Goal: Task Accomplishment & Management: Manage account settings

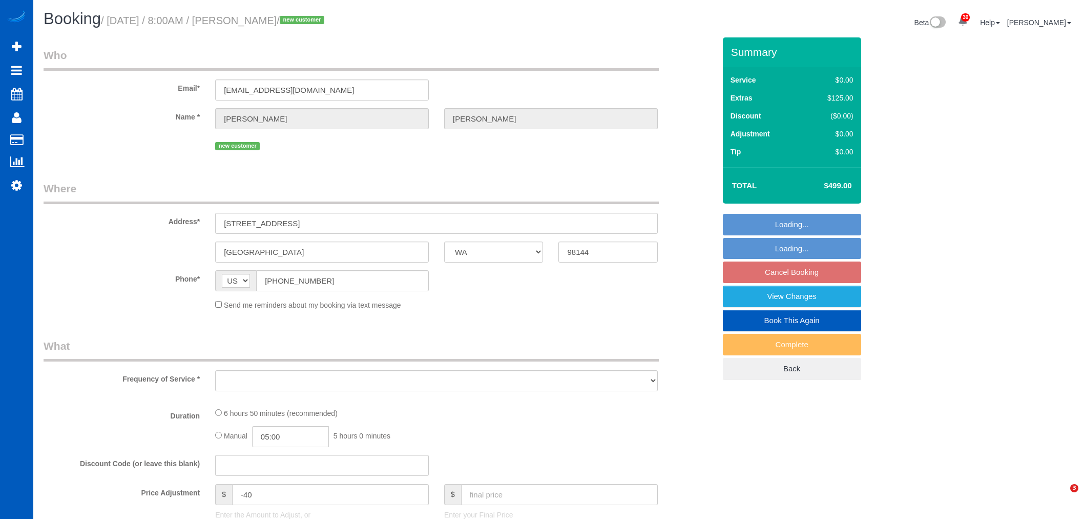
select select "WA"
select select "string:fspay-7ee2994a-a8a8-4c0c-9a50-eaffb7750901"
select select "object:2523"
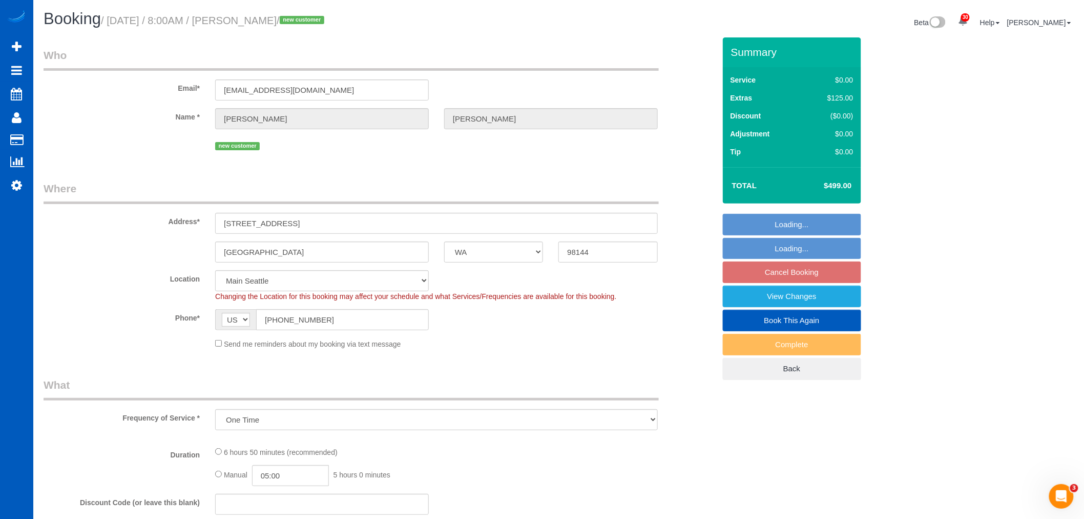
select select "199"
select select "spot13"
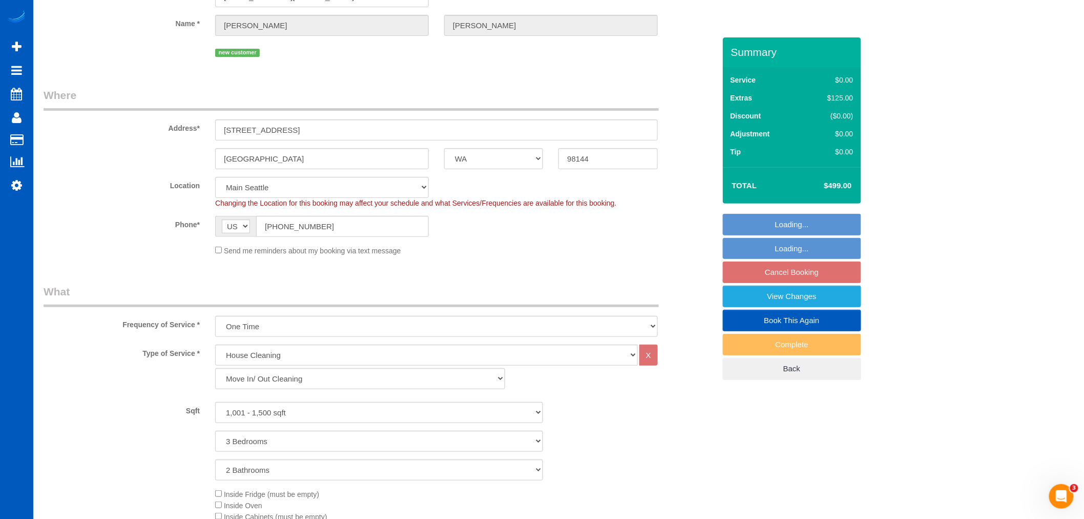
select select "object:2957"
select select "1001"
select select "3"
select select "2"
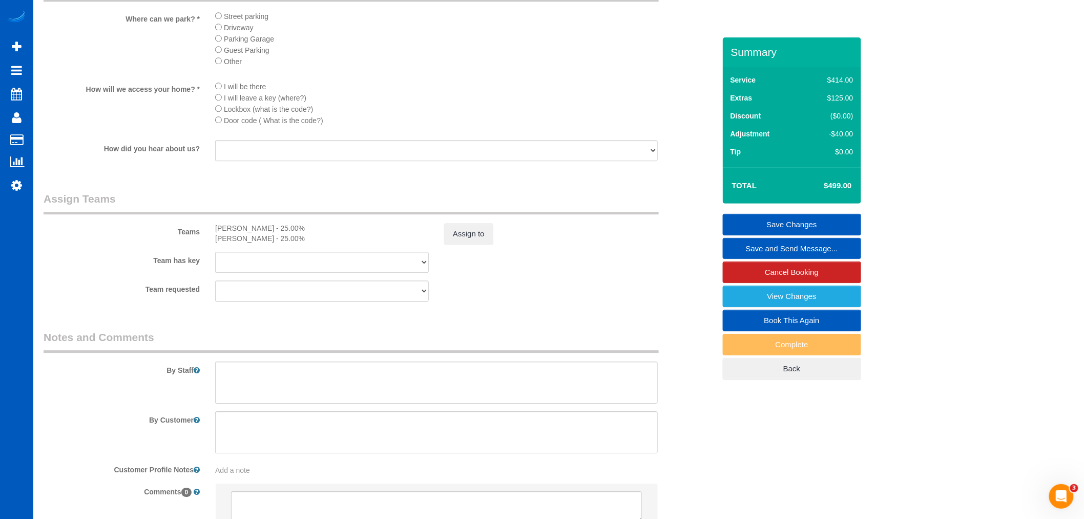
scroll to position [1244, 0]
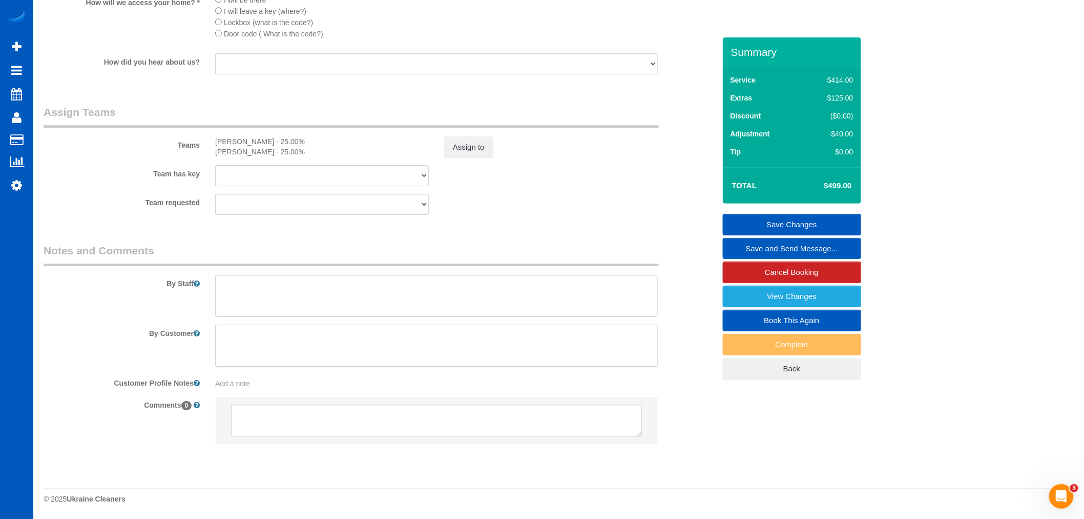
click at [268, 356] on textarea at bounding box center [436, 345] width 443 height 42
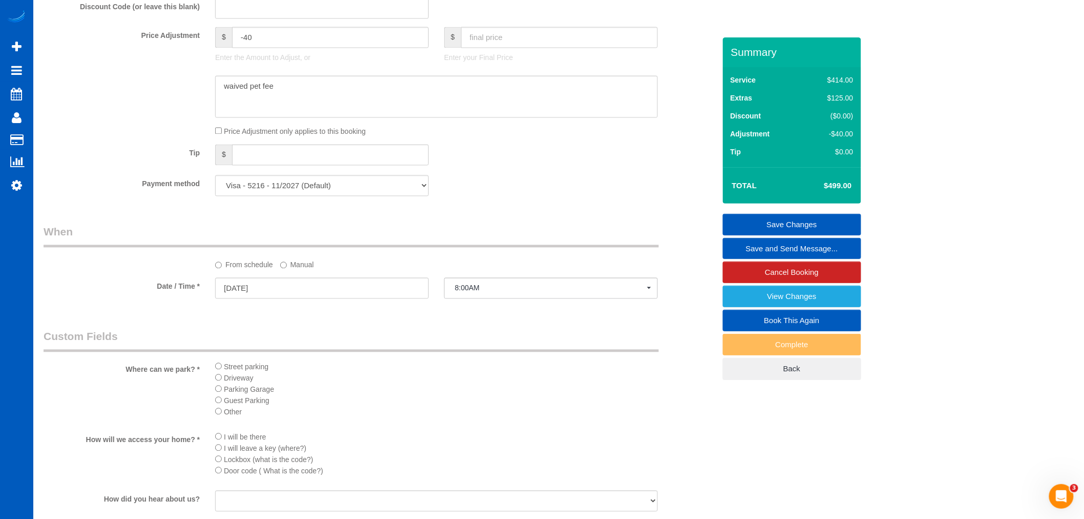
scroll to position [788, 0]
type textarea "The neighbor will let you in Molly - 206-683-3843 Knock at the door of the unit…"
click at [771, 216] on link "Save Changes" at bounding box center [792, 225] width 138 height 22
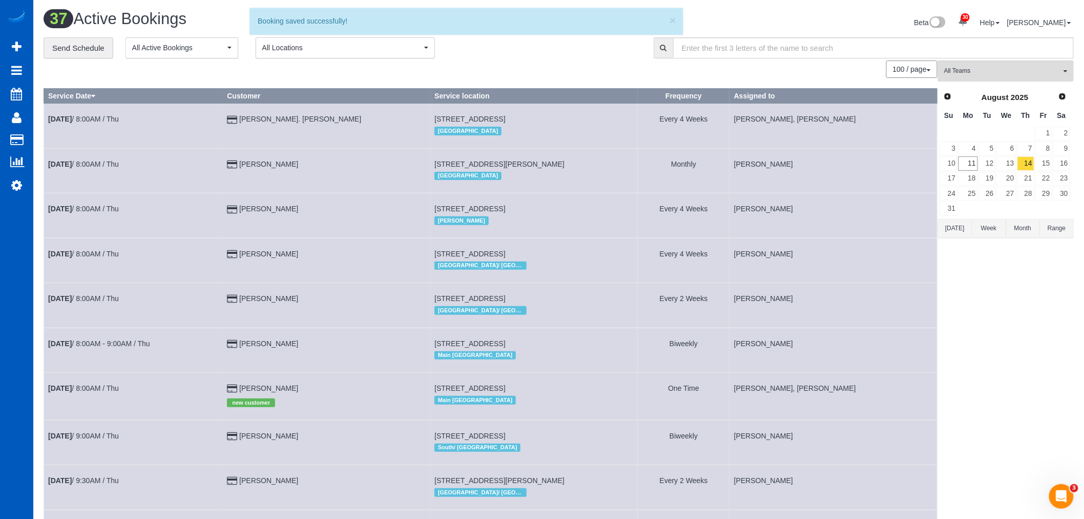
scroll to position [0, 0]
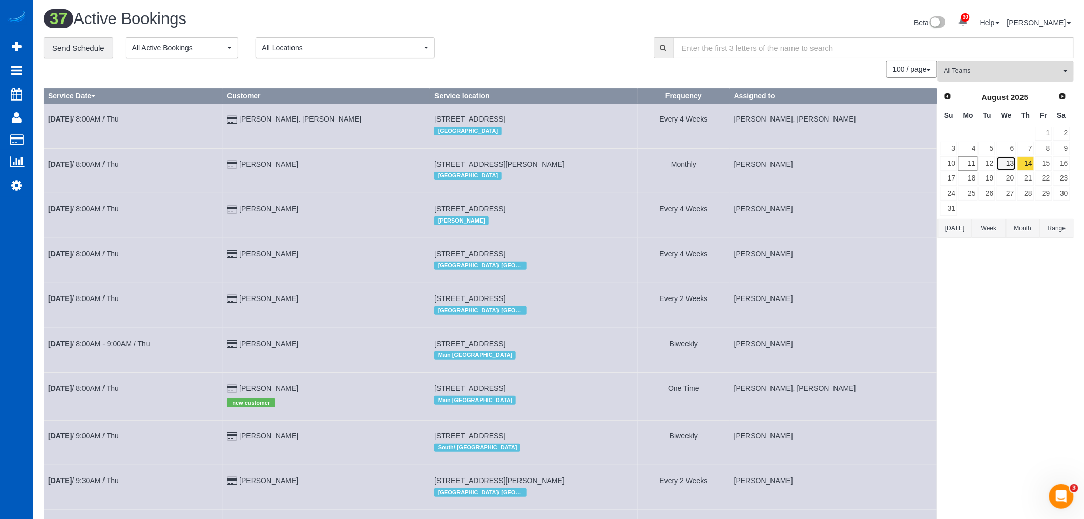
click at [1011, 167] on link "13" at bounding box center [1006, 163] width 19 height 14
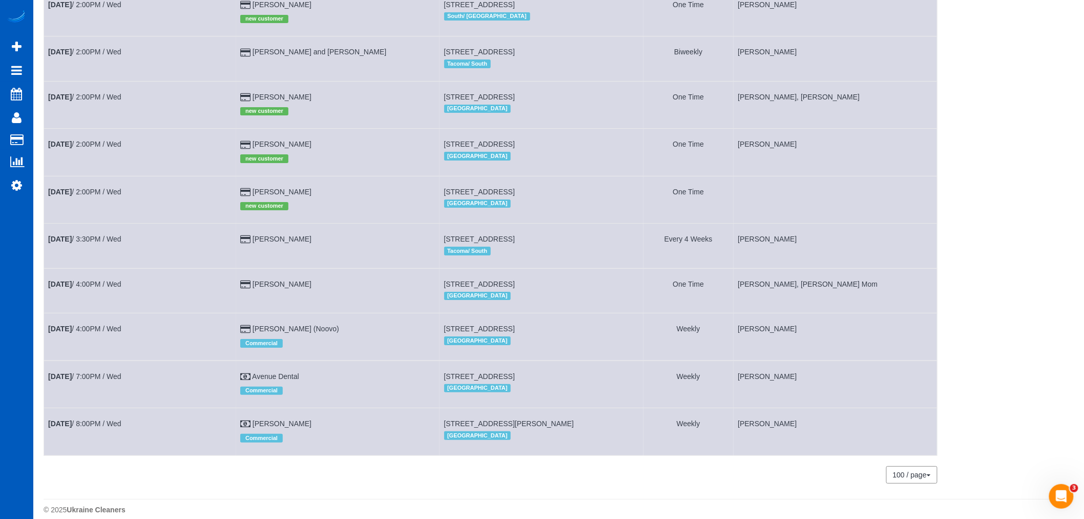
scroll to position [1527, 0]
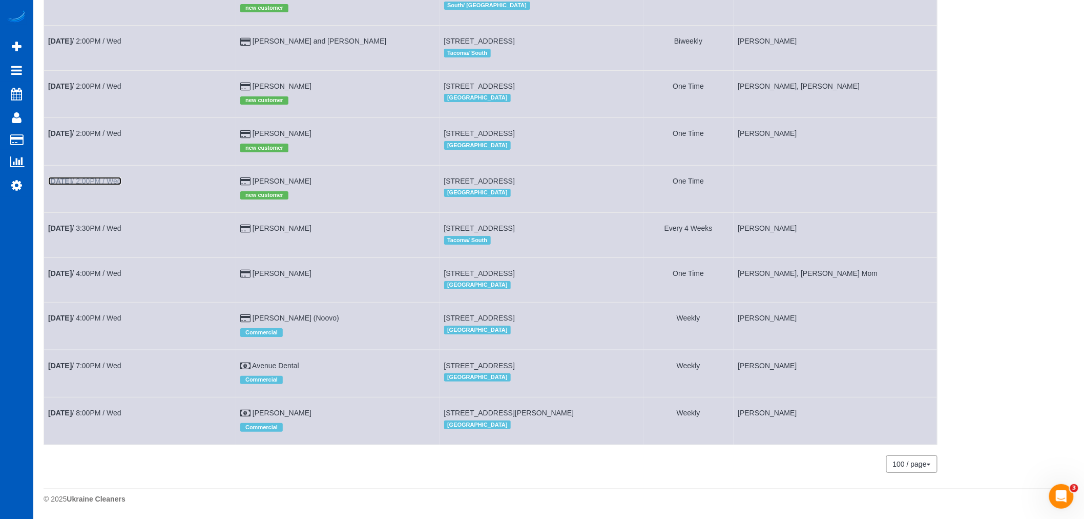
click at [72, 177] on b "Aug 13th" at bounding box center [60, 181] width 24 height 8
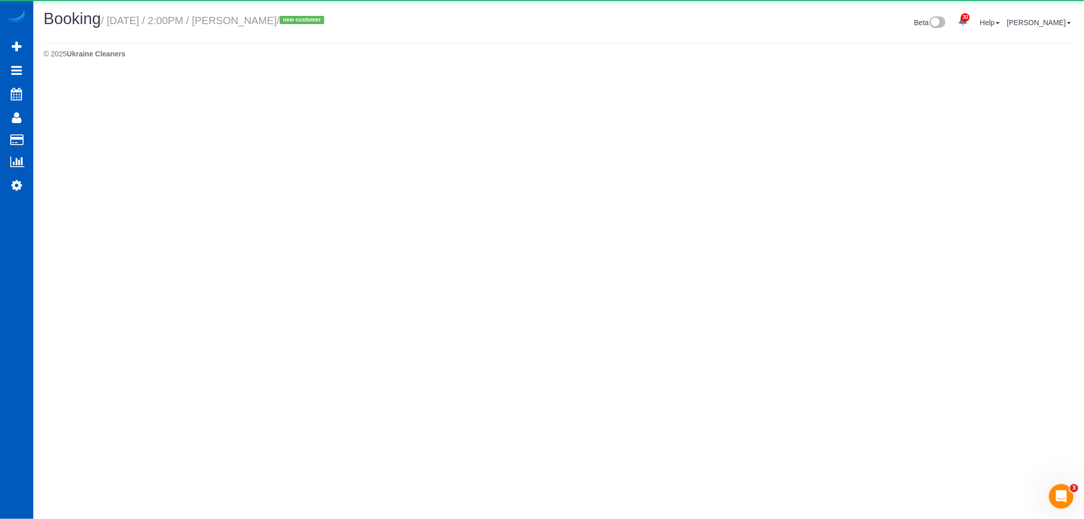
select select "CO"
select select "number:8"
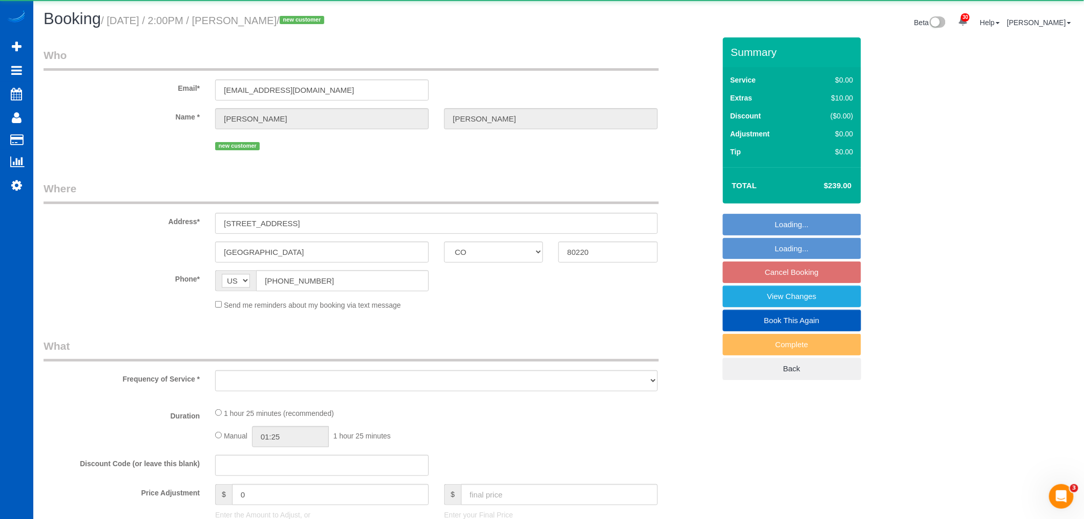
select select "object:4919"
select select "199"
select select "2"
select select "spot24"
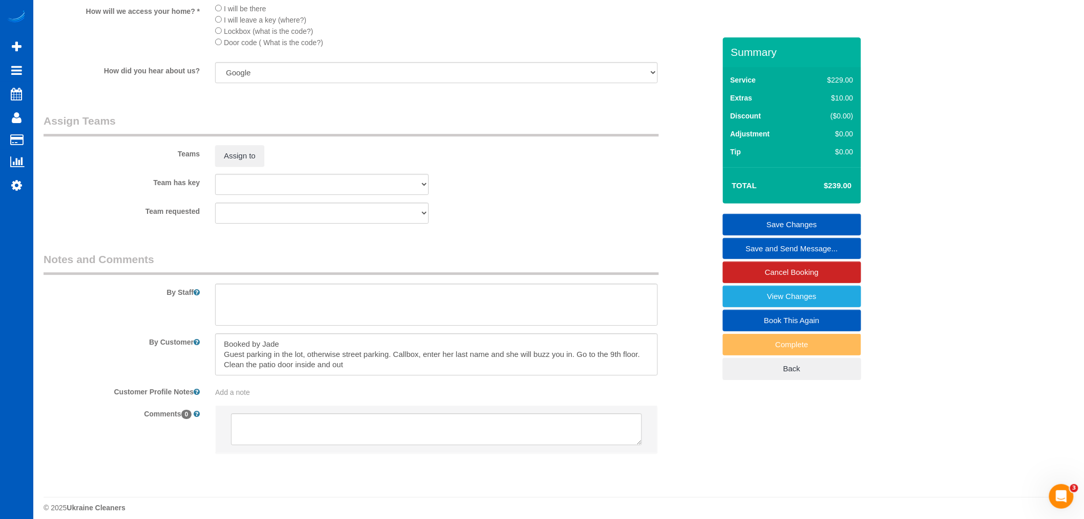
scroll to position [1252, 0]
click at [234, 163] on button "Assign to" at bounding box center [239, 152] width 49 height 22
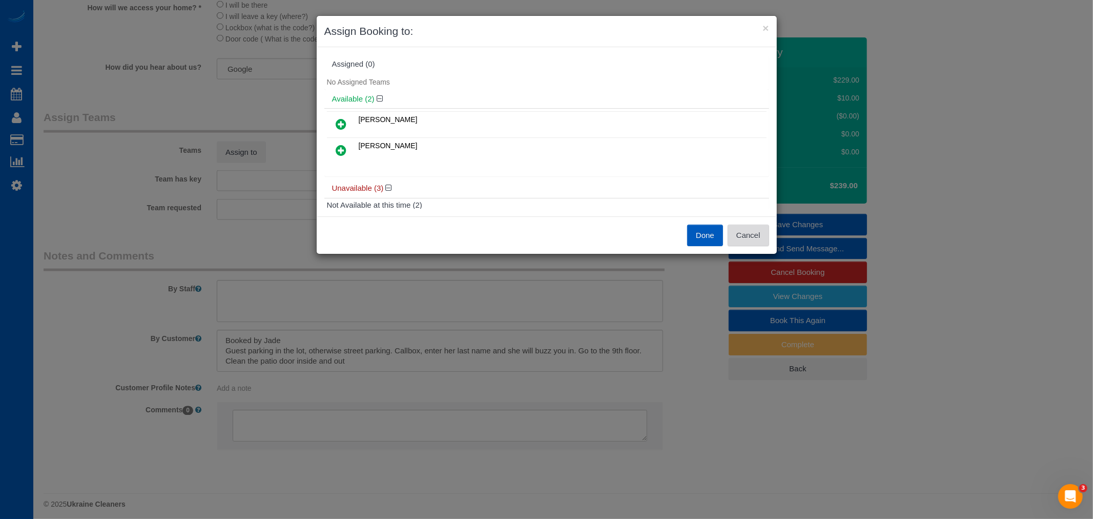
click at [741, 229] on button "Cancel" at bounding box center [749, 235] width 42 height 22
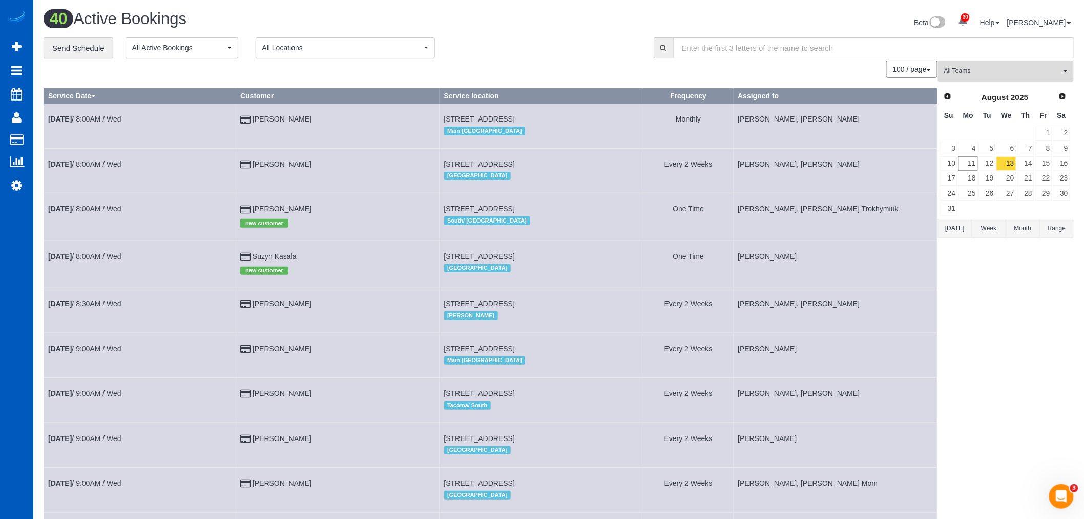
click at [981, 63] on button "All Teams" at bounding box center [1006, 70] width 136 height 21
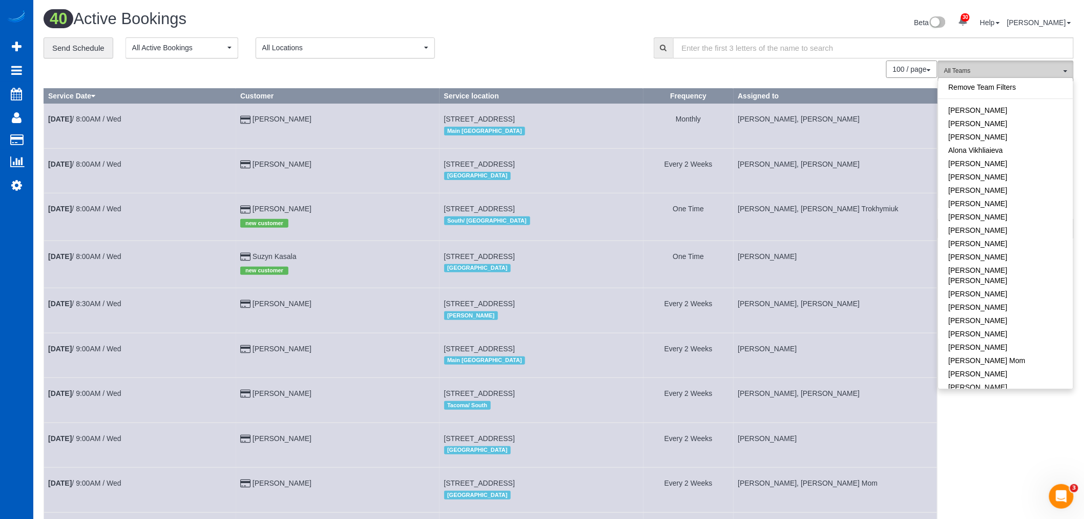
click at [981, 63] on button "All Teams" at bounding box center [1006, 70] width 136 height 21
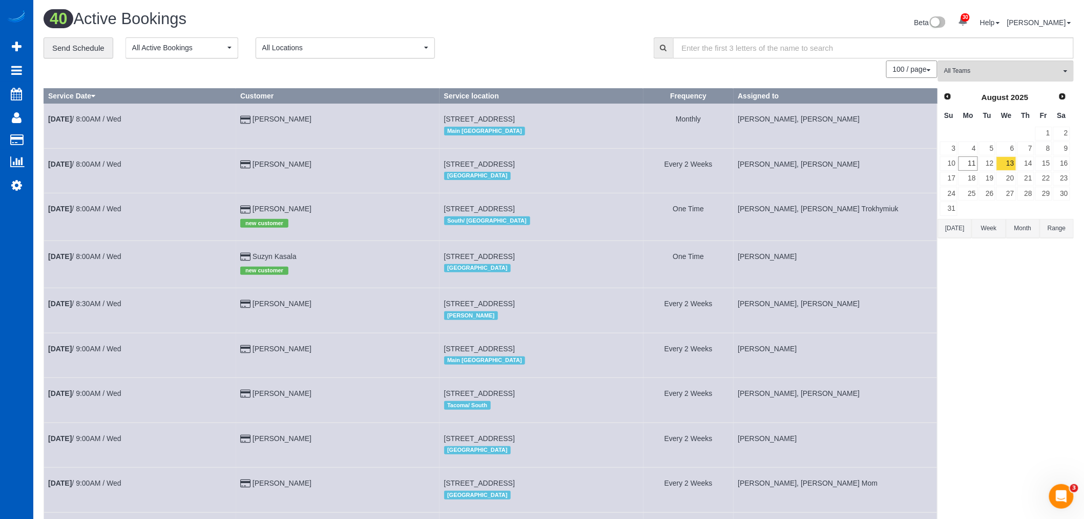
click at [268, 53] on span "All Locations" at bounding box center [341, 48] width 159 height 10
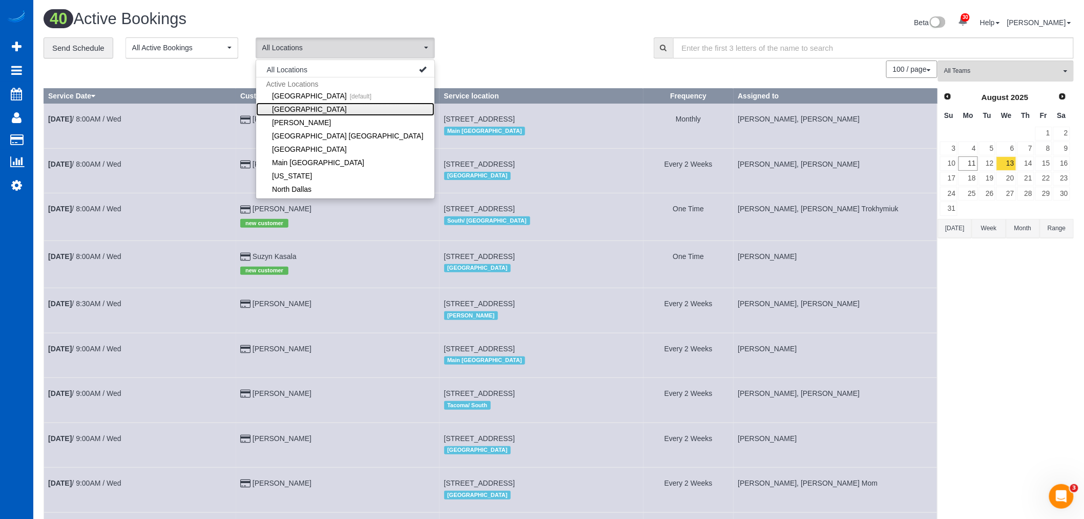
click at [314, 112] on link "[GEOGRAPHIC_DATA]" at bounding box center [345, 108] width 178 height 13
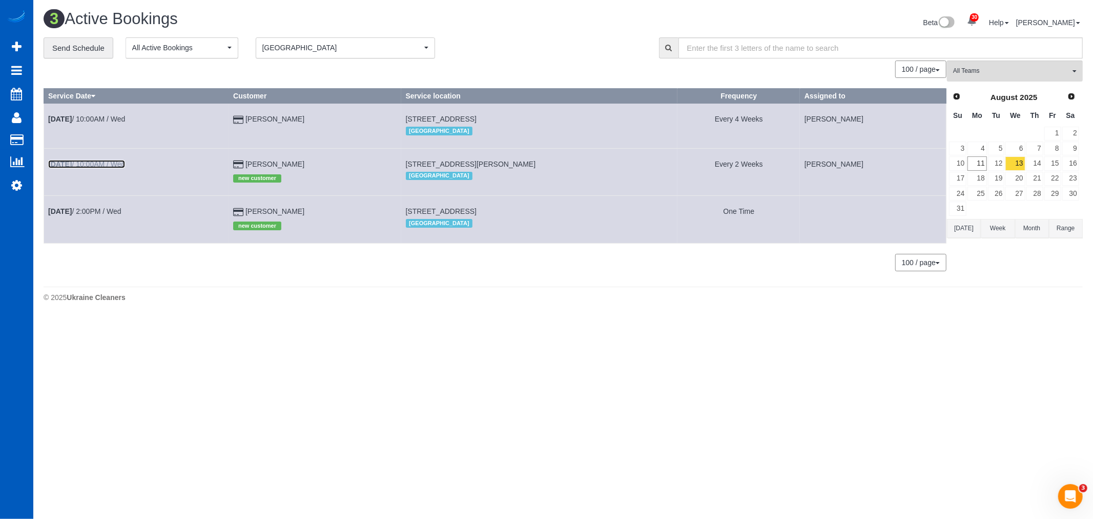
click at [120, 161] on link "Aug 13th / 10:00AM / Wed" at bounding box center [86, 164] width 77 height 8
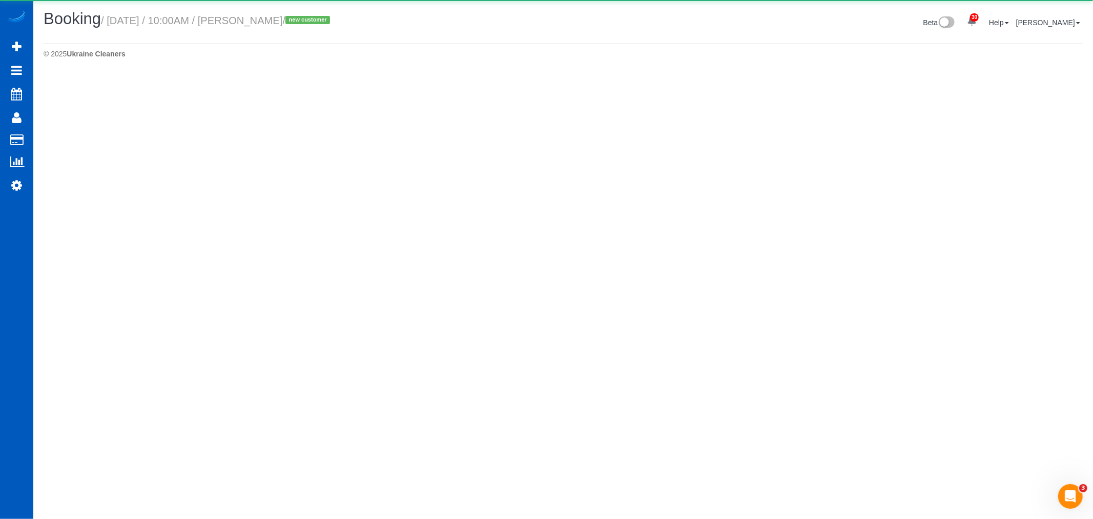
select select "CO"
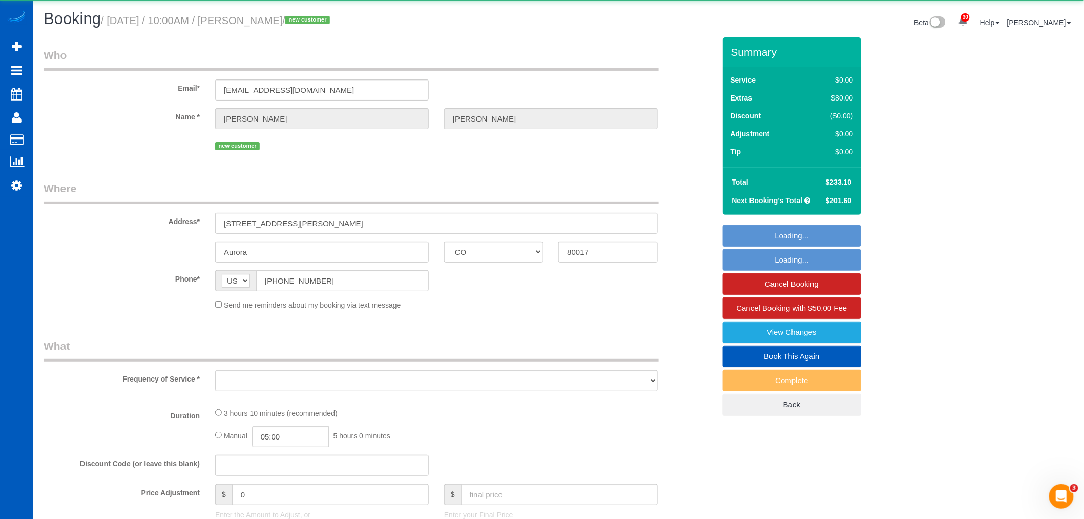
select select "object:6272"
select select "string:fspay-832dba42-a716-4dce-8bca-99c89cd4d841"
select select "199"
select select "1001"
select select "2"
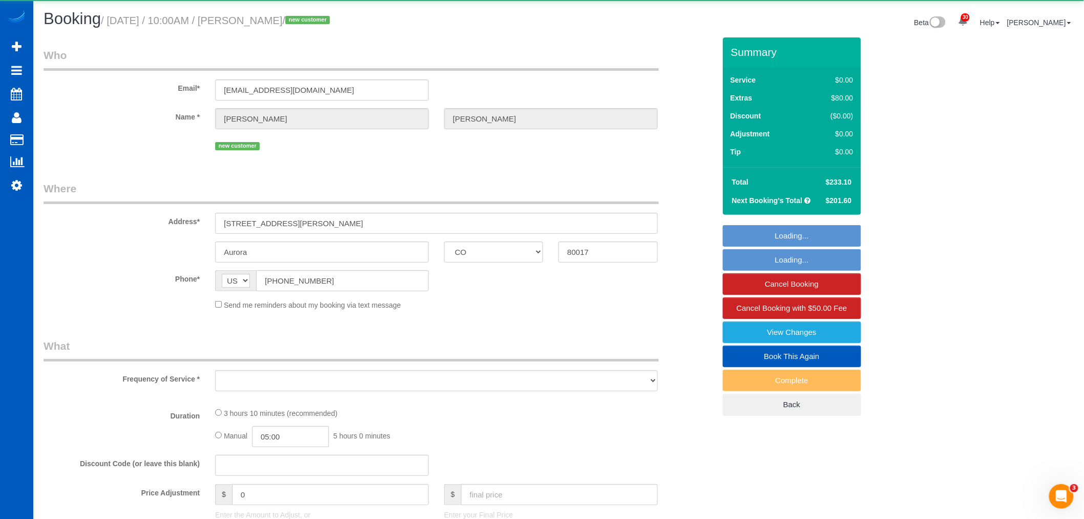
select select "3"
select select "spot32"
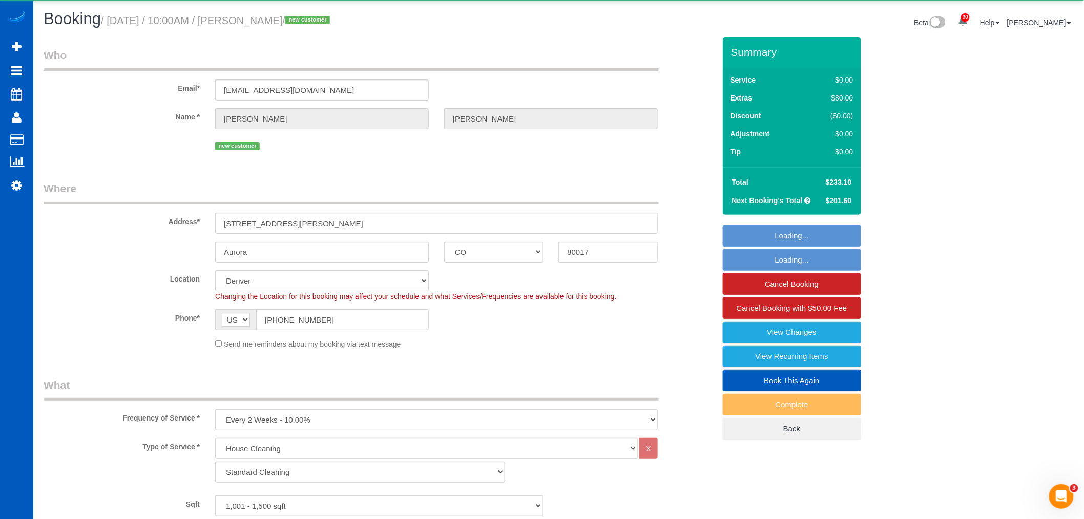
select select "object:6456"
select select "1001"
select select "2"
select select "3"
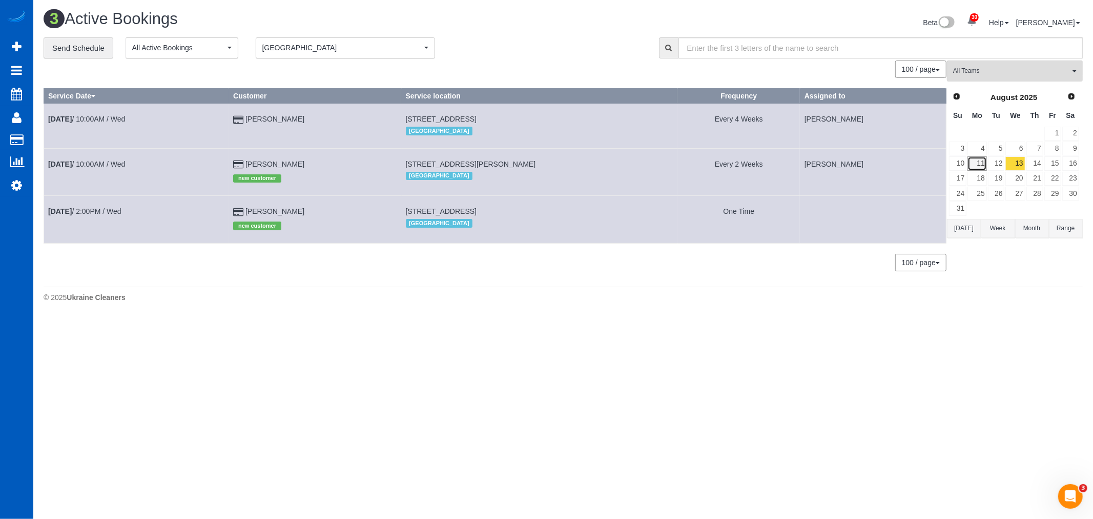
click at [974, 169] on link "11" at bounding box center [976, 163] width 19 height 14
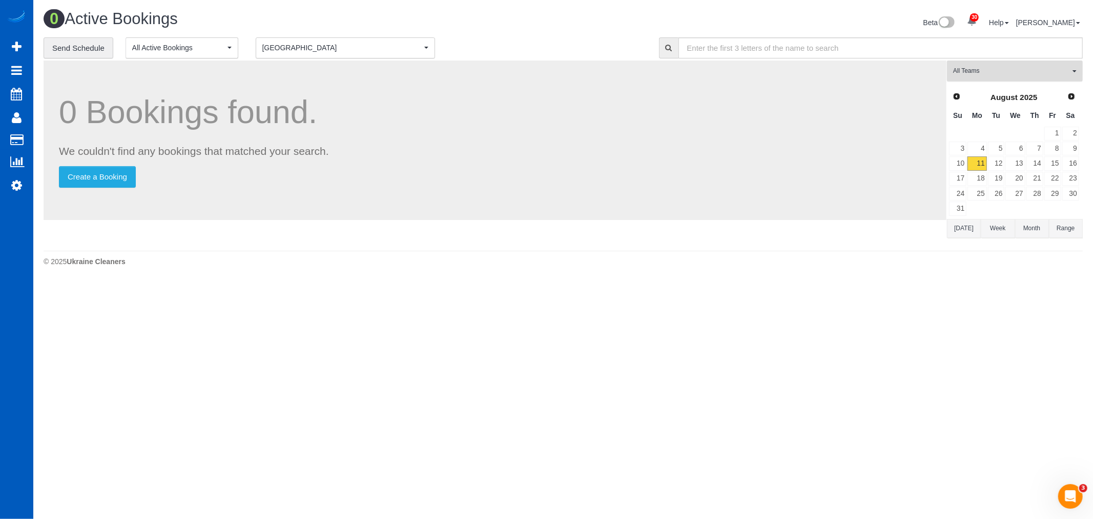
click at [988, 74] on span "All Teams" at bounding box center [1011, 71] width 117 height 9
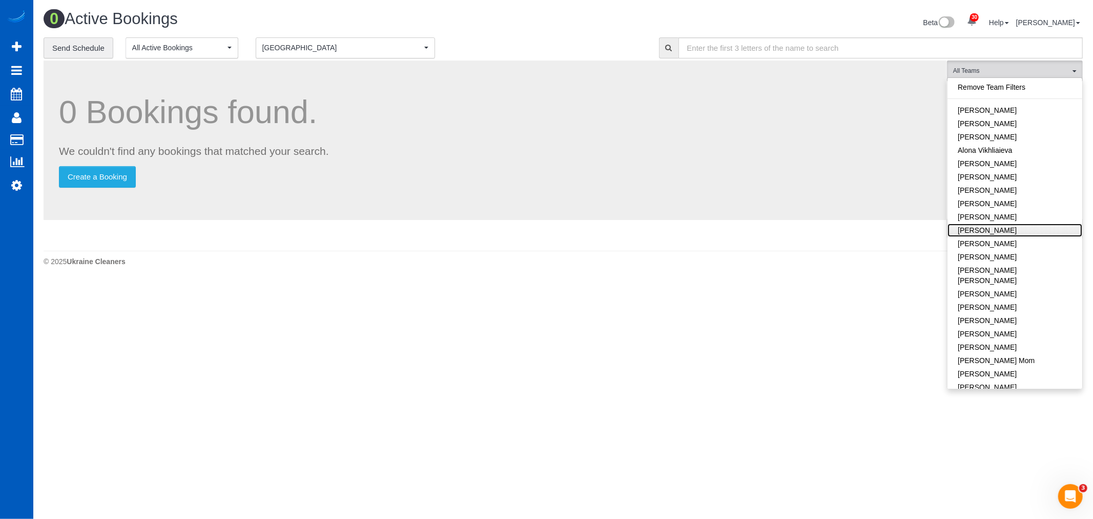
click at [1006, 231] on link "Anzhela Trokhymiuk" at bounding box center [1014, 229] width 135 height 13
click at [385, 278] on div "0 Active Bookings Beta 30 Your Notifications You have 0 alerts × You have 4 to …" at bounding box center [563, 140] width 1060 height 281
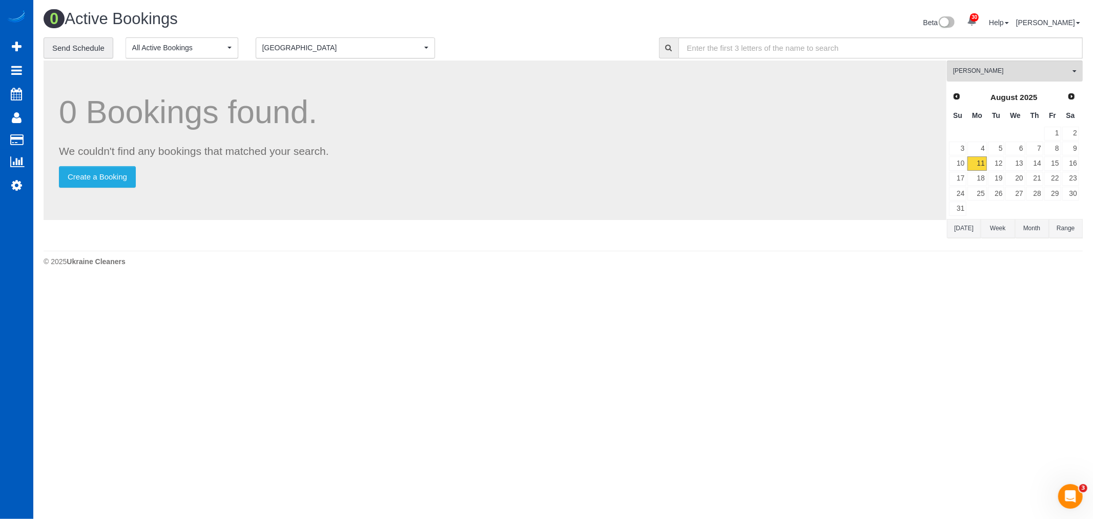
click at [333, 64] on div "0 Bookings found. We couldn't find any bookings that matched your search. Creat…" at bounding box center [495, 139] width 903 height 159
click at [333, 54] on button "Denver Denver" at bounding box center [345, 47] width 179 height 21
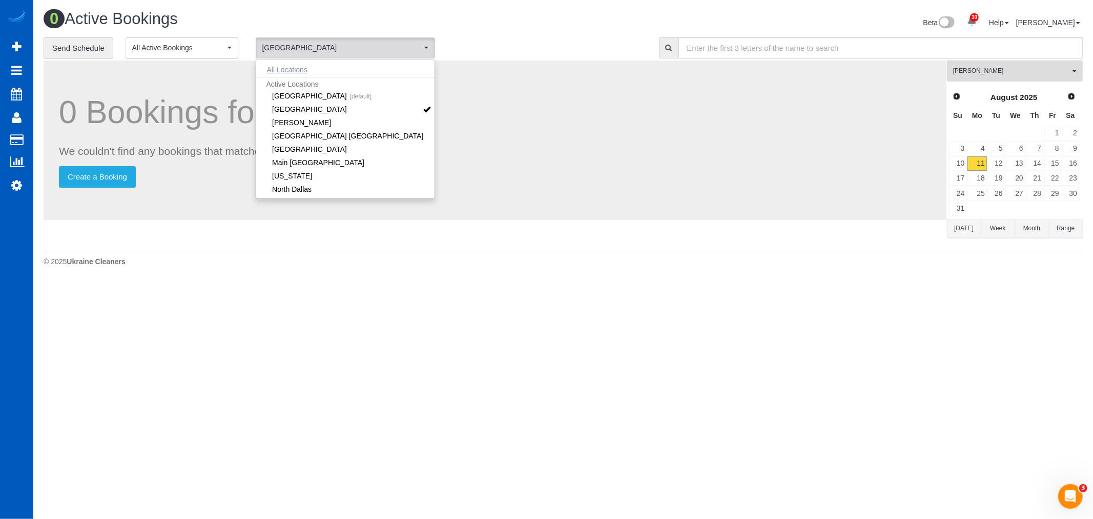
click at [299, 68] on button "All Locations" at bounding box center [287, 70] width 62 height 14
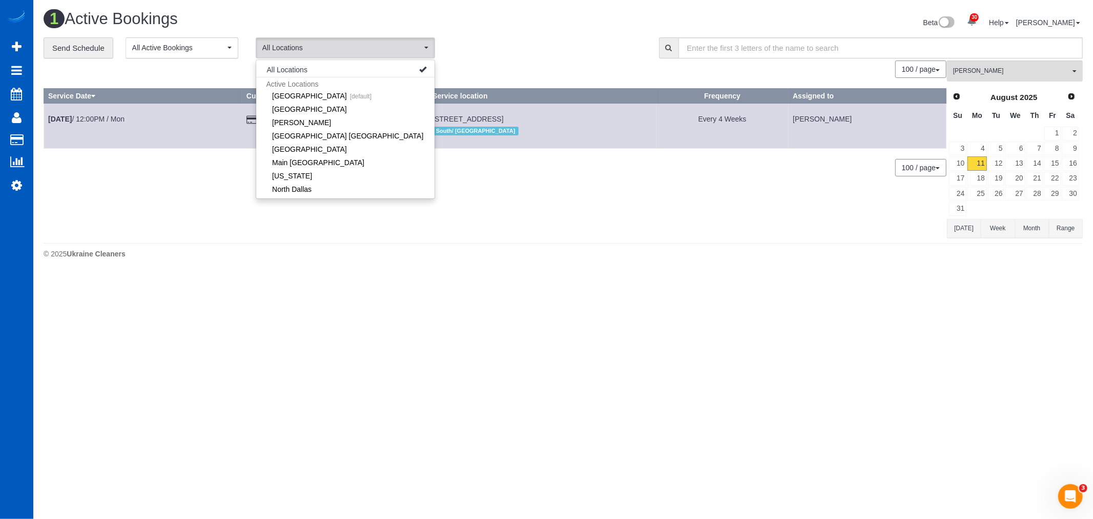
click at [59, 205] on div "0 Bookings found. We couldn't find any bookings that matched your search. Creat…" at bounding box center [495, 148] width 903 height 177
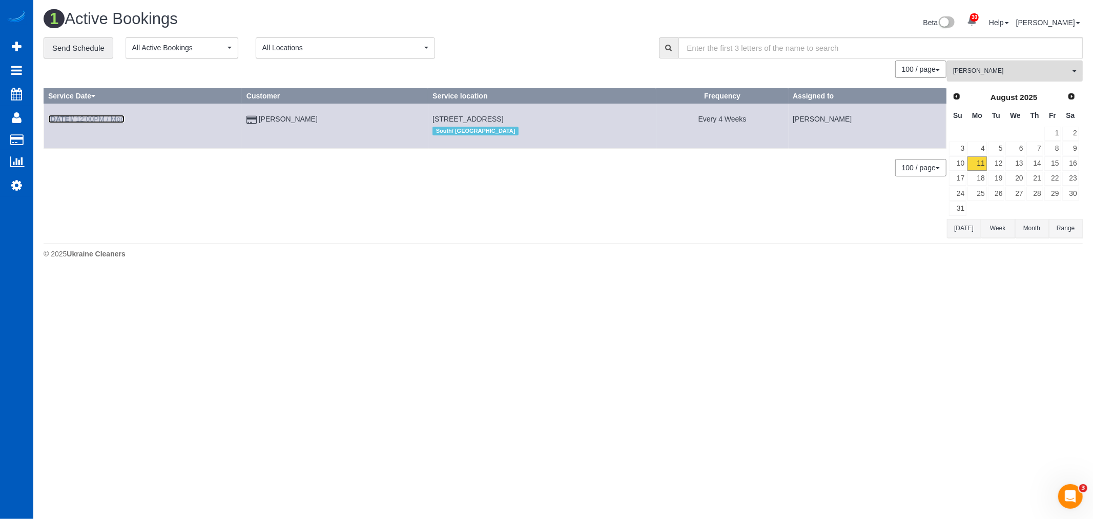
click at [111, 119] on link "Aug 11th / 12:00PM / Mon" at bounding box center [86, 119] width 76 height 8
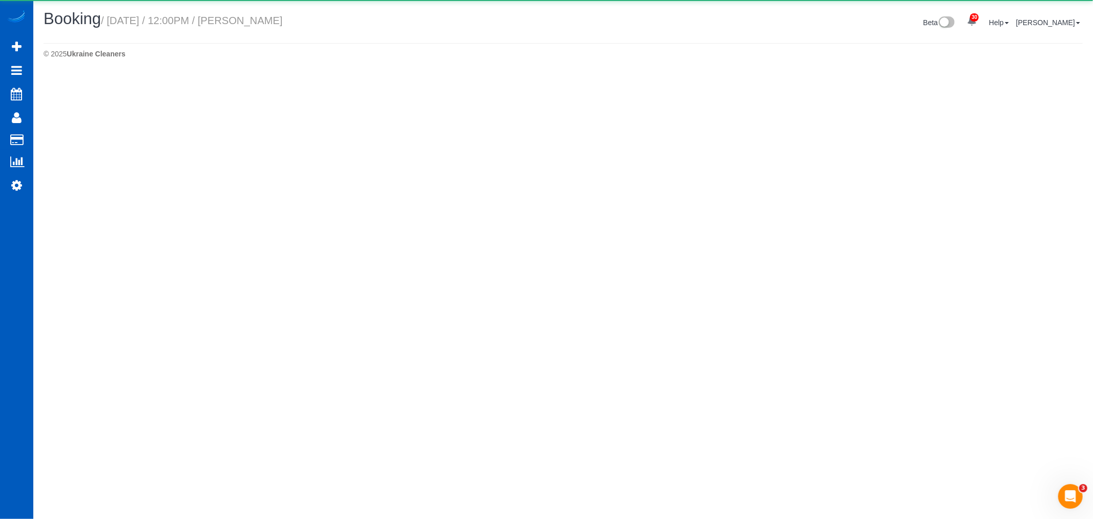
select select "WA"
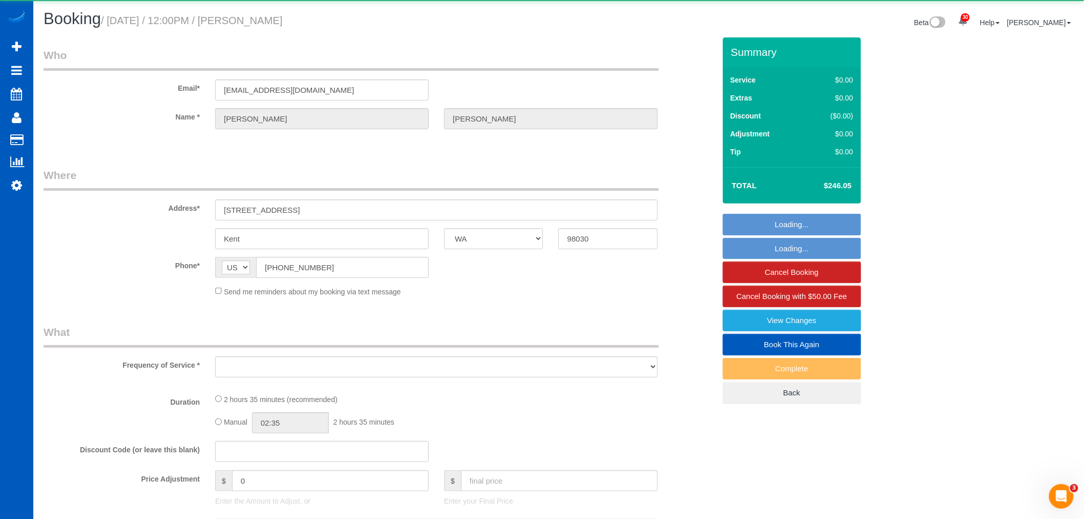
select select "object:7463"
select select "string:fspay-a405118c-b70c-4d93-8ed5-c712158e4db4"
select select "199"
select select "2001"
select select "4"
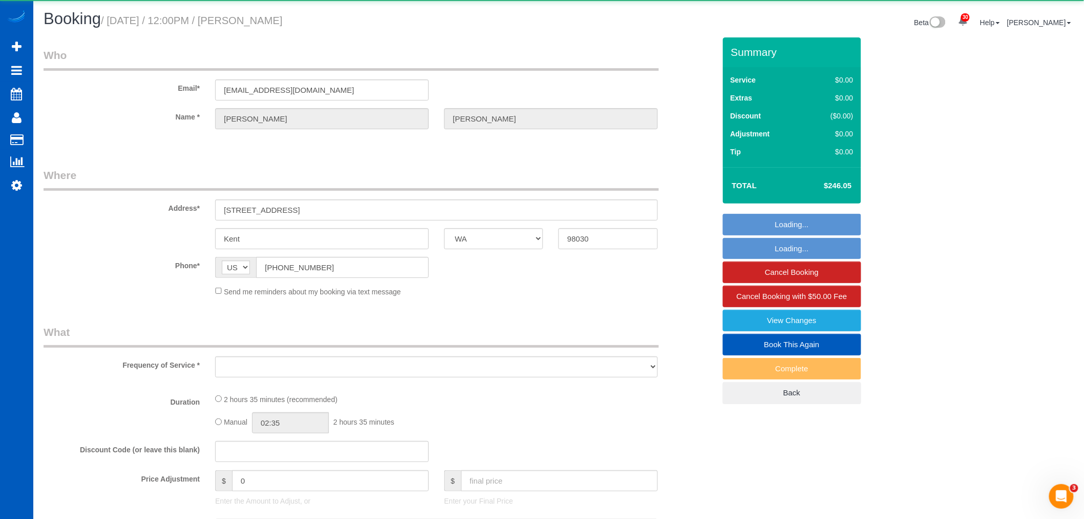
select select "3"
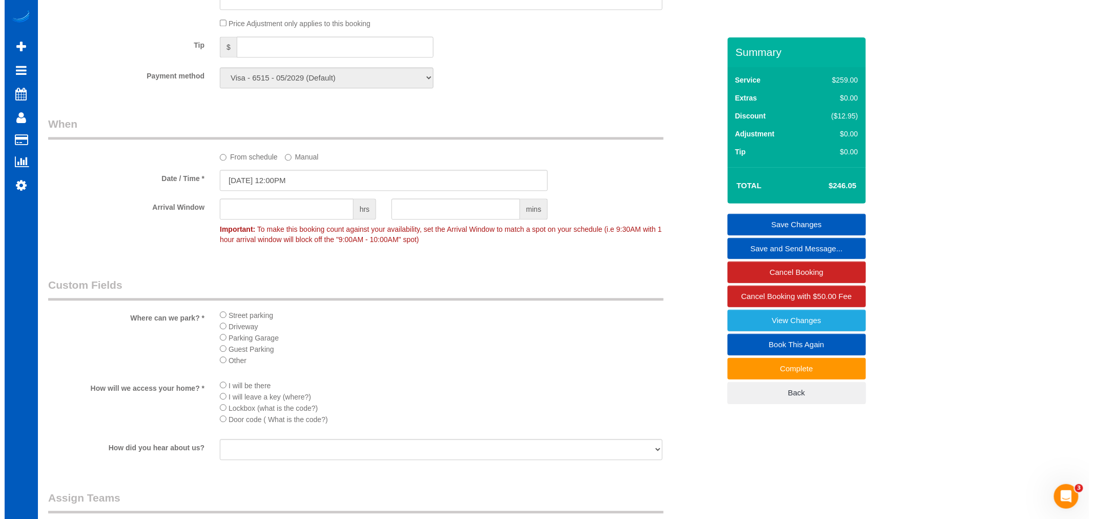
scroll to position [858, 0]
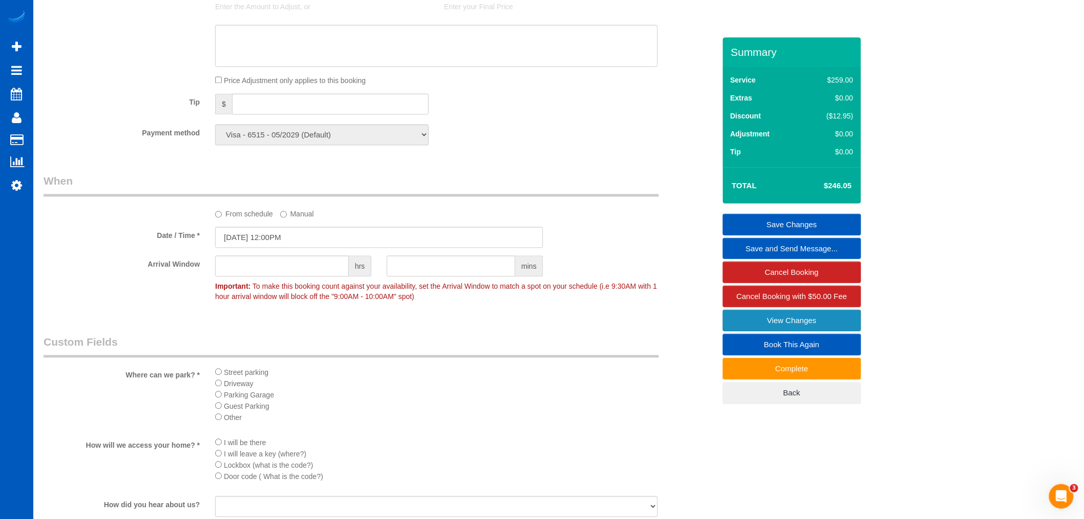
click at [842, 322] on link "View Changes" at bounding box center [792, 320] width 138 height 22
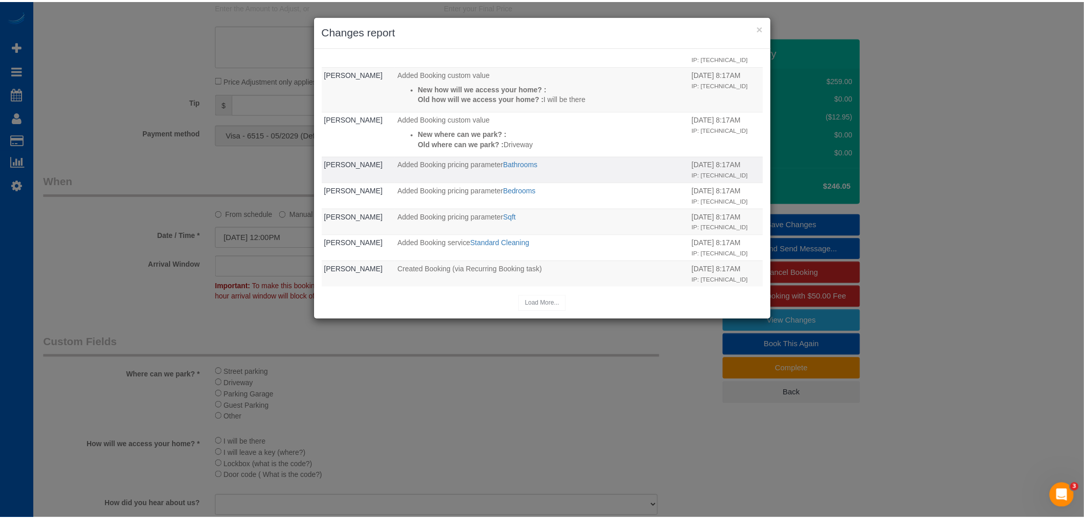
scroll to position [173, 0]
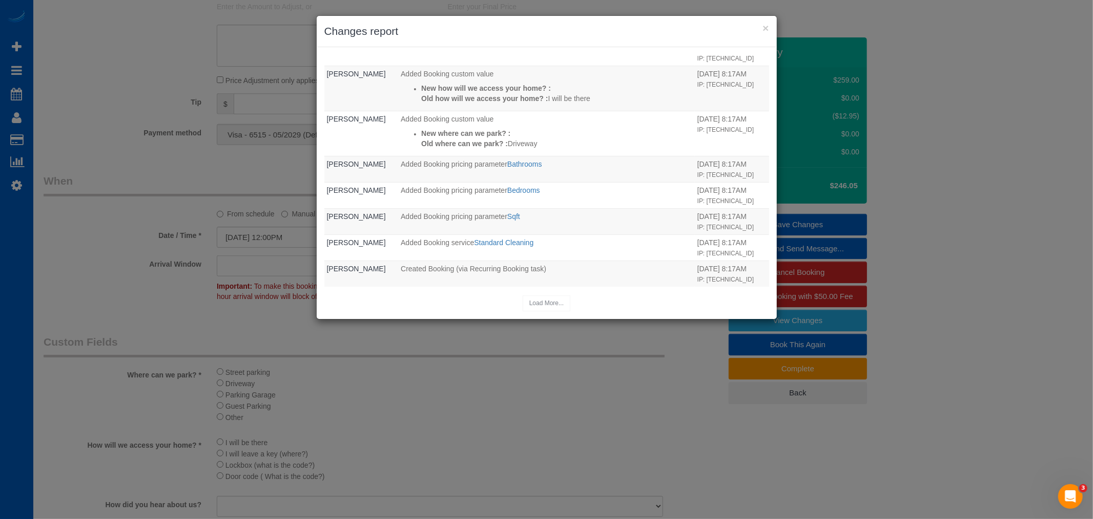
click at [761, 26] on h3 "Changes report" at bounding box center [546, 31] width 445 height 15
click at [767, 28] on button "×" at bounding box center [765, 28] width 6 height 11
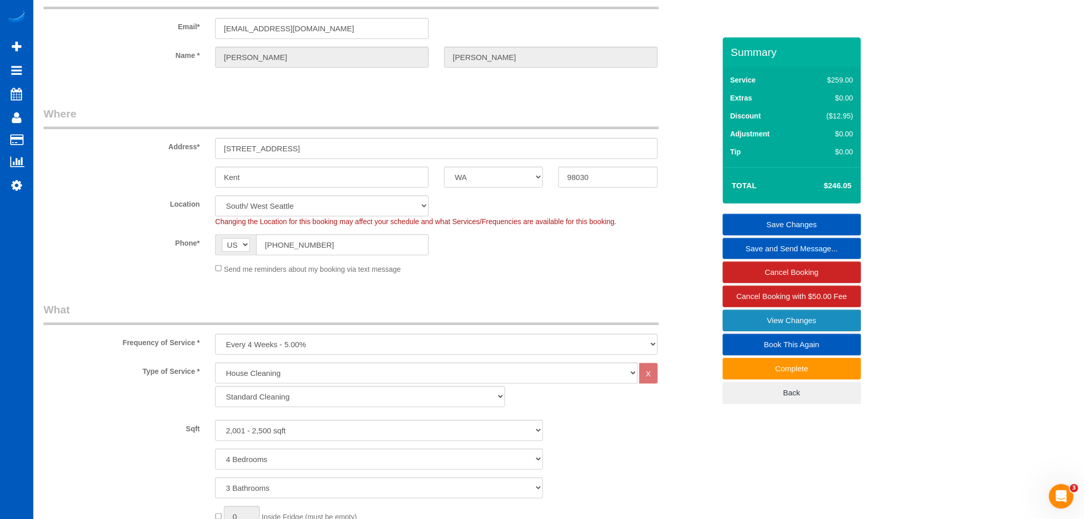
scroll to position [0, 0]
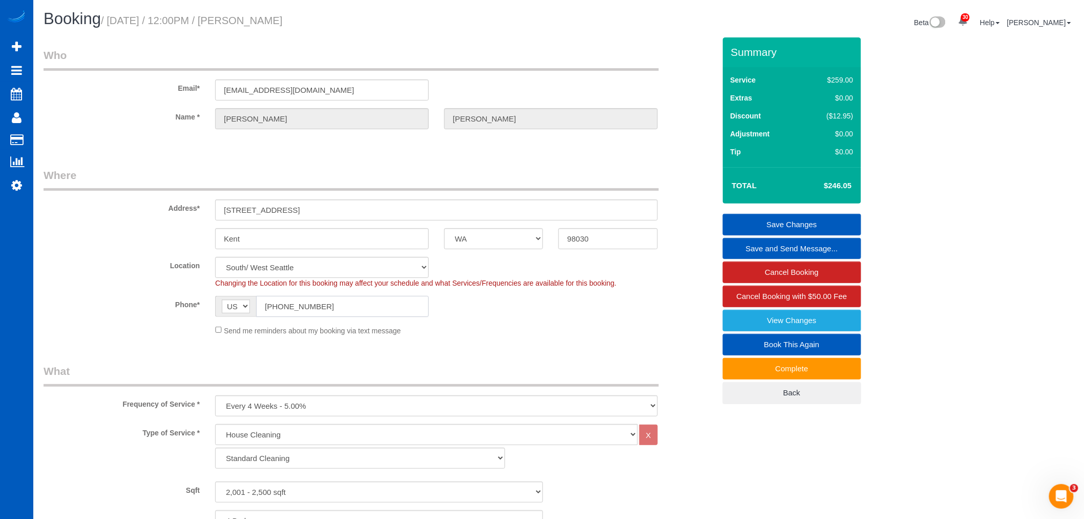
drag, startPoint x: 329, startPoint y: 306, endPoint x: 224, endPoint y: 284, distance: 107.8
click at [224, 284] on sui-booking-location "Location North Seattle Denver Everett Fort Worth TX Las Vegas Main Seattle Mary…" at bounding box center [380, 296] width 672 height 79
click at [345, 305] on input "(206) 397-2591" at bounding box center [342, 306] width 173 height 21
click at [354, 313] on input "(206) 397-2591" at bounding box center [342, 306] width 173 height 21
drag, startPoint x: 364, startPoint y: 313, endPoint x: 237, endPoint y: 297, distance: 128.1
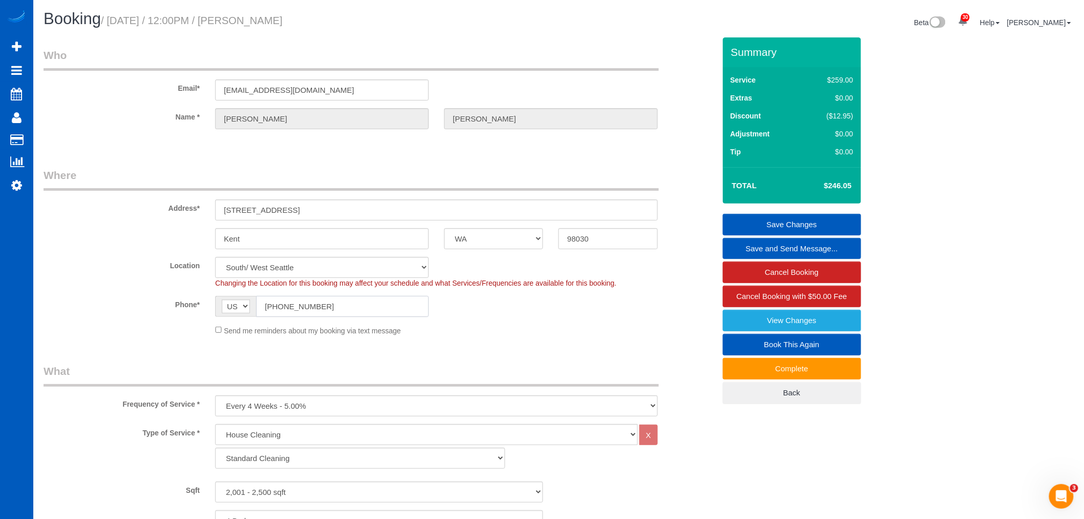
click at [237, 297] on div "AF AL DZ AD AO AI AQ AG AR AM AW AU AT AZ BS BH BD BB BY BE BZ BJ BM BT BO BA B…" at bounding box center [322, 306] width 214 height 21
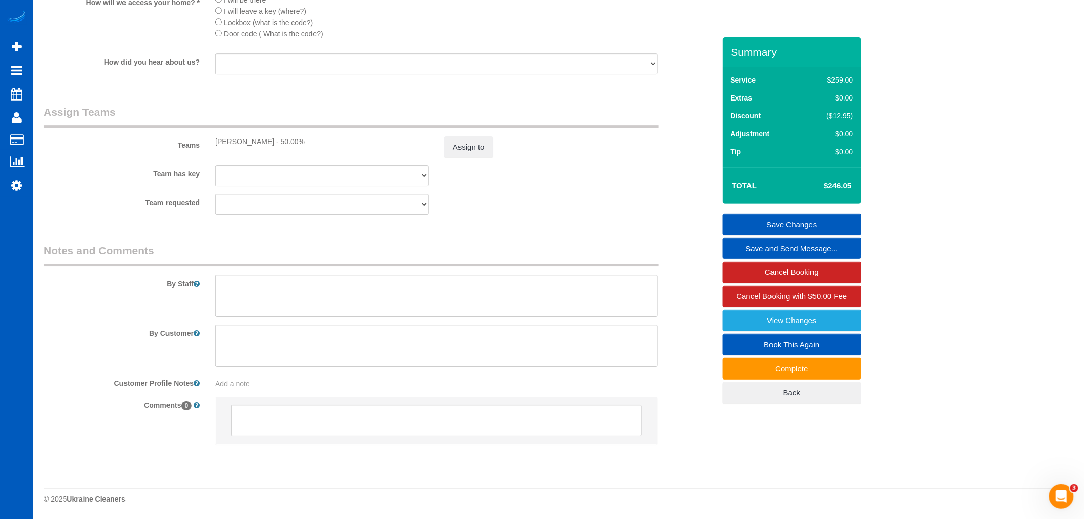
scroll to position [1313, 0]
click at [283, 297] on textarea at bounding box center [436, 296] width 443 height 42
click at [257, 298] on textarea at bounding box center [436, 296] width 443 height 42
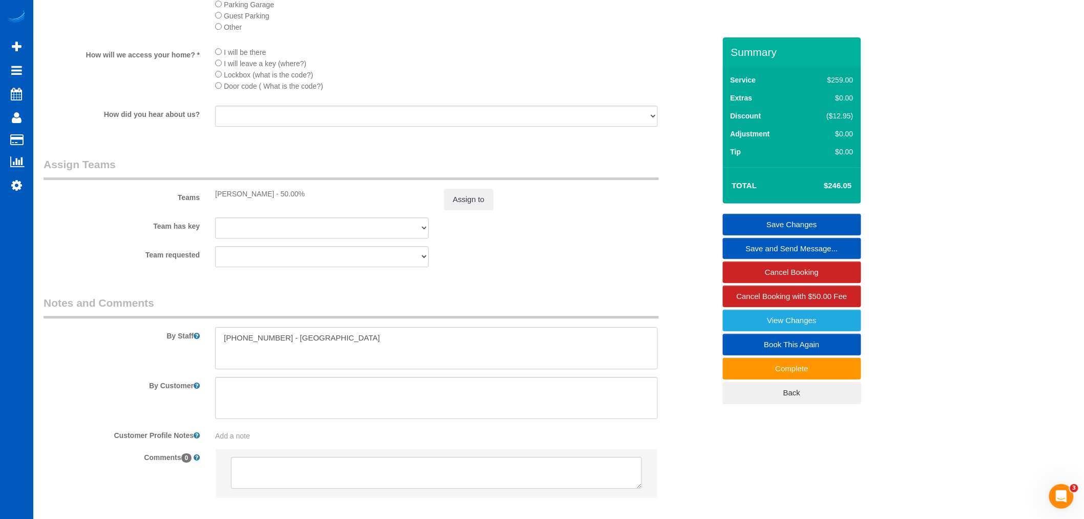
scroll to position [1252, 0]
click at [338, 342] on textarea at bounding box center [436, 343] width 443 height 42
type textarea "425-638-2315 - Idowu Jeremiah"
click at [356, 345] on textarea at bounding box center [436, 343] width 443 height 42
drag, startPoint x: 354, startPoint y: 346, endPoint x: 119, endPoint y: 311, distance: 237.8
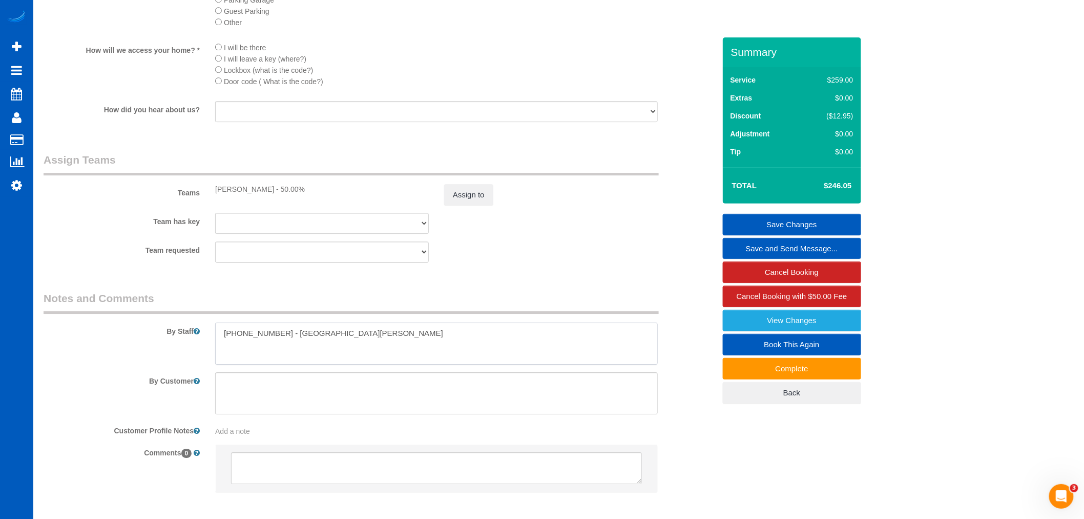
click at [119, 311] on fieldset "Notes and Comments By Staff By Customer Customer Profile Notes Add a note Comme…" at bounding box center [380, 400] width 672 height 219
click at [424, 360] on textarea at bounding box center [436, 343] width 443 height 42
click at [411, 354] on textarea at bounding box center [436, 343] width 443 height 42
drag, startPoint x: 389, startPoint y: 353, endPoint x: -7, endPoint y: 317, distance: 398.2
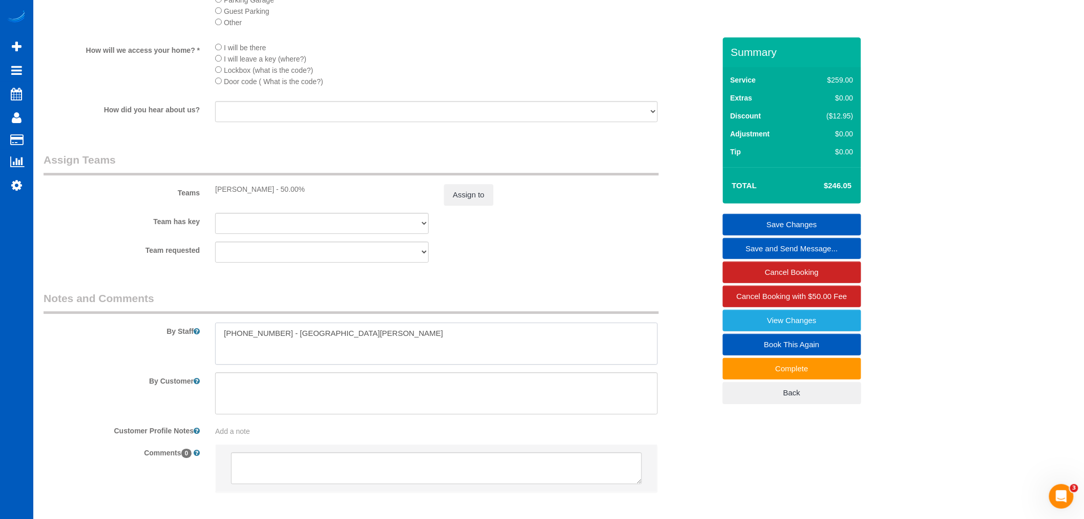
click at [325, 360] on textarea at bounding box center [436, 343] width 443 height 42
click at [344, 357] on textarea at bounding box center [436, 343] width 443 height 42
drag, startPoint x: 315, startPoint y: 344, endPoint x: 124, endPoint y: 322, distance: 192.4
click at [124, 322] on fieldset "Notes and Comments By Staff By Customer Customer Profile Notes Add a note Comme…" at bounding box center [380, 400] width 672 height 219
click at [428, 364] on textarea at bounding box center [436, 343] width 443 height 42
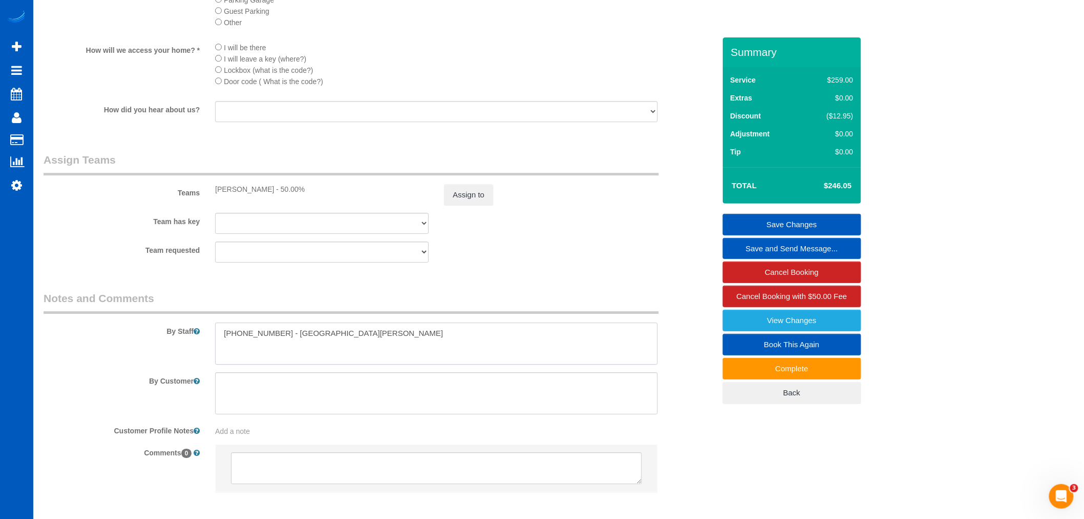
drag, startPoint x: 371, startPoint y: 349, endPoint x: 216, endPoint y: 341, distance: 155.0
click at [216, 341] on textarea at bounding box center [436, 343] width 443 height 42
click at [255, 357] on textarea at bounding box center [436, 343] width 443 height 42
click at [274, 347] on textarea at bounding box center [436, 343] width 443 height 42
click at [349, 357] on textarea at bounding box center [436, 343] width 443 height 42
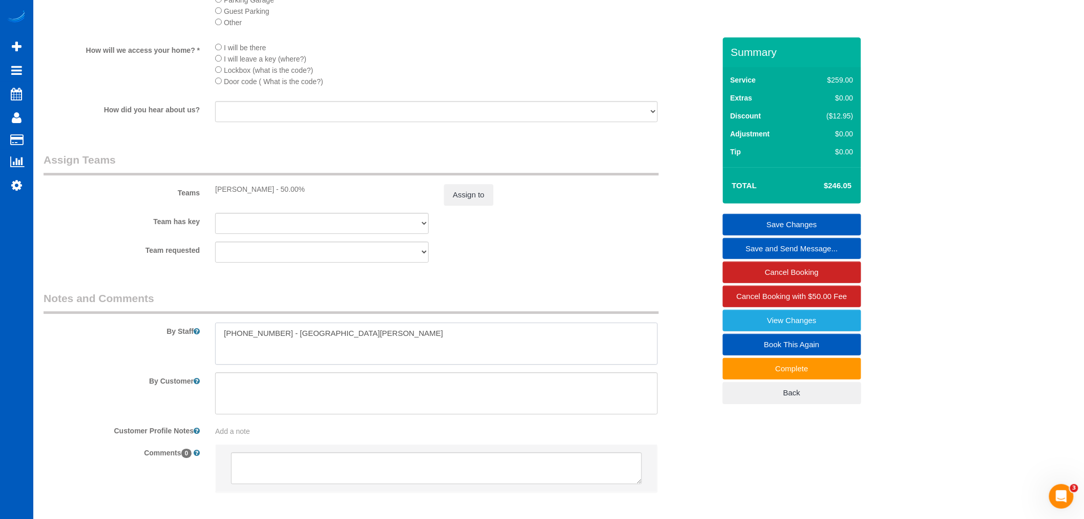
drag, startPoint x: 352, startPoint y: 351, endPoint x: 285, endPoint y: 360, distance: 67.2
click at [194, 346] on div "By Staff" at bounding box center [379, 328] width 687 height 74
click at [340, 361] on textarea at bounding box center [436, 343] width 443 height 42
drag, startPoint x: 358, startPoint y: 343, endPoint x: 165, endPoint y: 315, distance: 194.2
click at [165, 315] on fieldset "Notes and Comments By Staff By Customer Customer Profile Notes Add a note Comme…" at bounding box center [380, 400] width 672 height 219
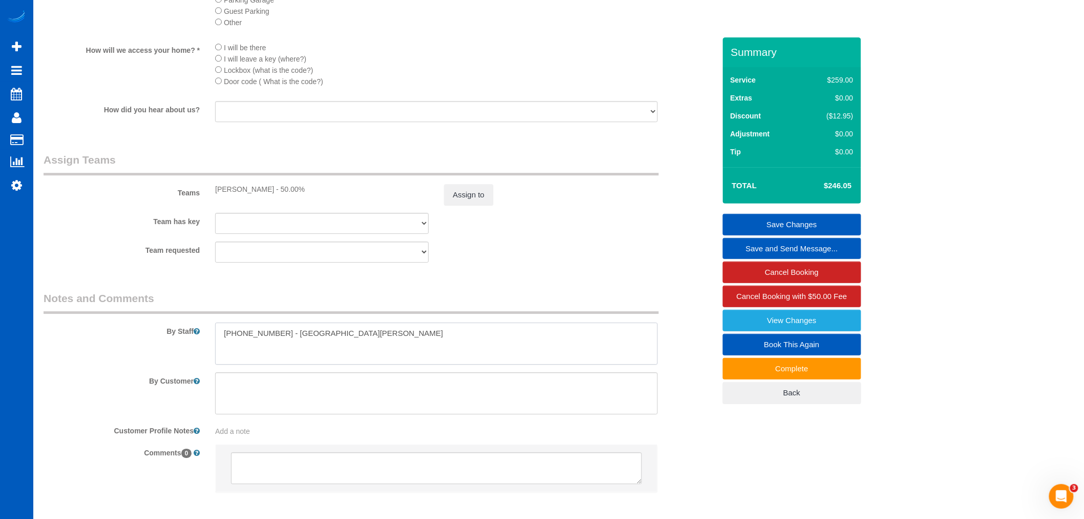
click at [376, 349] on textarea at bounding box center [436, 343] width 443 height 42
drag, startPoint x: 336, startPoint y: 341, endPoint x: 278, endPoint y: 346, distance: 58.6
click at [278, 346] on textarea at bounding box center [436, 343] width 443 height 42
click at [401, 364] on textarea at bounding box center [436, 343] width 443 height 42
drag, startPoint x: 344, startPoint y: 345, endPoint x: 279, endPoint y: 345, distance: 64.6
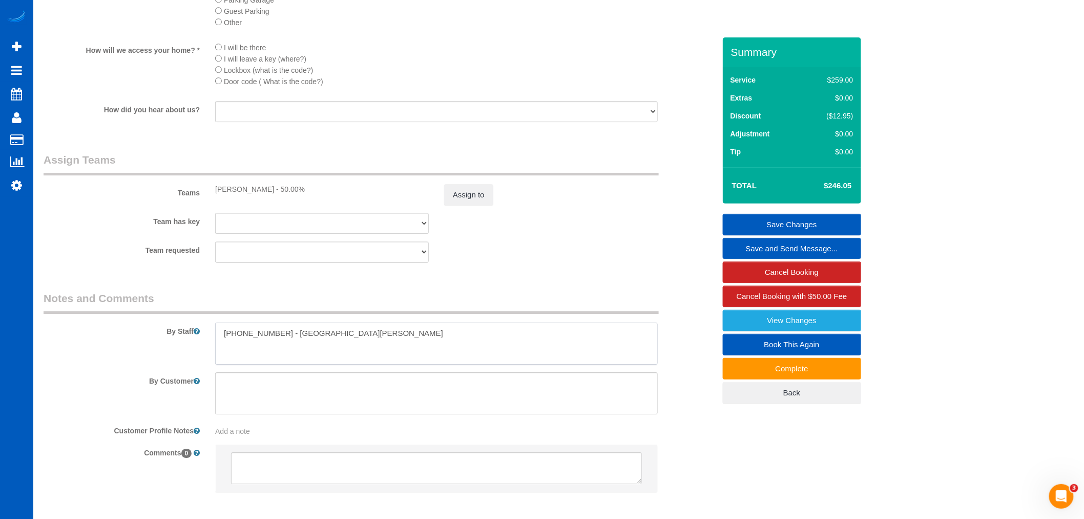
click at [279, 345] on textarea at bounding box center [436, 343] width 443 height 42
click at [275, 348] on textarea at bounding box center [436, 343] width 443 height 42
click at [273, 357] on textarea at bounding box center [436, 343] width 443 height 42
drag, startPoint x: 270, startPoint y: 343, endPoint x: 222, endPoint y: 360, distance: 50.6
click at [219, 357] on textarea at bounding box center [436, 343] width 443 height 42
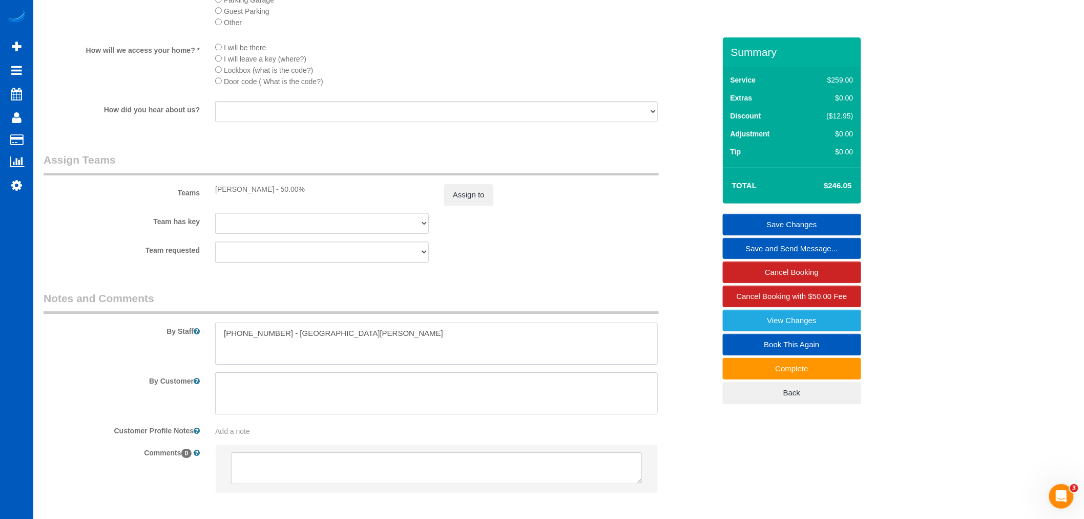
click at [400, 363] on textarea at bounding box center [436, 343] width 443 height 42
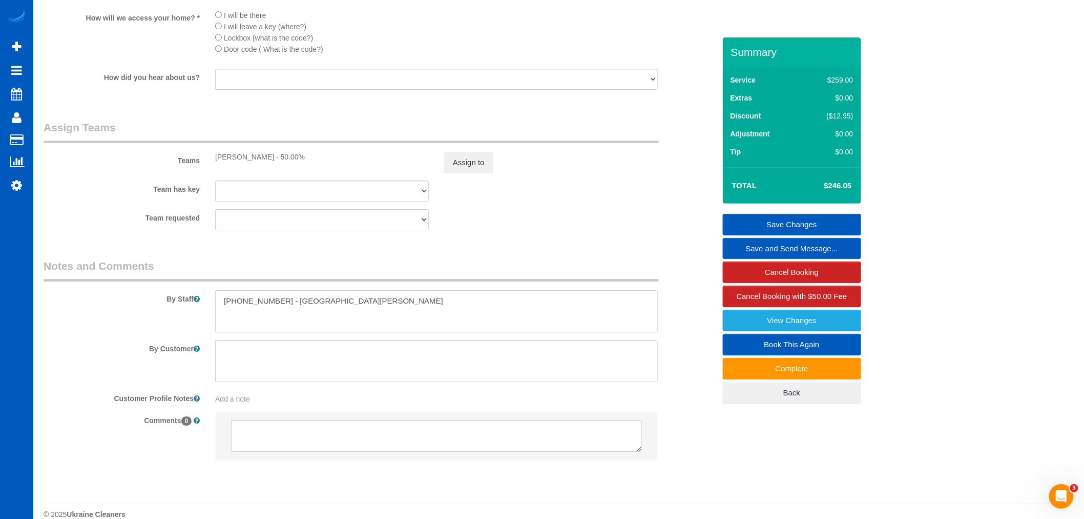
scroll to position [1313, 0]
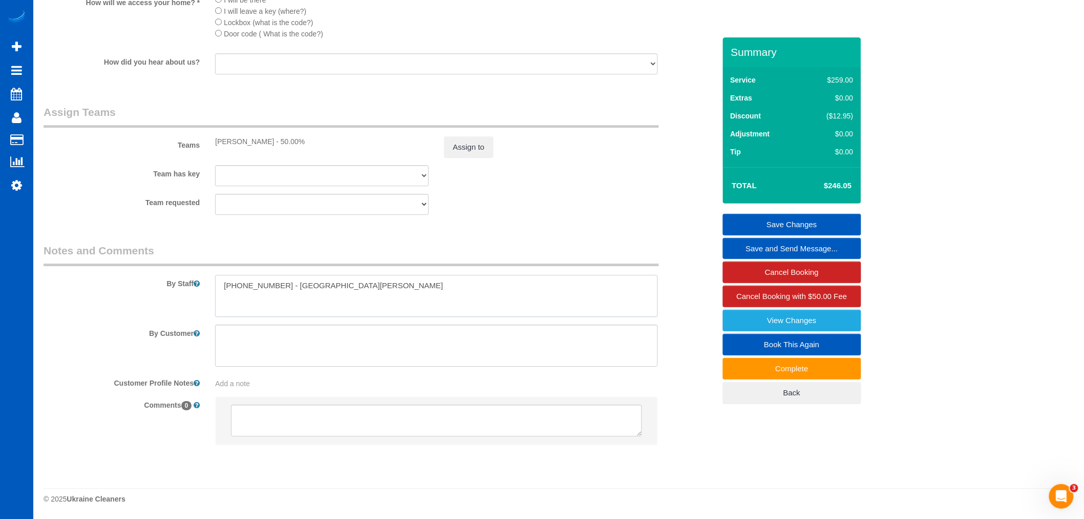
click at [349, 293] on textarea at bounding box center [436, 296] width 443 height 42
drag, startPoint x: 364, startPoint y: 292, endPoint x: 110, endPoint y: 269, distance: 254.7
click at [110, 269] on div "By Staff" at bounding box center [379, 280] width 687 height 74
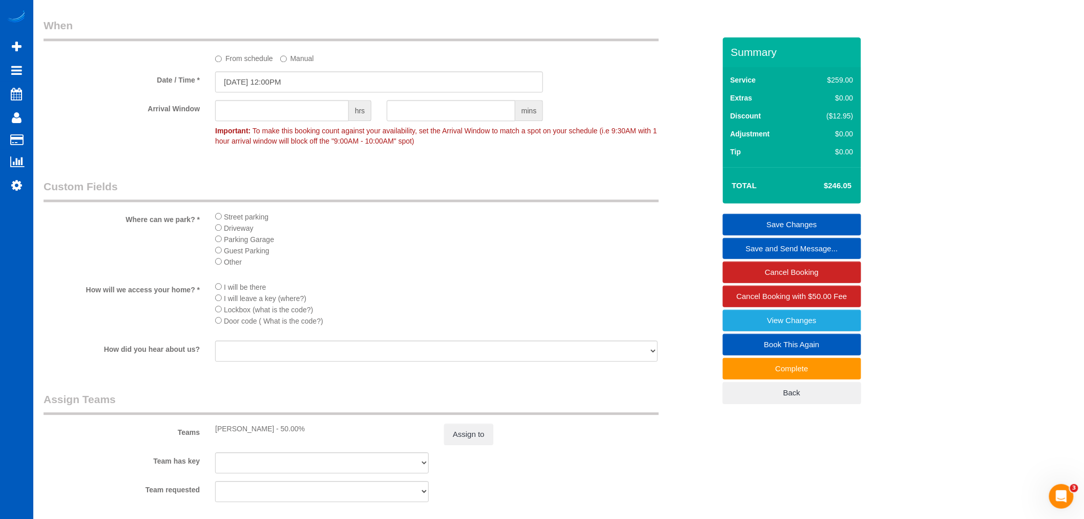
scroll to position [971, 0]
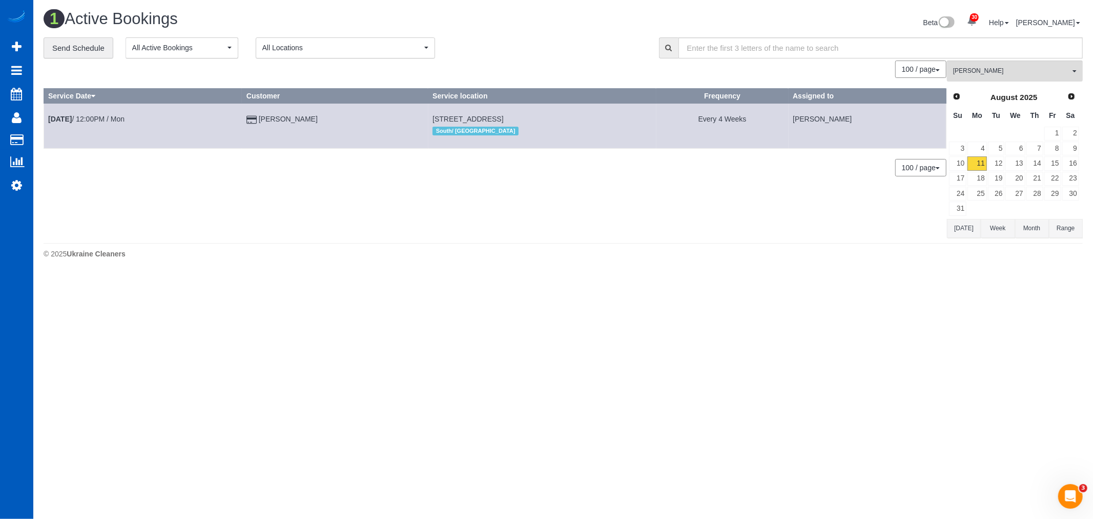
click at [308, 111] on td "Daniel Matthew" at bounding box center [335, 125] width 186 height 45
click at [300, 120] on link "Daniel Matthew" at bounding box center [288, 119] width 59 height 8
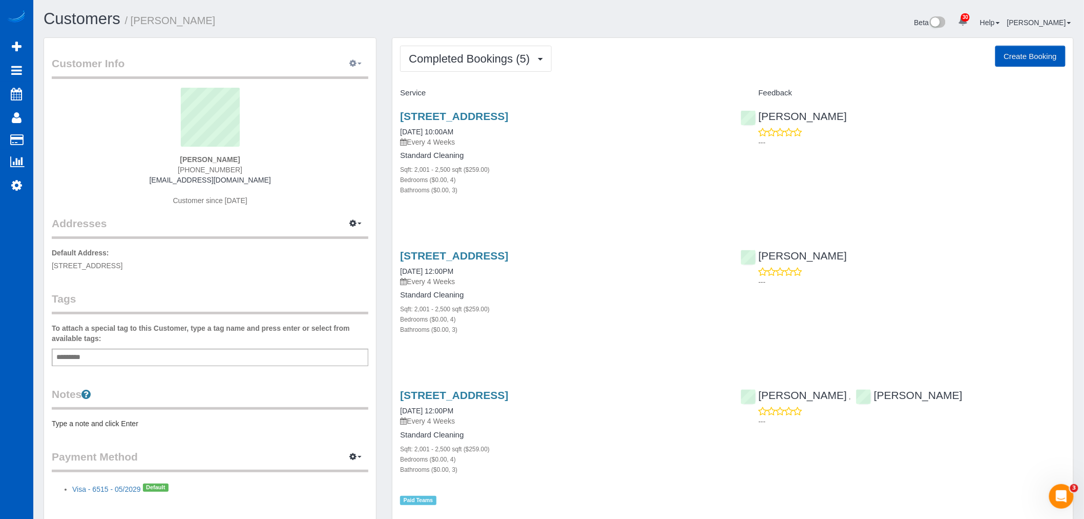
click at [359, 66] on button "button" at bounding box center [356, 64] width 26 height 16
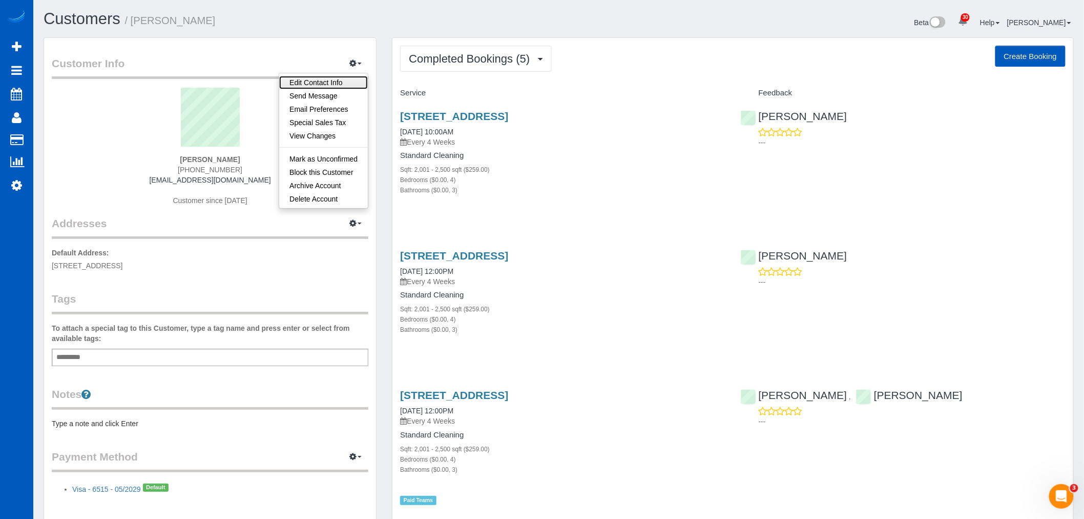
click at [321, 82] on link "Edit Contact Info" at bounding box center [323, 82] width 89 height 13
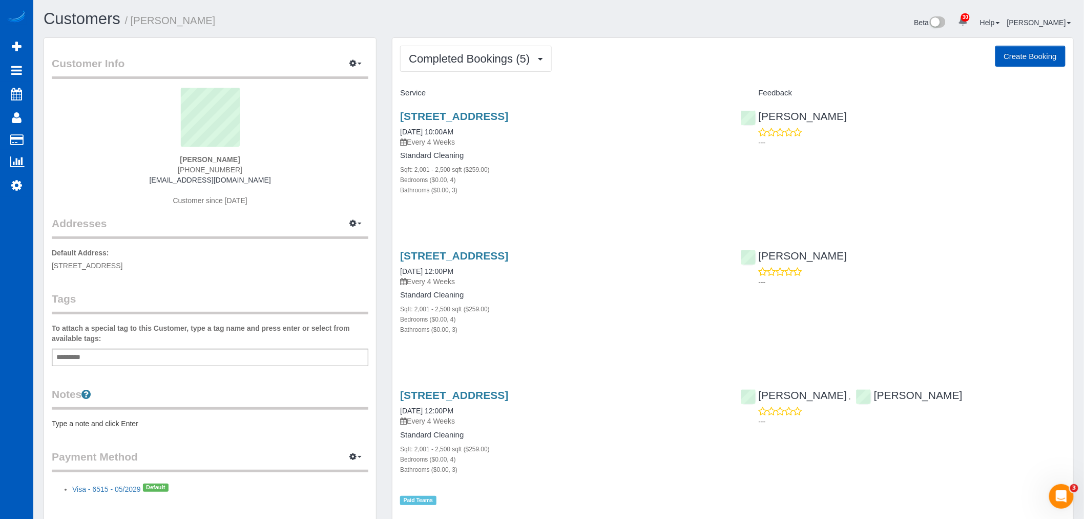
select select "WA"
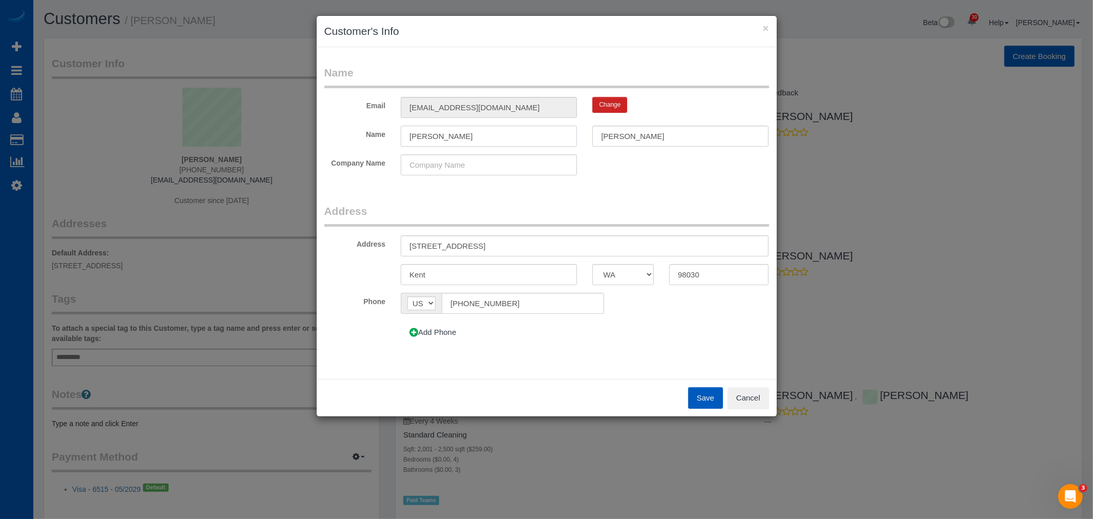
drag, startPoint x: 496, startPoint y: 138, endPoint x: 405, endPoint y: 137, distance: 91.2
click at [405, 137] on input "Daniel" at bounding box center [489, 136] width 176 height 21
paste input "425-638-2315 - Idowu Jeremiah"
drag, startPoint x: 457, startPoint y: 134, endPoint x: 401, endPoint y: 132, distance: 55.4
click at [401, 132] on input "425-638-2315 - Idowu Jeremiah" at bounding box center [489, 136] width 176 height 21
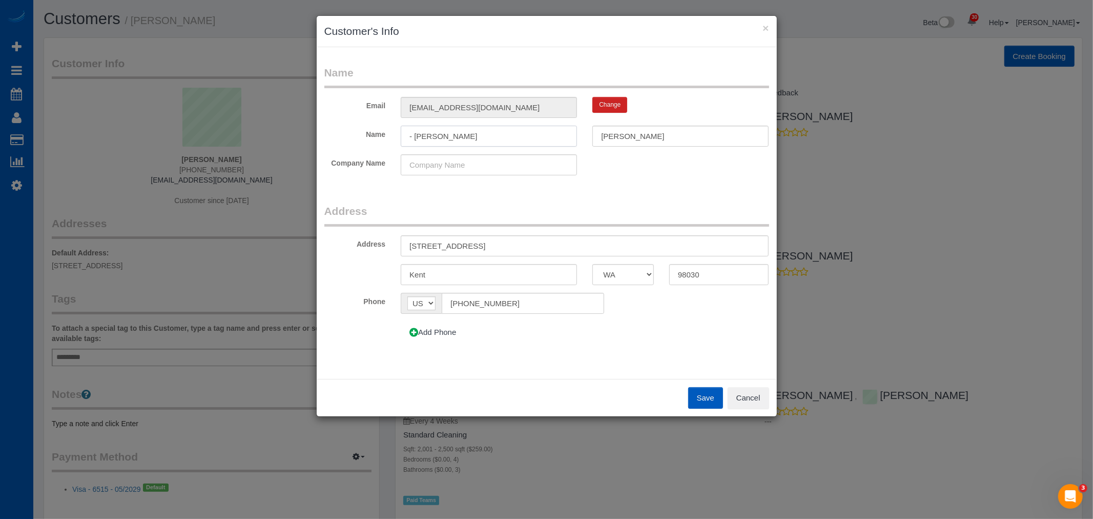
type input "- Idowu Jeremiah"
drag, startPoint x: 526, startPoint y: 307, endPoint x: 349, endPoint y: 280, distance: 178.8
click at [349, 280] on fieldset "Address Address 24305 93rd Ct S Kent AK AL AR AZ CA CO CT DC DE FL GA HI IA ID …" at bounding box center [546, 276] width 445 height 147
paste input "425) 638-2315"
type input "(425) 638-2315"
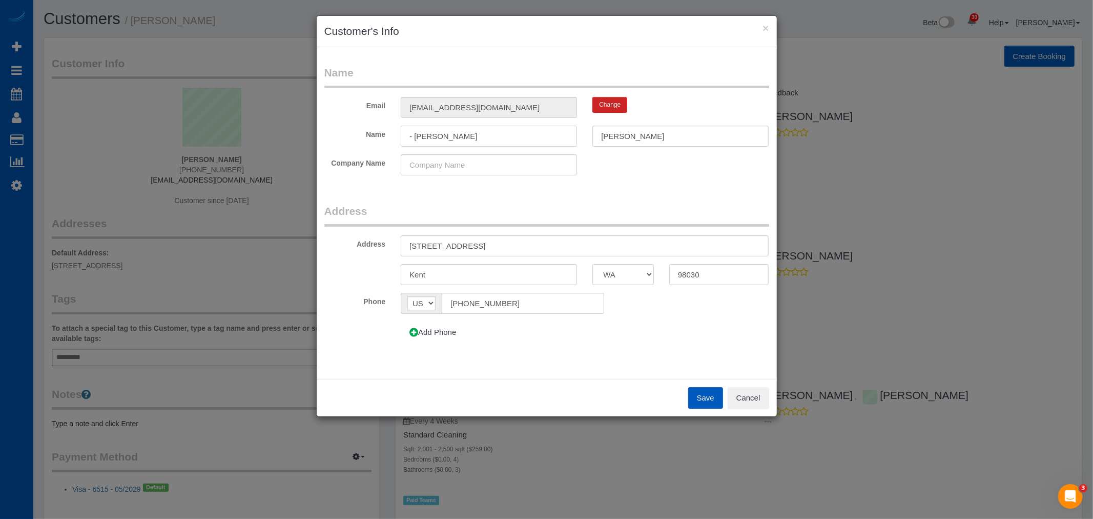
drag, startPoint x: 478, startPoint y: 141, endPoint x: 438, endPoint y: 139, distance: 40.0
click at [438, 139] on input "- Idowu Jeremiah" at bounding box center [489, 136] width 176 height 21
type input "- Idowu"
drag, startPoint x: 692, startPoint y: 137, endPoint x: 564, endPoint y: 127, distance: 128.0
click at [564, 127] on div "Name - Idowu Matthew" at bounding box center [547, 136] width 460 height 21
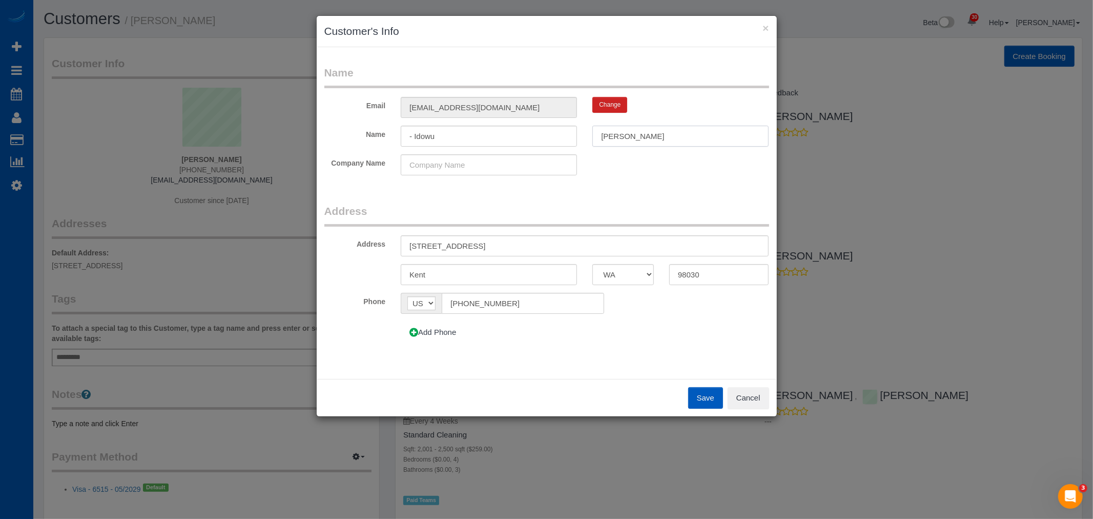
paste input "Jeremiah"
type input "Jeremiah"
drag, startPoint x: 416, startPoint y: 132, endPoint x: 259, endPoint y: 134, distance: 156.8
click at [264, 135] on div "× Customer's Info Name Email danielakenemo@gmail.com Change Name - Idowu Jeremi…" at bounding box center [546, 259] width 1093 height 519
type input "Idowu"
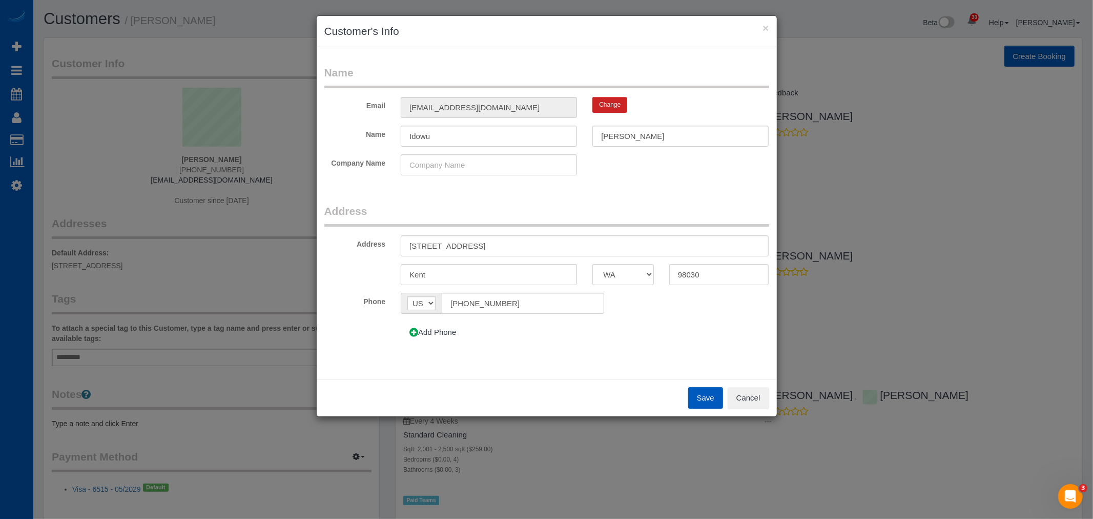
click at [612, 217] on legend "Address" at bounding box center [546, 214] width 445 height 23
click at [705, 400] on button "Save" at bounding box center [705, 398] width 35 height 22
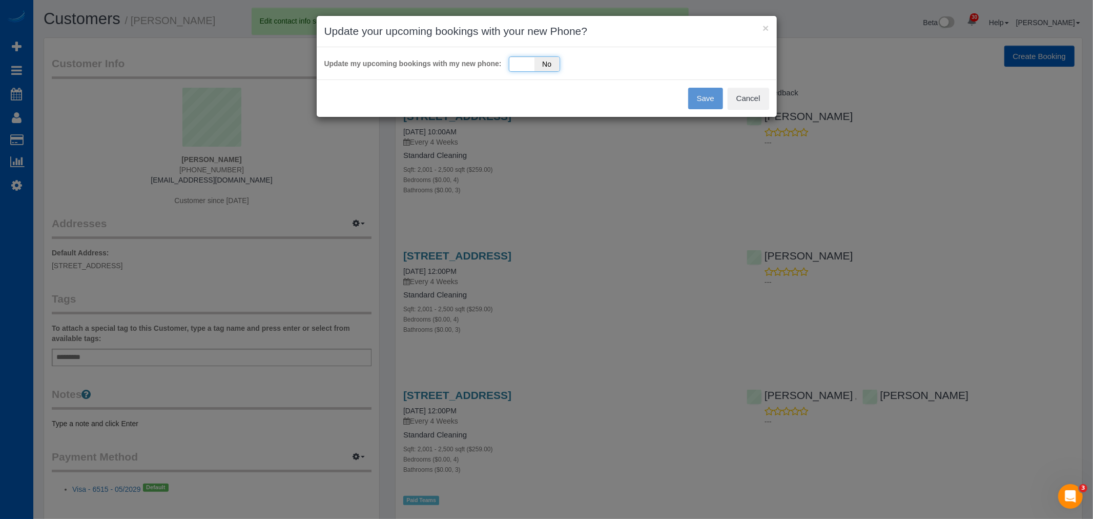
click at [514, 61] on div "Yes No" at bounding box center [534, 63] width 51 height 15
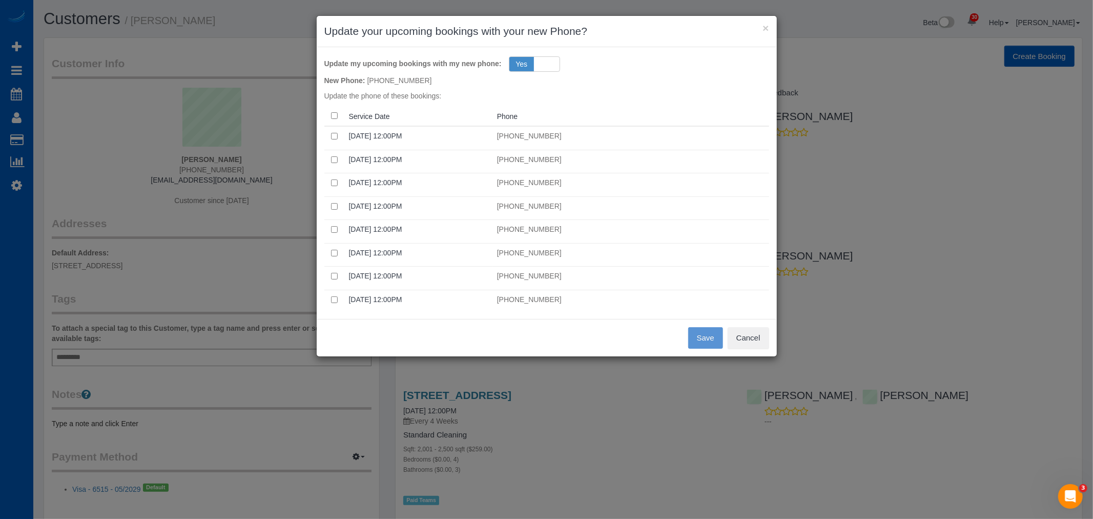
click at [334, 111] on th at bounding box center [334, 116] width 20 height 20
click at [693, 330] on button "Save" at bounding box center [705, 338] width 35 height 22
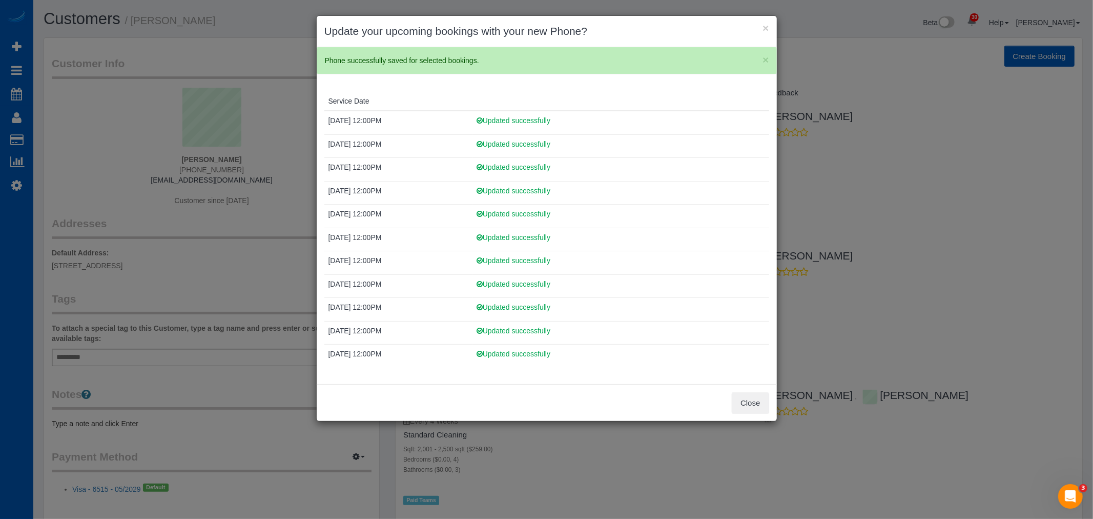
click at [769, 25] on div "× Update your upcoming bookings with your new Phone?" at bounding box center [547, 31] width 460 height 31
click at [761, 25] on h3 "Update your upcoming bookings with your new Phone?" at bounding box center [546, 31] width 445 height 15
click at [764, 26] on button "×" at bounding box center [765, 28] width 6 height 11
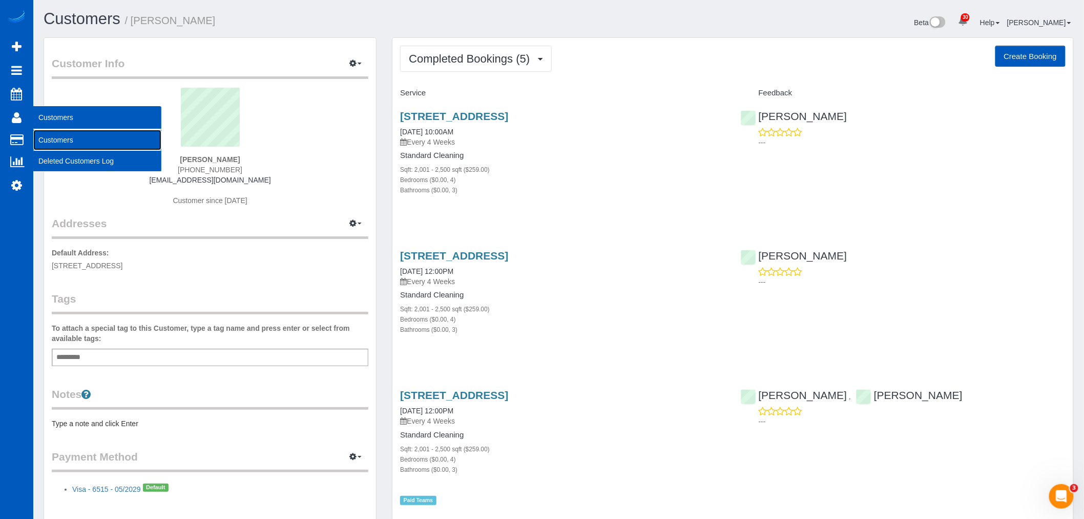
click at [57, 135] on link "Customers" at bounding box center [97, 140] width 128 height 20
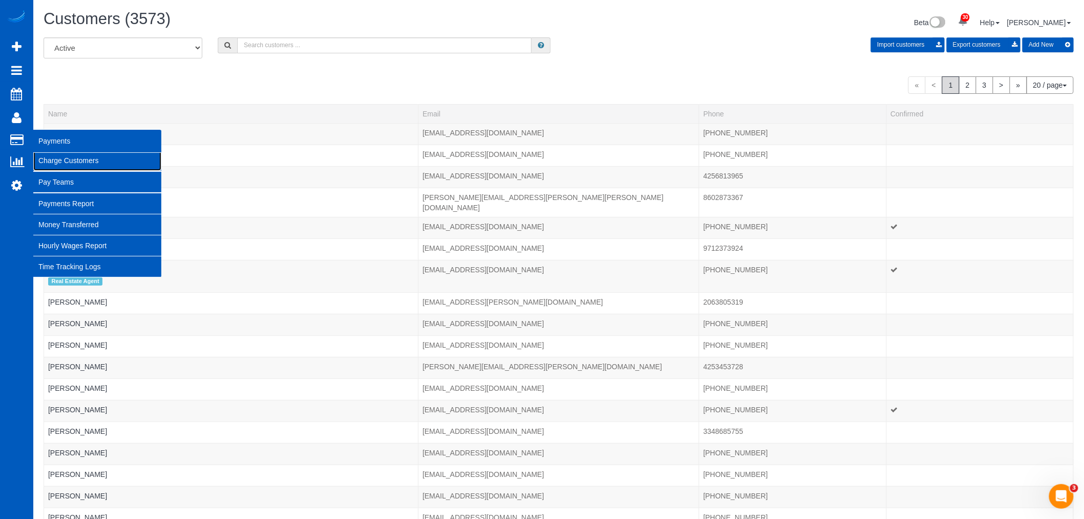
click at [84, 164] on link "Charge Customers" at bounding box center [97, 160] width 128 height 20
select select
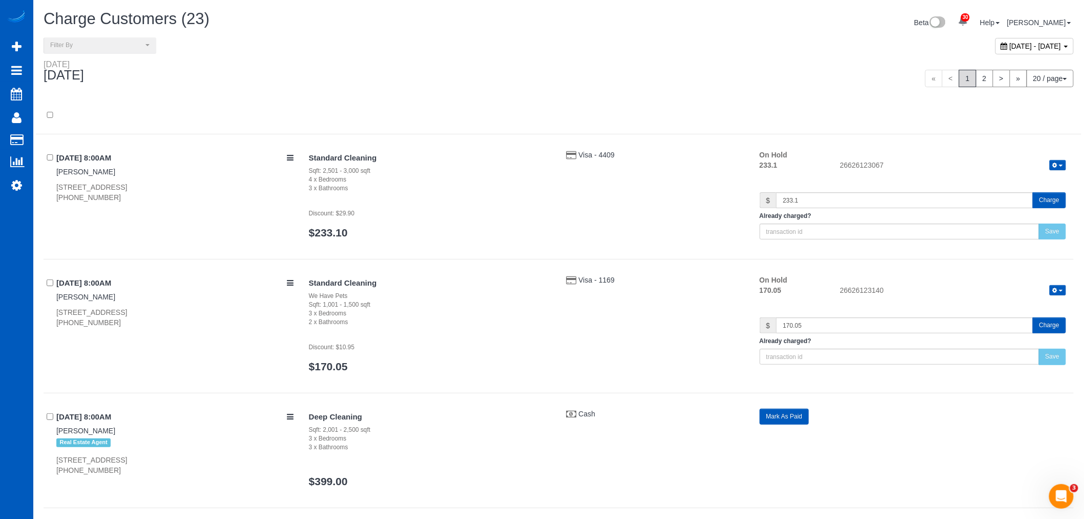
click at [996, 54] on div "August 11, 2025 - August 11, 2025" at bounding box center [1035, 46] width 78 height 16
type input "**********"
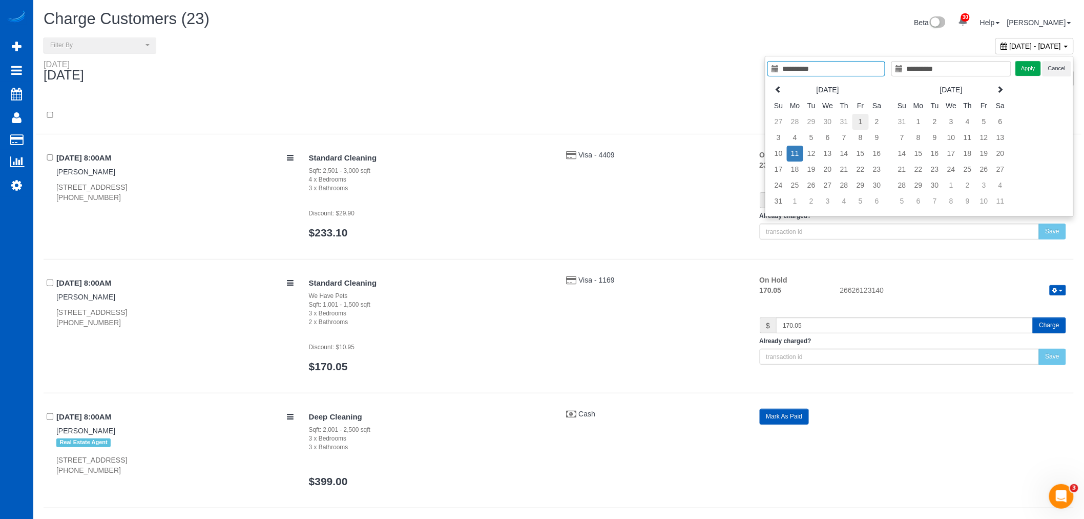
type input "**********"
click at [861, 126] on td "1" at bounding box center [861, 122] width 16 height 16
type input "**********"
click at [861, 126] on td "1" at bounding box center [861, 122] width 16 height 16
type input "**********"
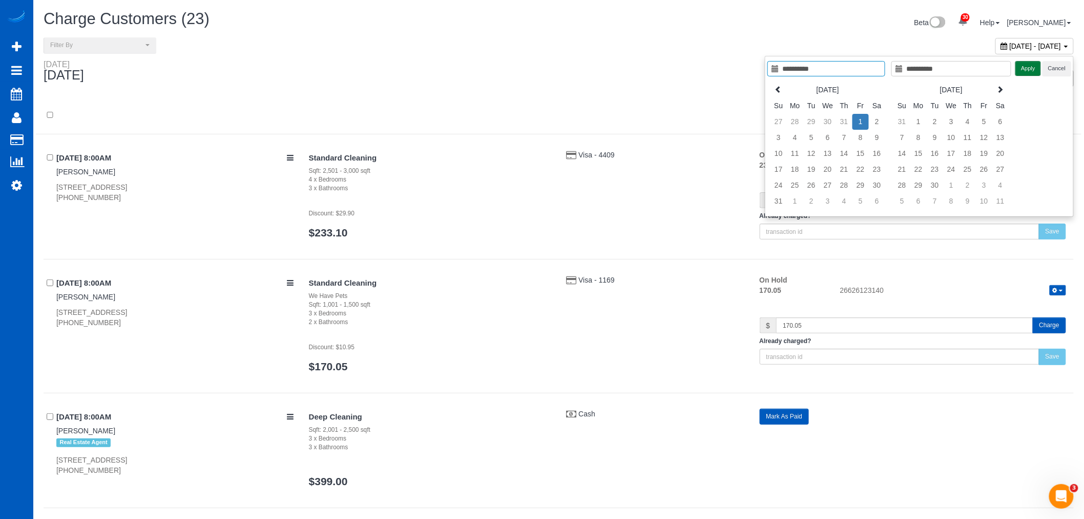
click at [1028, 68] on button "Apply" at bounding box center [1029, 68] width 26 height 15
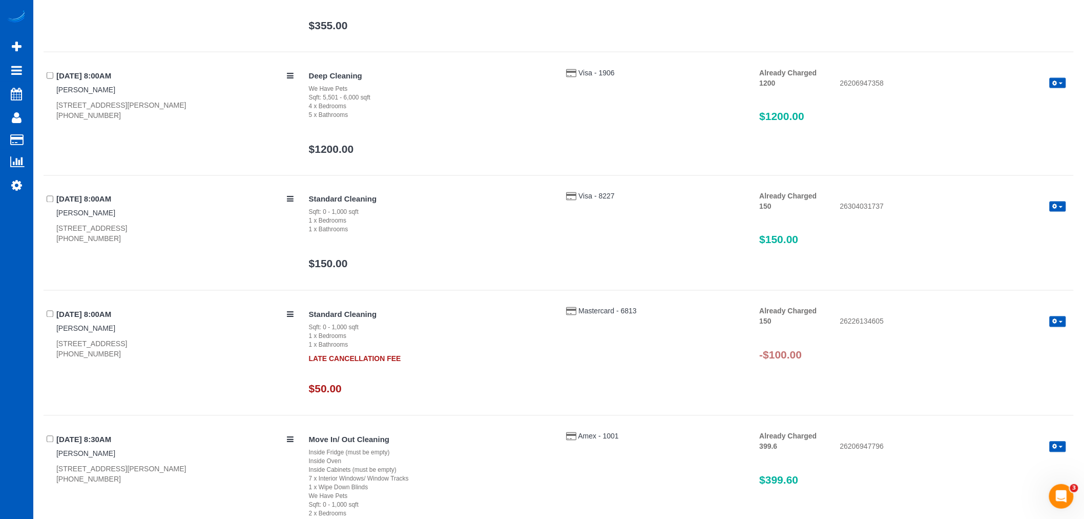
scroll to position [683, 0]
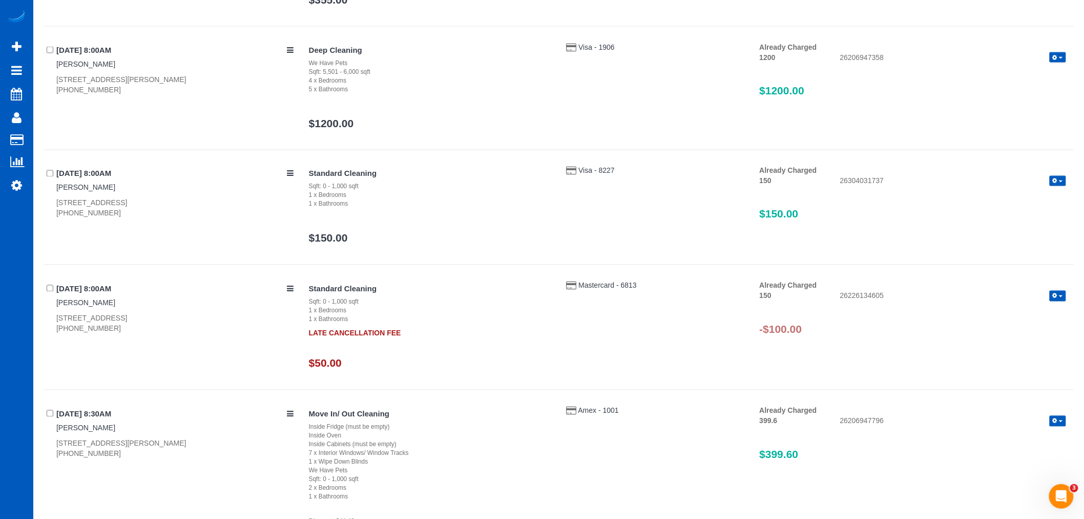
click at [1063, 292] on button "button" at bounding box center [1058, 296] width 16 height 11
click at [1016, 312] on link "Refund" at bounding box center [1025, 313] width 81 height 13
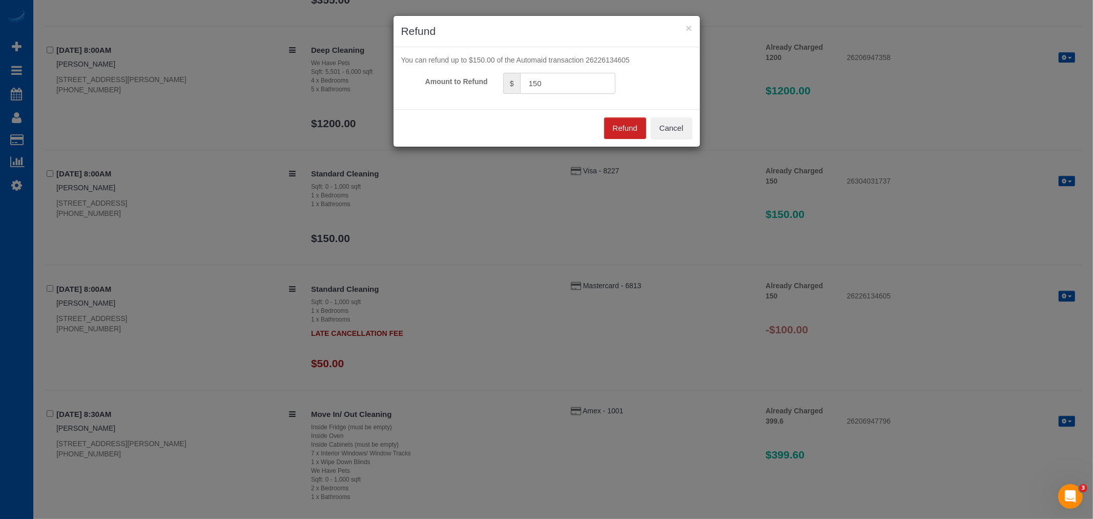
drag, startPoint x: 555, startPoint y: 84, endPoint x: 415, endPoint y: 65, distance: 141.7
click at [415, 65] on form "You can refund up to $150.00 of the Automaid transaction 26226134605 Amount to …" at bounding box center [546, 74] width 291 height 39
type input "100"
click at [622, 124] on button "Refund" at bounding box center [625, 128] width 42 height 22
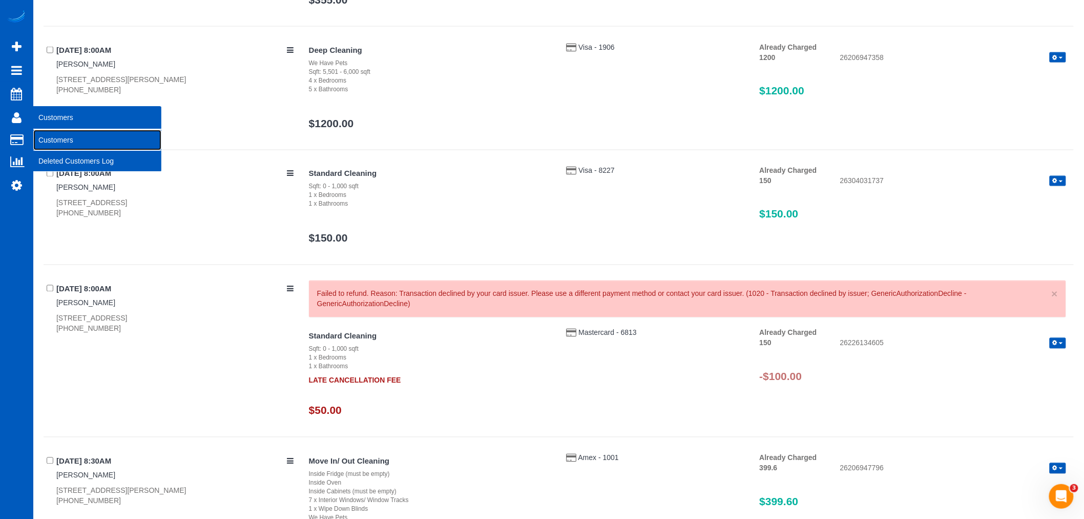
click at [72, 145] on link "Customers" at bounding box center [97, 140] width 128 height 20
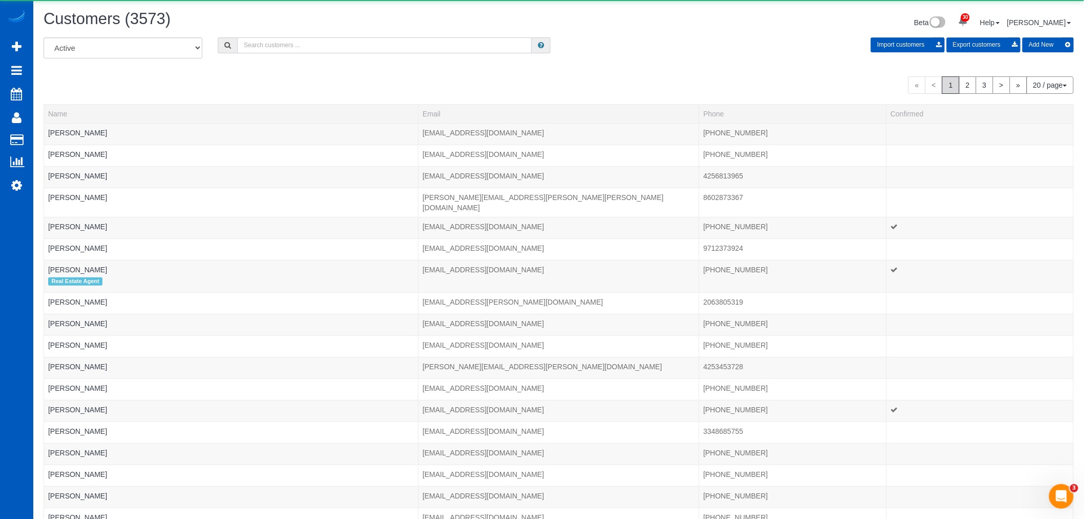
click at [370, 48] on input "text" at bounding box center [384, 45] width 295 height 16
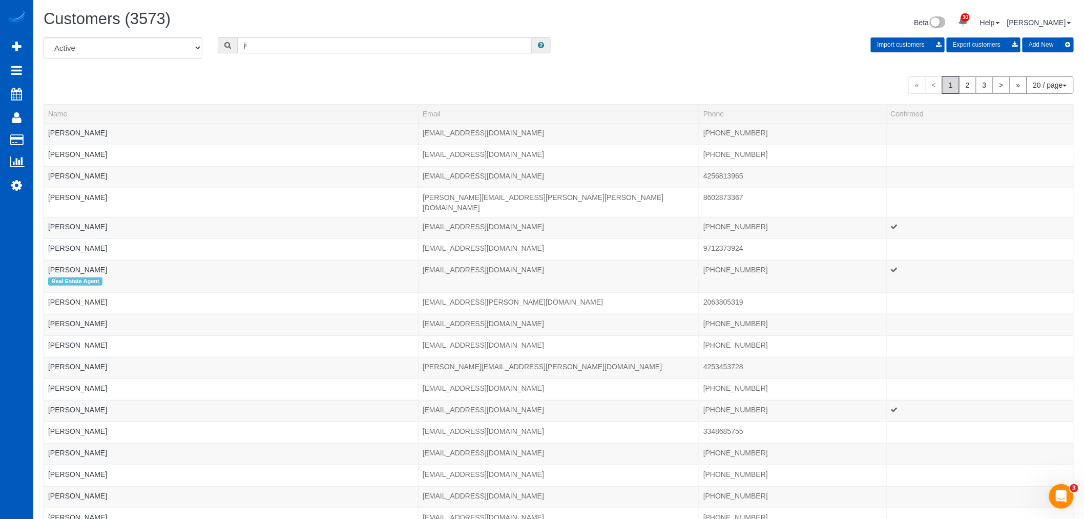
type input "j"
type input "i"
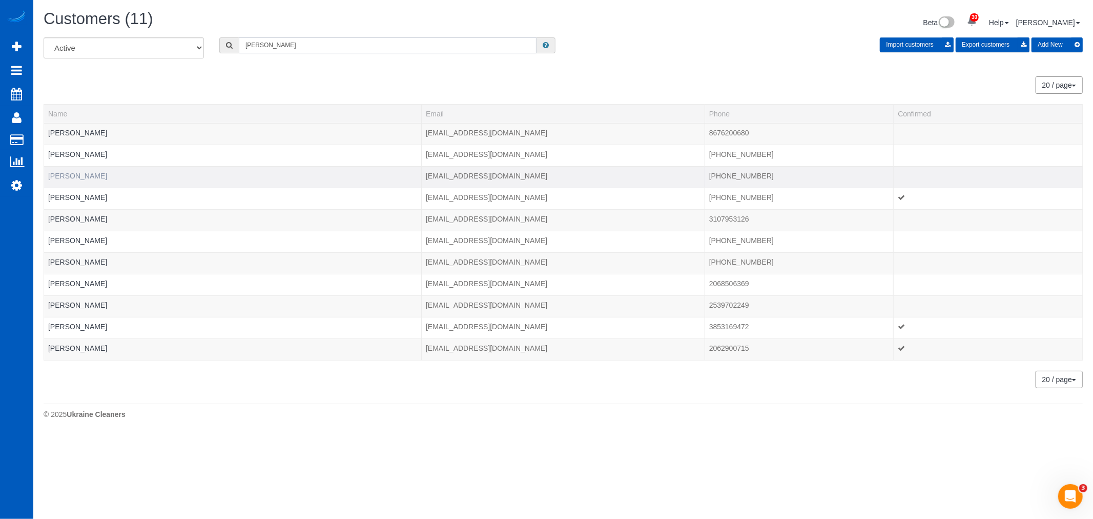
type input "jim"
click at [58, 178] on link "Jim Gunther" at bounding box center [77, 176] width 59 height 8
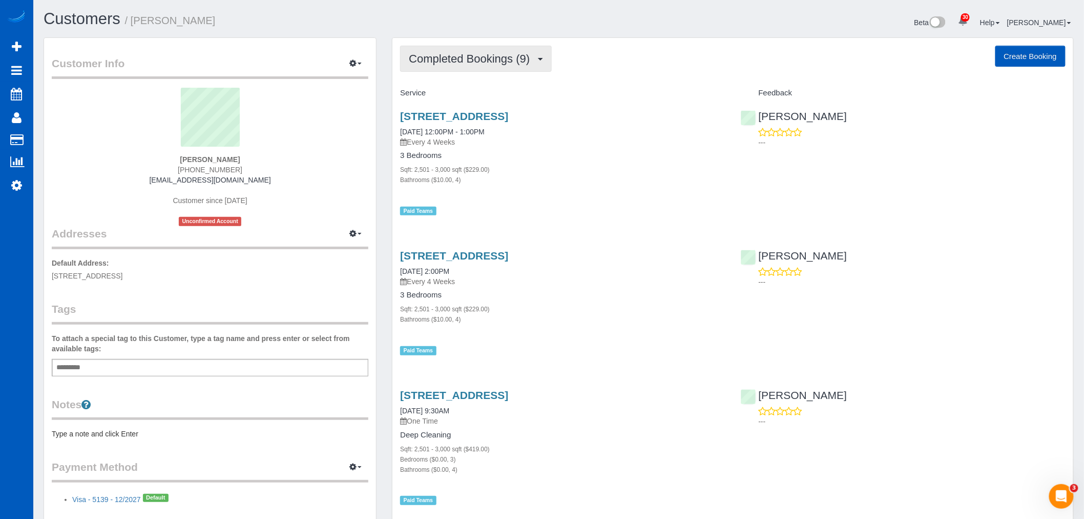
click at [470, 53] on span "Completed Bookings (9)" at bounding box center [472, 58] width 126 height 13
click at [459, 90] on link "Upcoming Bookings (1)" at bounding box center [454, 95] width 107 height 13
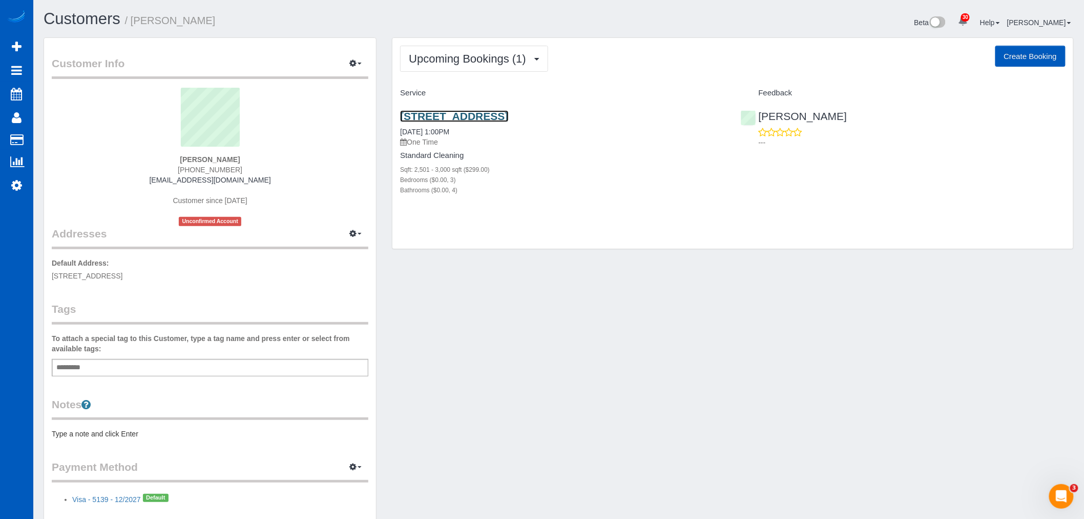
click at [465, 112] on link "2350 Sw Willow Pkwy, Gresham, OR 97080" at bounding box center [454, 116] width 108 height 12
click at [494, 62] on span "Upcoming Bookings (1)" at bounding box center [470, 58] width 122 height 13
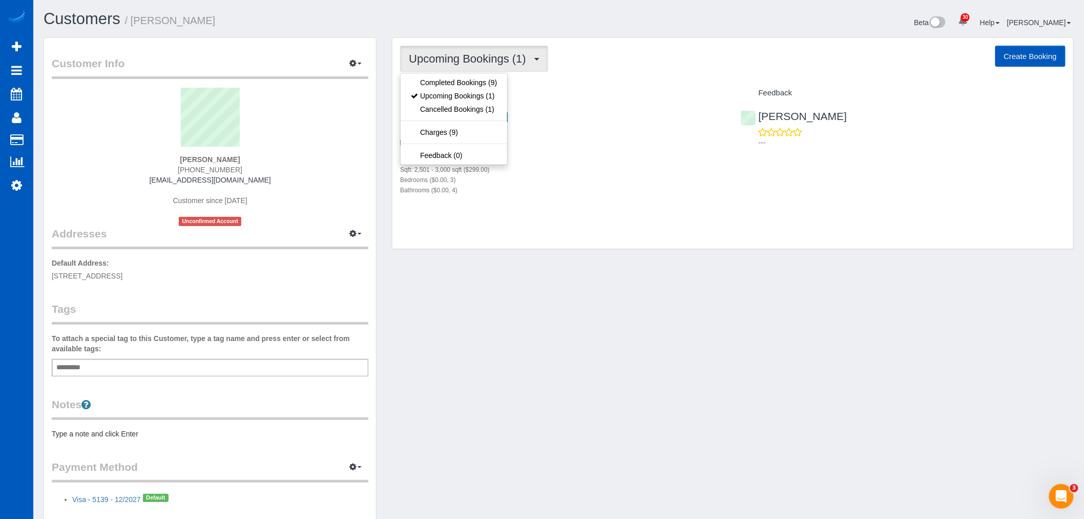
drag, startPoint x: 581, startPoint y: 220, endPoint x: 563, endPoint y: 205, distance: 23.3
click at [571, 213] on div "Upcoming Bookings (1) Completed Bookings (9) Upcoming Bookings (1) Cancelled Bo…" at bounding box center [732, 143] width 681 height 211
click at [448, 50] on button "Upcoming Bookings (1)" at bounding box center [474, 59] width 148 height 26
click at [562, 209] on div "2350 Sw Willow Pkwy, Gresham, OR 97080 08/13/2025 1:00PM One Time Standard Clea…" at bounding box center [562, 158] width 340 height 114
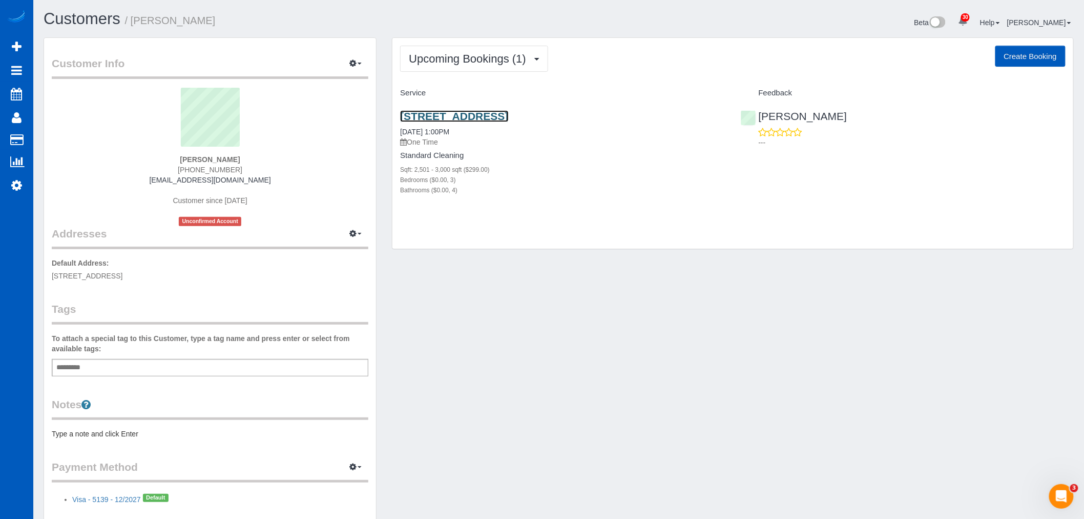
click at [458, 113] on link "2350 Sw Willow Pkwy, Gresham, OR 97080" at bounding box center [454, 116] width 108 height 12
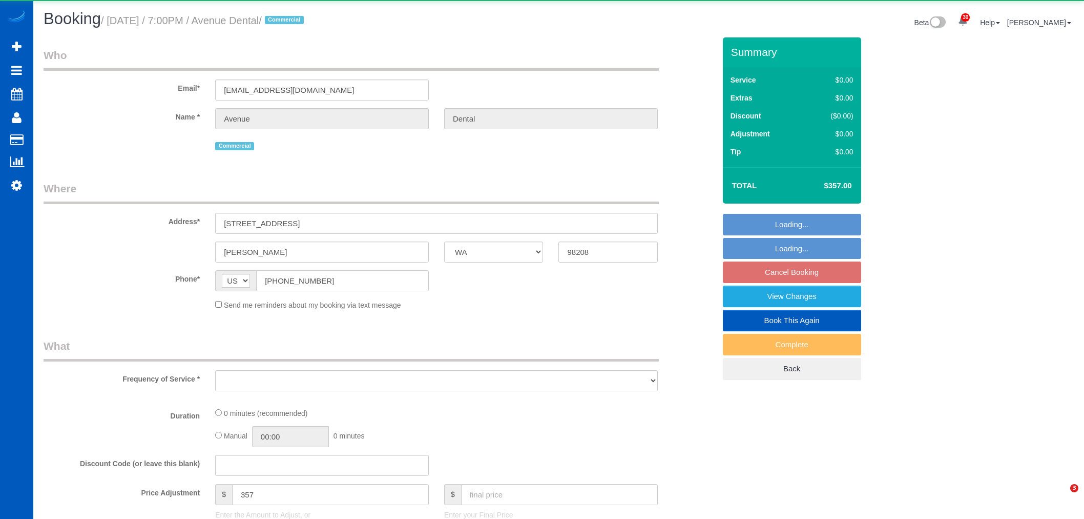
select select "WA"
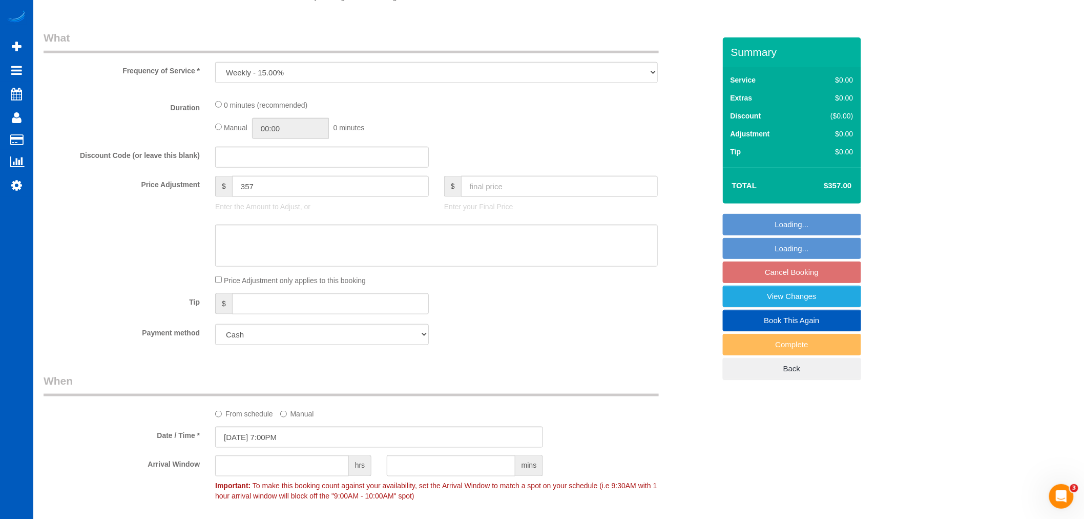
scroll to position [591, 0]
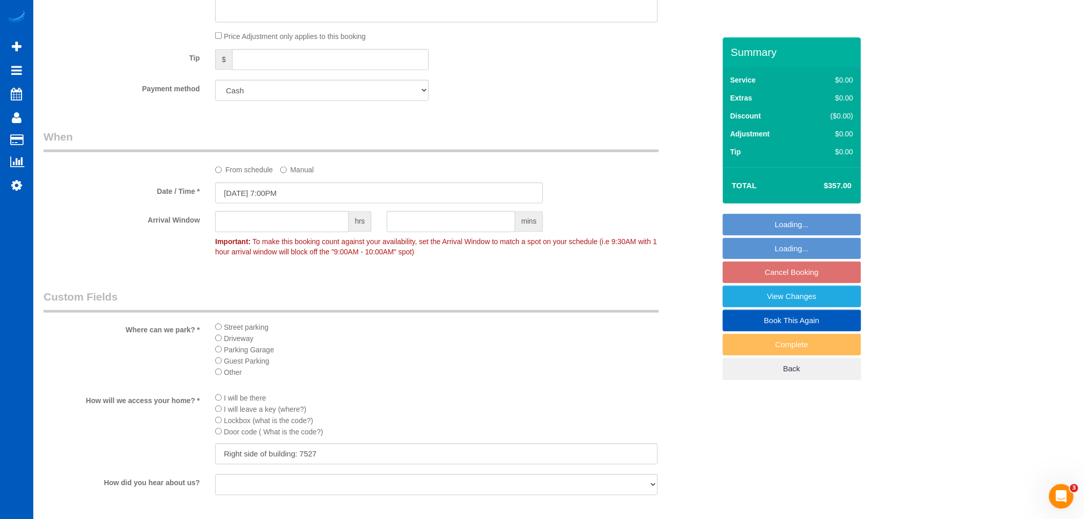
select select "object:5226"
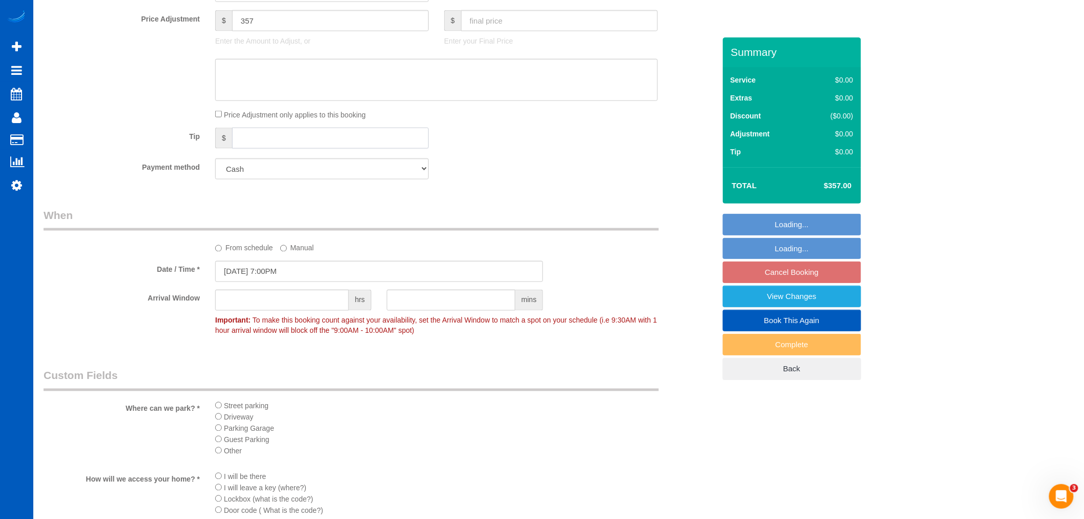
click at [267, 142] on input "text" at bounding box center [330, 138] width 197 height 21
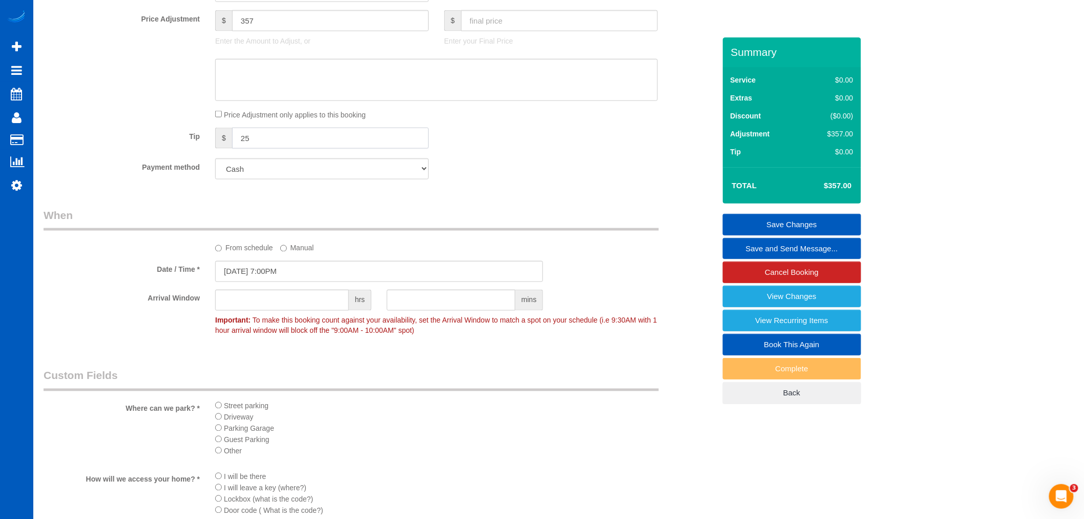
type input "25"
click at [552, 196] on div "Who Email* avenuedentaleverett@yahoo.com Name * Avenue Dental Commercial Where …" at bounding box center [379, 215] width 687 height 1536
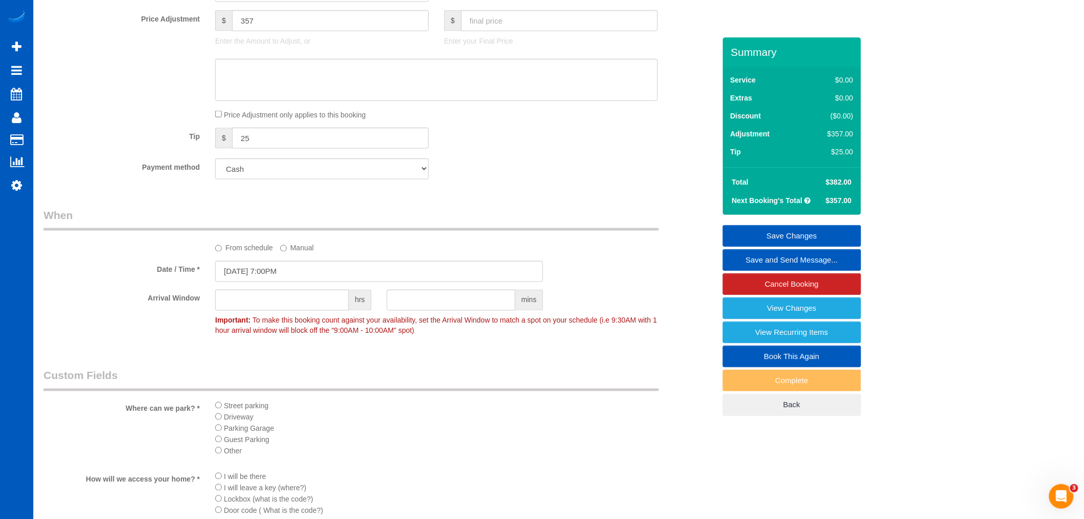
click at [813, 232] on link "Save Changes" at bounding box center [792, 236] width 138 height 22
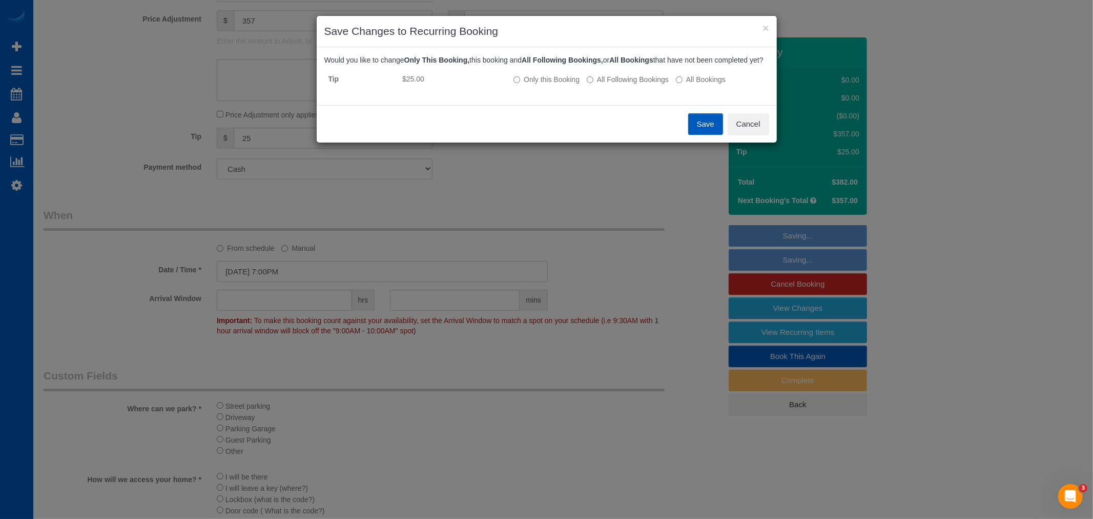
click at [706, 129] on button "Save" at bounding box center [705, 124] width 35 height 22
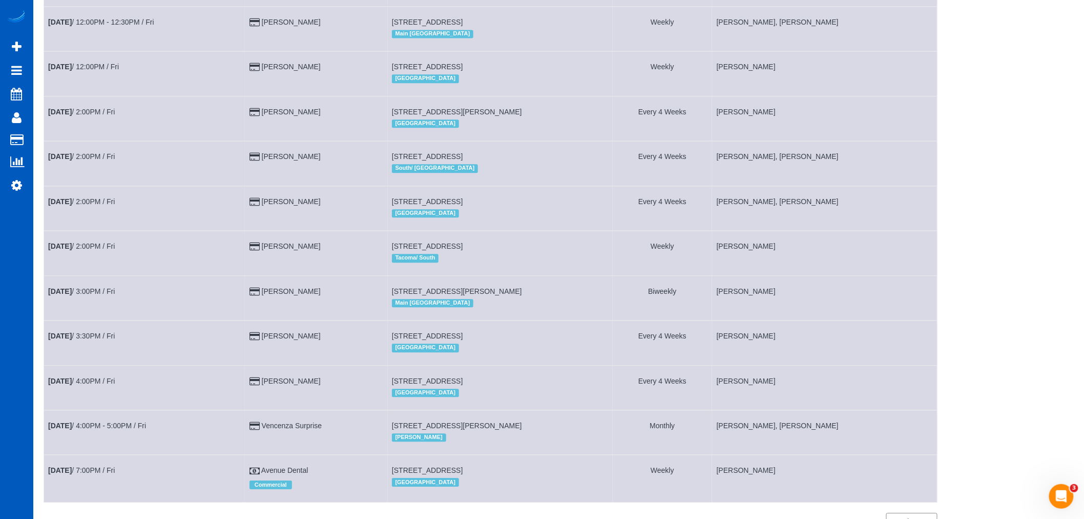
scroll to position [1042, 0]
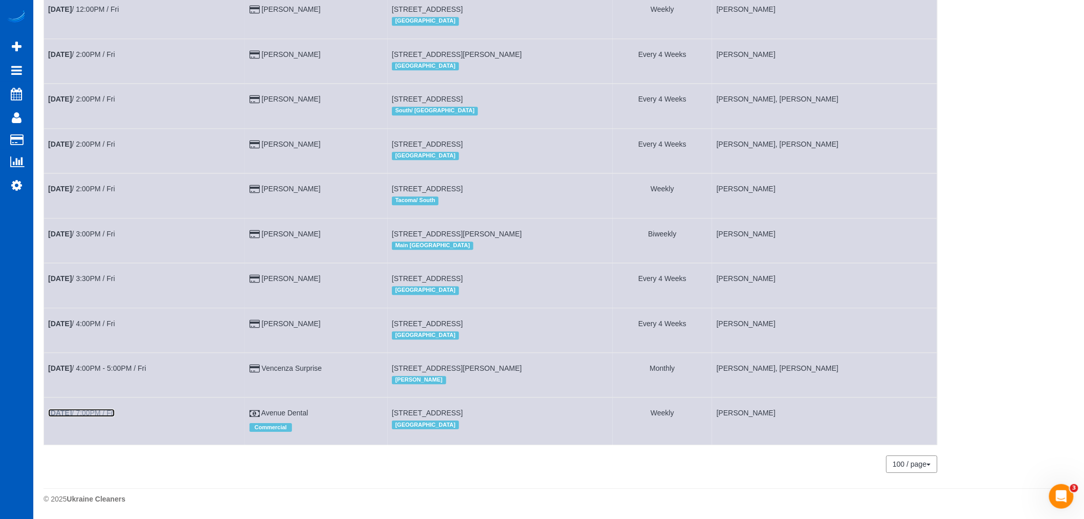
click at [95, 413] on link "Aug 15th / 7:00PM / Fri" at bounding box center [81, 412] width 67 height 8
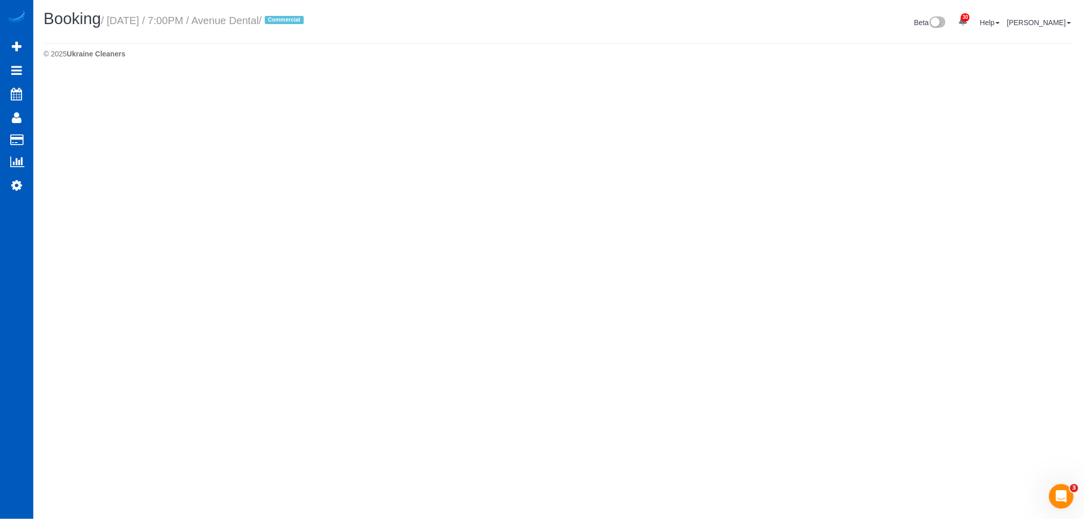
select select "WA"
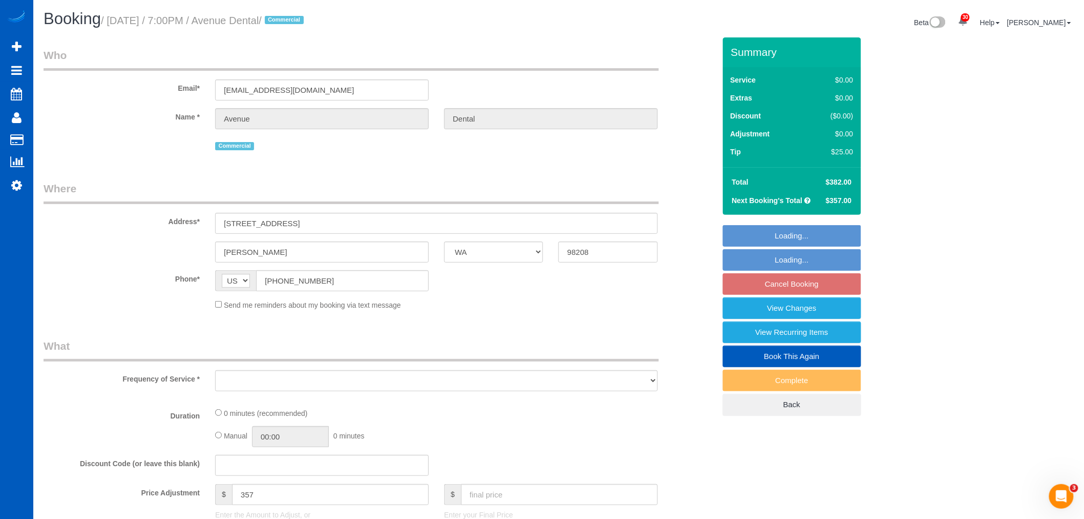
select select "object:6375"
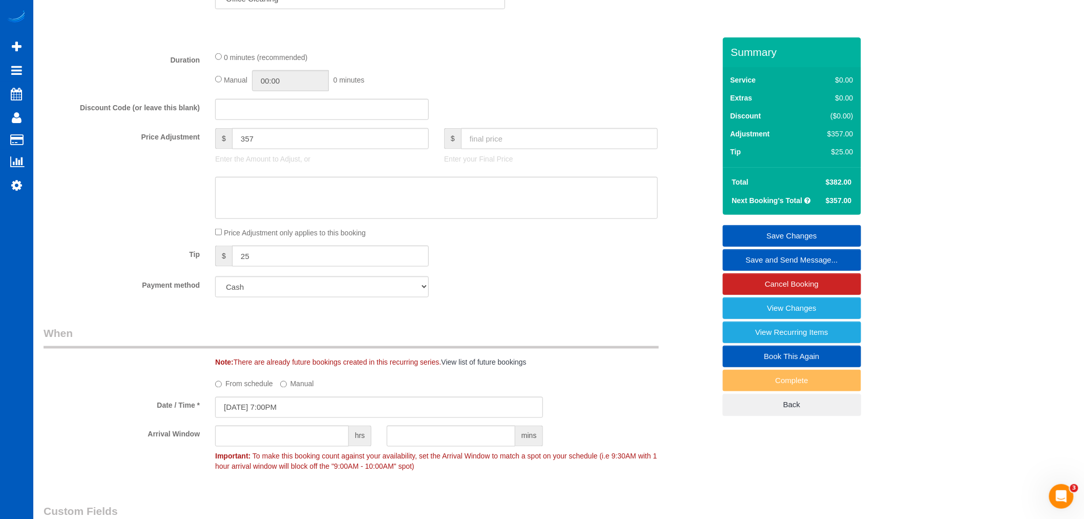
scroll to position [455, 0]
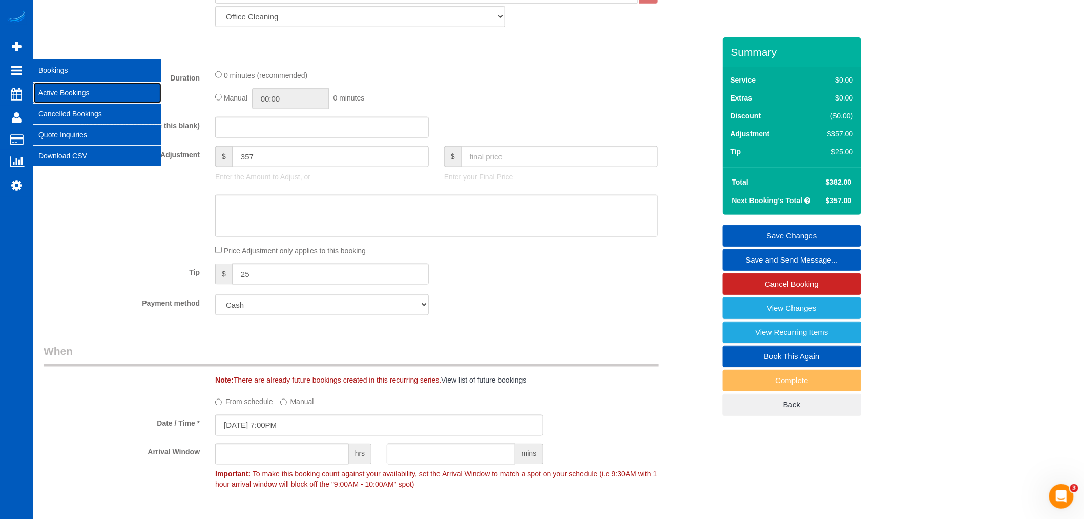
click at [65, 86] on link "Active Bookings" at bounding box center [97, 92] width 128 height 20
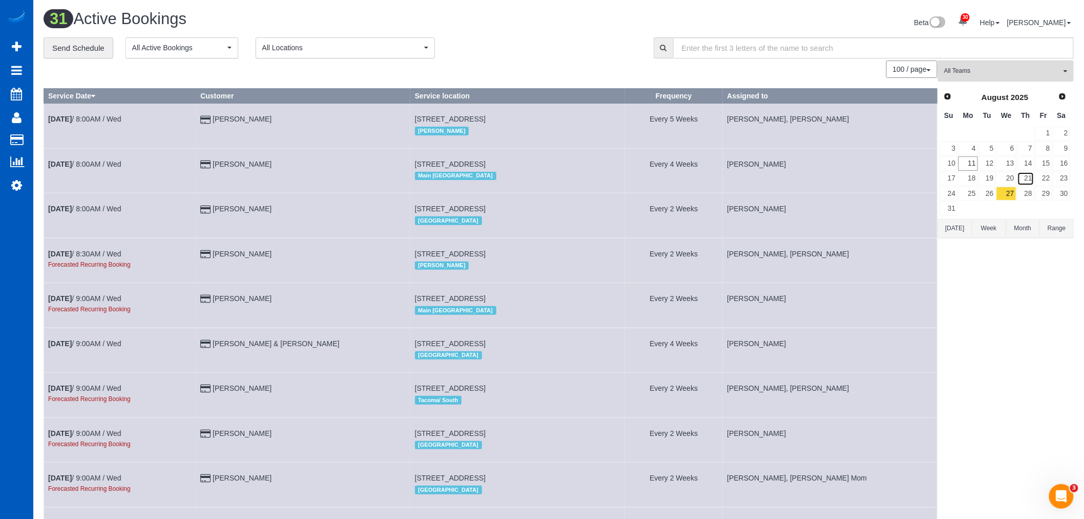
click at [1032, 185] on link "21" at bounding box center [1026, 179] width 17 height 14
click at [1041, 182] on link "22" at bounding box center [1044, 179] width 17 height 14
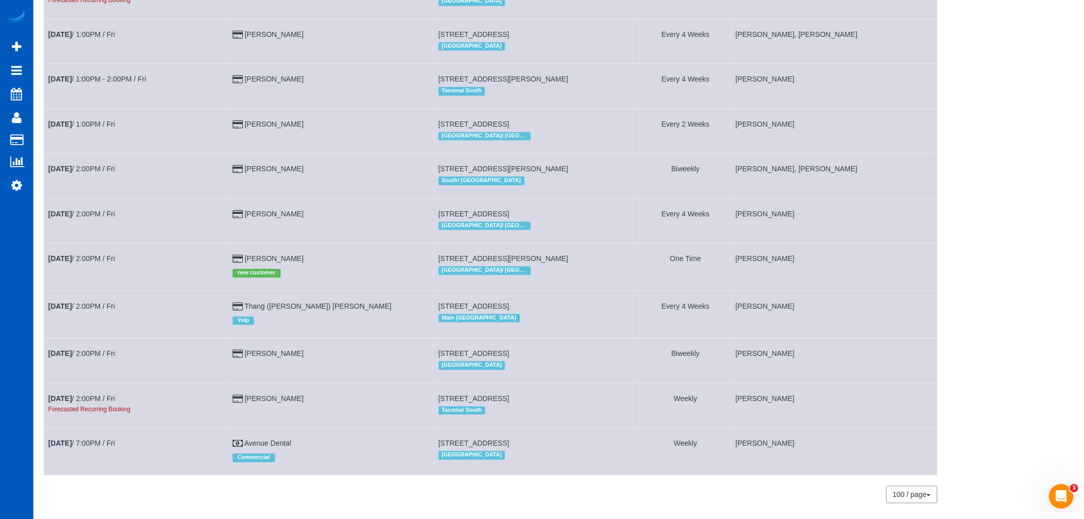
scroll to position [902, 0]
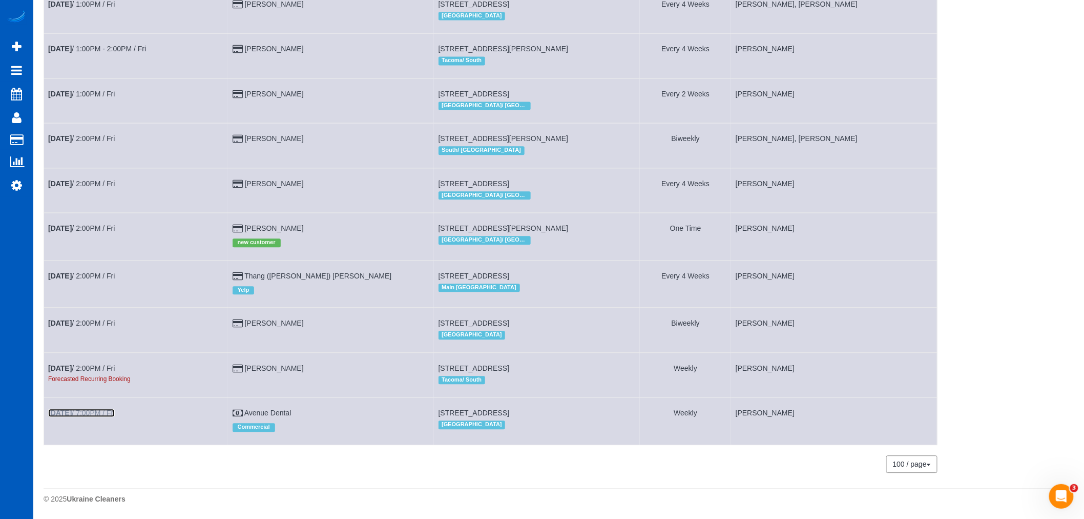
click at [85, 408] on link "Aug 22nd / 7:00PM / Fri" at bounding box center [81, 412] width 67 height 8
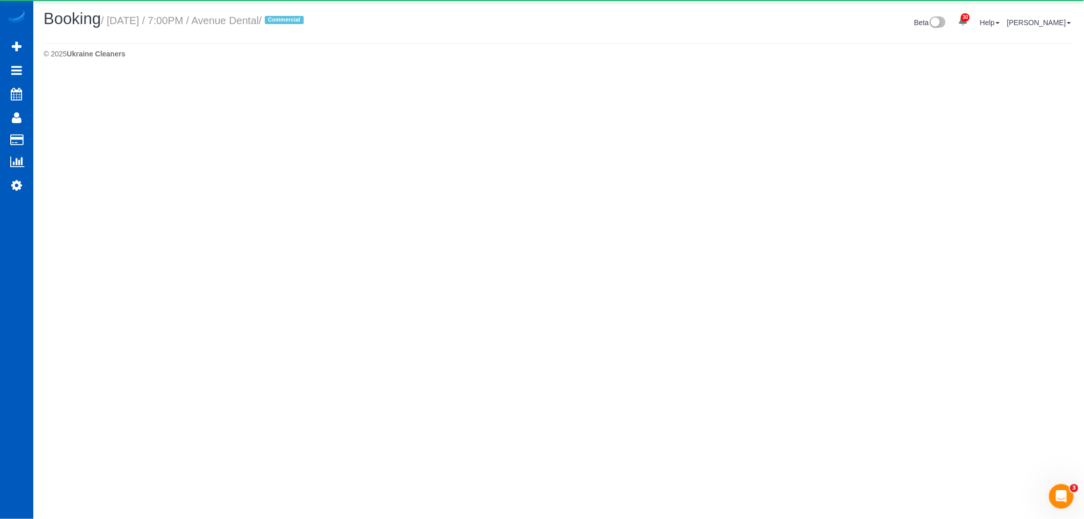
select select "WA"
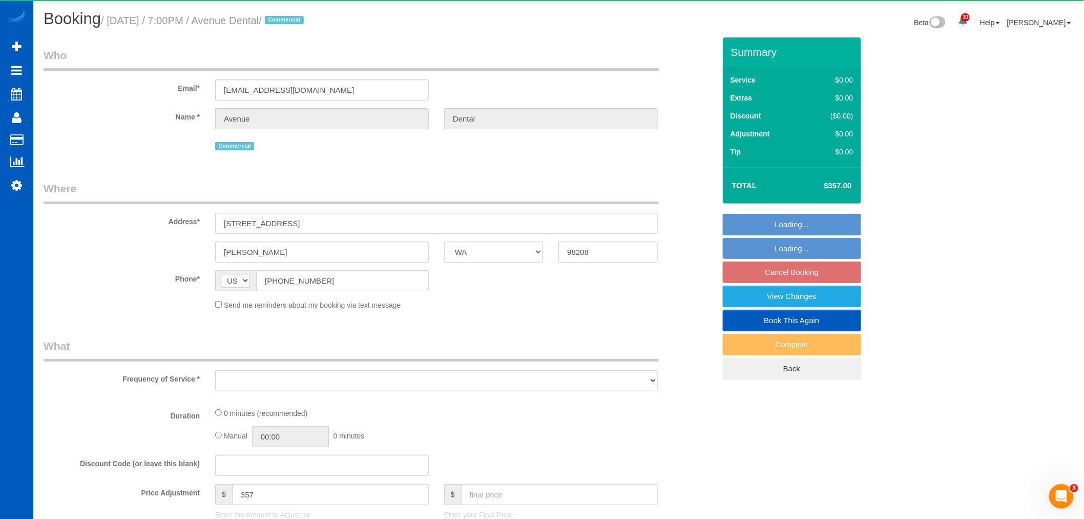
select select "object:8736"
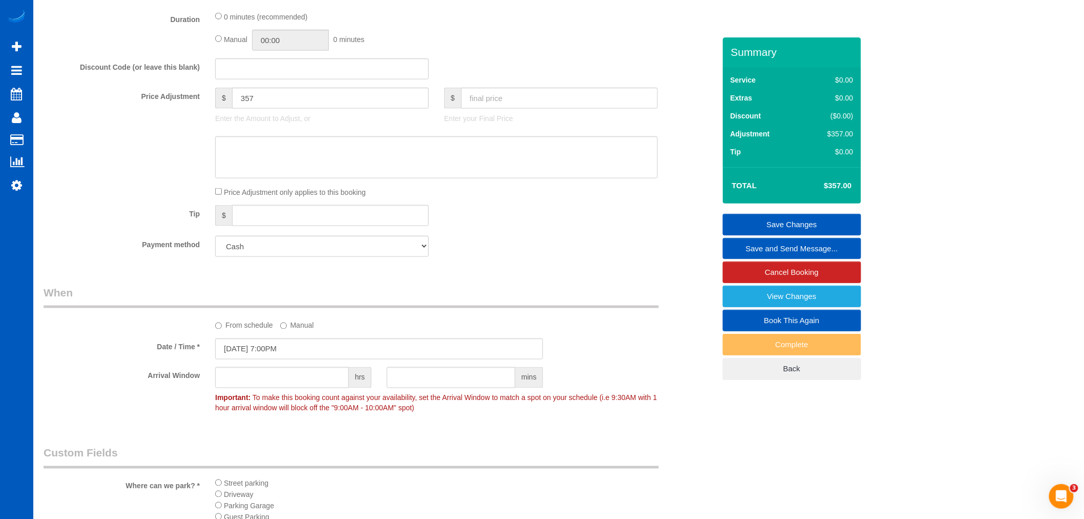
scroll to position [512, 0]
click at [308, 218] on input "text" at bounding box center [330, 216] width 197 height 21
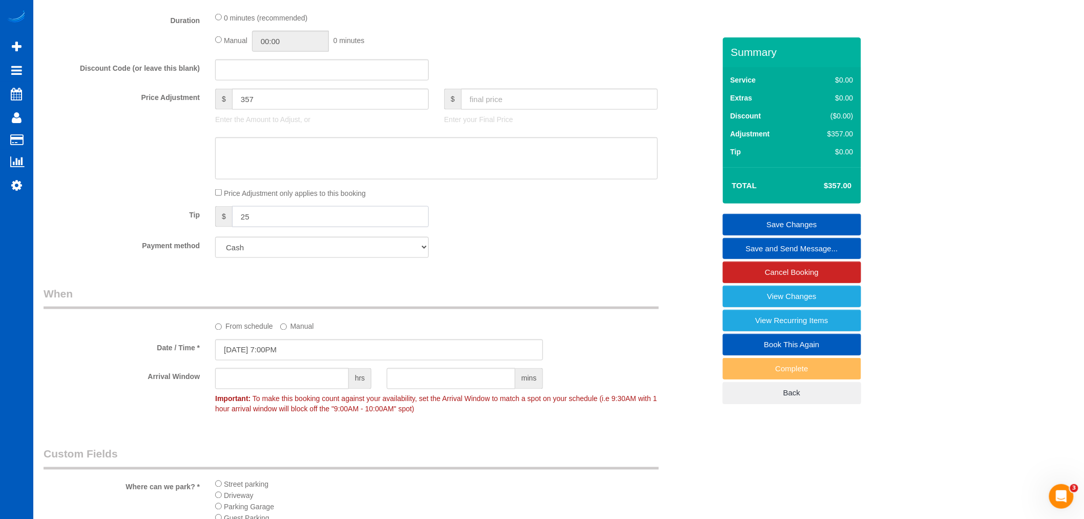
type input "25"
click at [539, 294] on legend "When" at bounding box center [351, 297] width 615 height 23
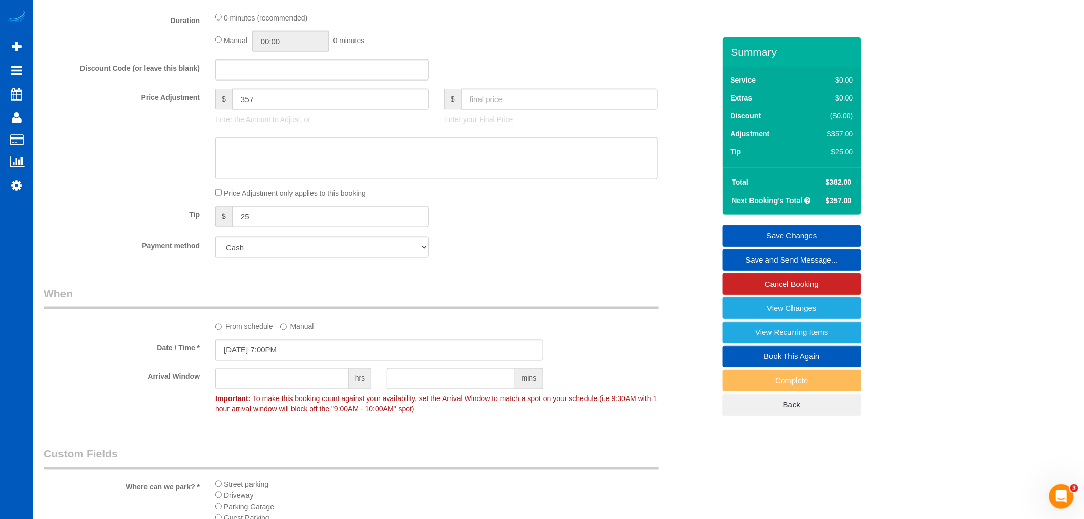
click at [771, 233] on link "Save Changes" at bounding box center [792, 236] width 138 height 22
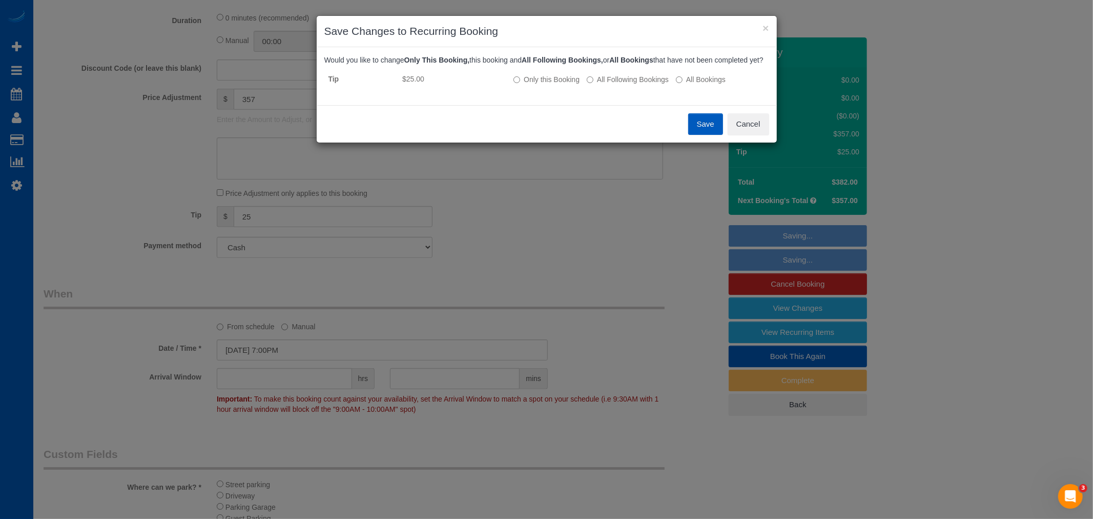
click at [702, 135] on button "Save" at bounding box center [705, 124] width 35 height 22
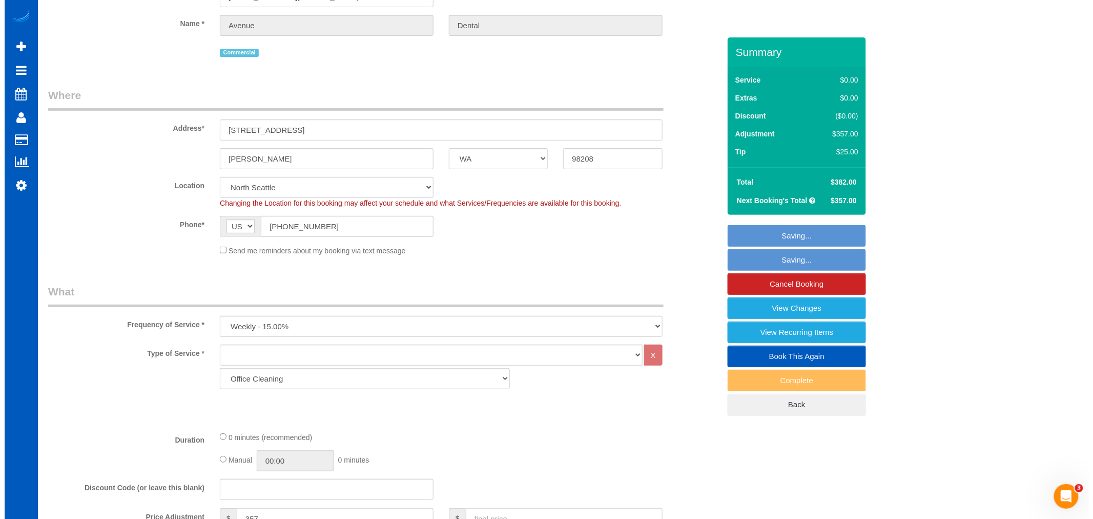
scroll to position [0, 0]
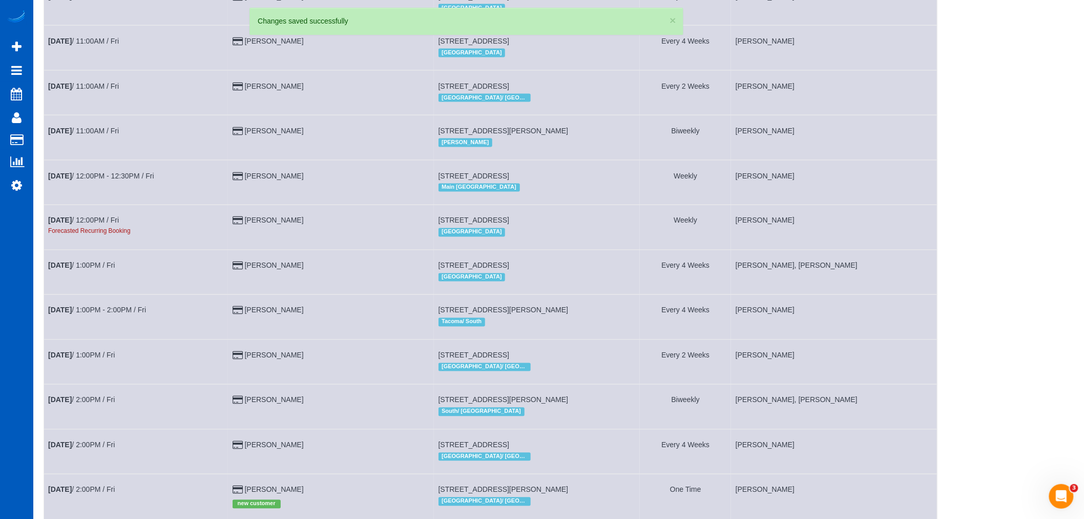
scroll to position [902, 0]
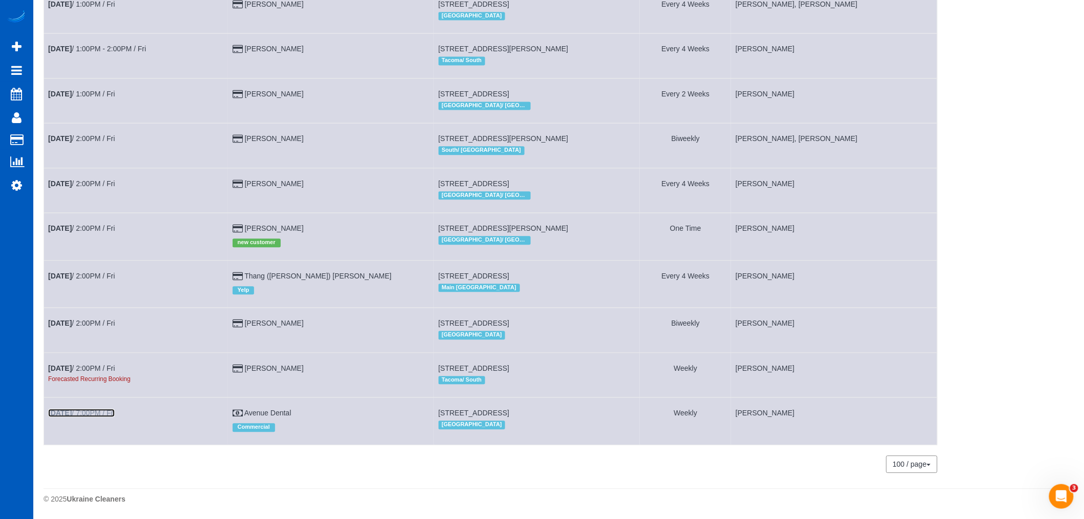
click at [95, 411] on link "Aug 22nd / 7:00PM / Fri" at bounding box center [81, 412] width 67 height 8
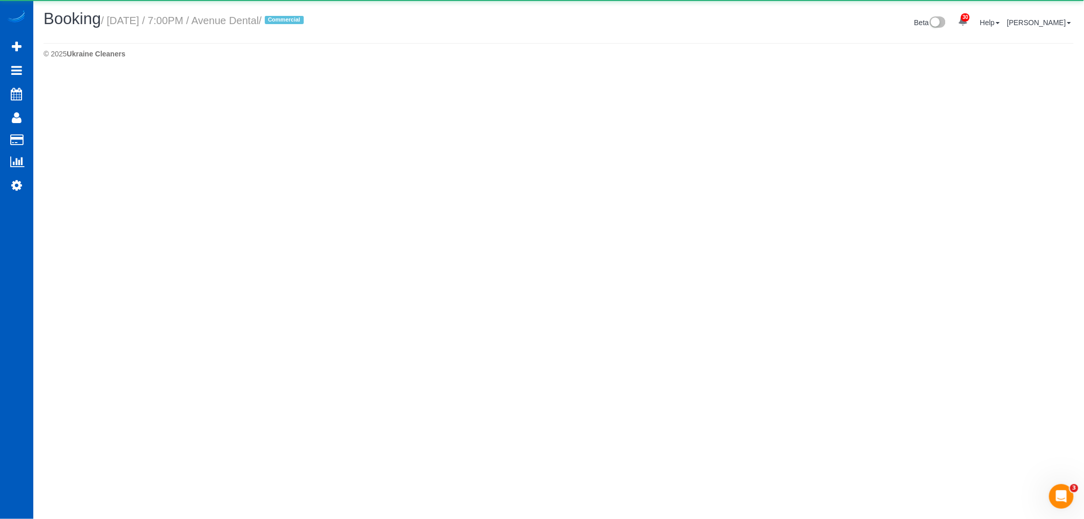
select select "WA"
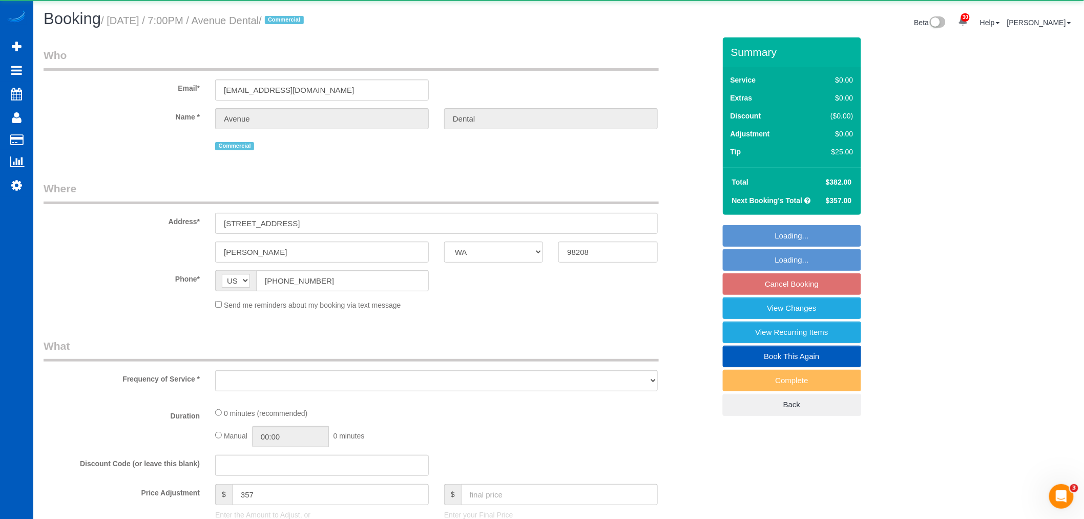
select select "object:9998"
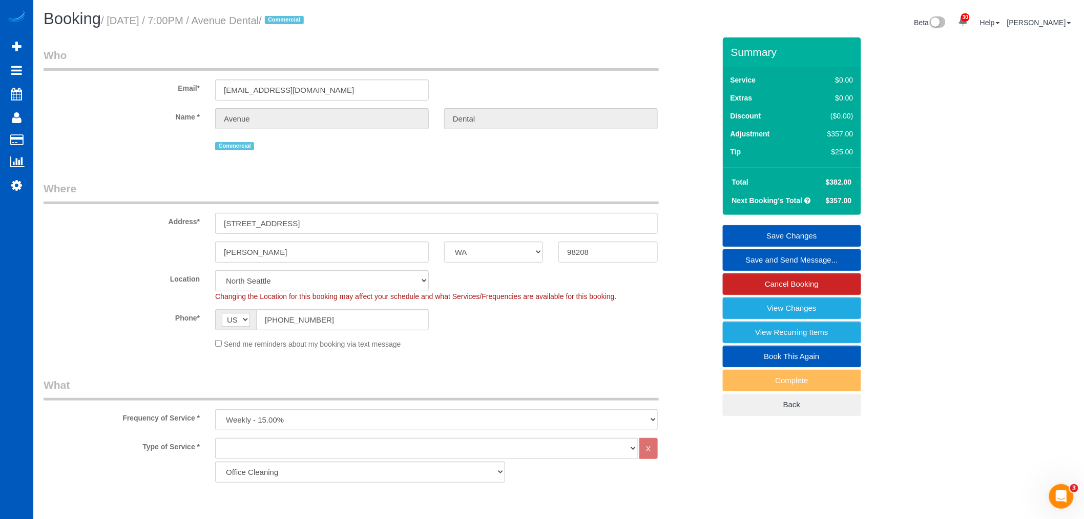
scroll to position [341, 0]
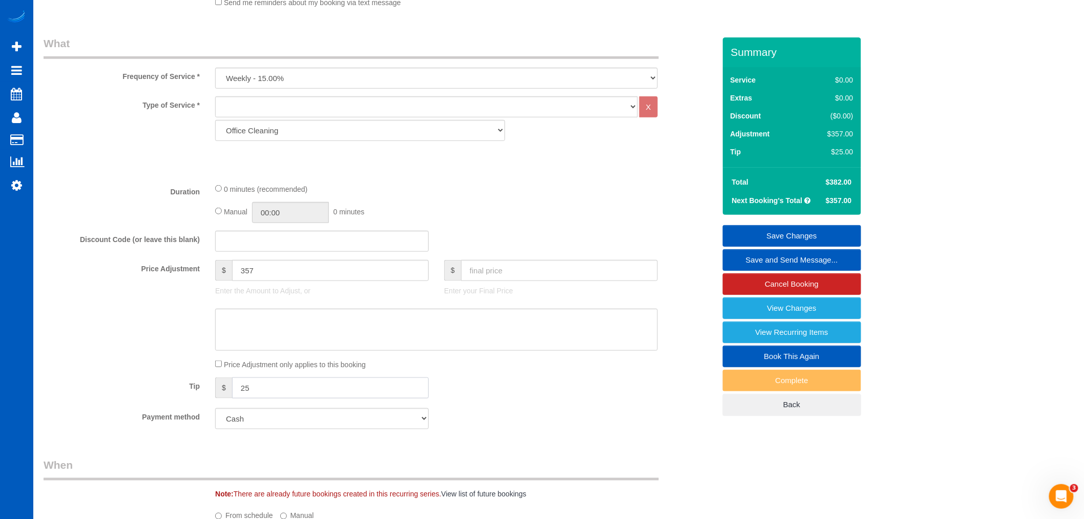
drag, startPoint x: 250, startPoint y: 390, endPoint x: 126, endPoint y: 389, distance: 124.0
click at [126, 387] on div "Tip $ 25" at bounding box center [379, 388] width 687 height 23
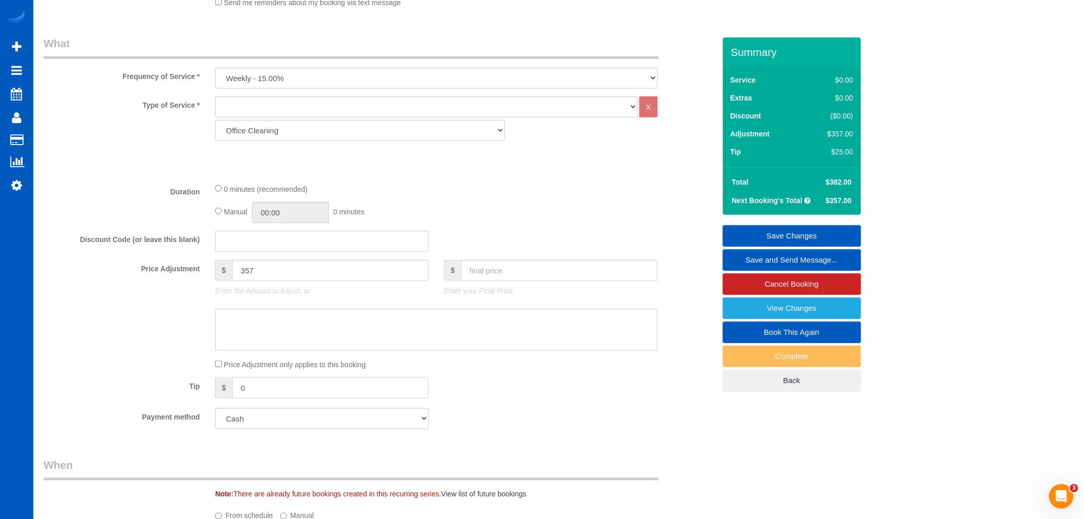
type input "0"
click at [786, 236] on fieldset "Save Changes Save and Send Message... Cancel Booking View Changes Book This Aga…" at bounding box center [792, 308] width 138 height 166
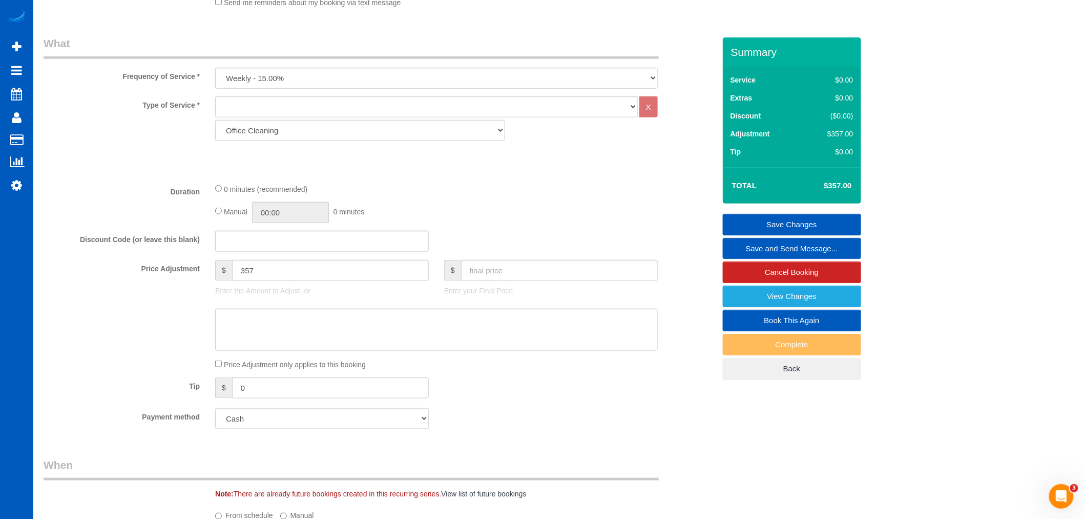
click at [769, 224] on link "Save Changes" at bounding box center [792, 225] width 138 height 22
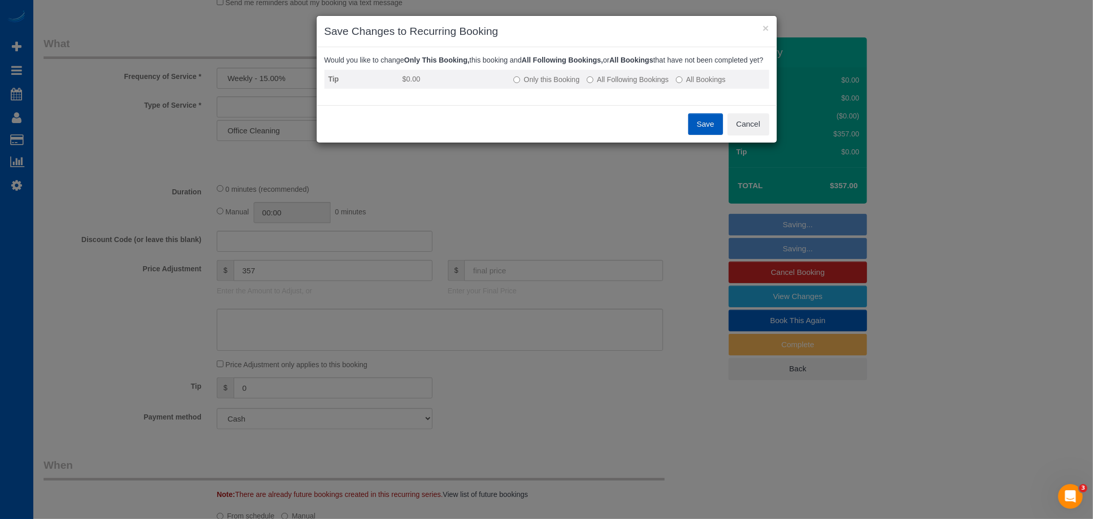
click at [641, 84] on label "All Following Bookings" at bounding box center [628, 79] width 82 height 10
click at [706, 127] on button "Save" at bounding box center [705, 124] width 35 height 22
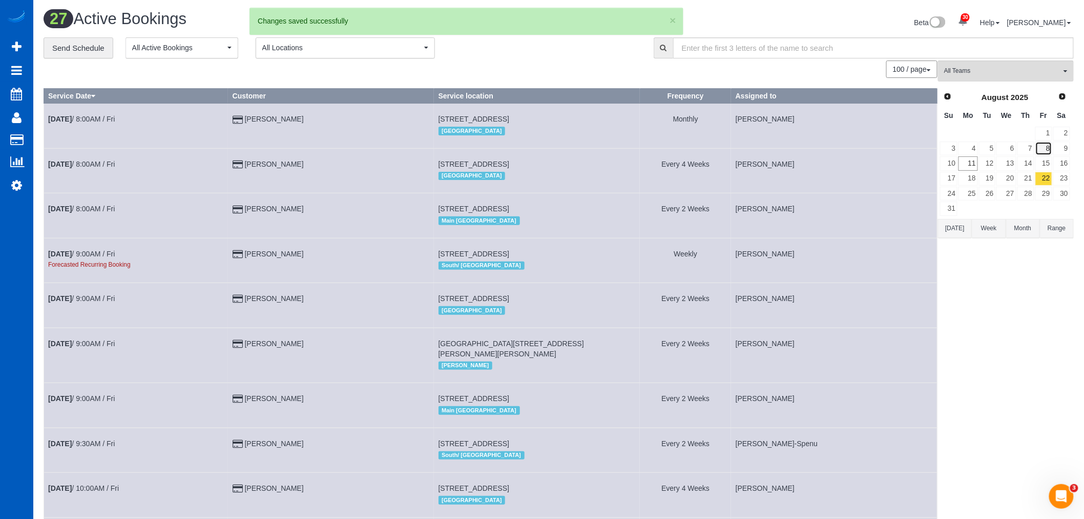
click at [1040, 147] on link "8" at bounding box center [1044, 148] width 17 height 14
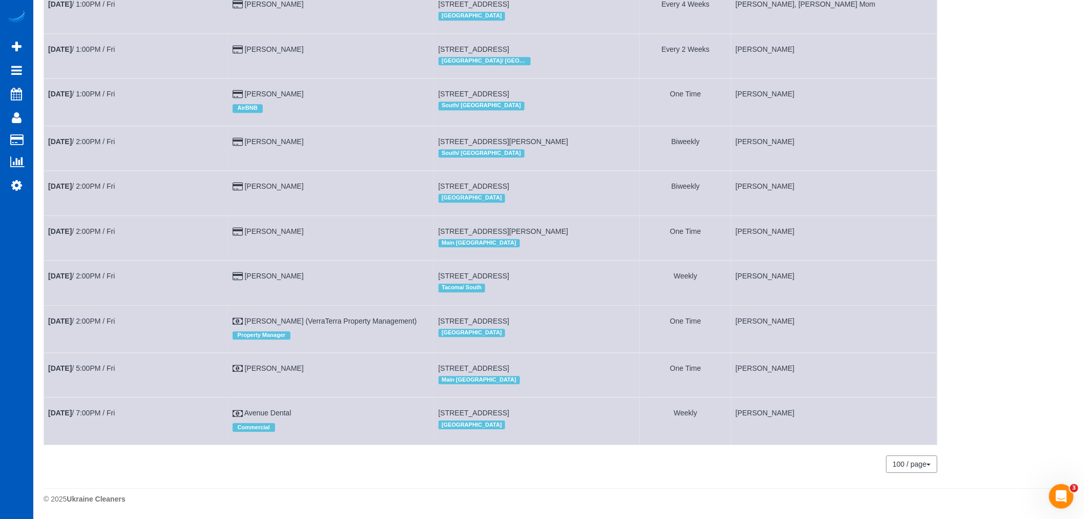
scroll to position [1042, 0]
click at [87, 406] on td "Aug 8th / 7:00PM / Fri" at bounding box center [136, 420] width 184 height 47
click at [87, 408] on link "Aug 8th / 7:00PM / Fri" at bounding box center [81, 412] width 67 height 8
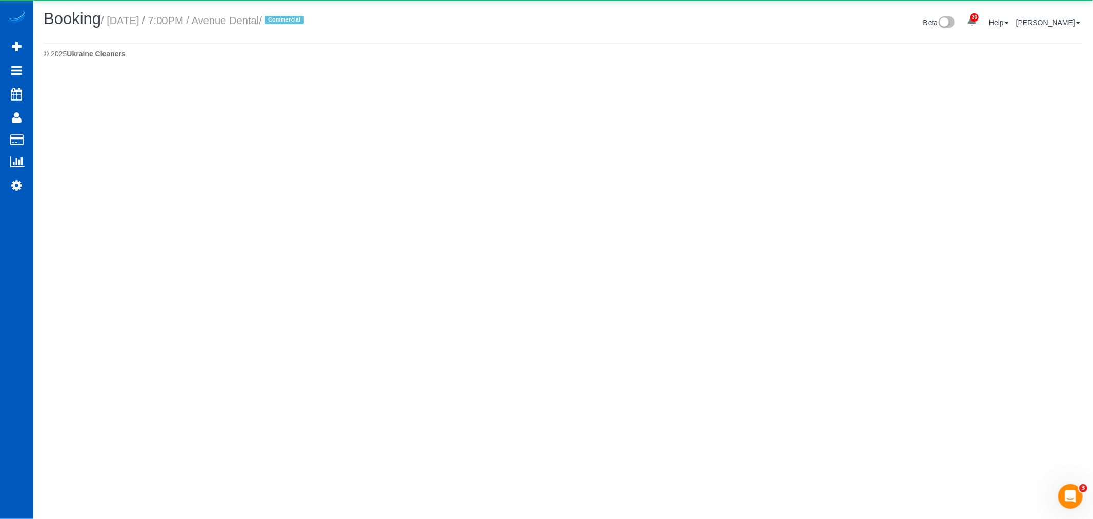
select select "WA"
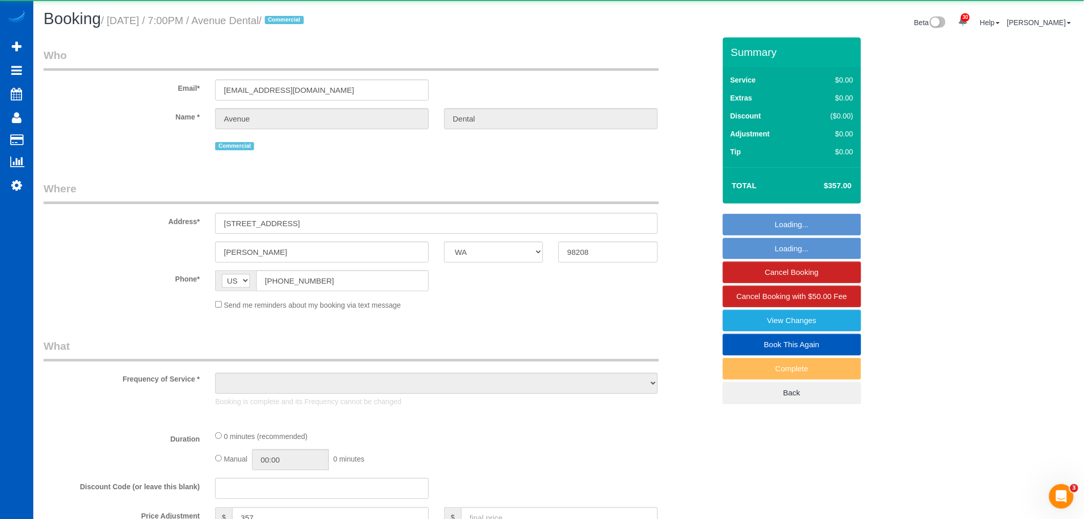
select select "object:11630"
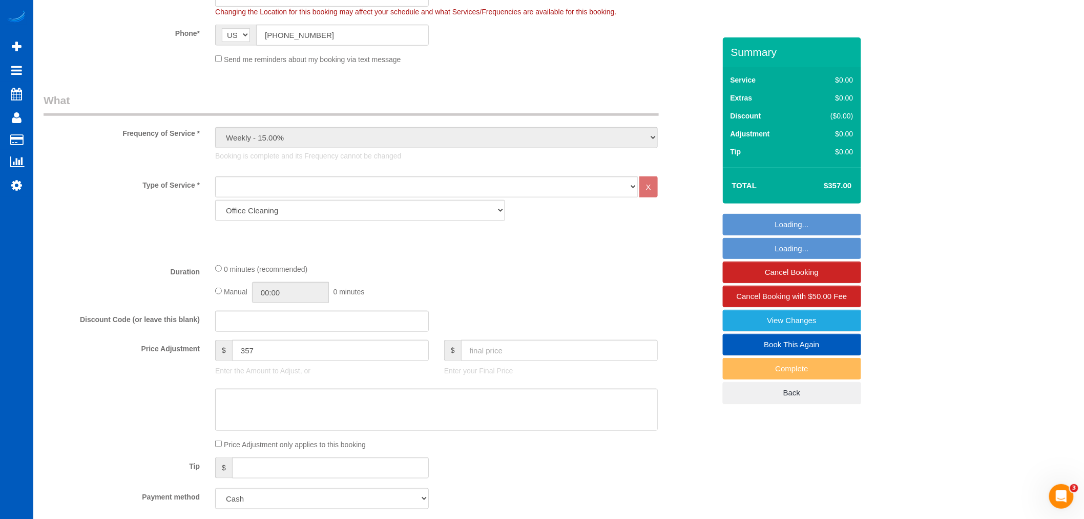
scroll to position [569, 0]
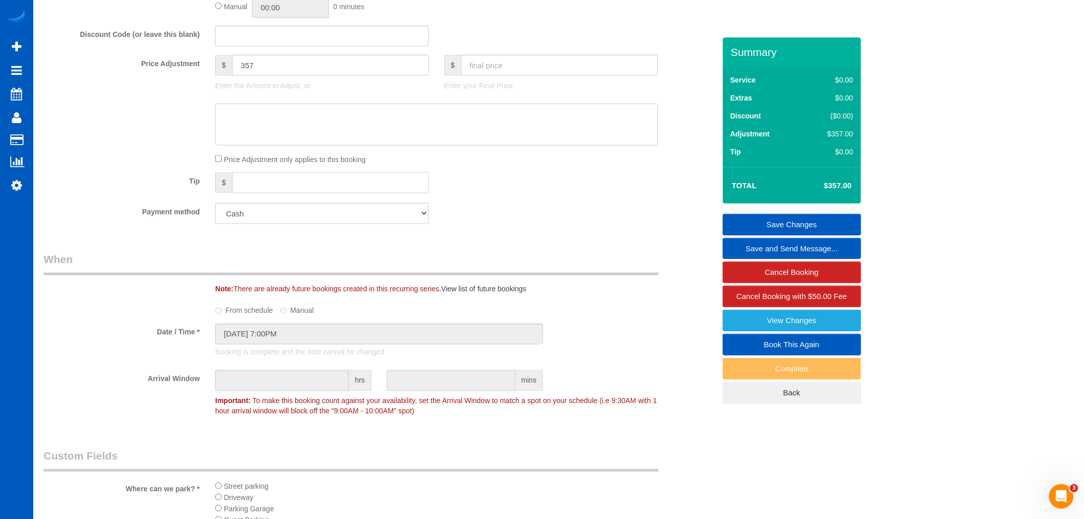
click at [314, 186] on input "text" at bounding box center [330, 182] width 197 height 21
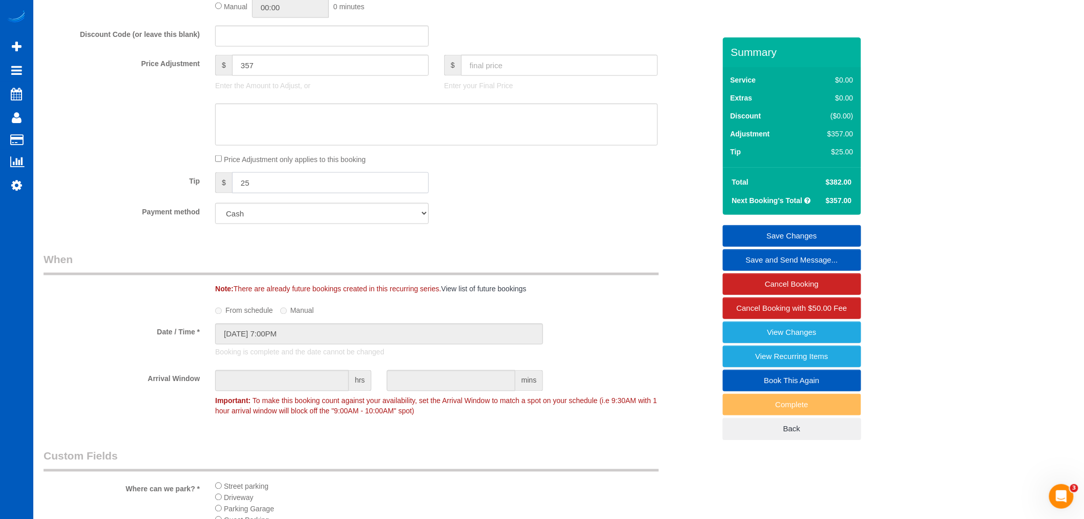
type input "25"
click at [770, 231] on link "Save Changes" at bounding box center [792, 236] width 138 height 22
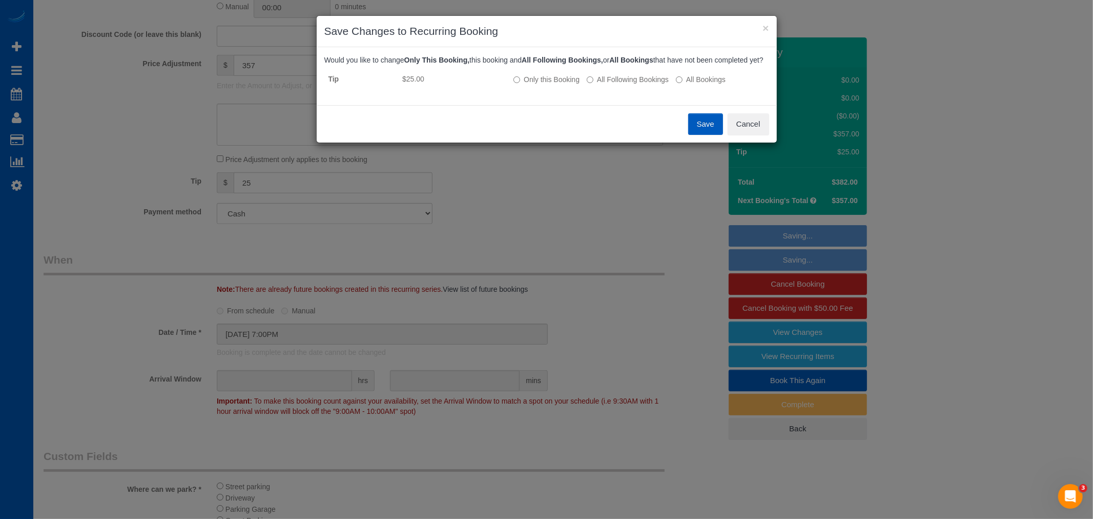
click at [699, 132] on button "Save" at bounding box center [705, 124] width 35 height 22
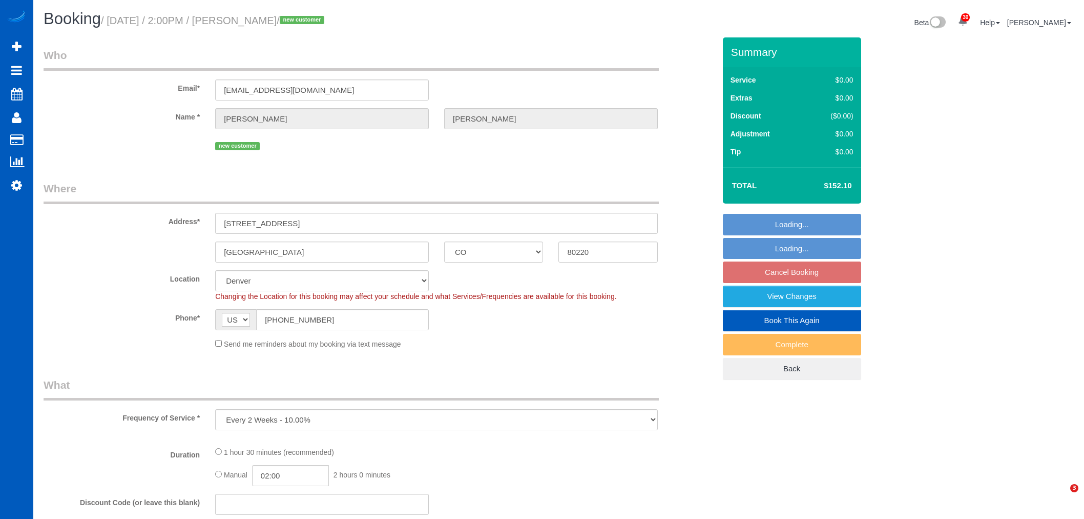
select select "CO"
select select "object:3862"
select select "199"
select select "2"
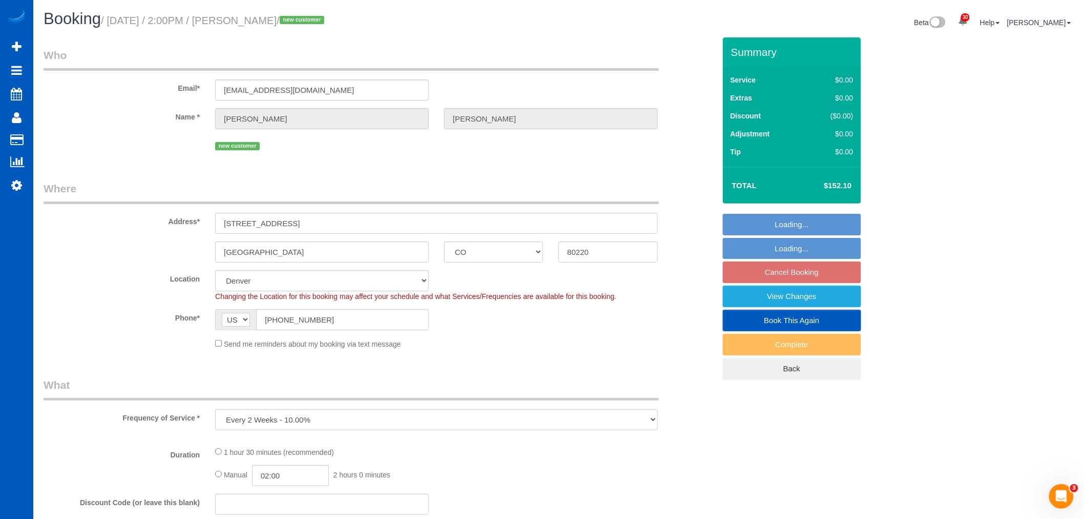
select select "spot1"
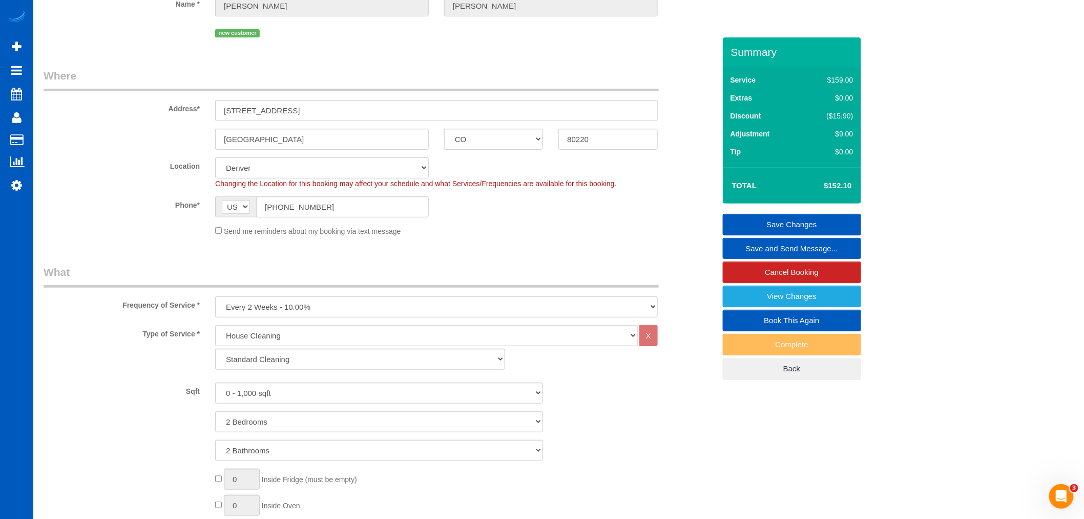
scroll to position [57, 0]
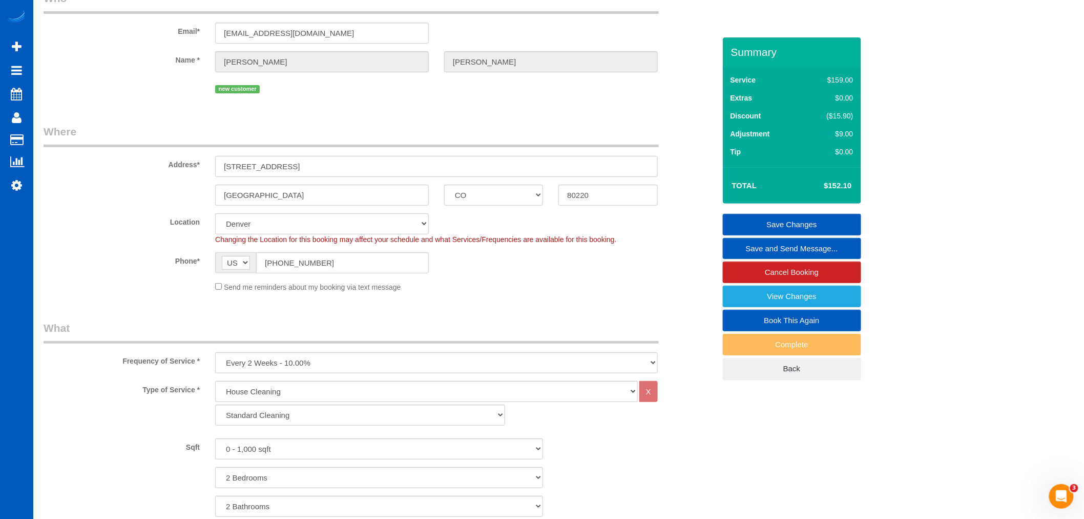
drag, startPoint x: 324, startPoint y: 163, endPoint x: 98, endPoint y: 161, distance: 226.0
click at [98, 161] on div "Address* [STREET_ADDRESS]" at bounding box center [379, 150] width 687 height 53
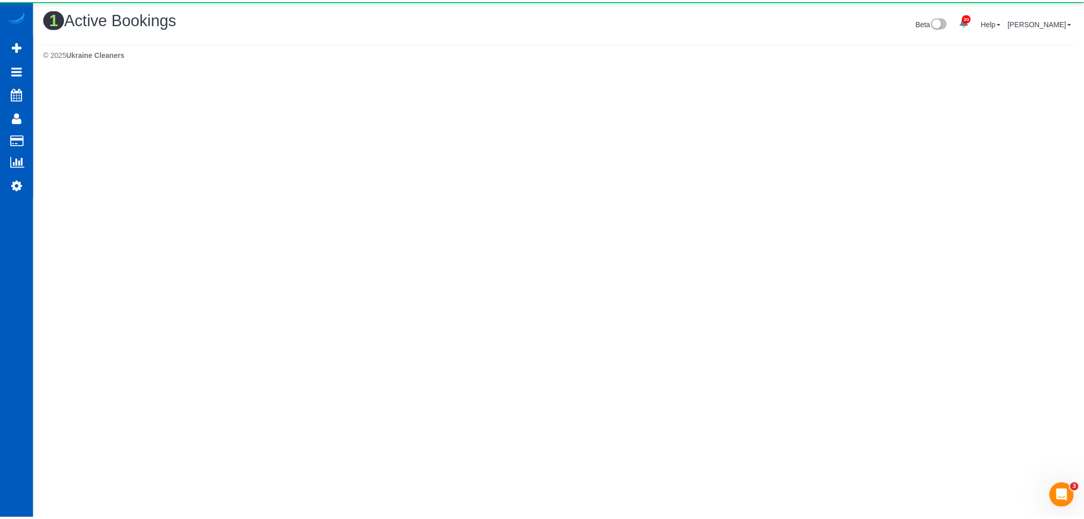
scroll to position [0, 0]
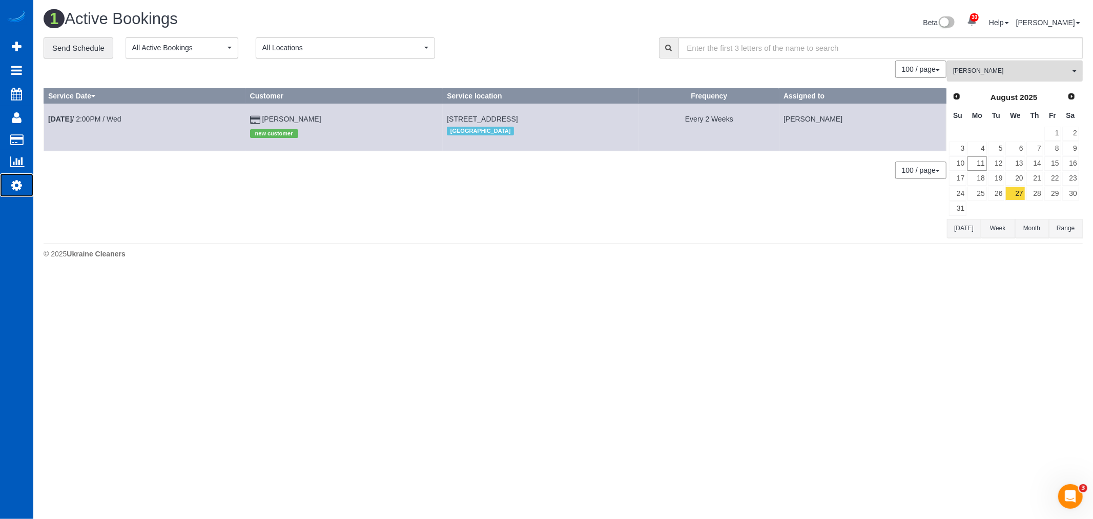
click at [22, 197] on link "Settings" at bounding box center [16, 185] width 33 height 24
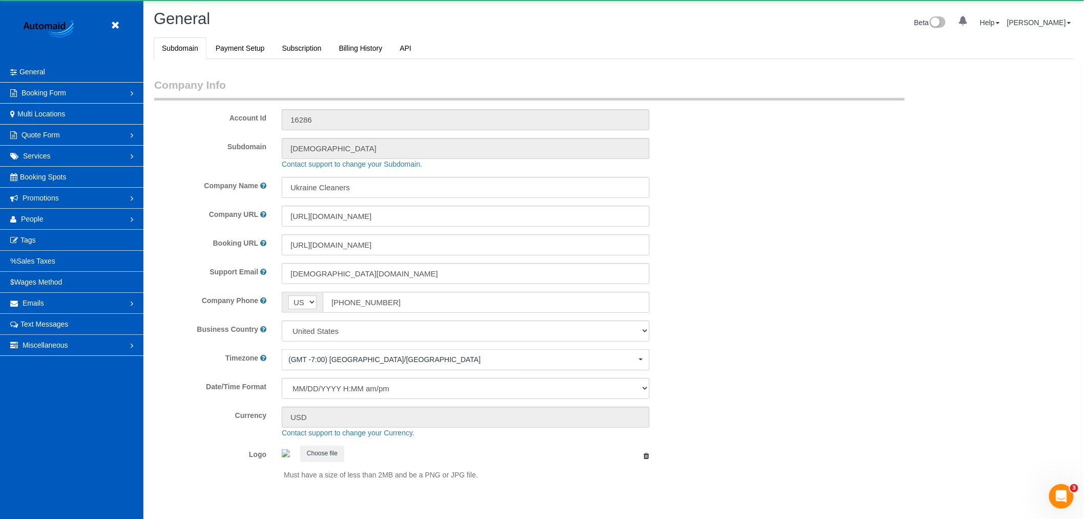
select select "1"
click at [44, 221] on link "People" at bounding box center [71, 219] width 143 height 20
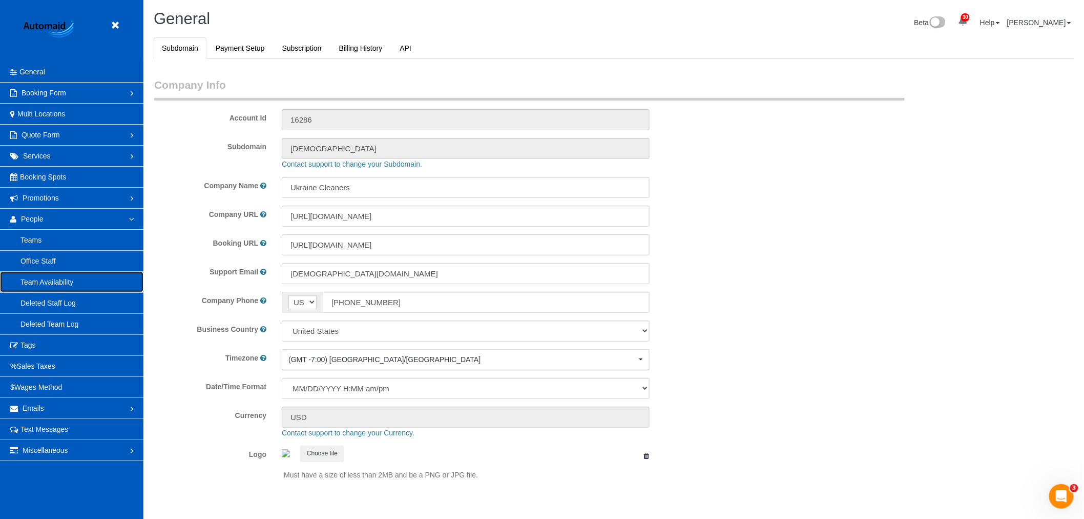
click at [42, 283] on link "Team Availability" at bounding box center [71, 282] width 143 height 20
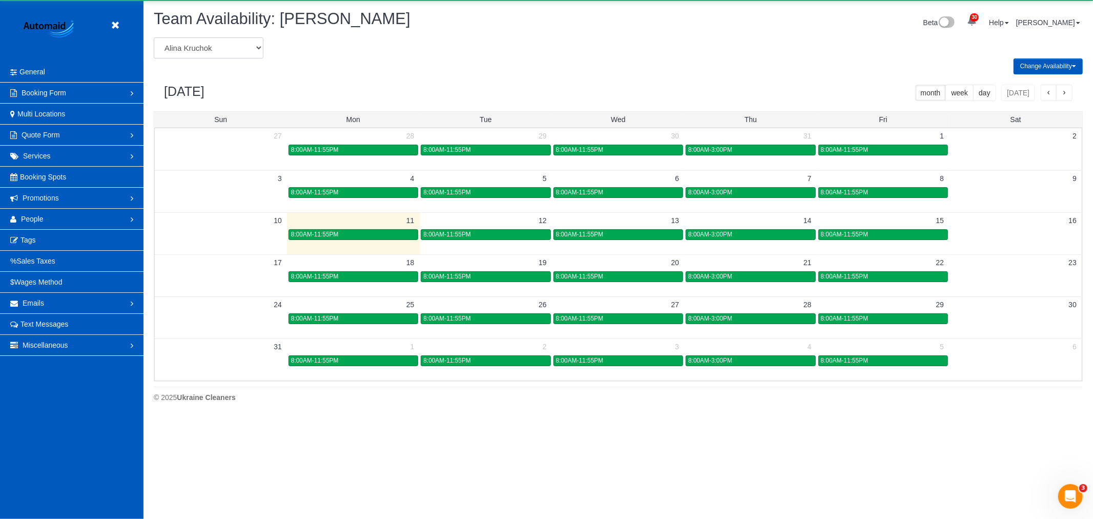
click at [206, 43] on select "[PERSON_NAME] [PERSON_NAME] [PERSON_NAME] [PERSON_NAME] [PERSON_NAME] [PERSON_N…" at bounding box center [209, 47] width 110 height 21
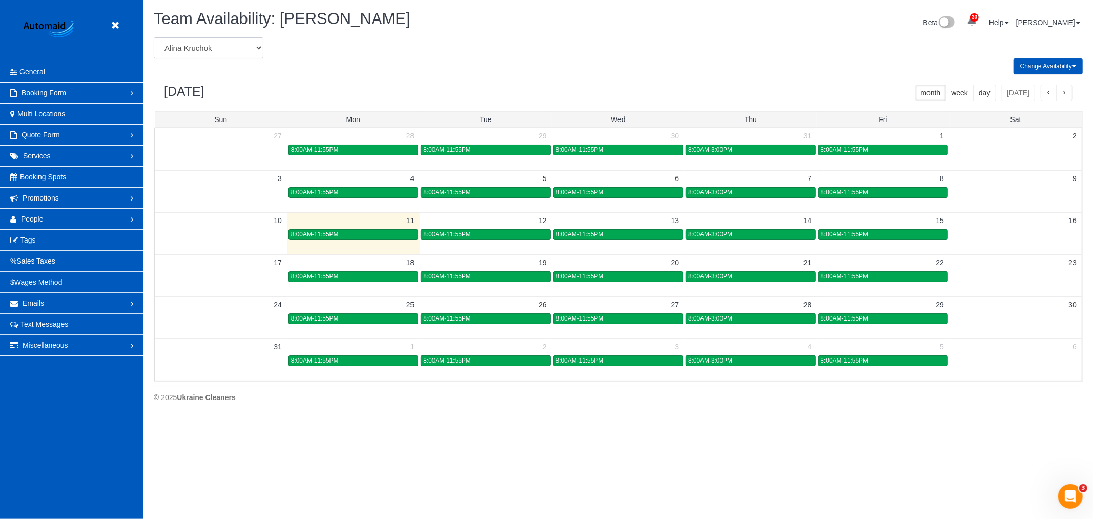
select select "number:30232"
click at [154, 38] on select "[PERSON_NAME] [PERSON_NAME] [PERSON_NAME] [PERSON_NAME] [PERSON_NAME] [PERSON_N…" at bounding box center [209, 47] width 110 height 21
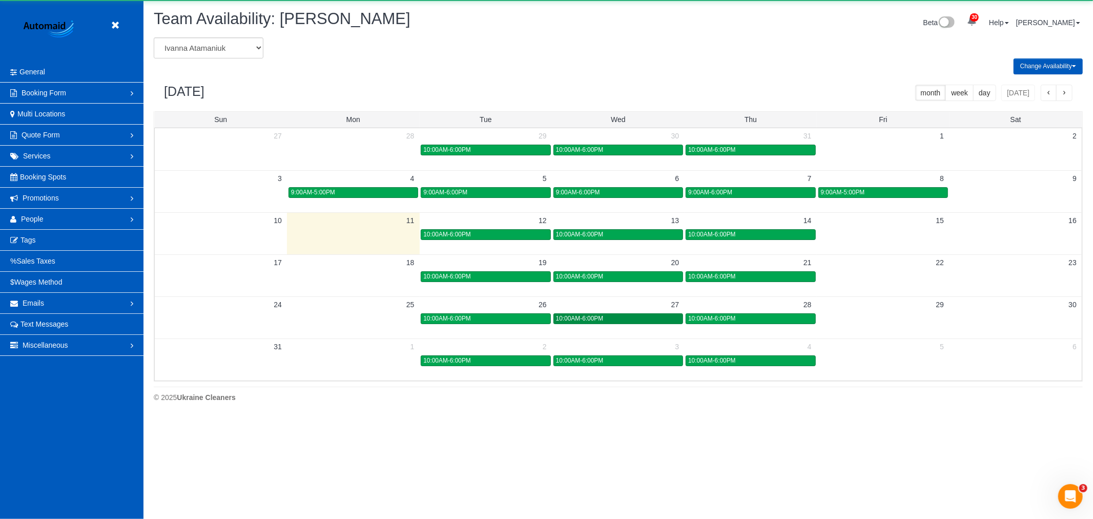
click at [659, 320] on div "10:00AM-6:00PM" at bounding box center [618, 319] width 125 height 8
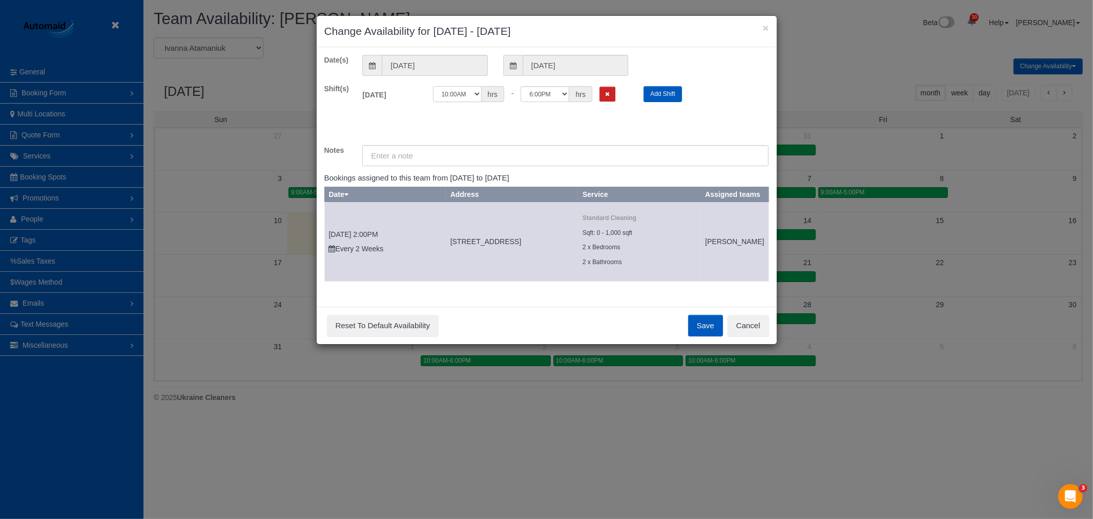
click at [448, 90] on select "12:00AM 12:05AM 12:10AM 12:15AM 12:20AM 12:25AM 12:30AM 12:35AM 12:40AM 12:45AM…" at bounding box center [457, 94] width 49 height 16
select select "string:15:00"
click at [433, 86] on select "12:00AM 12:05AM 12:10AM 12:15AM 12:20AM 12:25AM 12:30AM 12:35AM 12:40AM 12:45AM…" at bounding box center [457, 94] width 49 height 16
click at [714, 336] on button "Save" at bounding box center [705, 326] width 35 height 22
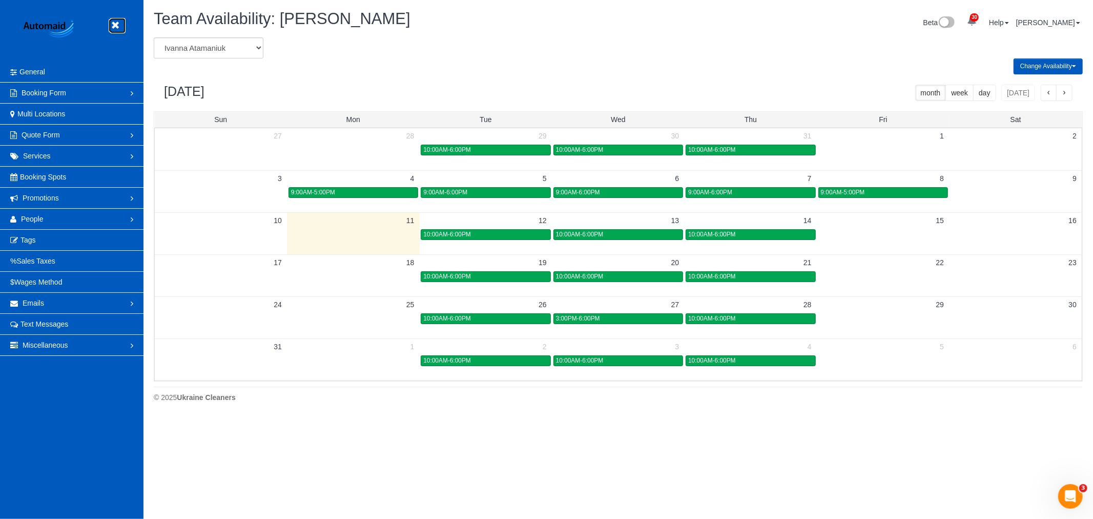
click at [114, 25] on icon at bounding box center [115, 25] width 13 height 13
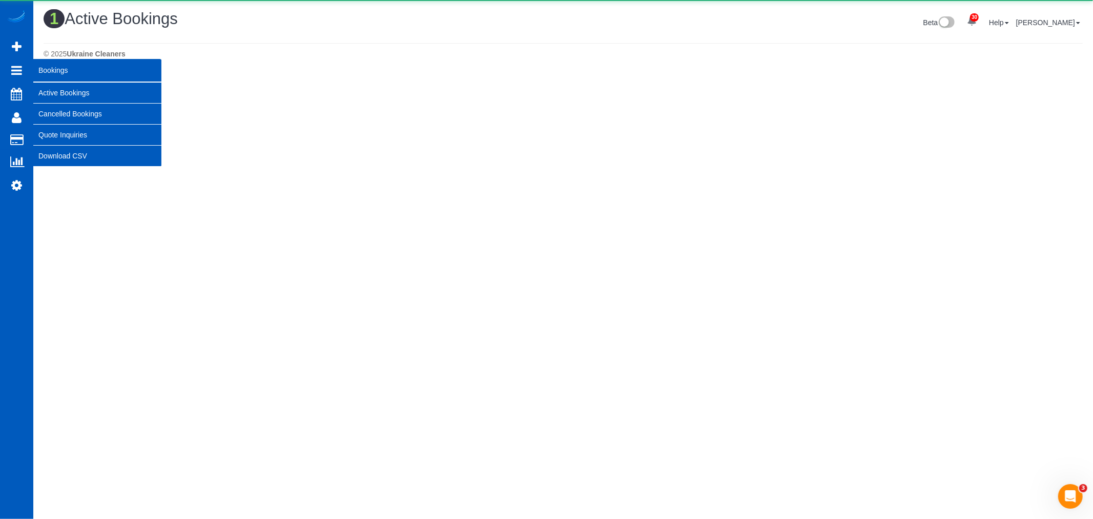
scroll to position [275, 1093]
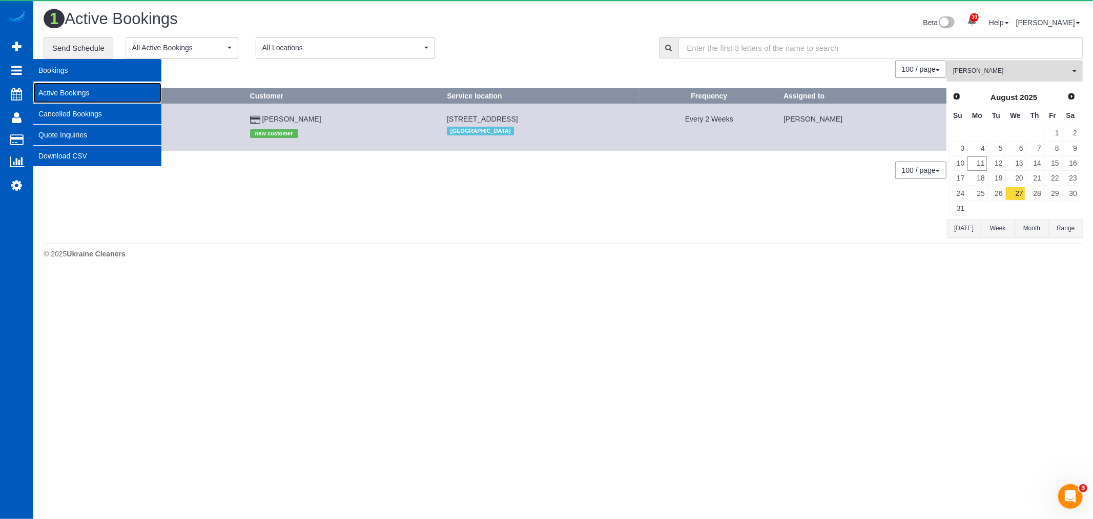
click at [86, 94] on link "Active Bookings" at bounding box center [97, 92] width 128 height 20
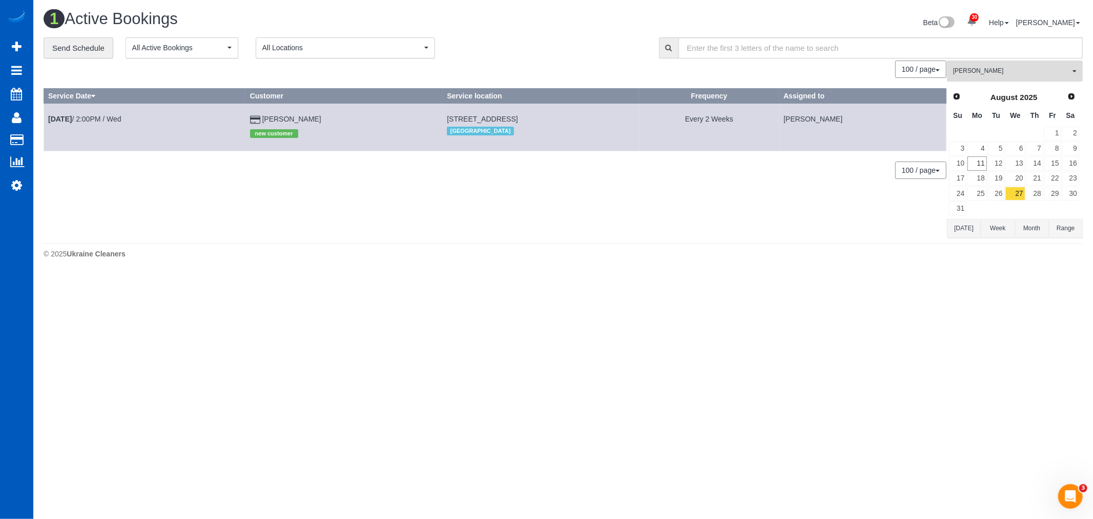
click at [1016, 68] on span "Ivanna Atamaniuk" at bounding box center [1011, 71] width 117 height 9
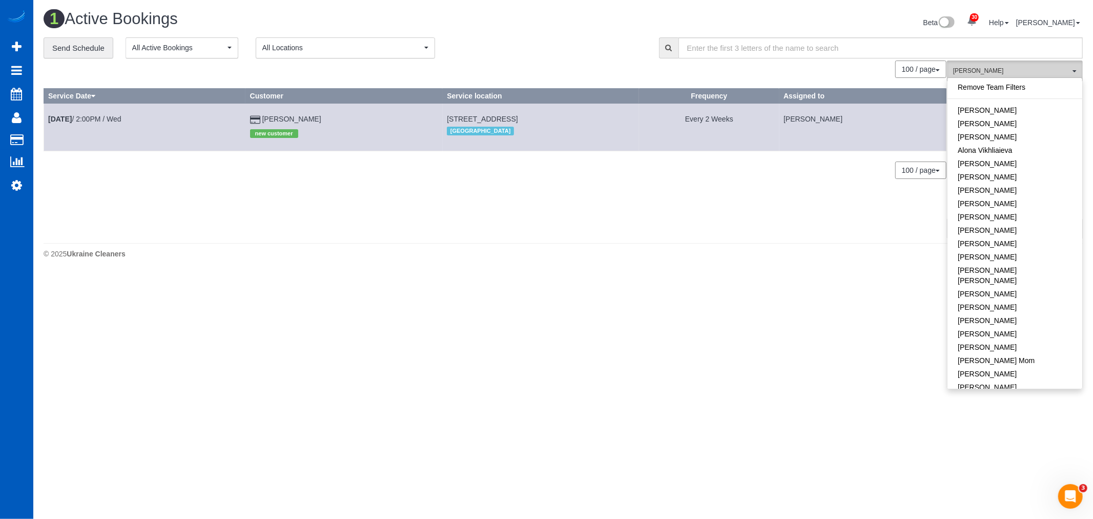
scroll to position [170, 0]
click at [1016, 68] on span "Ivanna Atamaniuk" at bounding box center [1011, 71] width 117 height 9
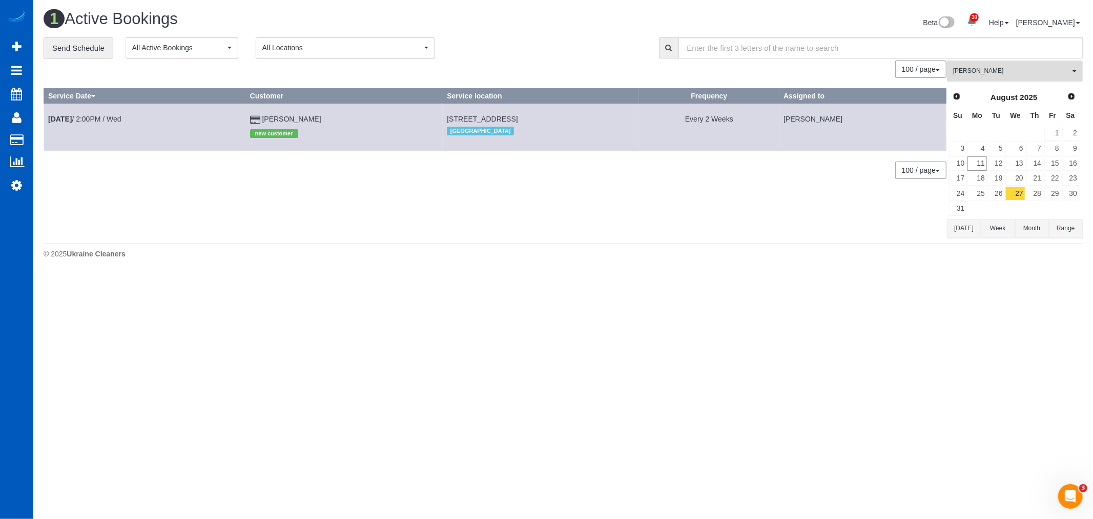
click at [1016, 68] on span "Ivanna Atamaniuk" at bounding box center [1011, 71] width 117 height 9
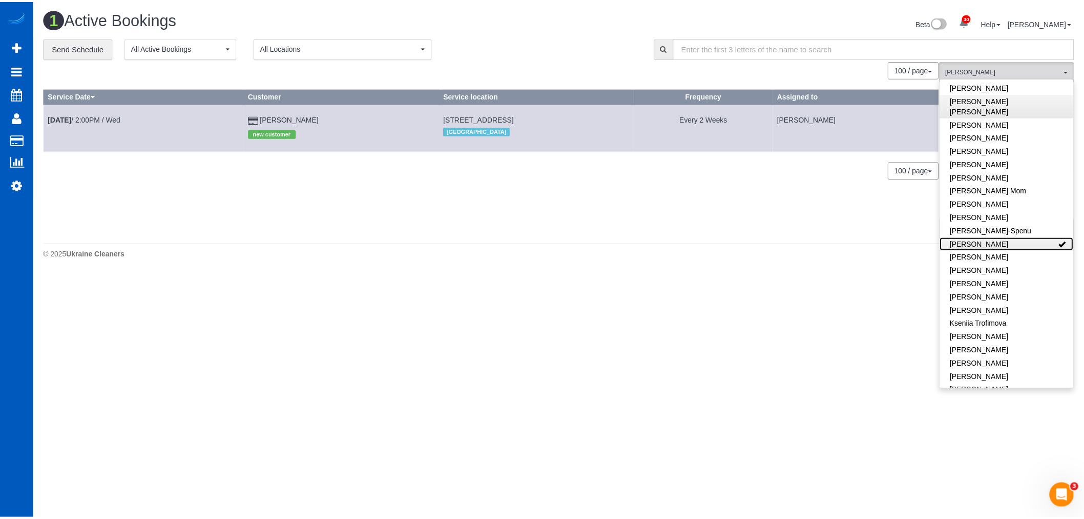
scroll to position [0, 0]
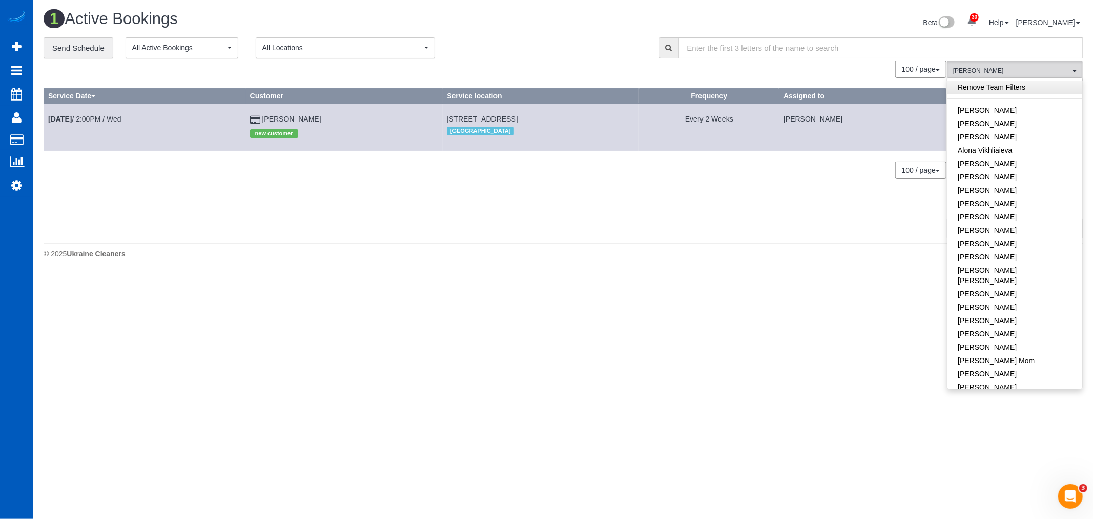
click at [977, 82] on link "Remove Team Filters" at bounding box center [1014, 86] width 135 height 13
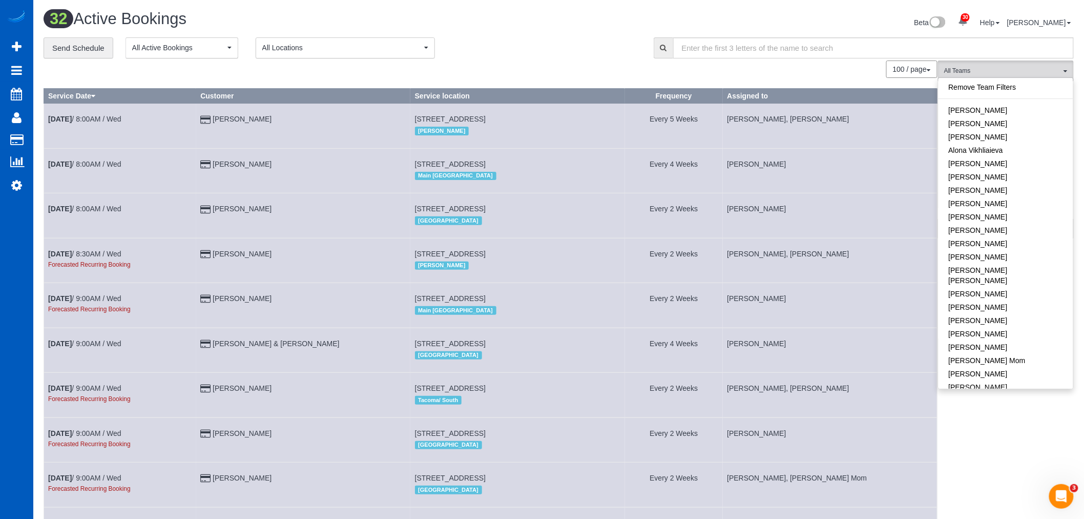
click at [316, 52] on span "All Locations" at bounding box center [341, 48] width 159 height 10
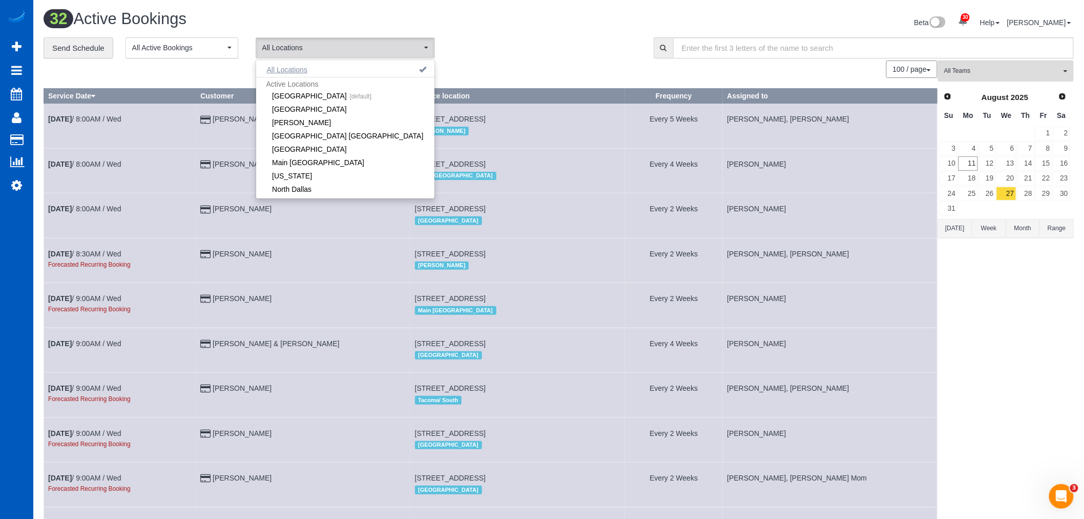
click at [296, 74] on button "All Locations" at bounding box center [287, 70] width 62 height 14
click at [291, 49] on span "All Locations" at bounding box center [341, 48] width 159 height 10
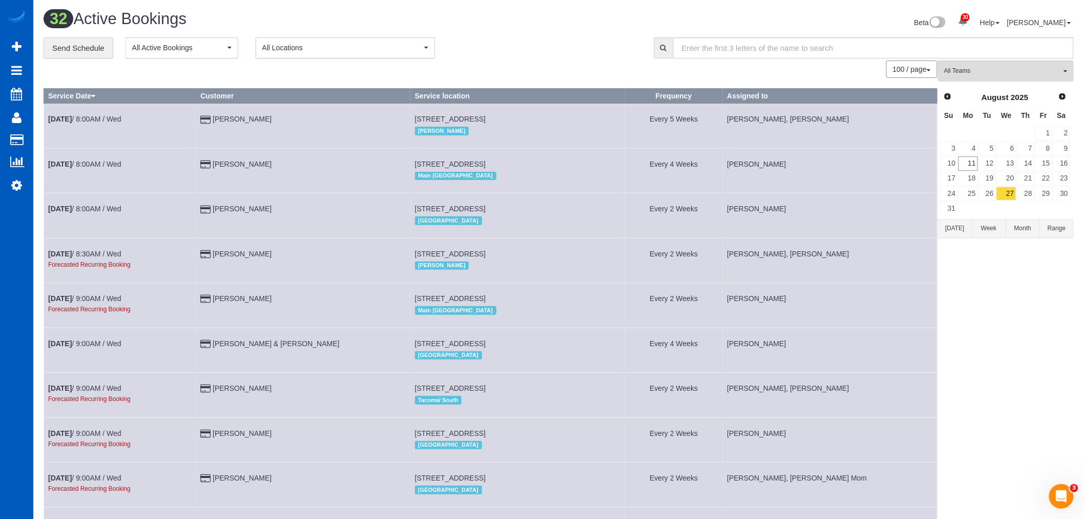
click at [291, 53] on span "All Locations" at bounding box center [341, 48] width 159 height 10
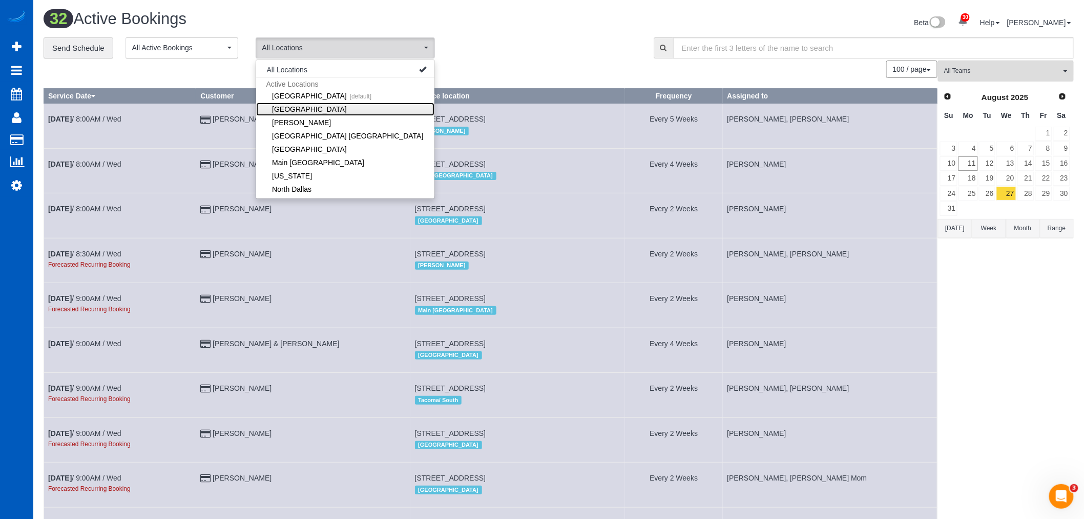
click at [326, 110] on link "Denver" at bounding box center [345, 108] width 178 height 13
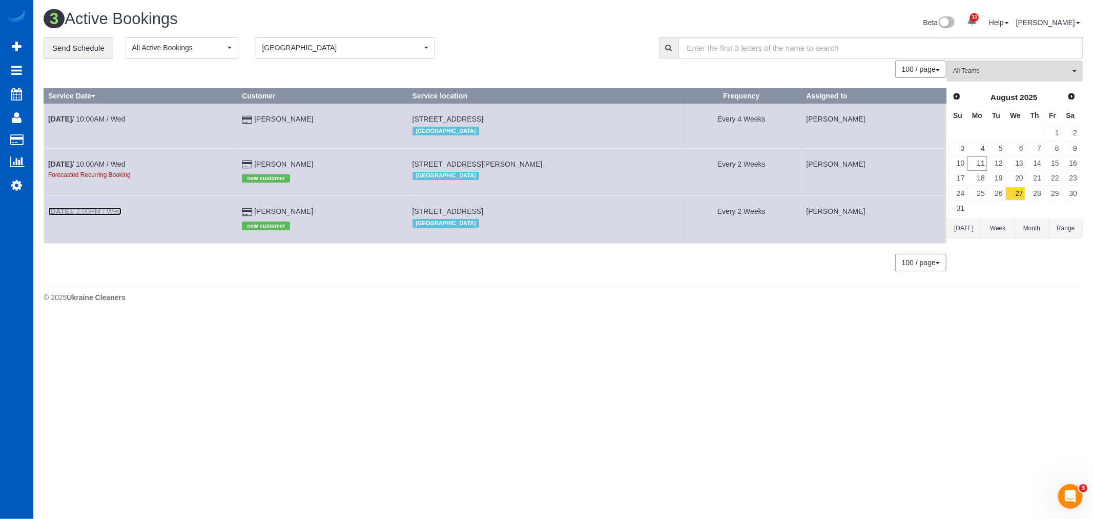
click at [72, 210] on b "Aug 27th" at bounding box center [60, 211] width 24 height 8
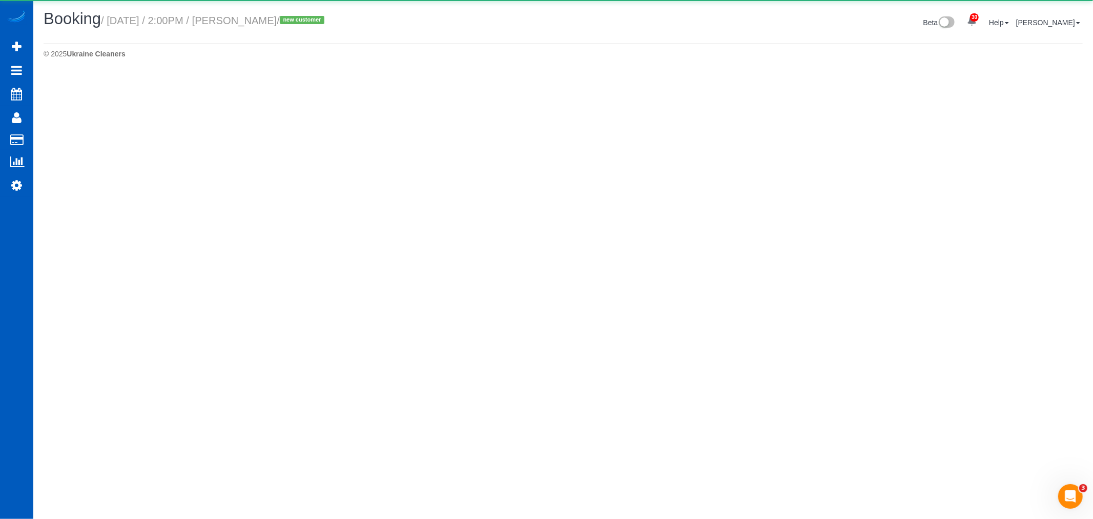
select select "CO"
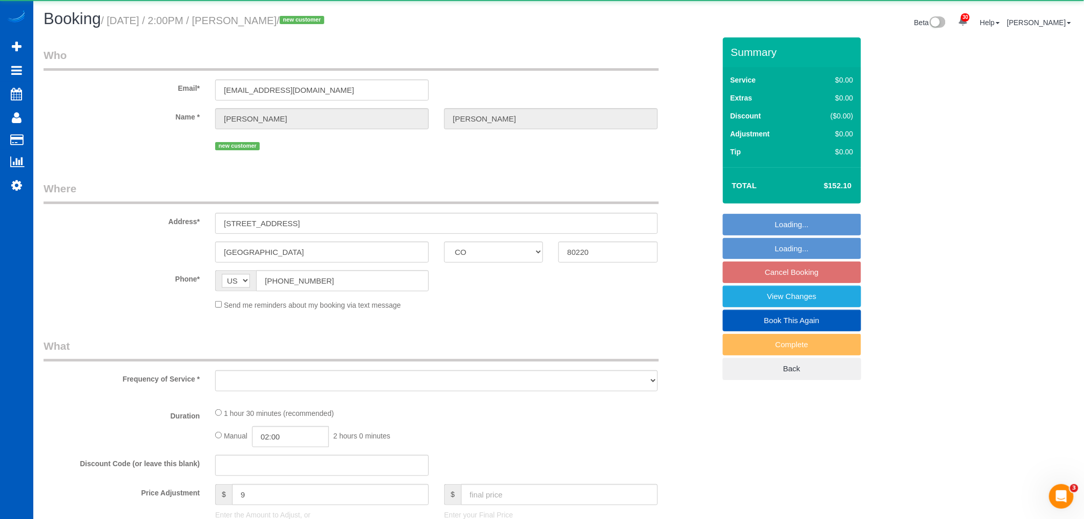
select select "object:7626"
select select "string:fspay-a4342d50-e841-477a-9970-9dd74af03287"
select select "199"
select select "spot9"
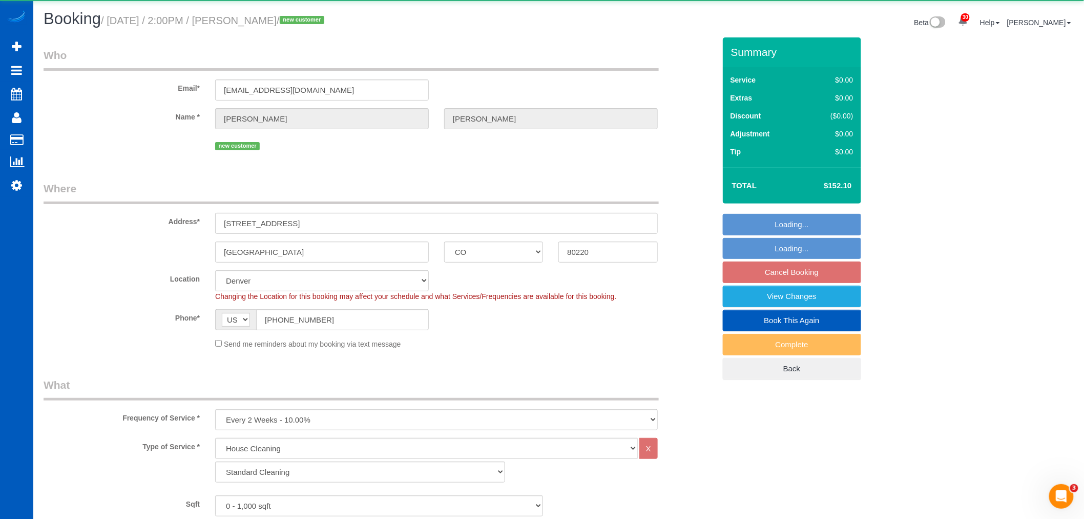
select select "2"
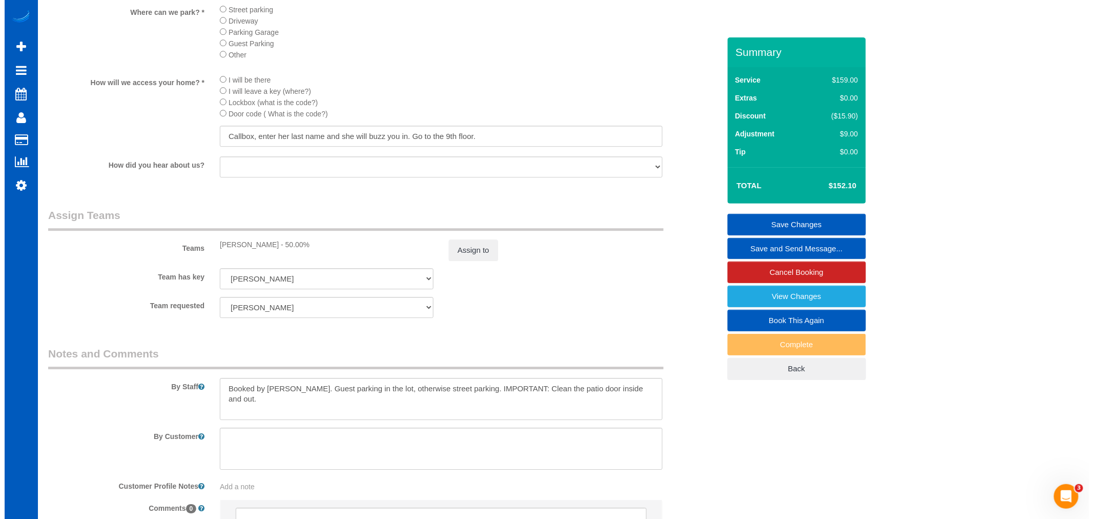
scroll to position [1295, 0]
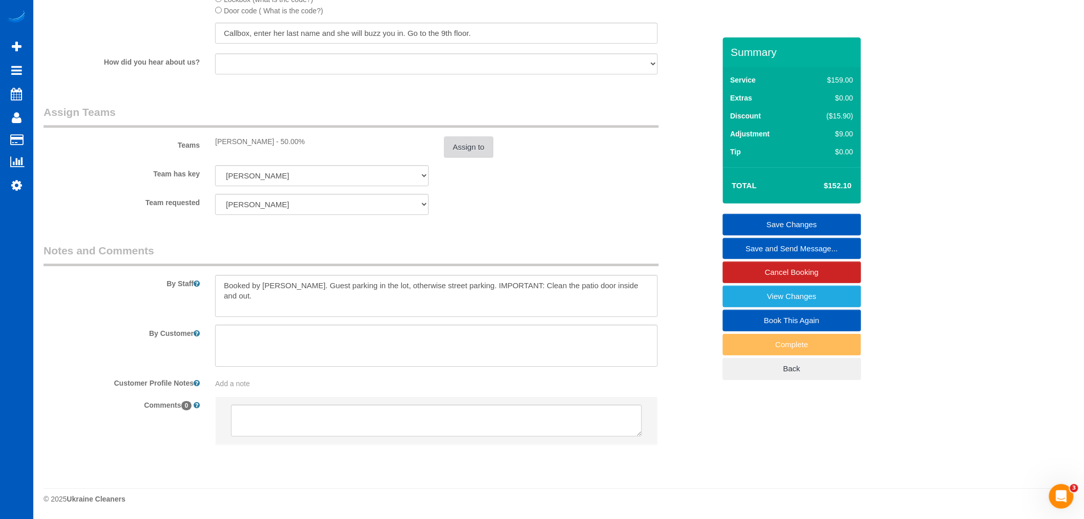
click at [488, 139] on button "Assign to" at bounding box center [468, 147] width 49 height 22
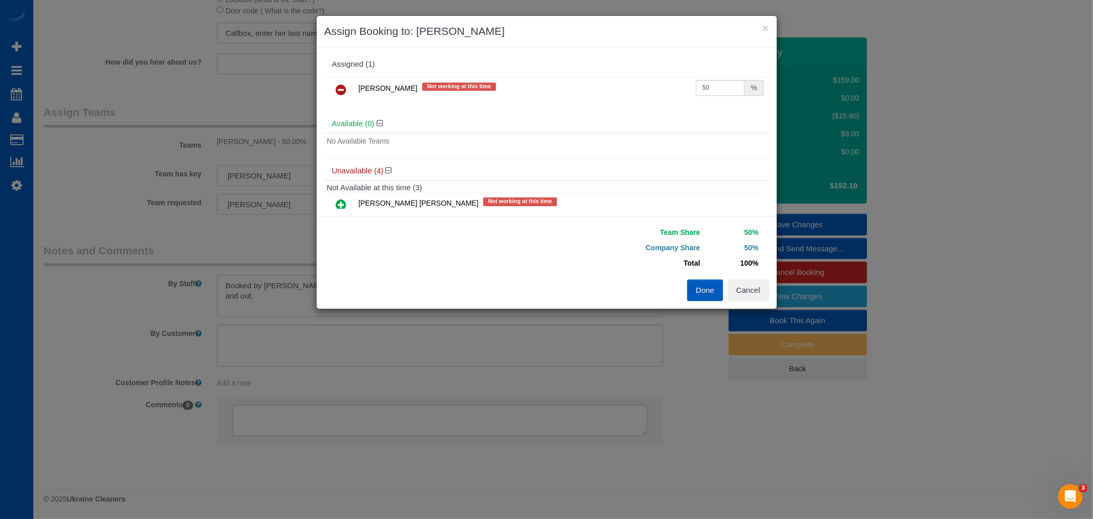
click at [336, 86] on icon at bounding box center [341, 90] width 11 height 12
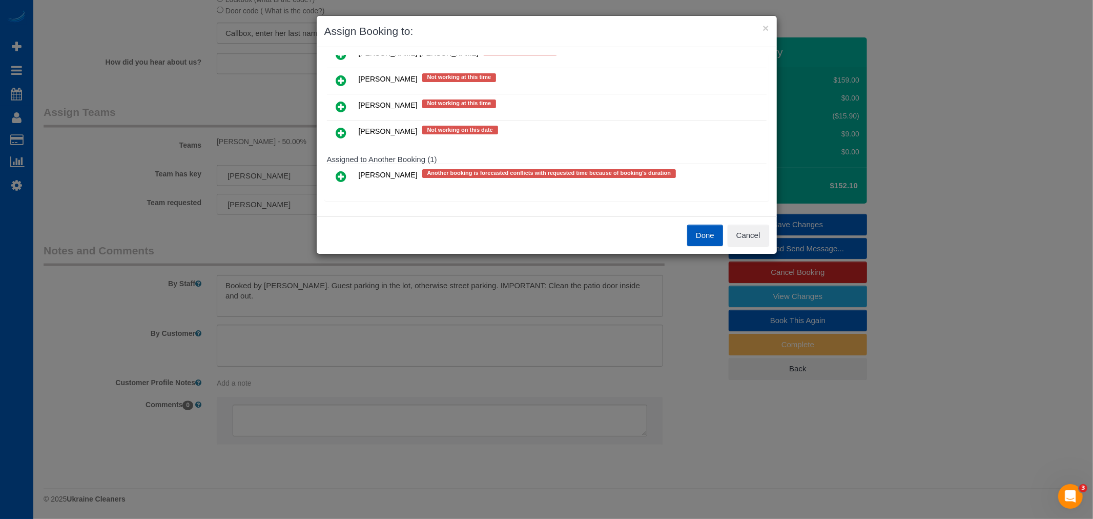
click at [338, 175] on icon at bounding box center [341, 176] width 11 height 12
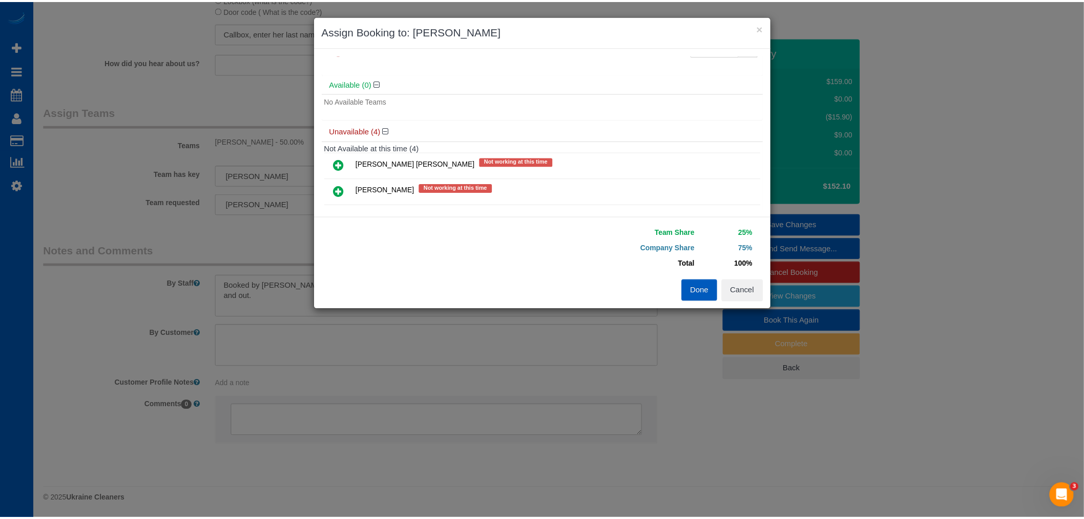
scroll to position [0, 0]
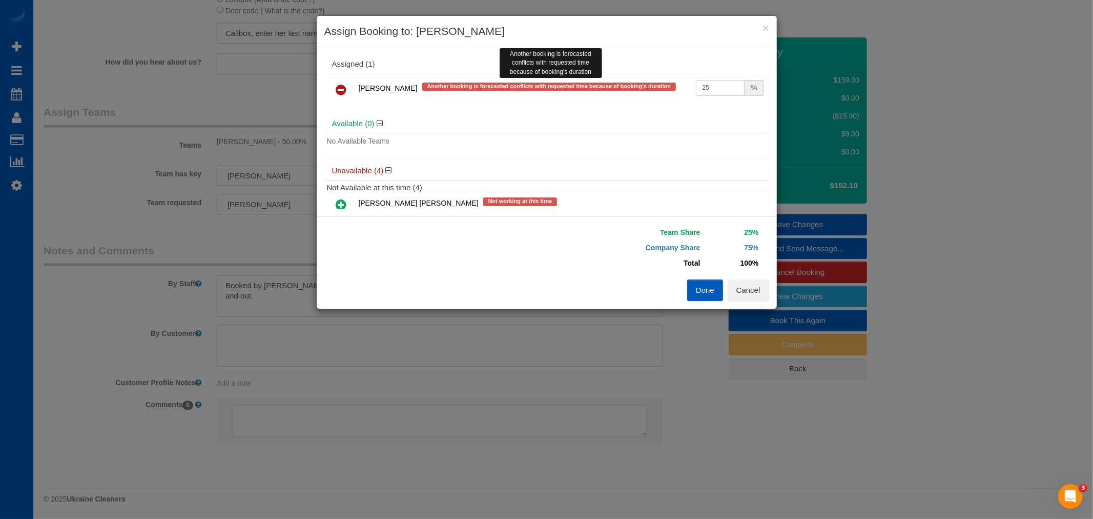
drag, startPoint x: 724, startPoint y: 88, endPoint x: 402, endPoint y: 95, distance: 322.4
click at [402, 95] on tr "Tamara Serdechna Another booking is forecasted conflicts with requested time be…" at bounding box center [547, 90] width 440 height 26
type input "55"
click at [706, 285] on button "Done" at bounding box center [705, 290] width 36 height 22
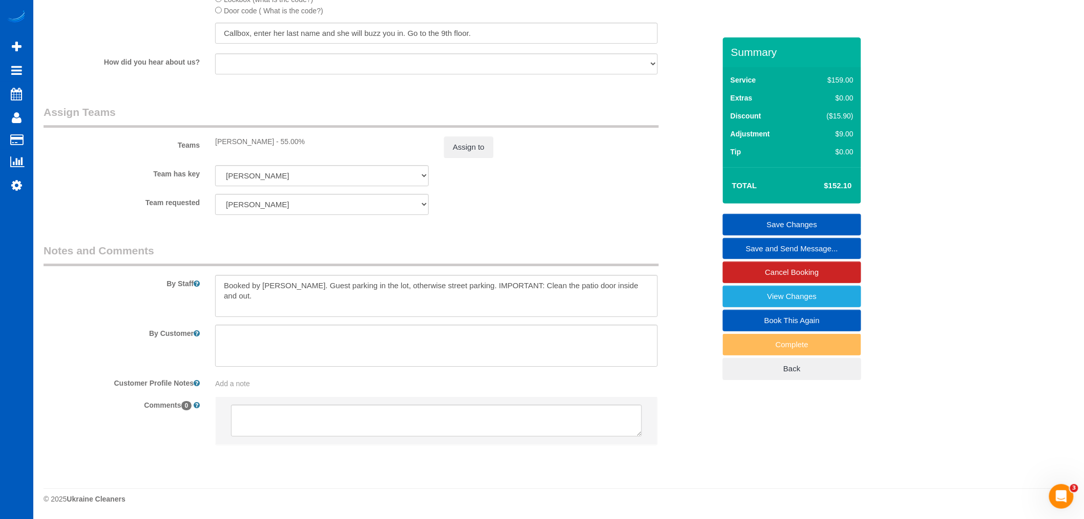
click at [832, 220] on link "Save Changes" at bounding box center [792, 225] width 138 height 22
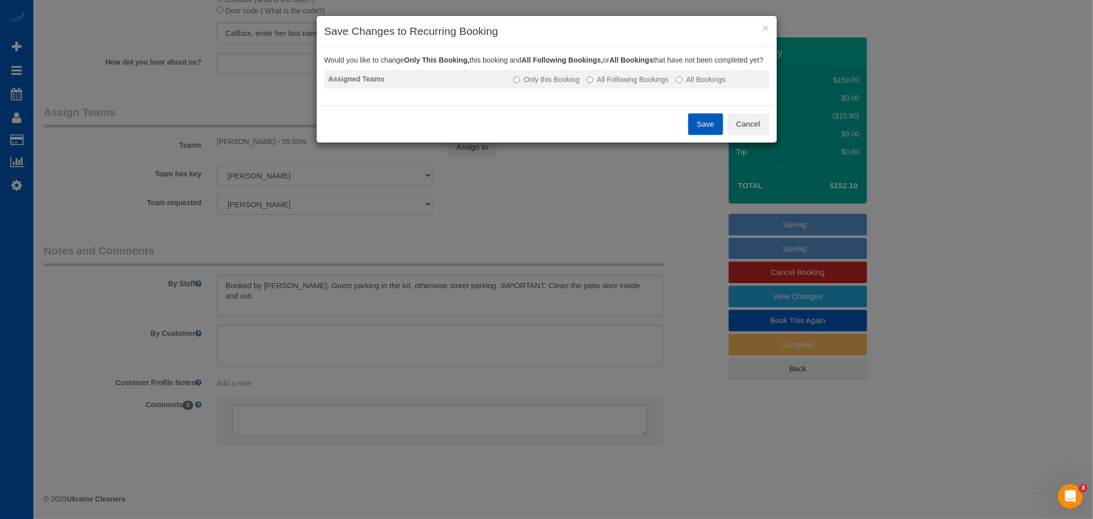
click at [601, 85] on label "All Following Bookings" at bounding box center [628, 79] width 82 height 10
click at [687, 127] on div "Save Cancel" at bounding box center [547, 123] width 460 height 37
click at [703, 135] on button "Save" at bounding box center [705, 124] width 35 height 22
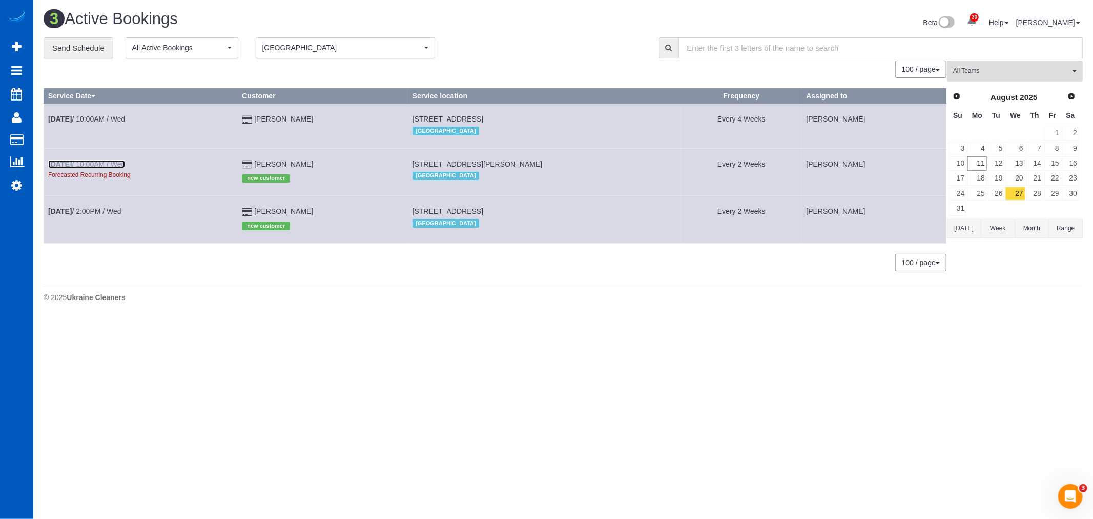
click at [68, 163] on b "[DATE]" at bounding box center [60, 164] width 24 height 8
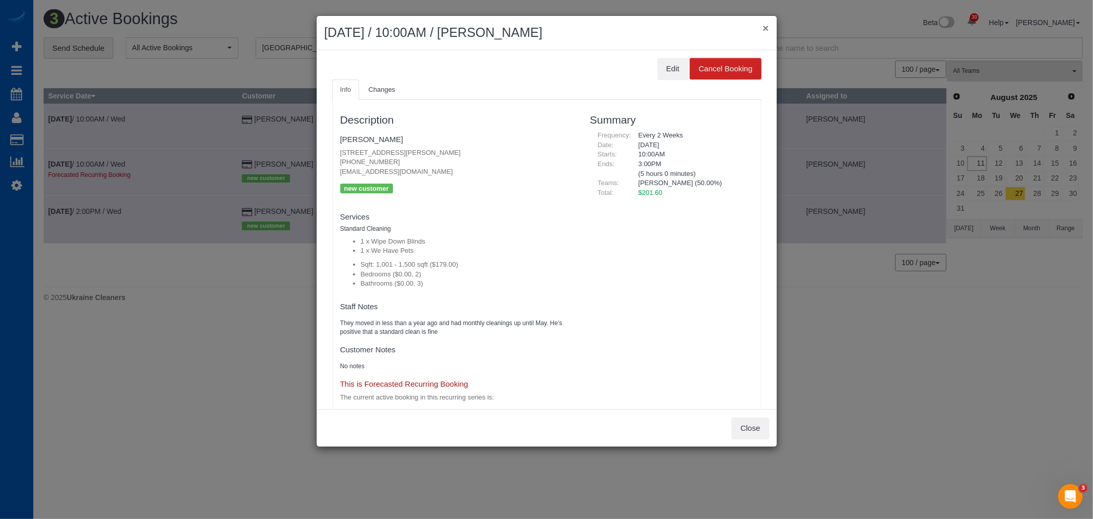
click at [762, 26] on button "×" at bounding box center [765, 28] width 6 height 11
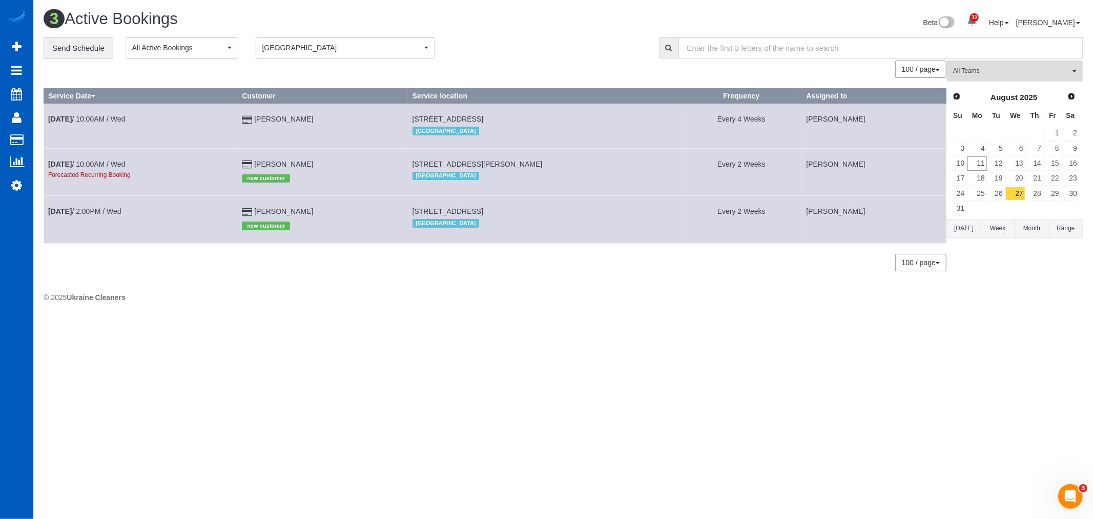
click at [532, 367] on body "30 Beta Your Notifications You have 0 alerts × You have 4 to charge for 08/09/2…" at bounding box center [546, 259] width 1093 height 519
click at [1044, 195] on link "29" at bounding box center [1052, 194] width 17 height 14
click at [1034, 193] on link "28" at bounding box center [1034, 194] width 17 height 14
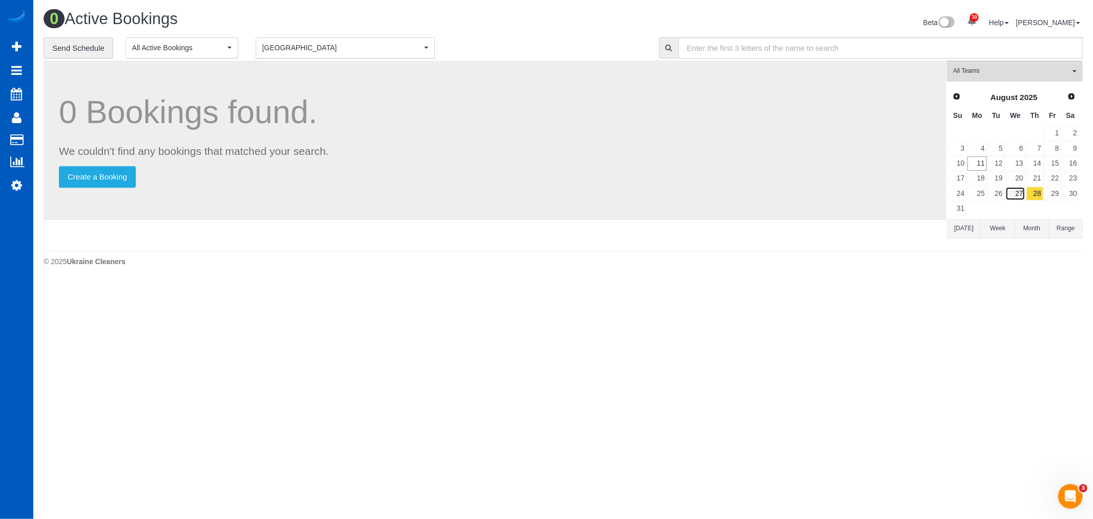
click at [1025, 191] on link "27" at bounding box center [1014, 194] width 19 height 14
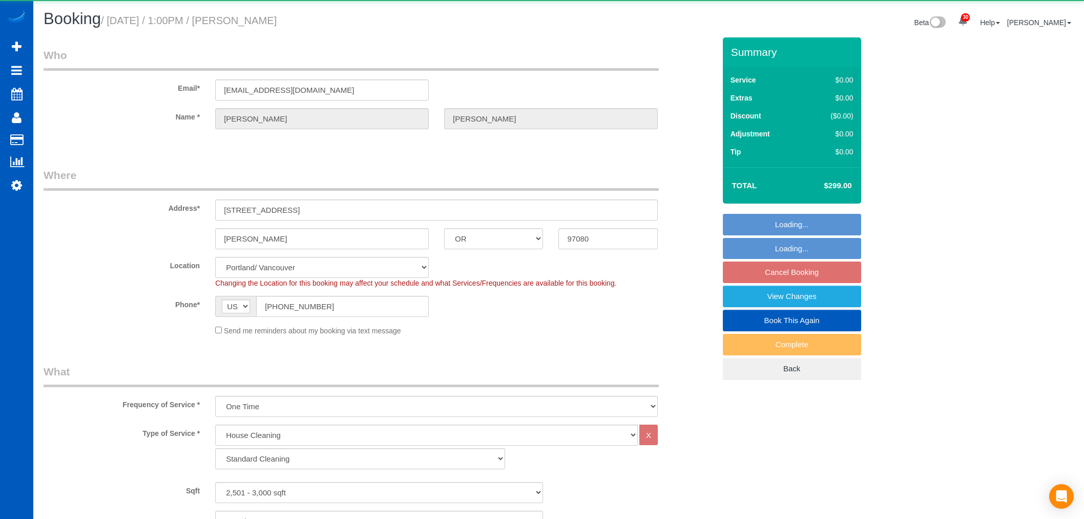
select select "OR"
select select "199"
select select "object:1133"
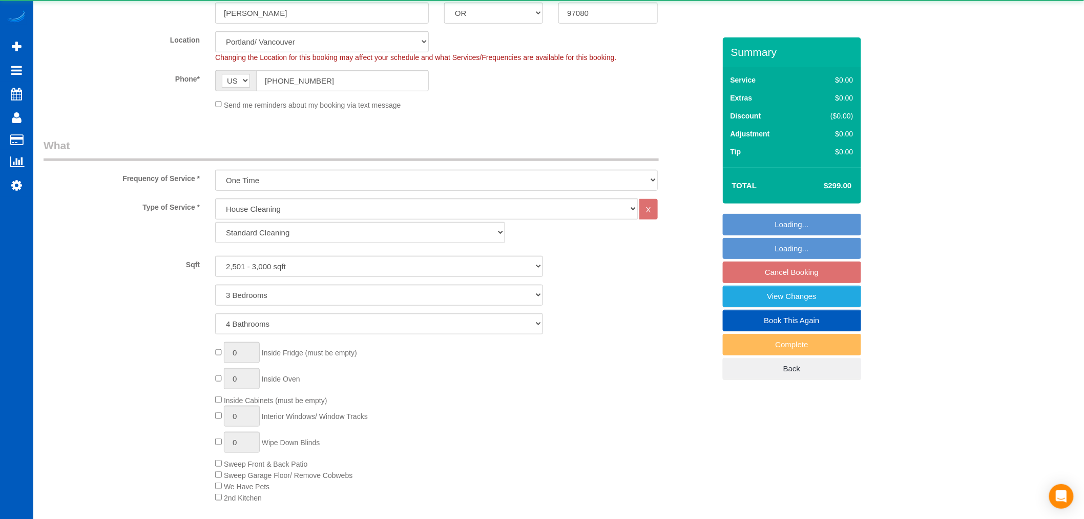
scroll to position [284, 0]
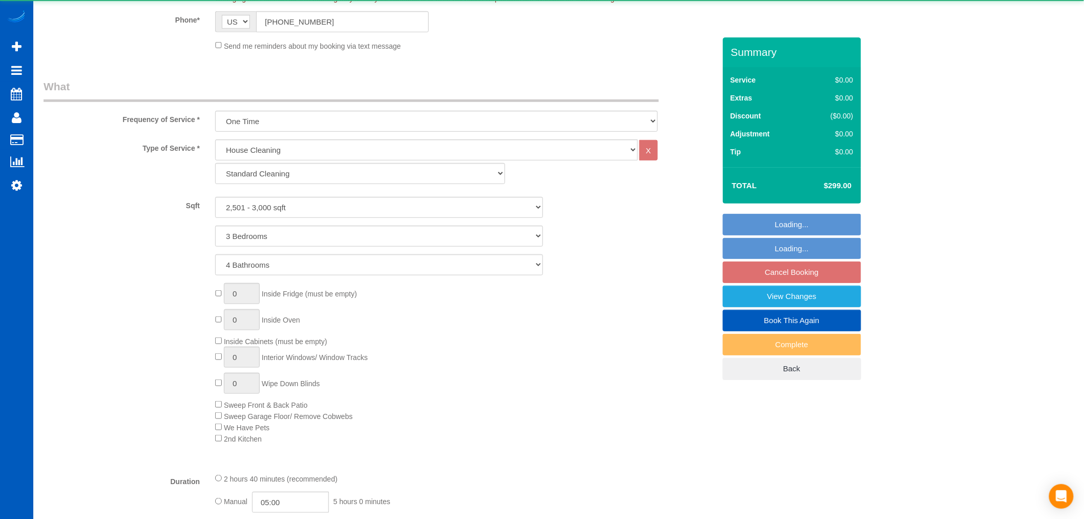
select select "2501"
select select "3"
select select "4"
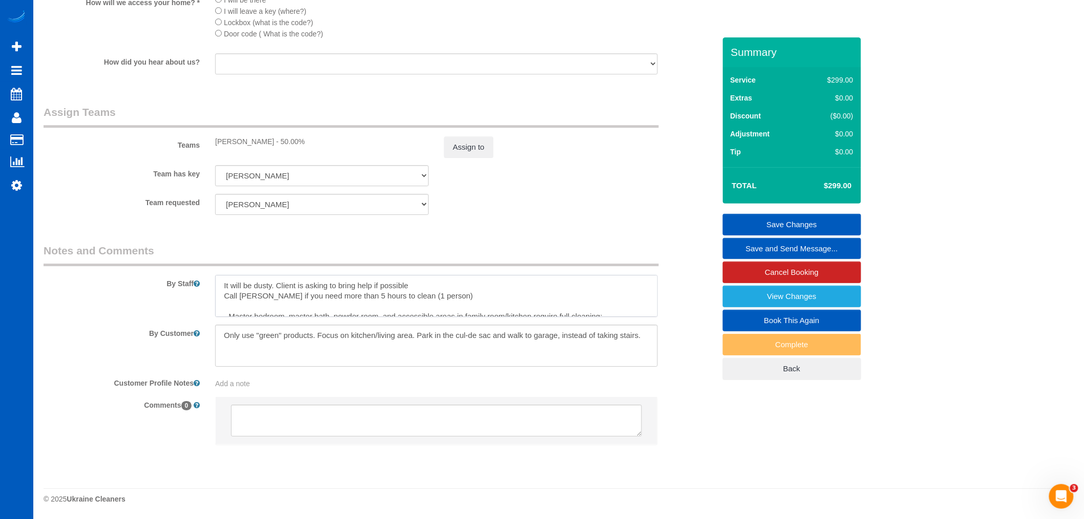
scroll to position [72, 0]
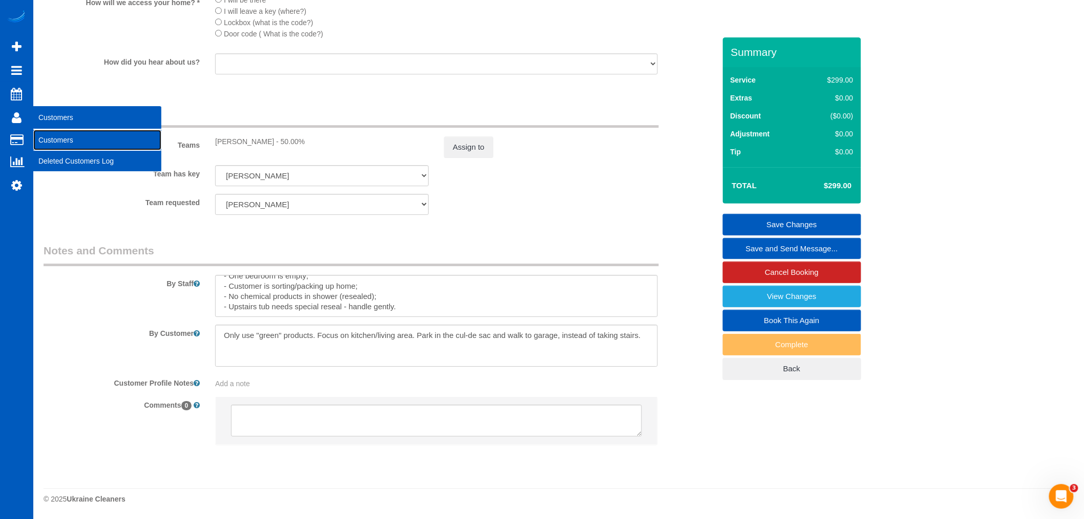
click at [61, 142] on link "Customers" at bounding box center [97, 140] width 128 height 20
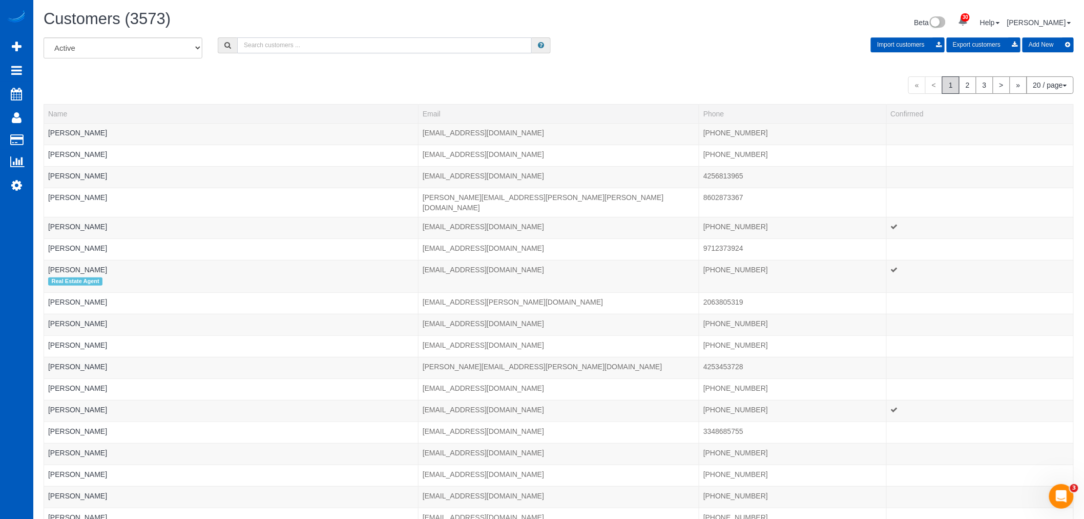
click at [335, 52] on input "text" at bounding box center [384, 45] width 295 height 16
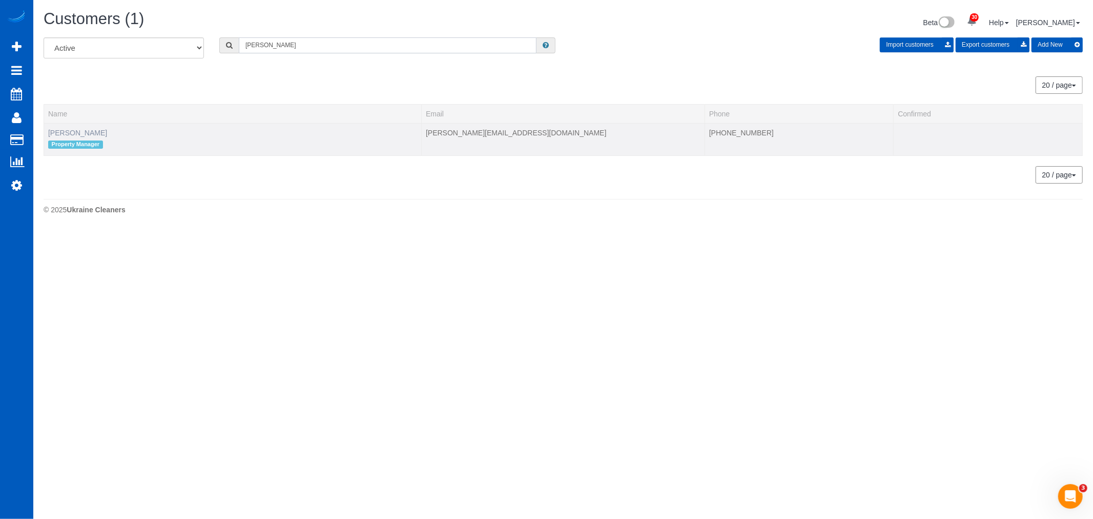
type input "adolfo"
click at [58, 133] on link "Adolfo Martell" at bounding box center [77, 133] width 59 height 8
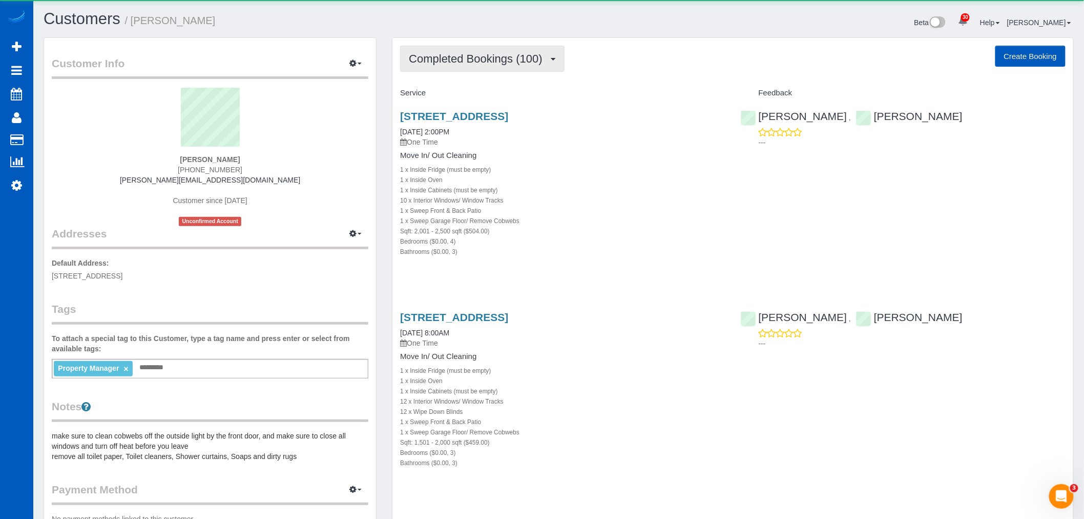
click at [534, 60] on span "Completed Bookings (100)" at bounding box center [478, 58] width 138 height 13
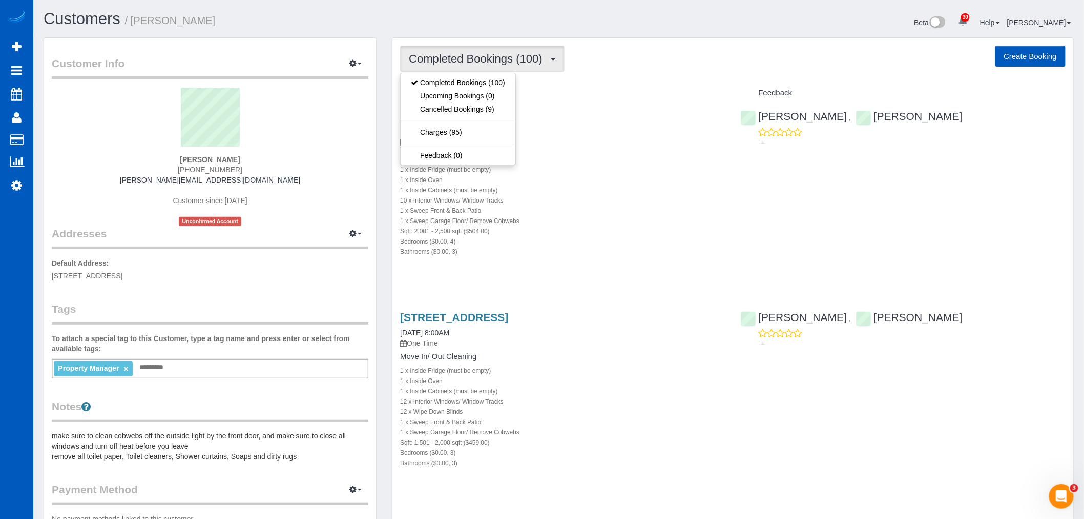
click at [639, 237] on div "Bedrooms ($0.00, 4)" at bounding box center [562, 241] width 325 height 10
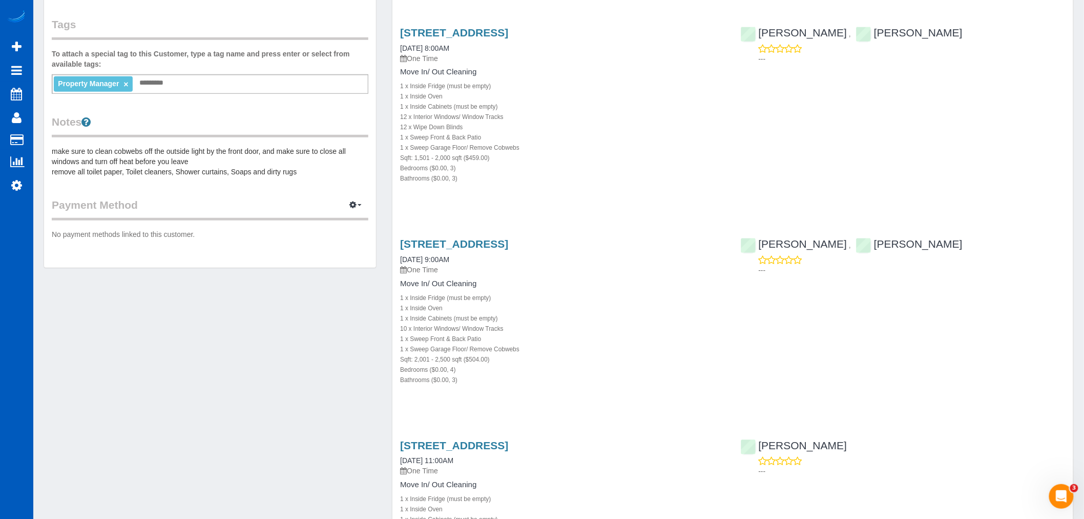
scroll to position [341, 0]
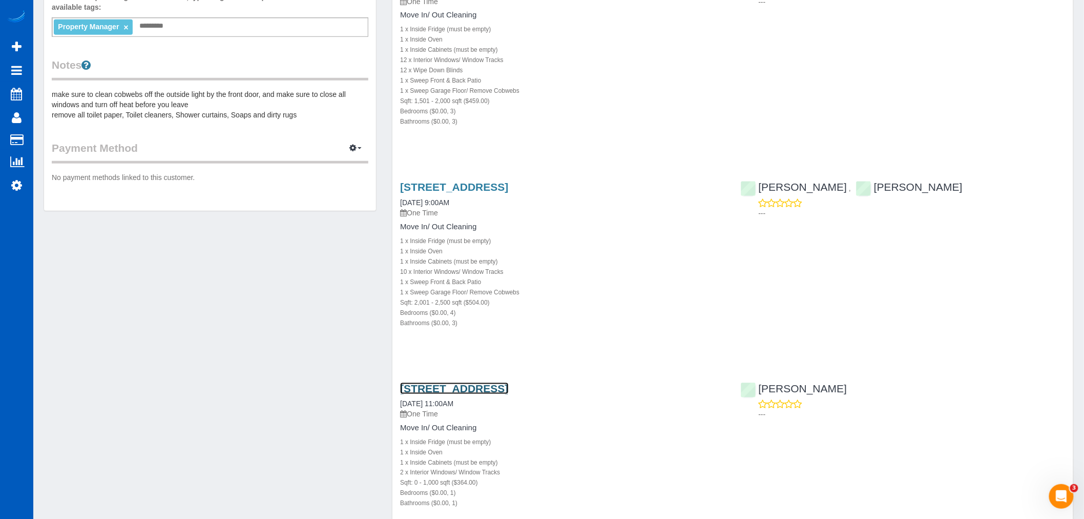
click at [489, 383] on link "3045 20th Ave W Apt 306, Seattle, WA 98199" at bounding box center [454, 388] width 108 height 12
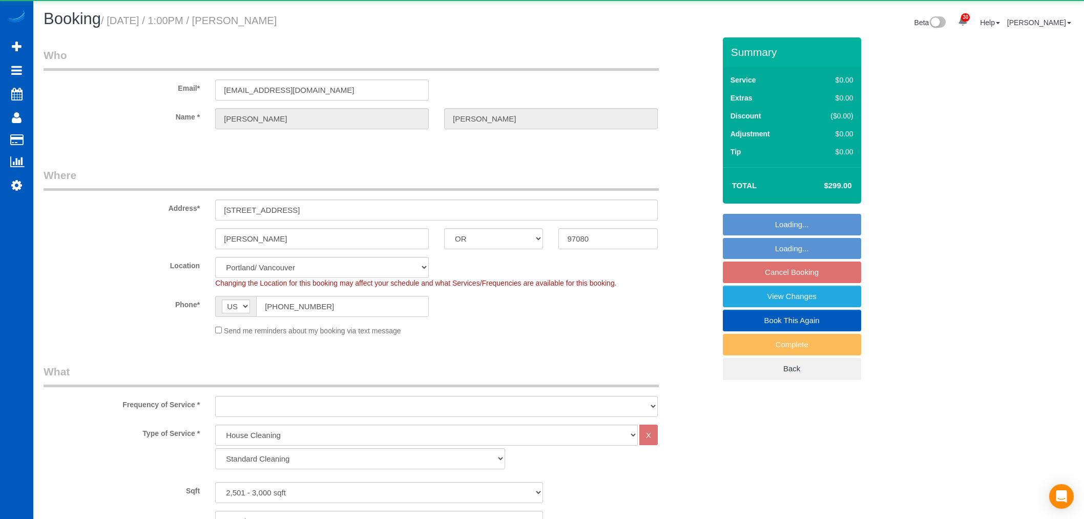
select select "OR"
select select "199"
select select "object:1217"
select select "2501"
select select "3"
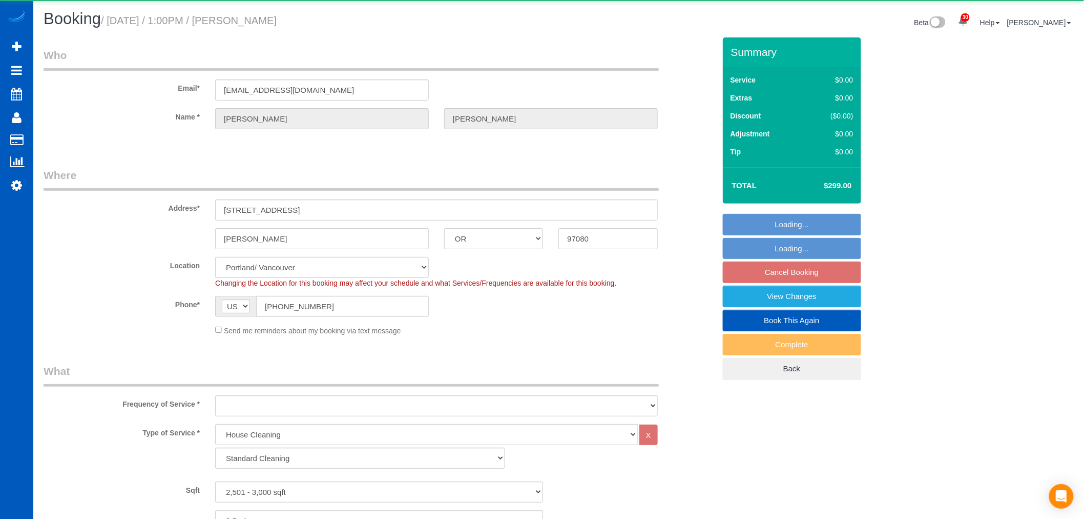
select select "4"
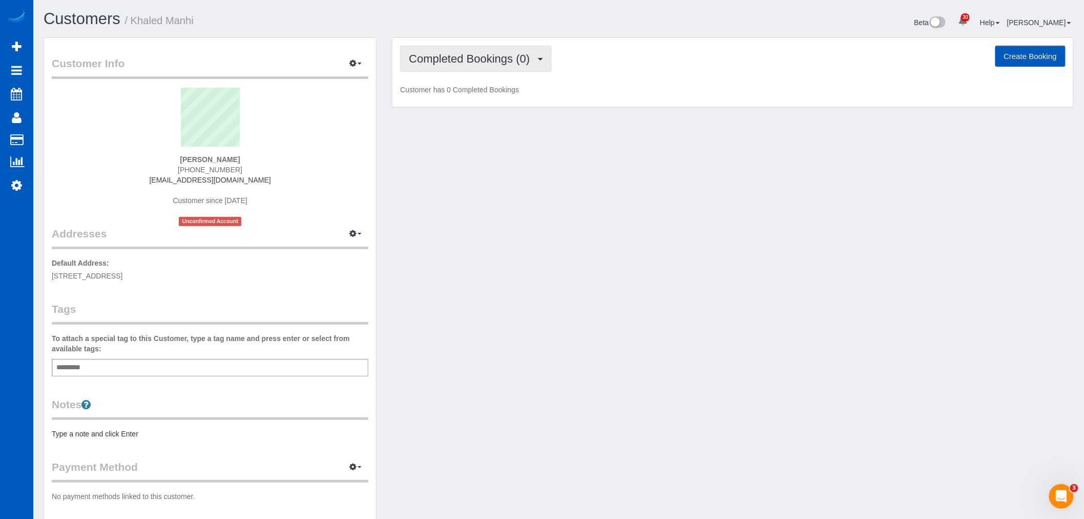
click at [474, 64] on span "Completed Bookings (0)" at bounding box center [472, 58] width 126 height 13
click at [474, 93] on link "Upcoming Bookings (1)" at bounding box center [454, 95] width 107 height 13
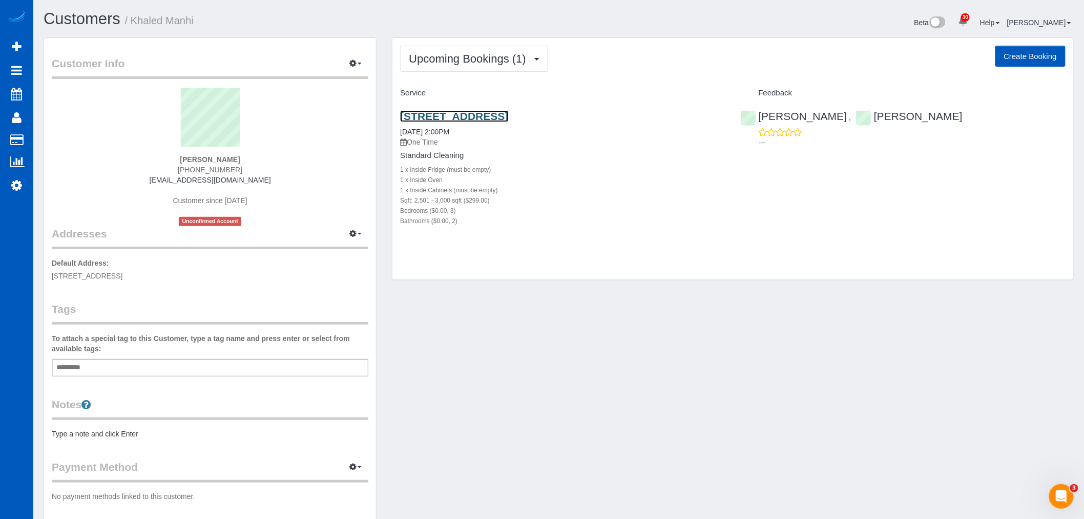
click at [475, 115] on link "[STREET_ADDRESS]" at bounding box center [454, 116] width 108 height 12
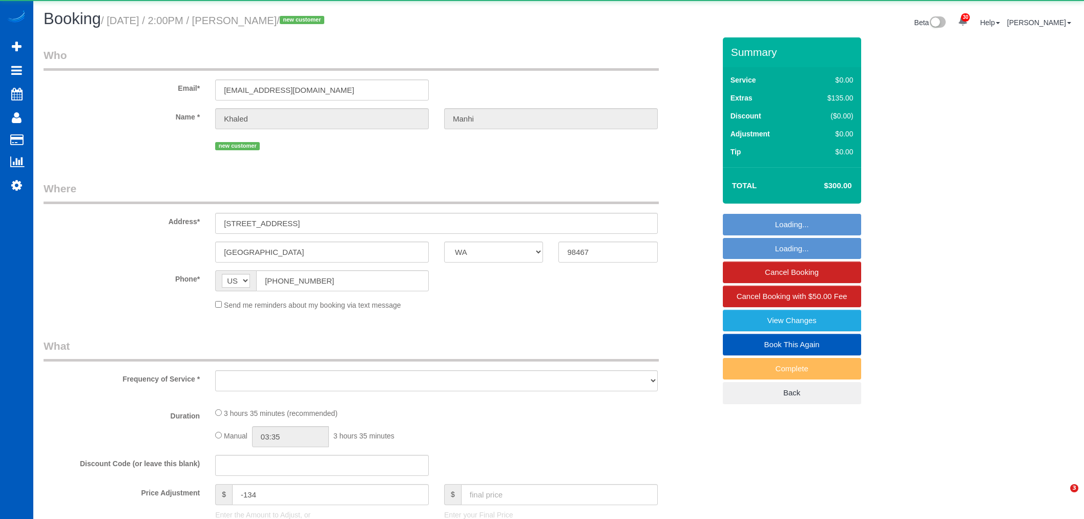
select select "WA"
select select "object:1201"
select select "199"
select select "2501"
select select "3"
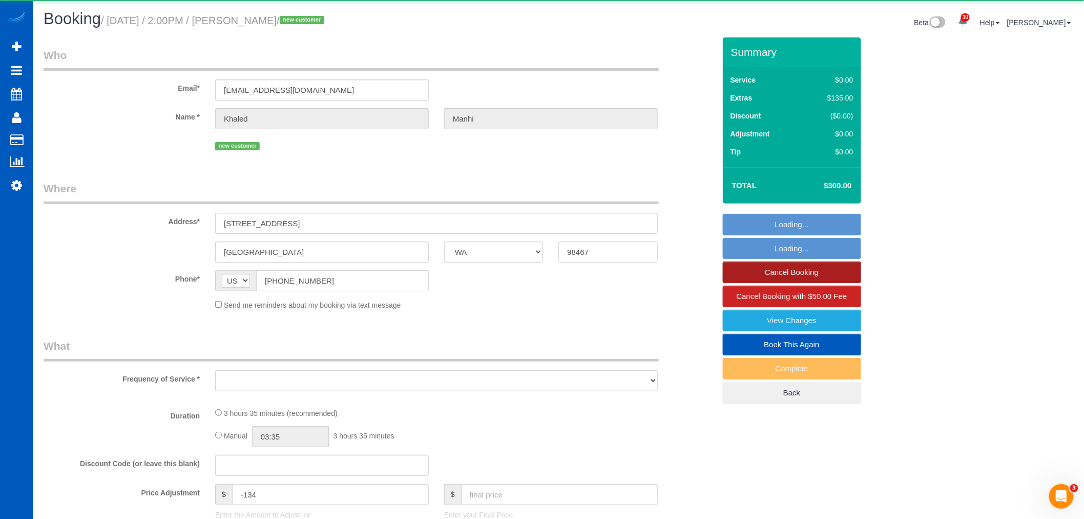
select select "2"
select select "spot1"
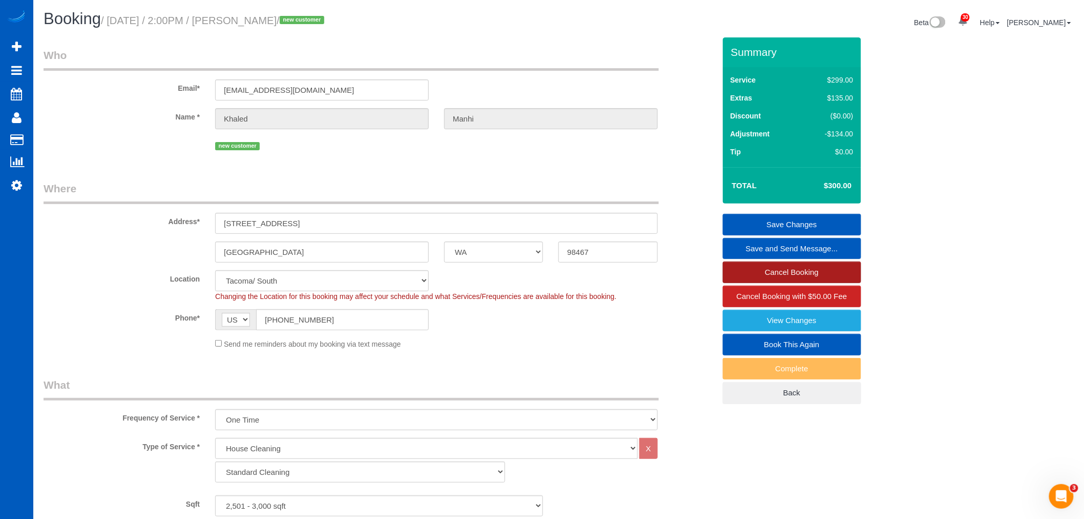
click at [785, 278] on link "Cancel Booking" at bounding box center [792, 272] width 138 height 22
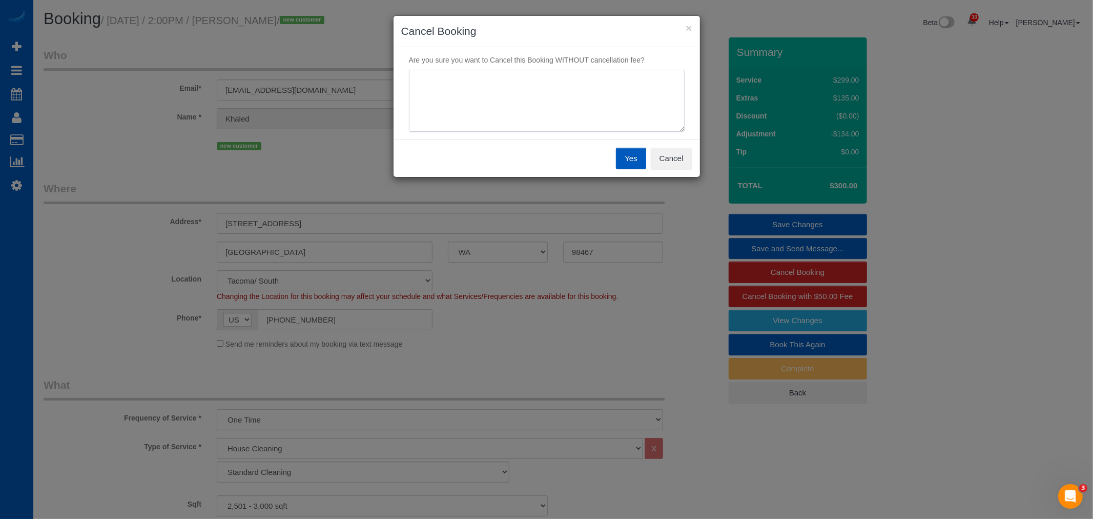
click at [486, 89] on textarea at bounding box center [547, 101] width 276 height 63
click at [483, 146] on div "Yes Cancel" at bounding box center [547, 157] width 306 height 37
click at [480, 116] on textarea at bounding box center [547, 101] width 276 height 63
type textarea "couldnt make it work with new hours"
click at [632, 157] on button "Yes" at bounding box center [631, 159] width 30 height 22
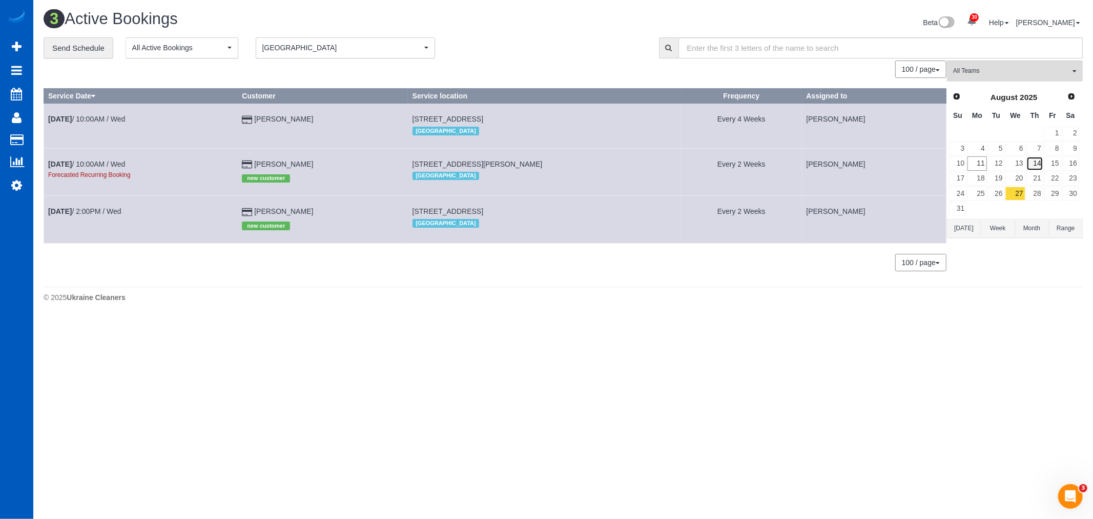
click at [1032, 166] on link "14" at bounding box center [1034, 163] width 17 height 14
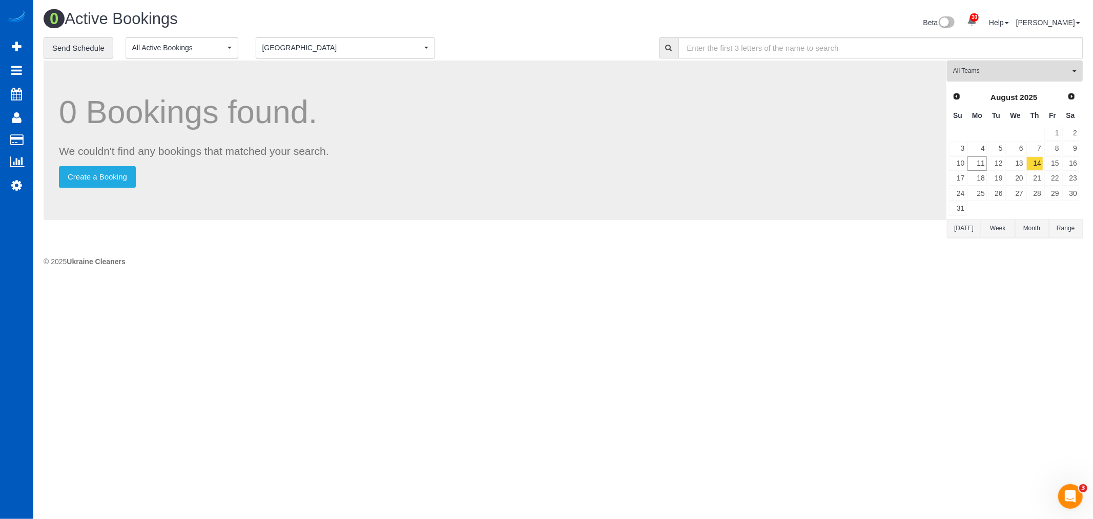
click at [335, 50] on span "[GEOGRAPHIC_DATA]" at bounding box center [341, 48] width 159 height 10
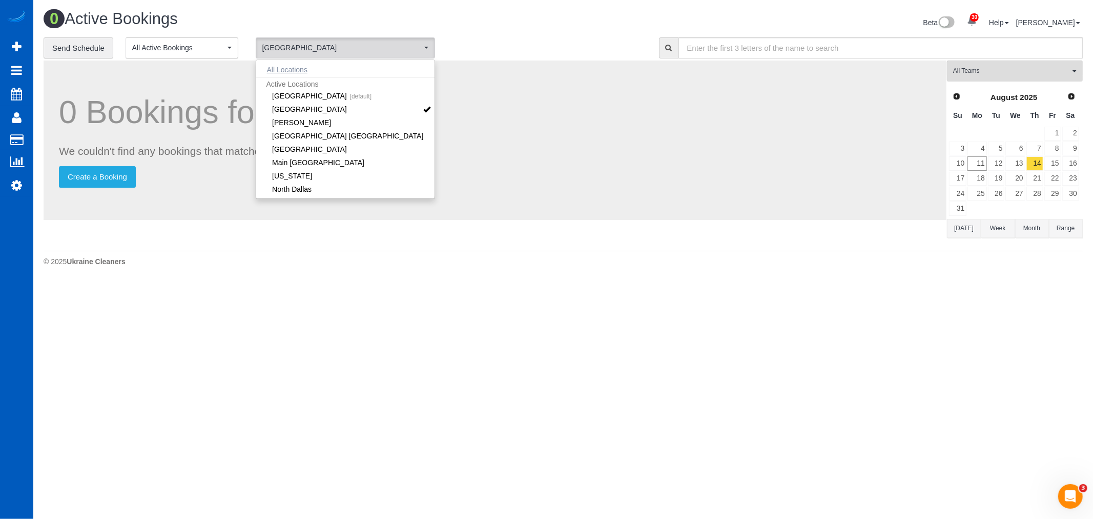
click at [304, 69] on button "All Locations" at bounding box center [287, 70] width 62 height 14
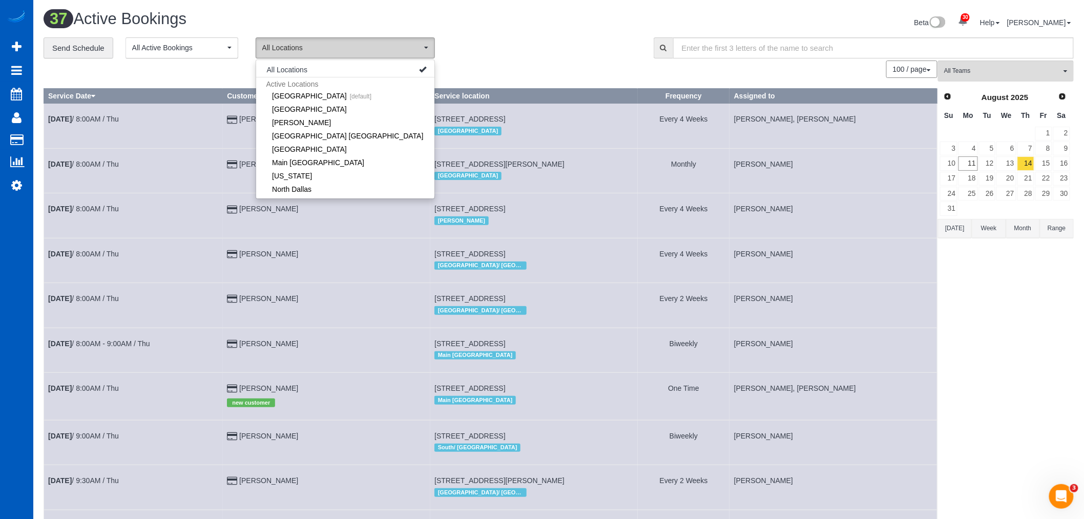
click at [373, 41] on button "All Locations" at bounding box center [345, 47] width 179 height 21
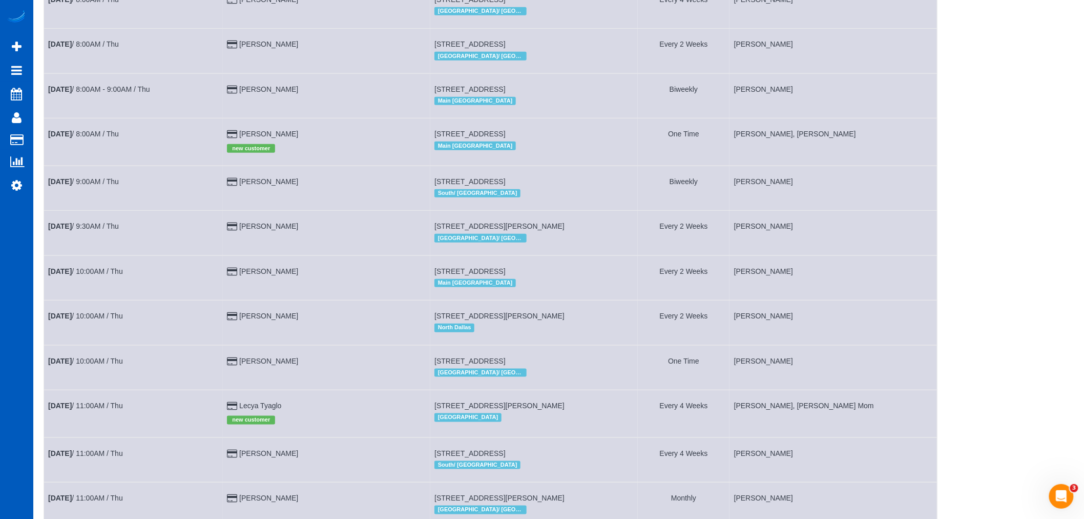
scroll to position [341, 0]
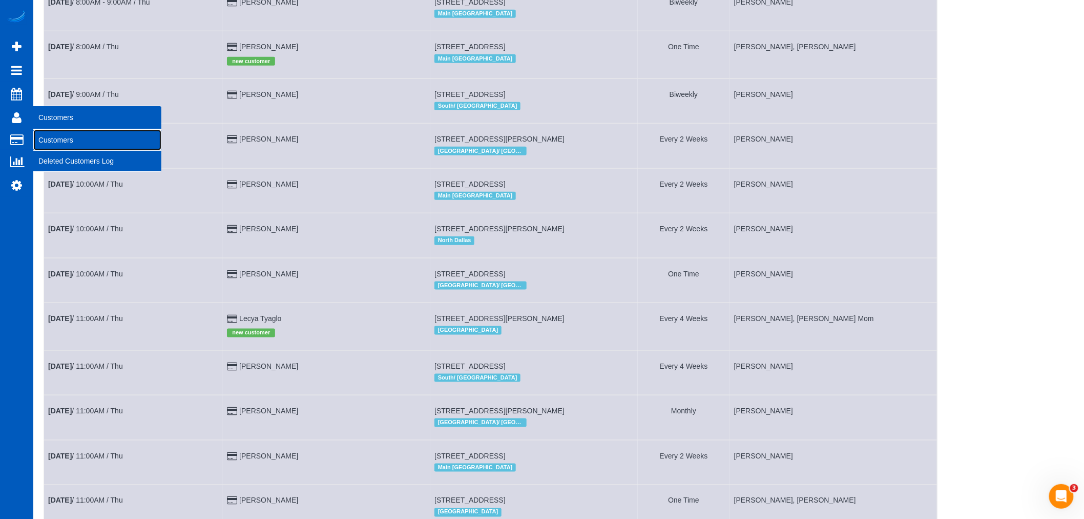
click at [82, 137] on link "Customers" at bounding box center [97, 140] width 128 height 20
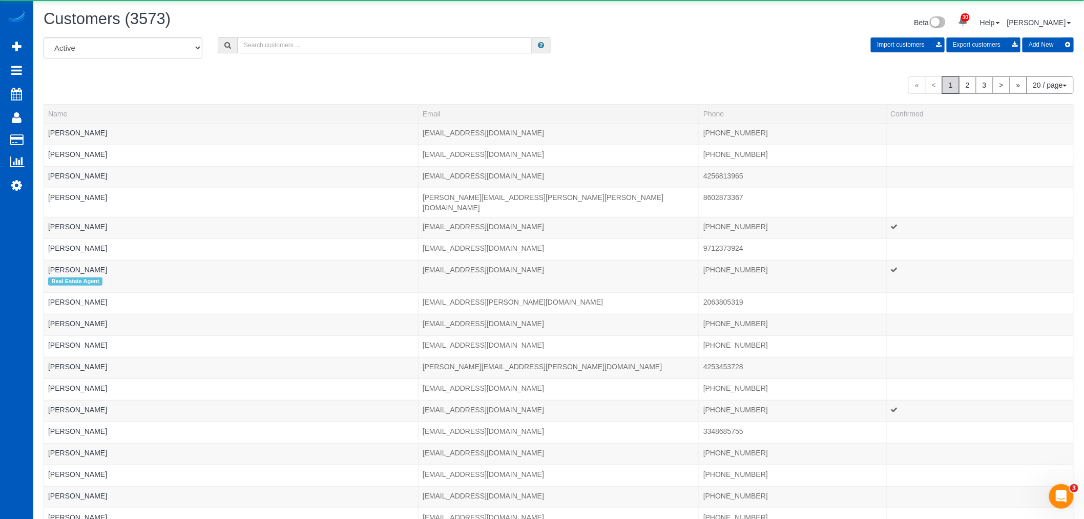
click at [310, 49] on input "text" at bounding box center [384, 45] width 295 height 16
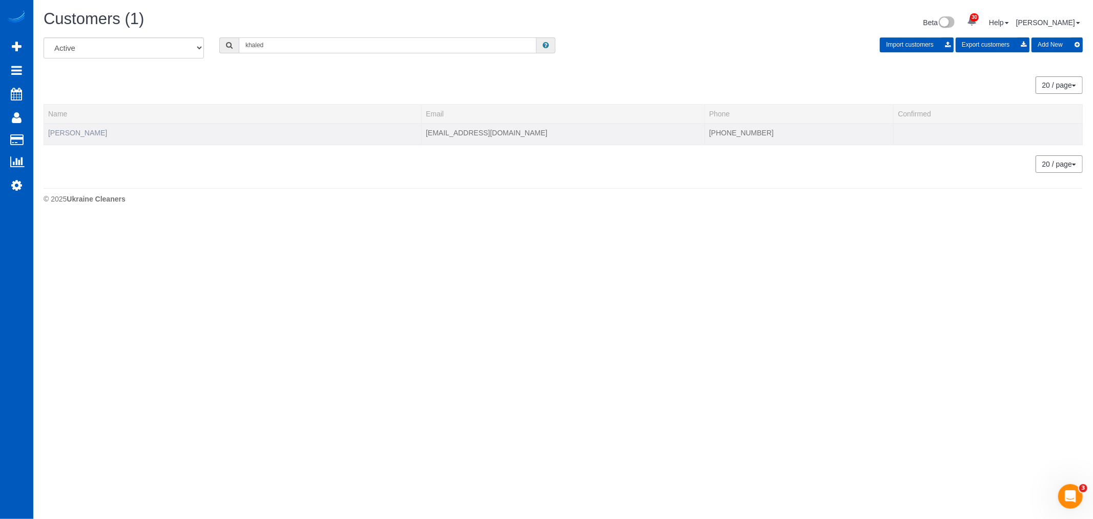
type input "khaled"
click at [59, 133] on link "Khaled Manhi" at bounding box center [77, 133] width 59 height 8
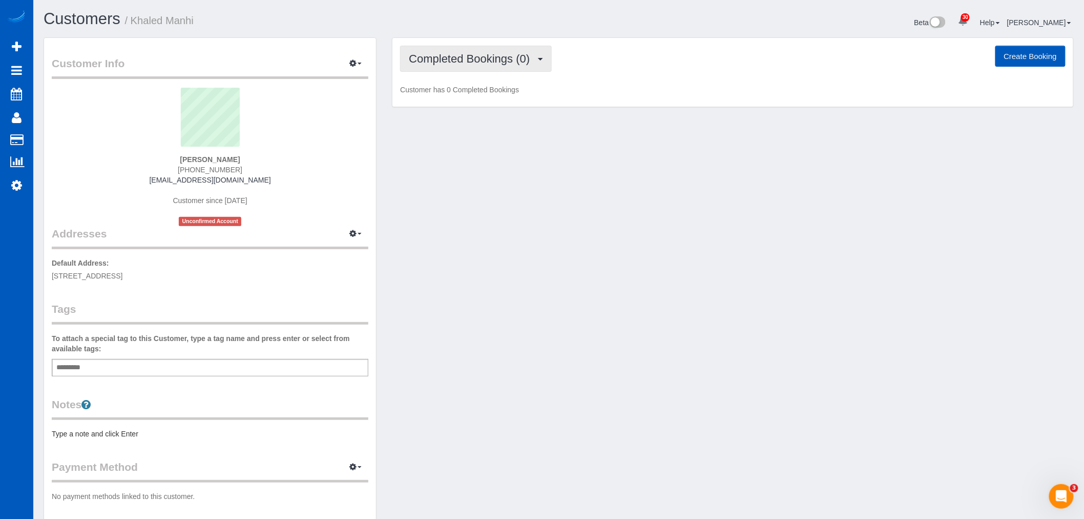
click at [504, 60] on span "Completed Bookings (0)" at bounding box center [472, 58] width 126 height 13
click at [463, 107] on link "Cancelled Bookings (1)" at bounding box center [454, 108] width 107 height 13
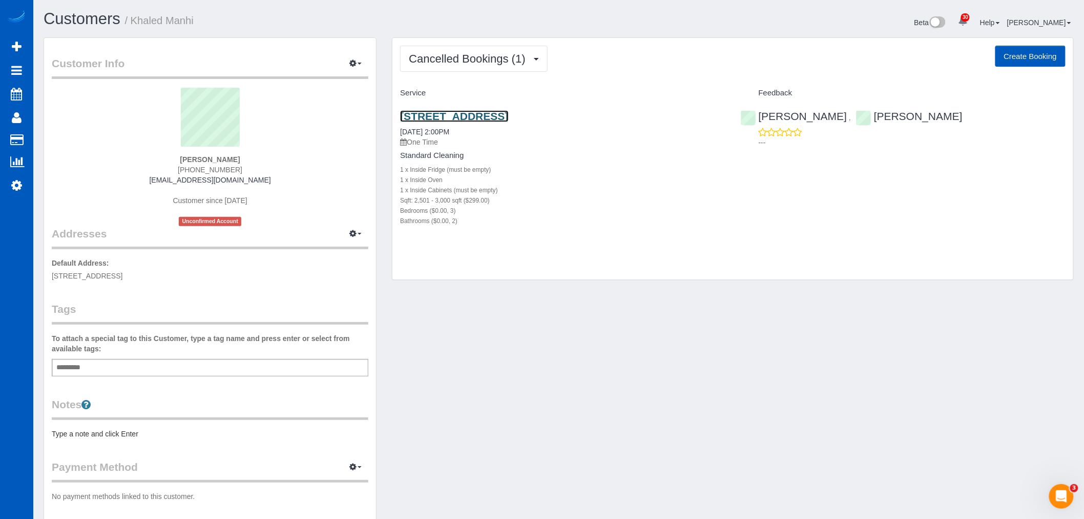
click at [461, 111] on link "8015 56th Street Ct W, University Place, WA 98467" at bounding box center [454, 116] width 108 height 12
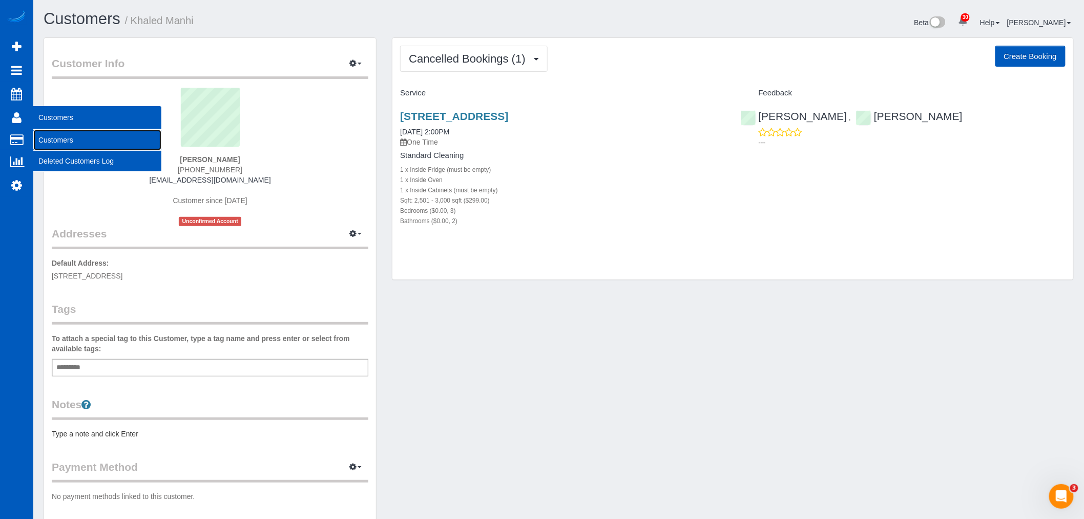
click at [57, 140] on link "Customers" at bounding box center [97, 140] width 128 height 20
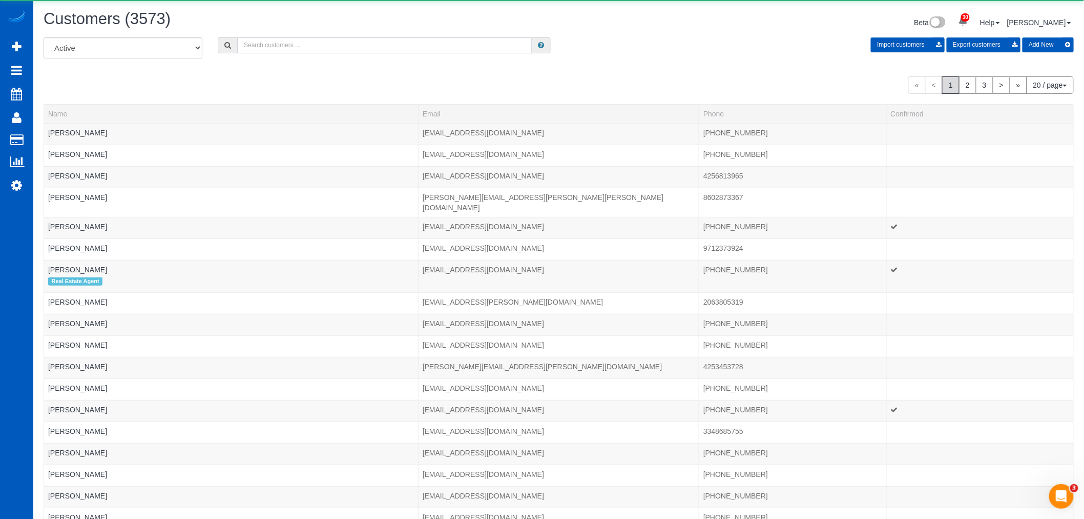
click at [300, 46] on input "text" at bounding box center [384, 45] width 295 height 16
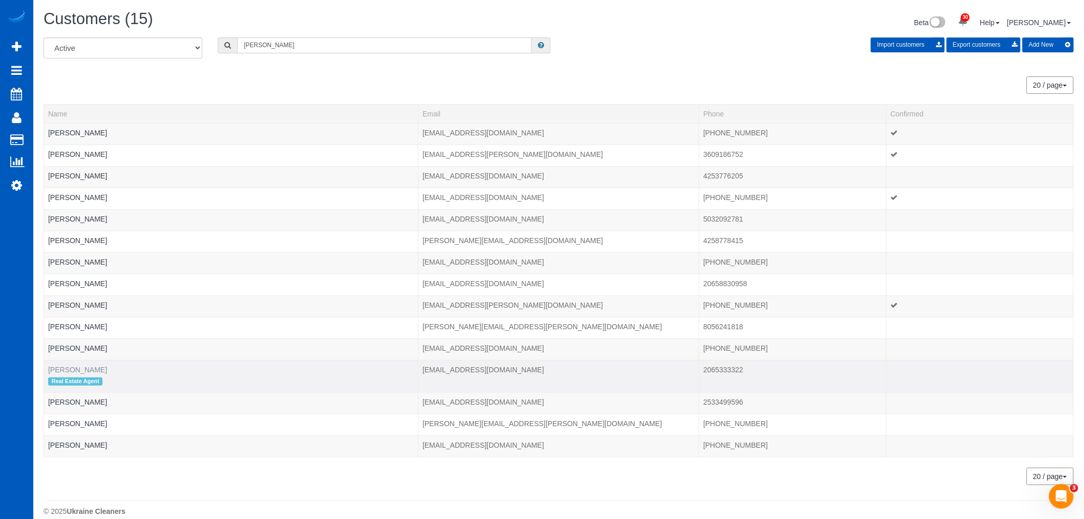
type input "nick"
click at [51, 367] on link "Nick Southard" at bounding box center [77, 369] width 59 height 8
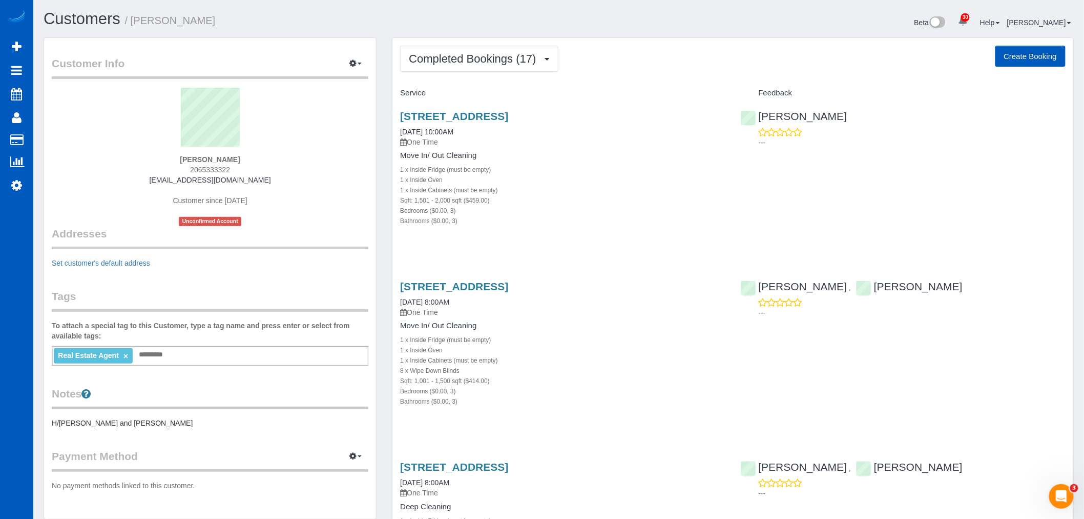
click at [489, 60] on span "Completed Bookings (17)" at bounding box center [475, 58] width 132 height 13
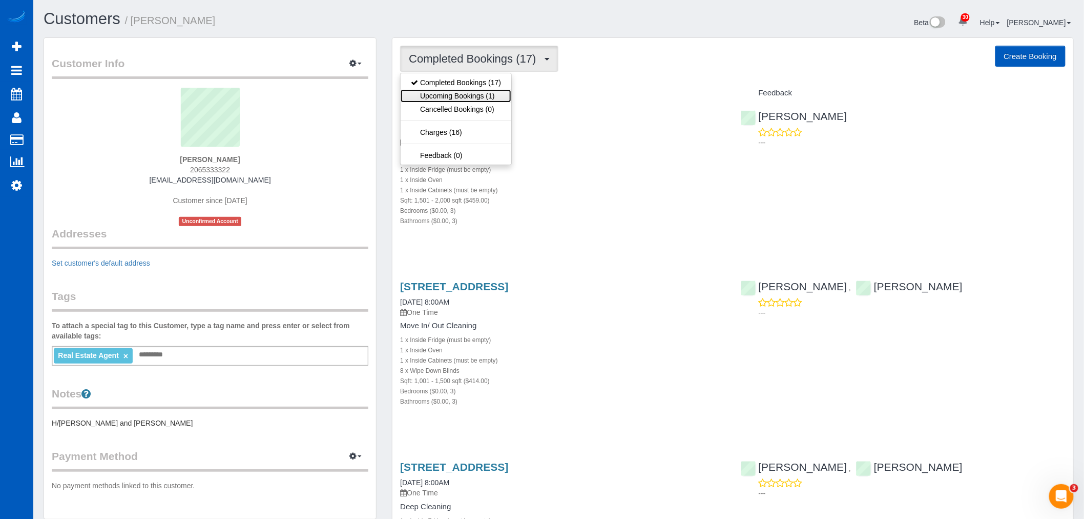
click at [484, 94] on link "Upcoming Bookings (1)" at bounding box center [456, 95] width 111 height 13
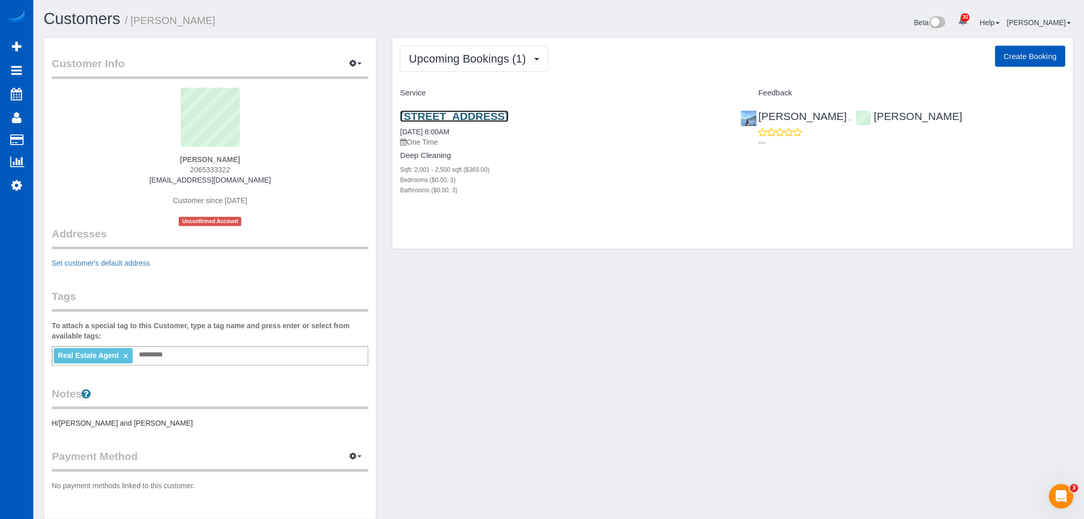
click at [472, 111] on link "15708 Ne 164th St, Woodinville, WA 98072" at bounding box center [454, 116] width 108 height 12
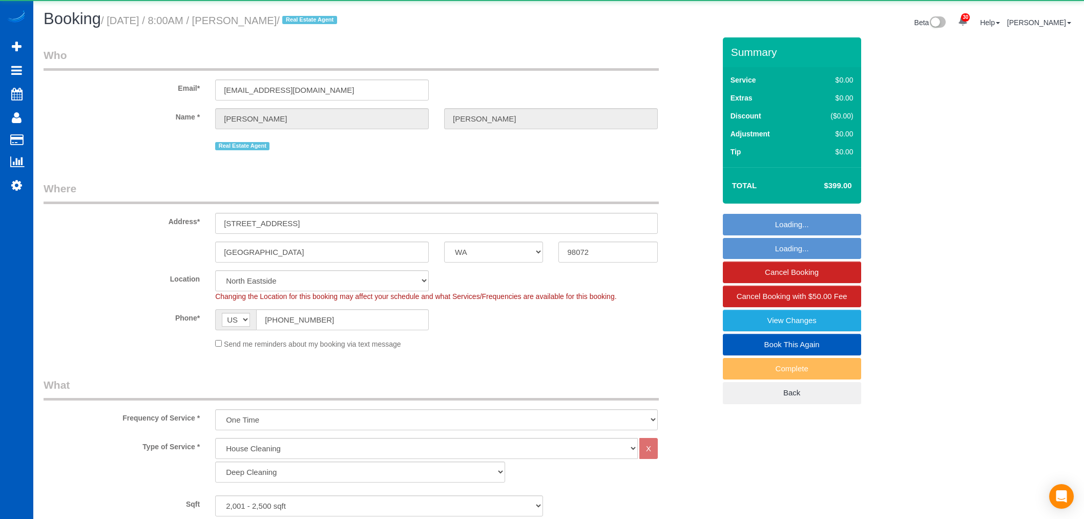
select select "WA"
select select "199"
select select "2001"
select select "3"
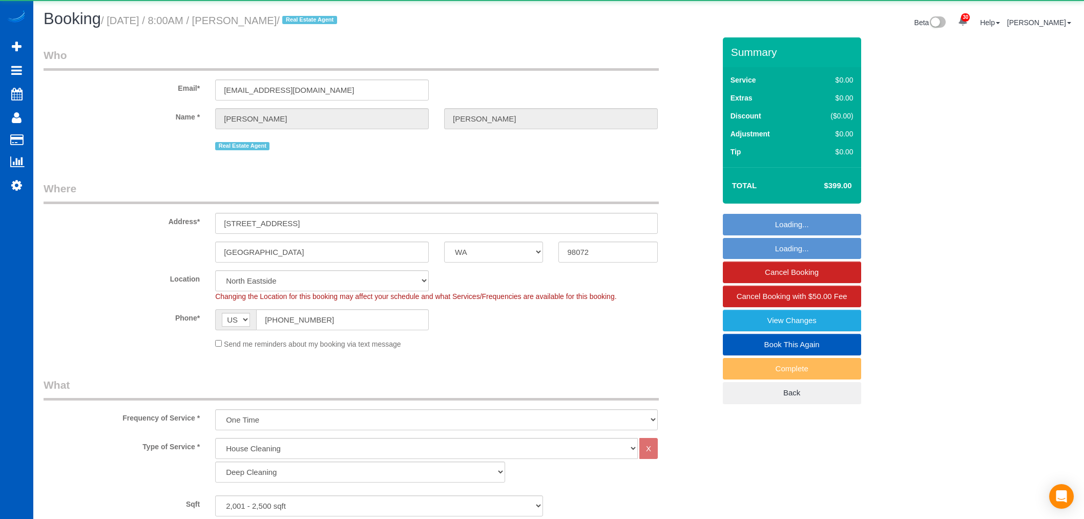
select select "spot1"
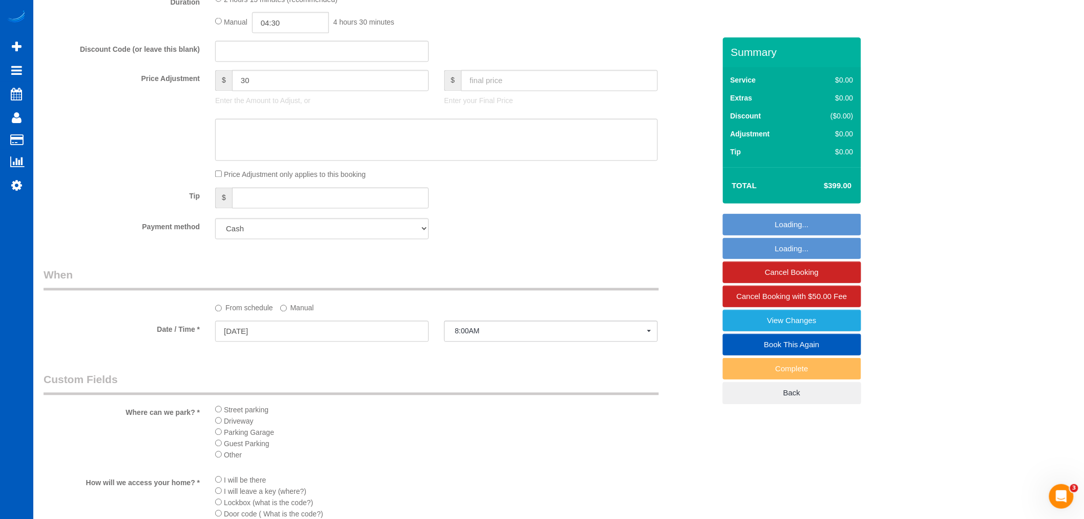
scroll to position [797, 0]
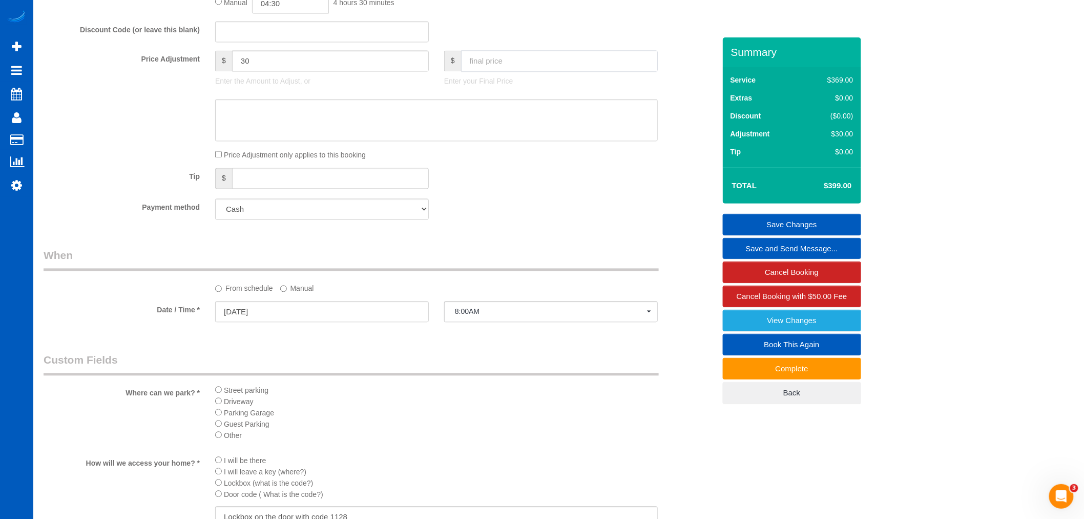
click at [484, 70] on input "text" at bounding box center [559, 61] width 197 height 21
type input "450"
type input "81"
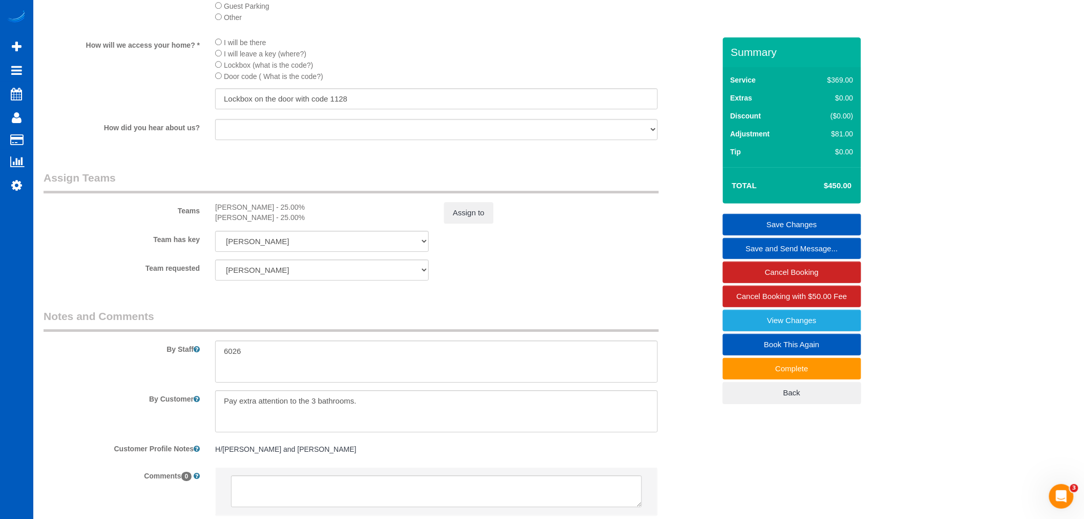
scroll to position [1252, 0]
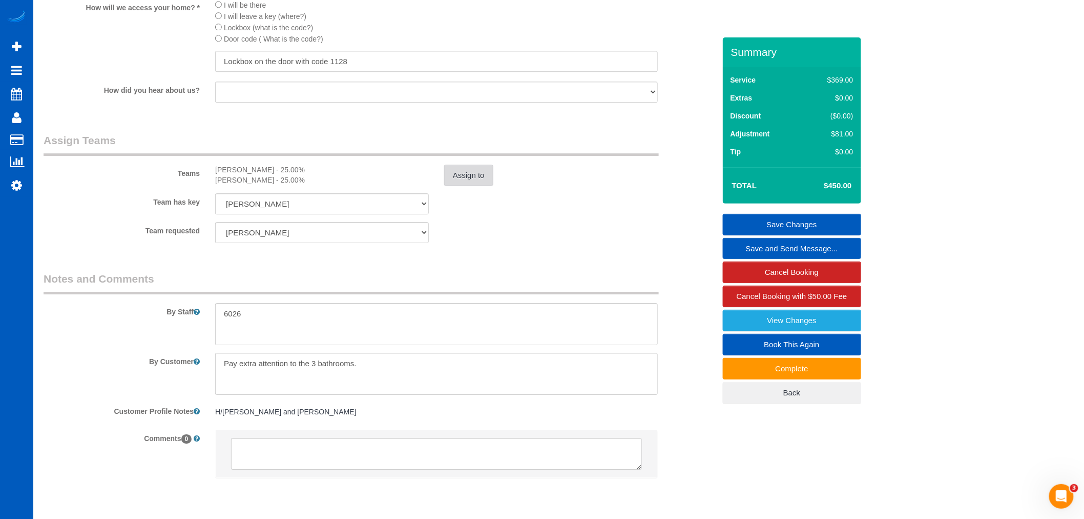
click at [468, 186] on button "Assign to" at bounding box center [468, 175] width 49 height 22
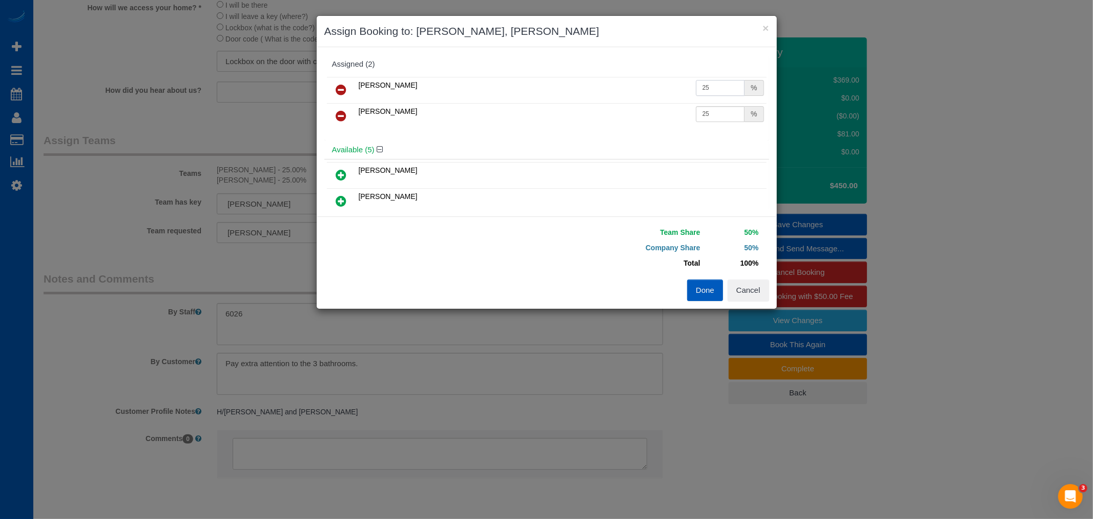
drag, startPoint x: 698, startPoint y: 89, endPoint x: 709, endPoint y: 94, distance: 11.5
click at [709, 94] on input "25" at bounding box center [720, 88] width 49 height 16
type input "27"
drag, startPoint x: 700, startPoint y: 111, endPoint x: 708, endPoint y: 133, distance: 24.0
click at [715, 121] on td "25 %" at bounding box center [729, 116] width 73 height 26
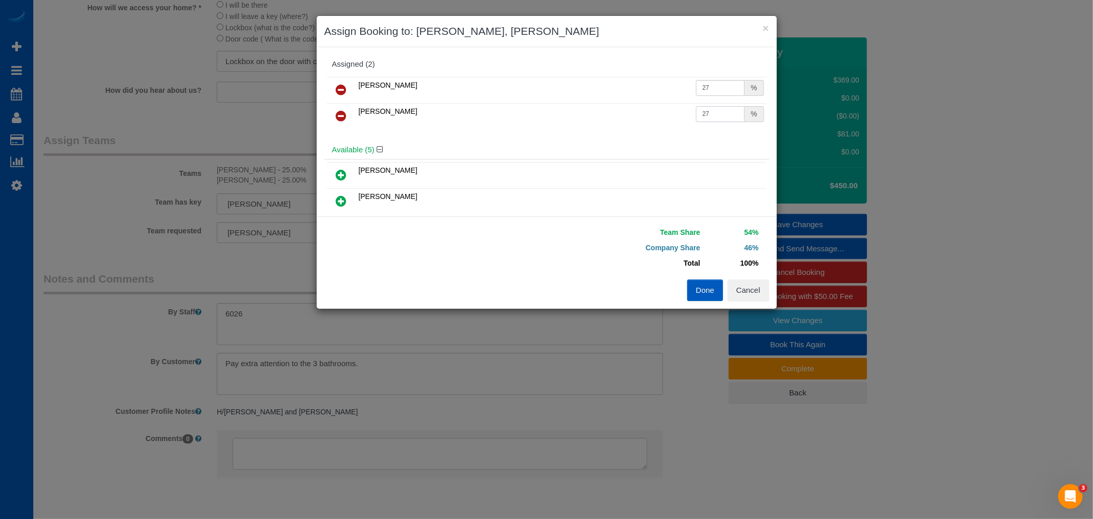
type input "27"
click at [708, 295] on button "Done" at bounding box center [705, 290] width 36 height 22
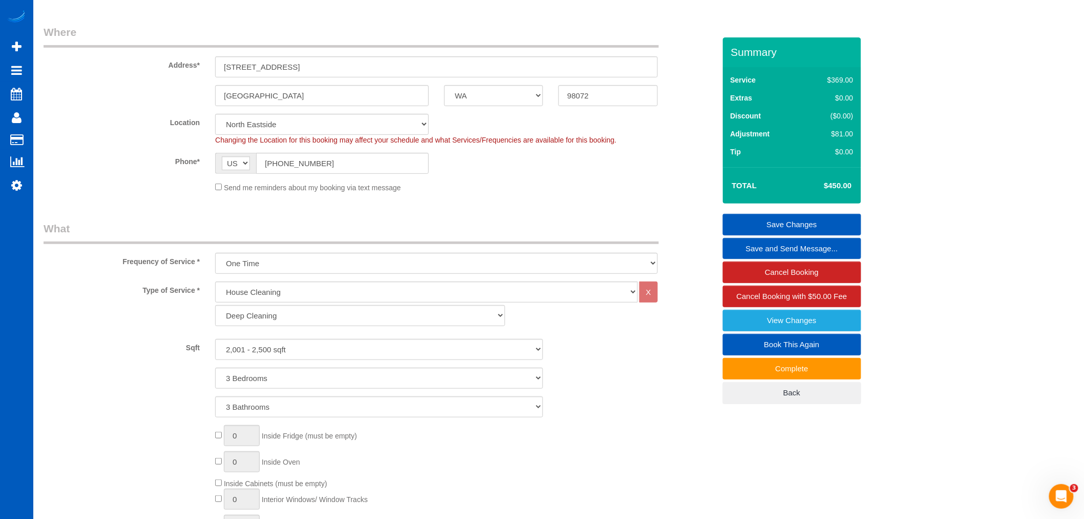
scroll to position [0, 0]
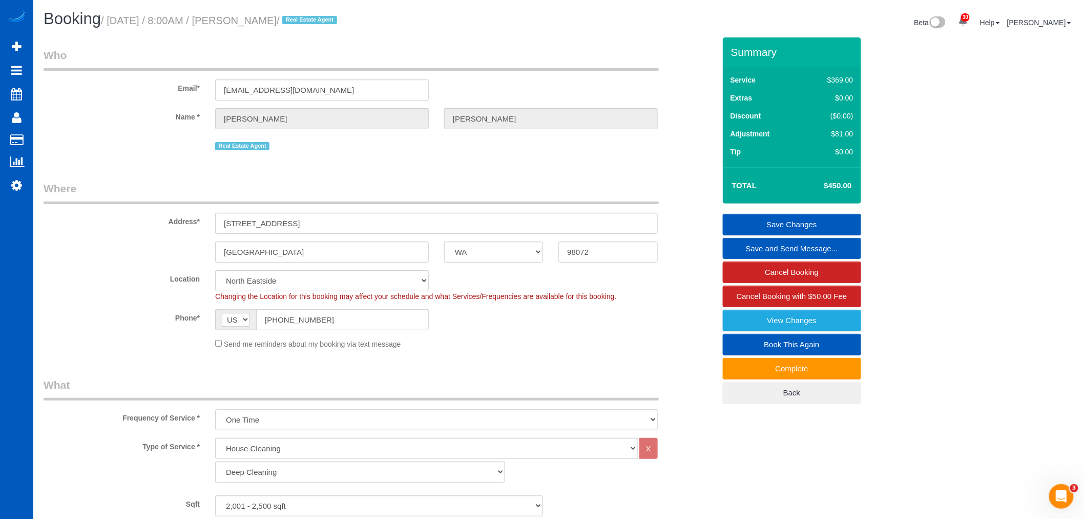
click at [815, 221] on link "Save Changes" at bounding box center [792, 225] width 138 height 22
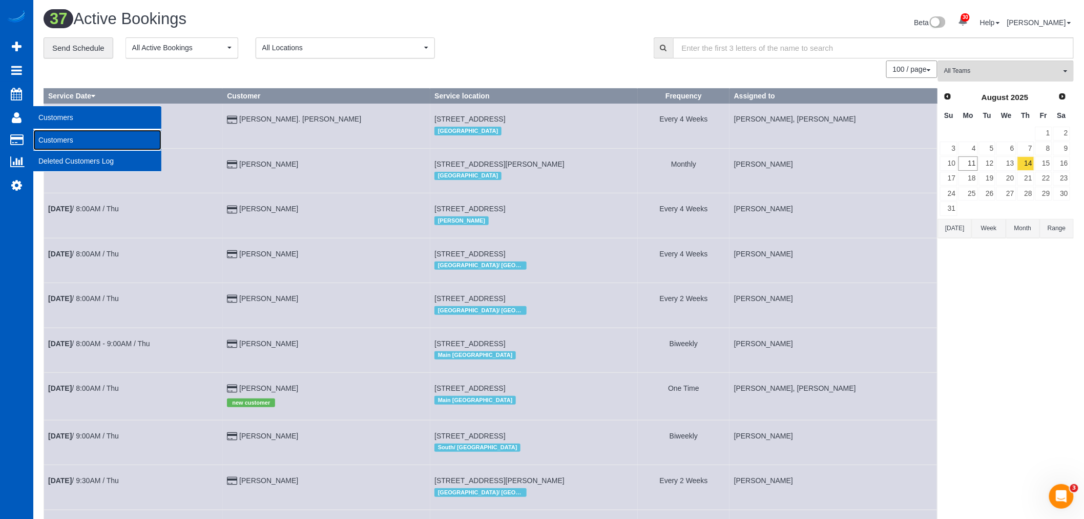
click at [71, 146] on link "Customers" at bounding box center [97, 140] width 128 height 20
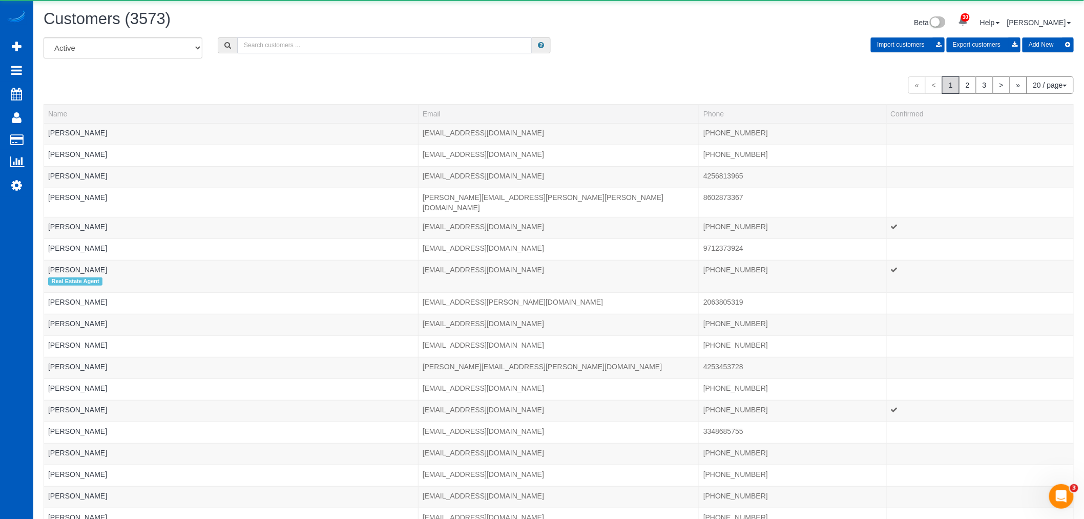
click at [304, 50] on input "text" at bounding box center [384, 45] width 295 height 16
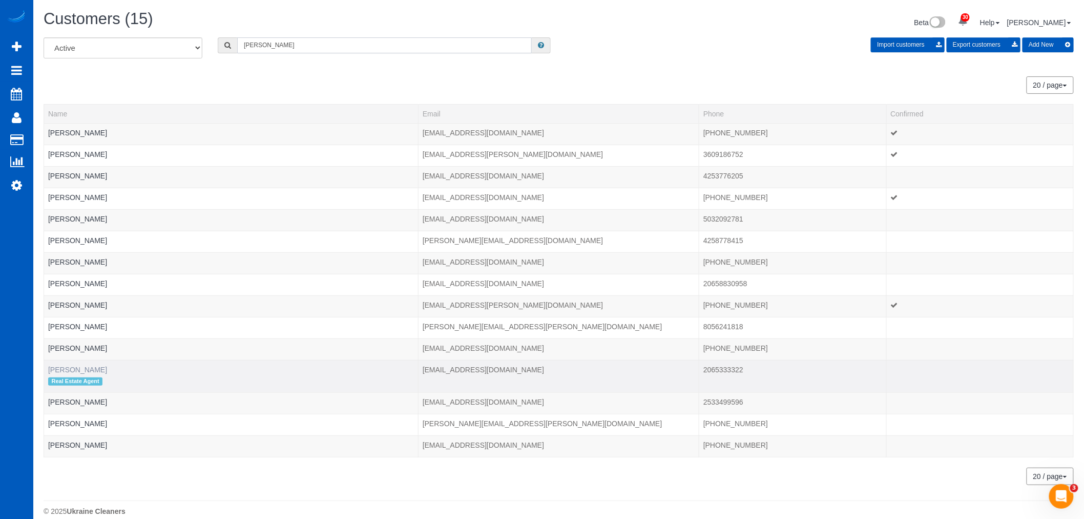
type input "nick"
click at [63, 369] on link "Nick Southard" at bounding box center [77, 369] width 59 height 8
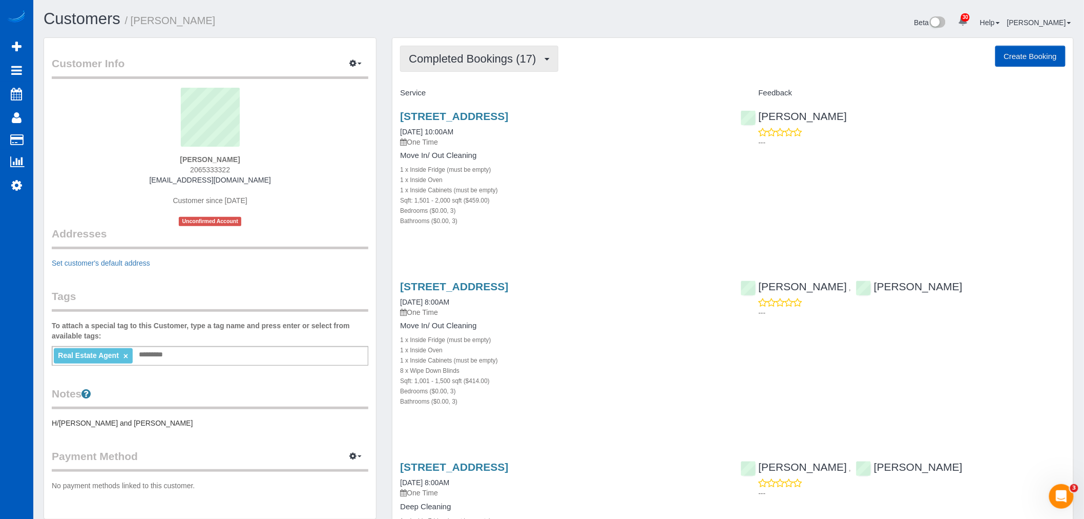
click at [478, 65] on span "Completed Bookings (17)" at bounding box center [475, 58] width 132 height 13
click at [469, 93] on link "Upcoming Bookings (1)" at bounding box center [456, 95] width 111 height 13
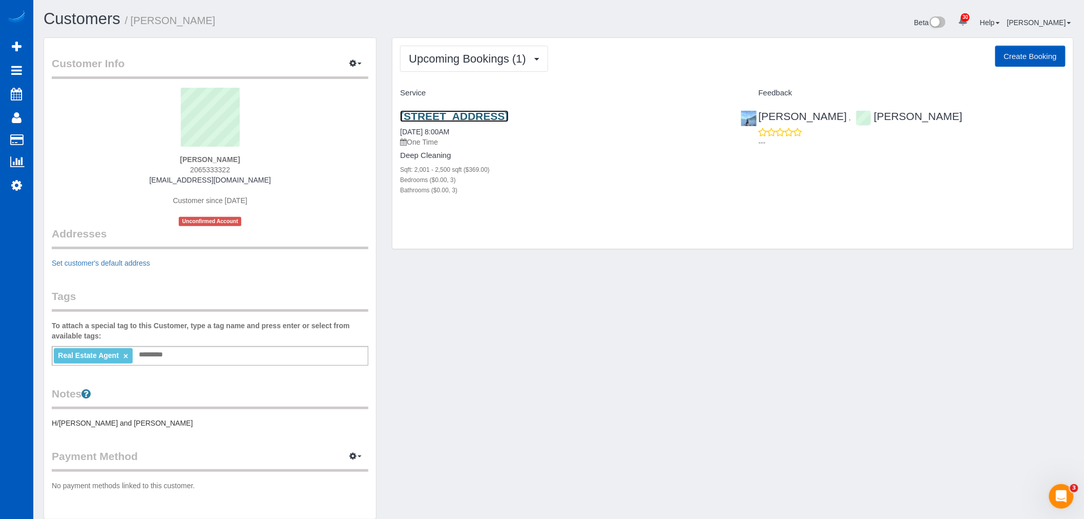
click at [443, 114] on link "15708 Ne 164th St, Woodinville, WA 98072" at bounding box center [454, 116] width 108 height 12
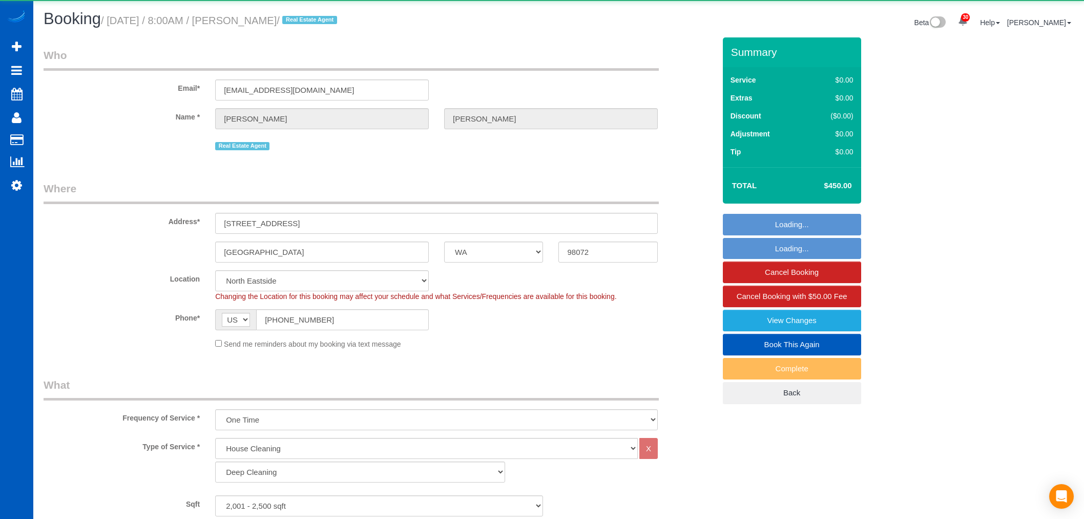
select select "WA"
select select "199"
select select "spot1"
select select "2001"
select select "3"
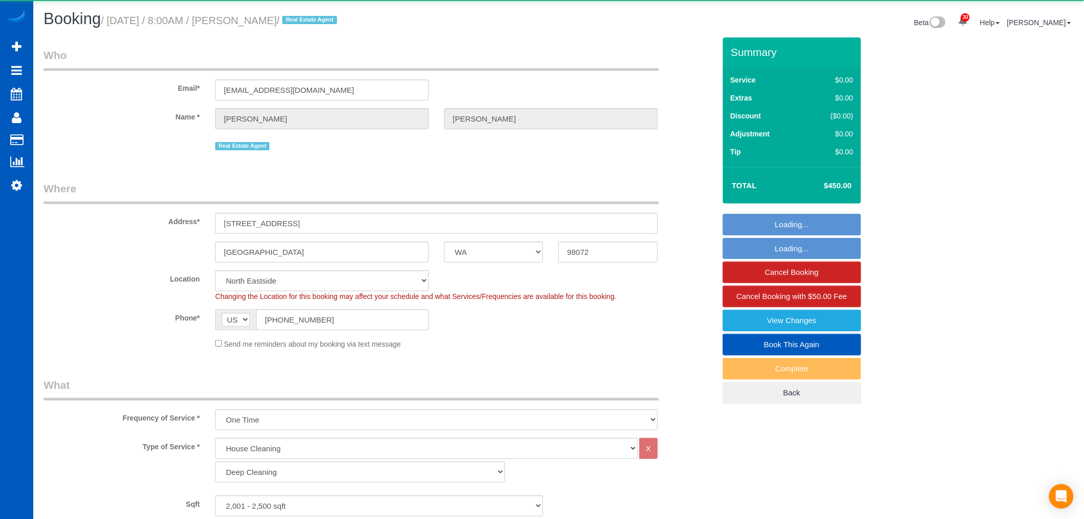
select select "3"
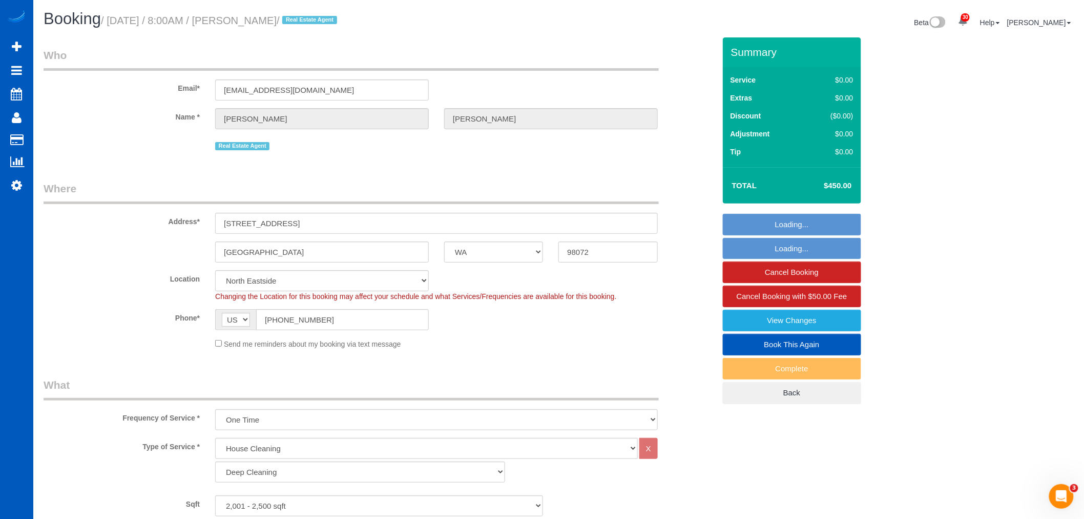
click at [100, 136] on sui-booking-customer "Email* [EMAIL_ADDRESS][DOMAIN_NAME] Name * [PERSON_NAME][GEOGRAPHIC_DATA] Real …" at bounding box center [380, 100] width 672 height 105
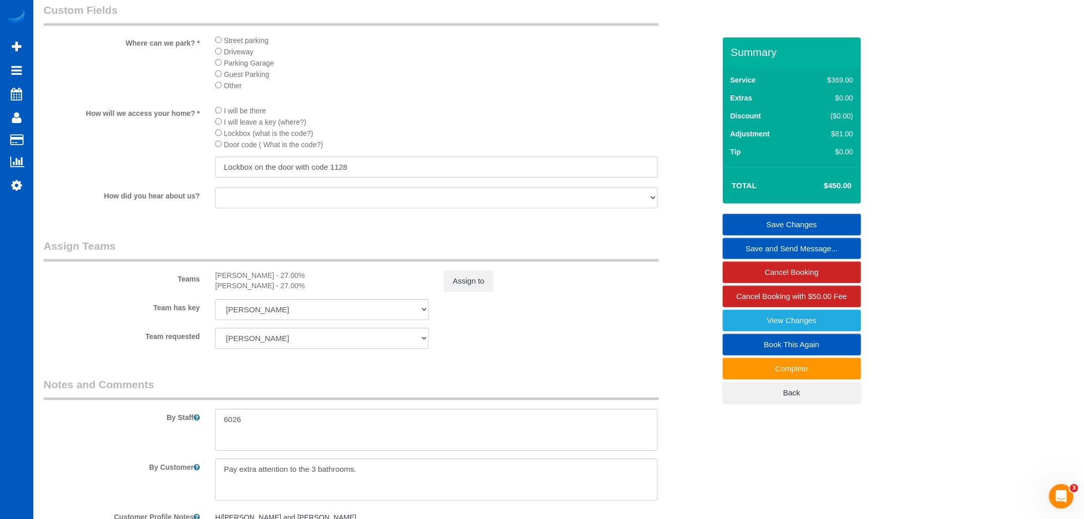
scroll to position [1195, 0]
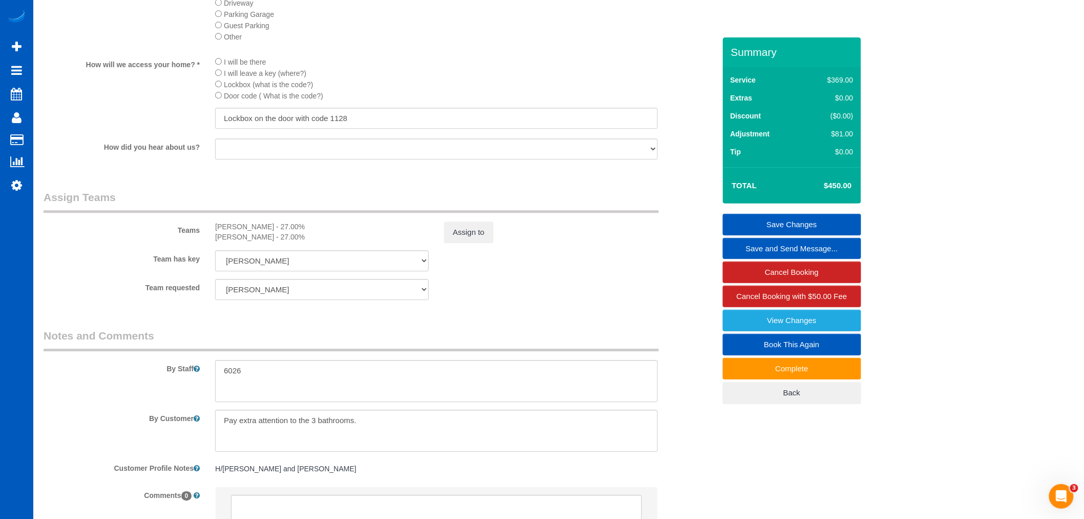
click at [804, 223] on link "Save Changes" at bounding box center [792, 225] width 138 height 22
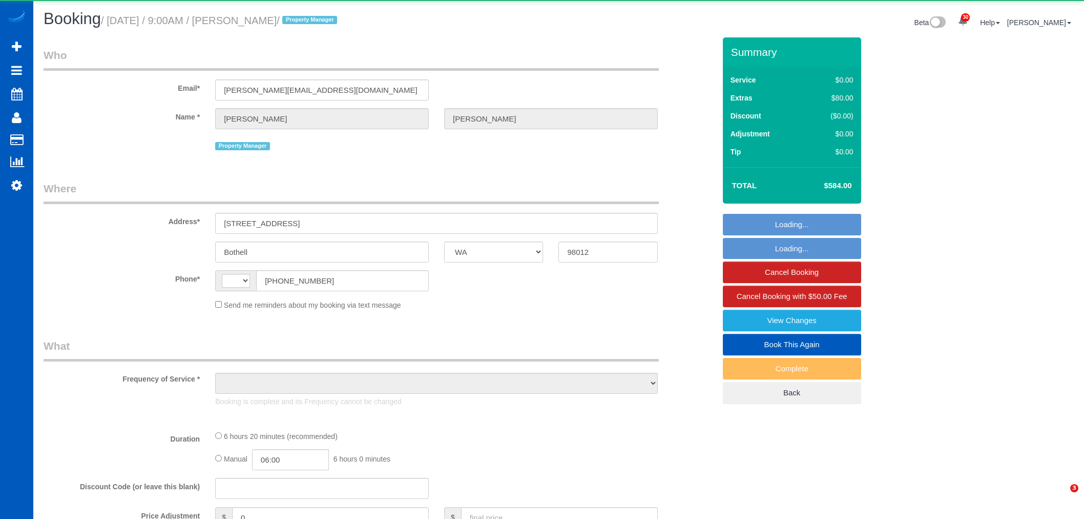
select select "WA"
select select "string:[GEOGRAPHIC_DATA]"
select select "object:1201"
select select "199"
select select "2001"
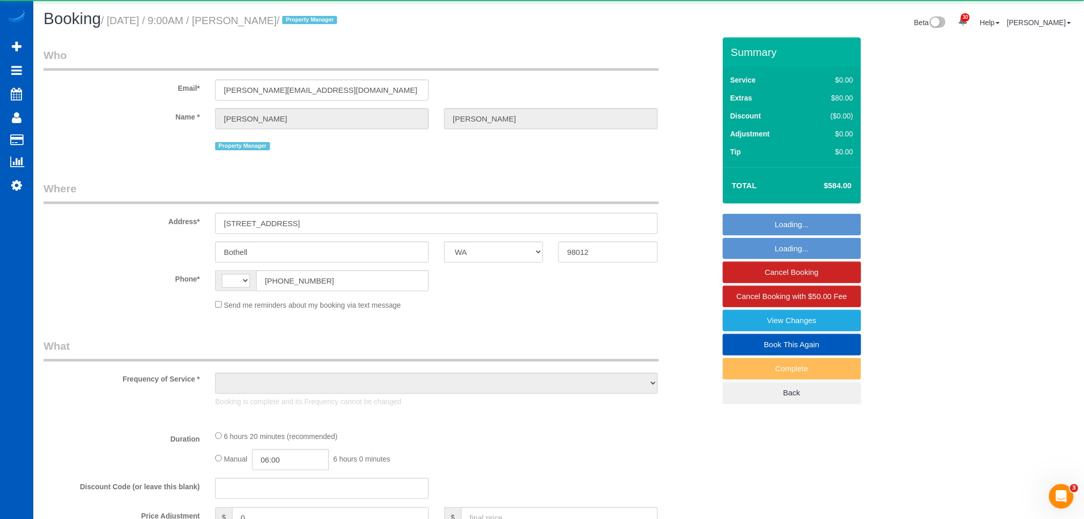
select select "4"
select select "3"
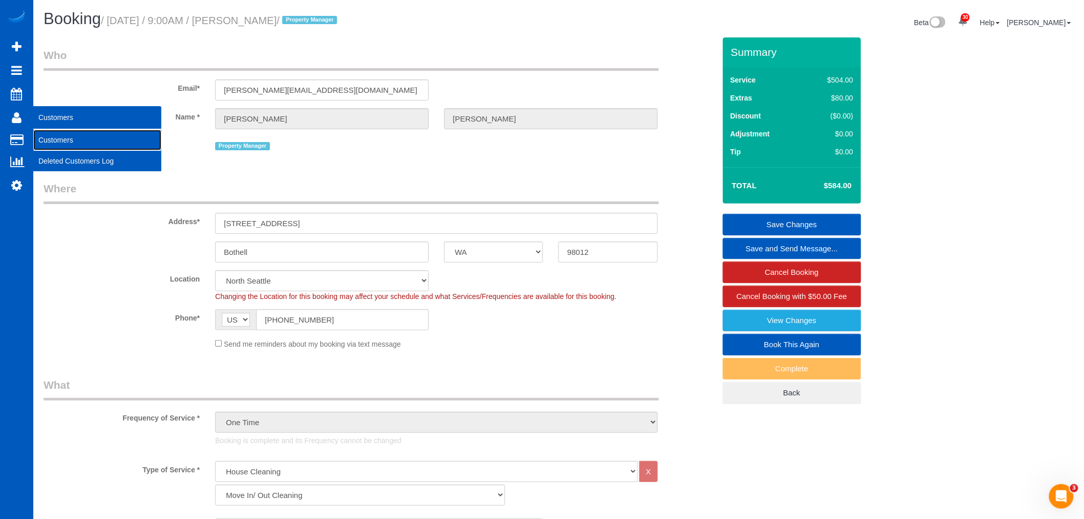
click at [76, 136] on link "Customers" at bounding box center [97, 140] width 128 height 20
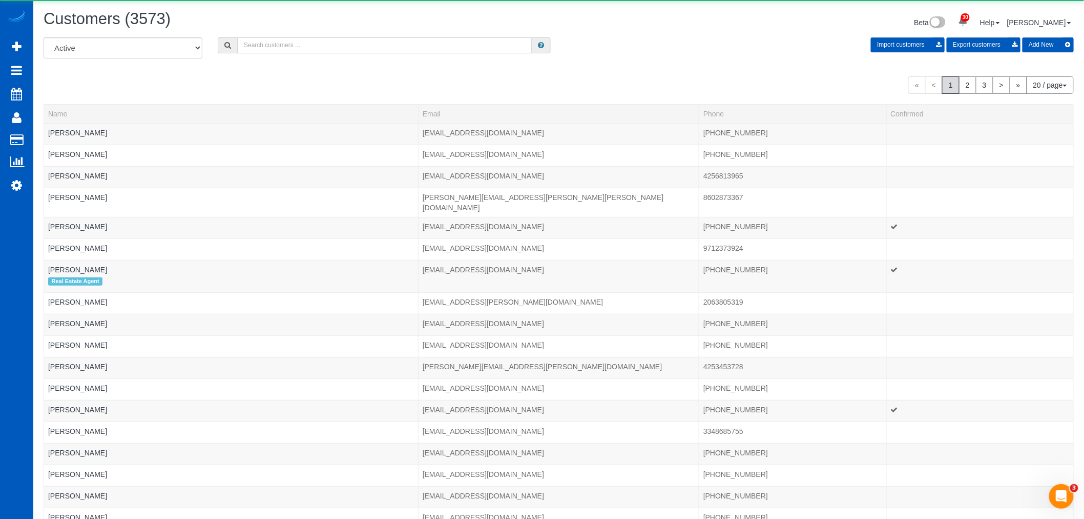
click at [257, 47] on input "text" at bounding box center [384, 45] width 295 height 16
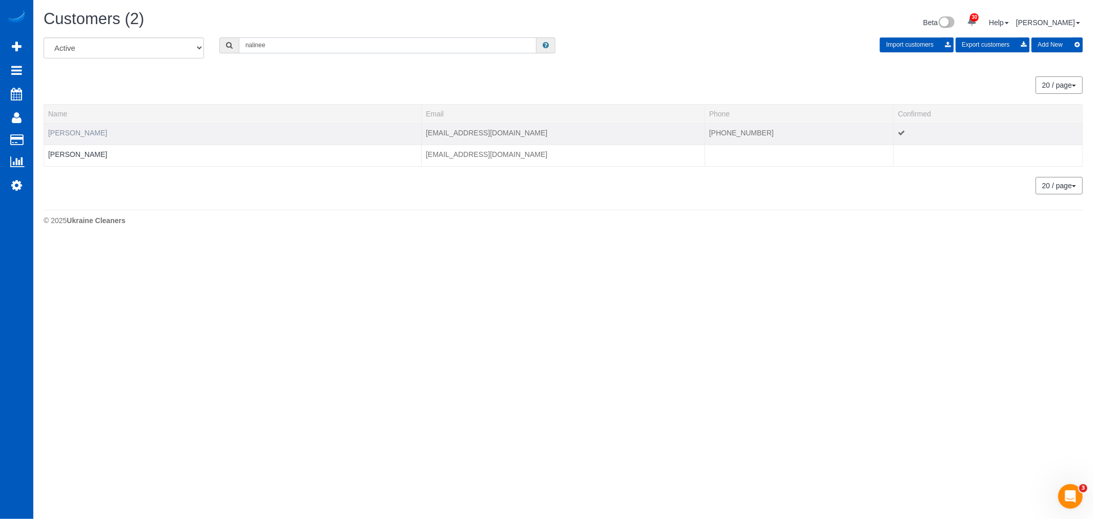
type input "nalinee"
click at [88, 130] on link "Nalinee Treerat" at bounding box center [77, 133] width 59 height 8
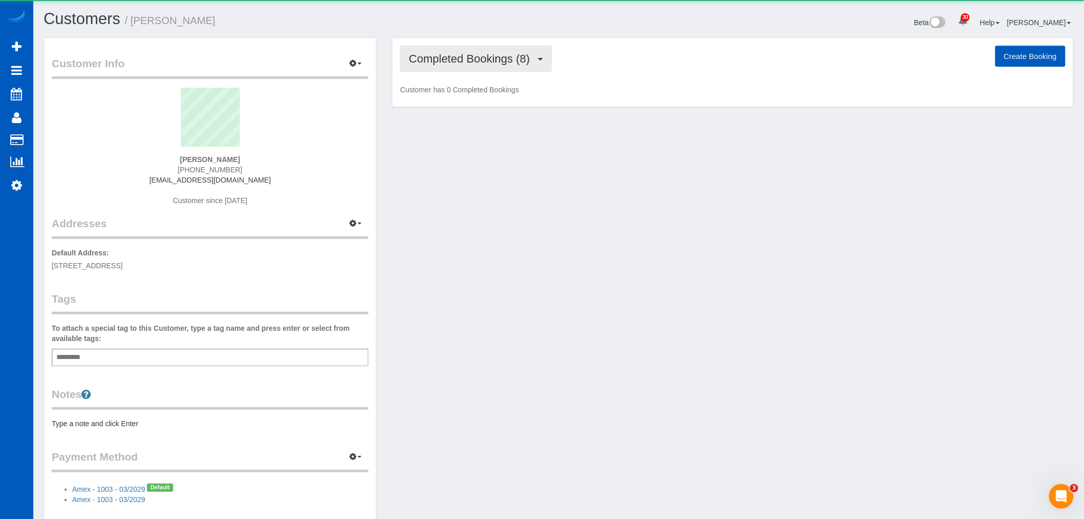
click at [530, 65] on span "Completed Bookings (8)" at bounding box center [472, 58] width 126 height 13
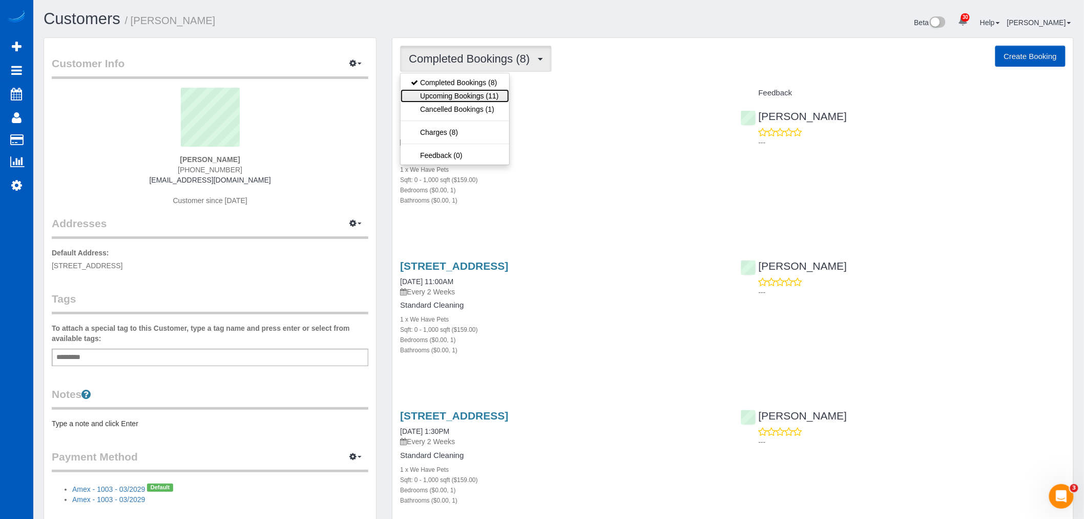
click at [479, 99] on link "Upcoming Bookings (11)" at bounding box center [455, 95] width 108 height 13
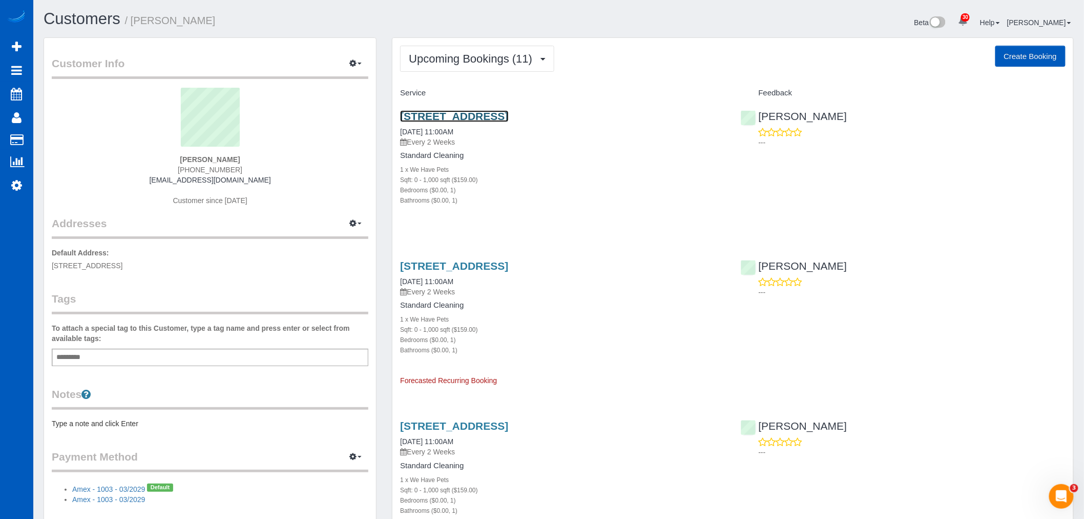
click at [459, 115] on link "10711 8th Ave Ne, 305, Seattle, WA 98125" at bounding box center [454, 116] width 108 height 12
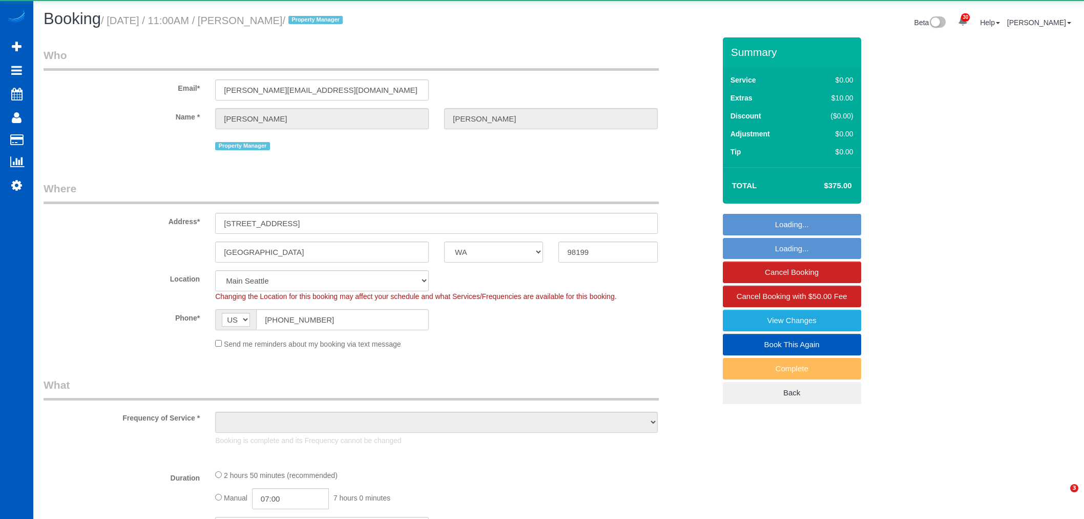
select select "WA"
select select "object:1247"
select select "199"
select select "spot1"
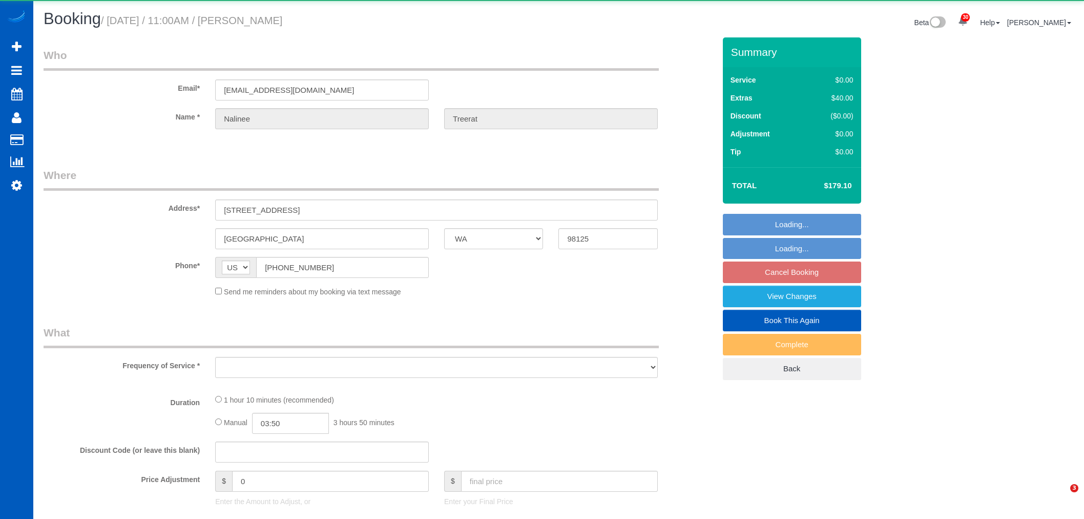
select select "WA"
select select "string:fspay-507ae0e4-763c-4e96-b34f-8608615c9e74"
select select "object:1270"
select select "199"
select select "spot1"
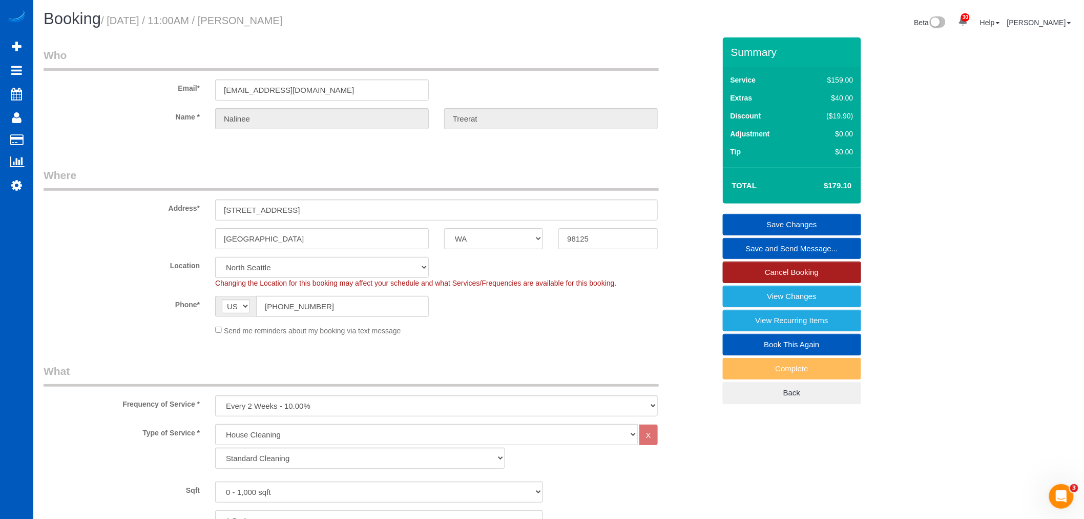
click at [820, 269] on link "Cancel Booking" at bounding box center [792, 272] width 138 height 22
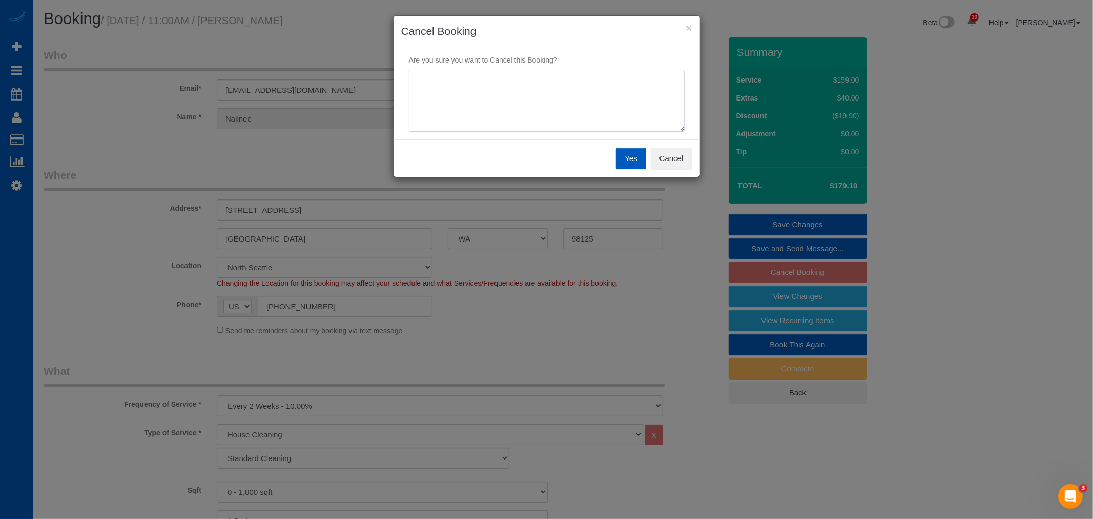
click at [514, 88] on textarea at bounding box center [547, 101] width 276 height 63
type textarea "moving"
click at [624, 161] on button "Yes" at bounding box center [631, 159] width 30 height 22
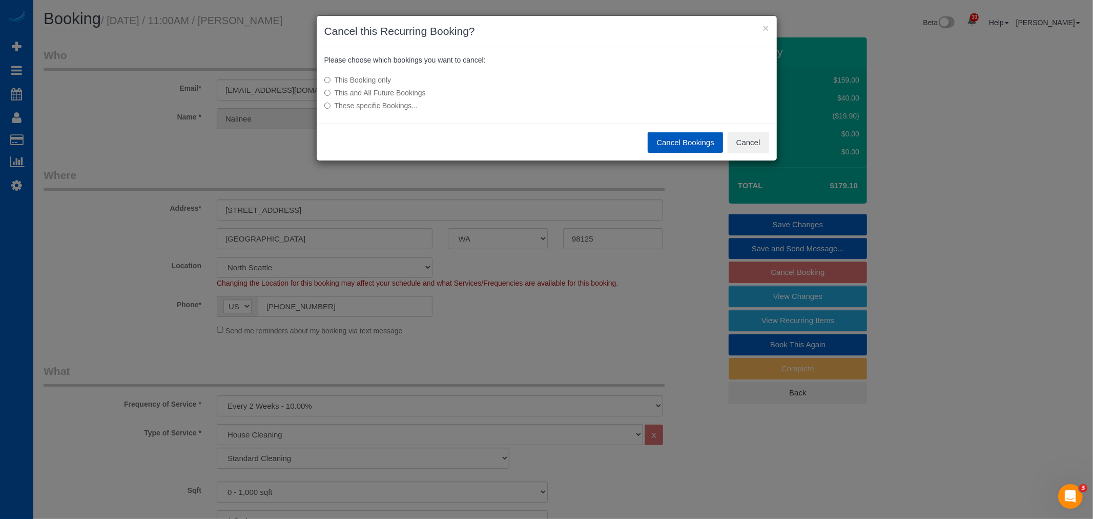
click at [369, 94] on label "This and All Future Bookings" at bounding box center [470, 93] width 292 height 10
click at [696, 151] on button "Cancel Bookings" at bounding box center [685, 143] width 75 height 22
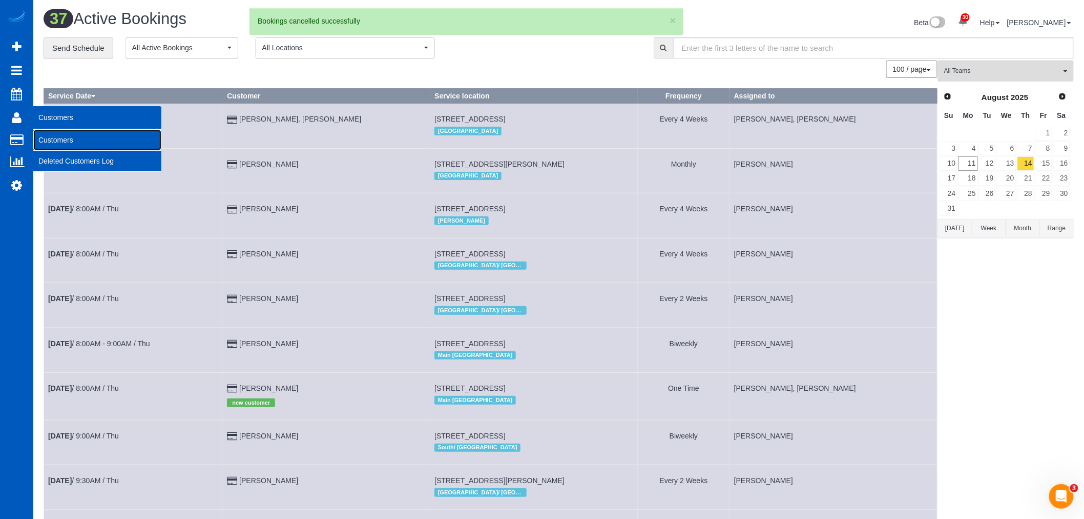
click at [67, 135] on link "Customers" at bounding box center [97, 140] width 128 height 20
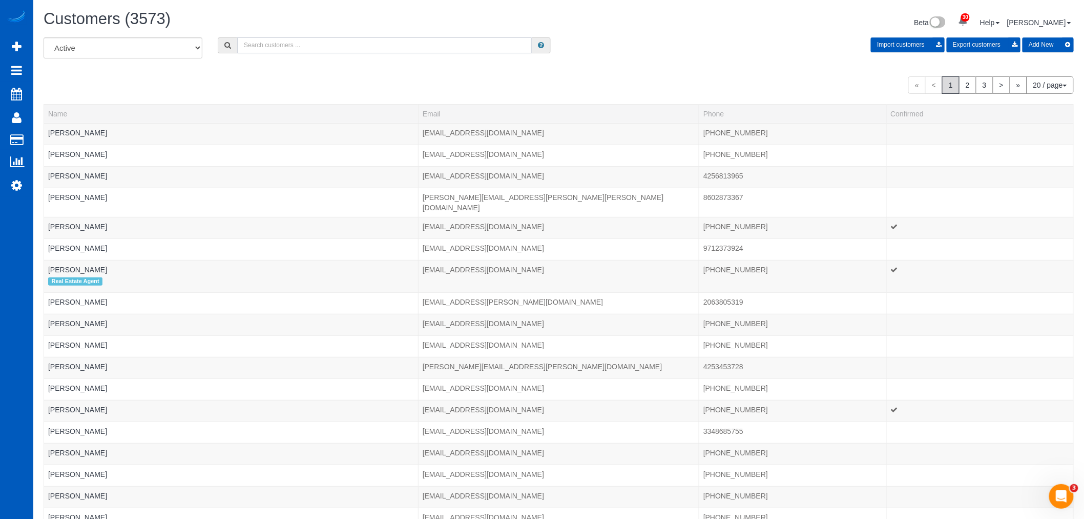
click at [328, 44] on input "text" at bounding box center [384, 45] width 295 height 16
type input "d"
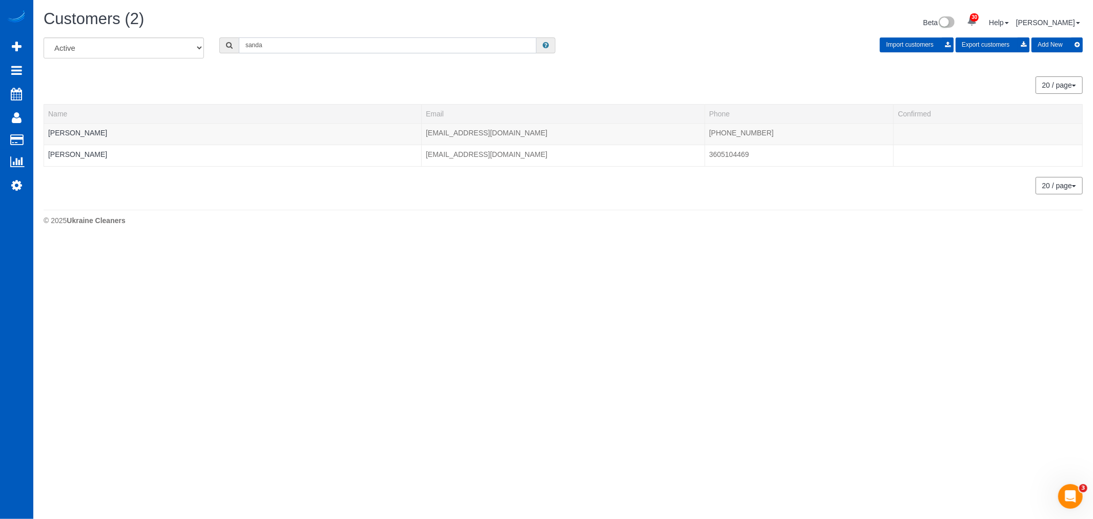
drag, startPoint x: 275, startPoint y: 46, endPoint x: 223, endPoint y: 32, distance: 53.7
click at [223, 32] on div "Customers (2) Beta 30 Your Notifications You have 0 alerts × You have 4 to char…" at bounding box center [563, 120] width 1060 height 240
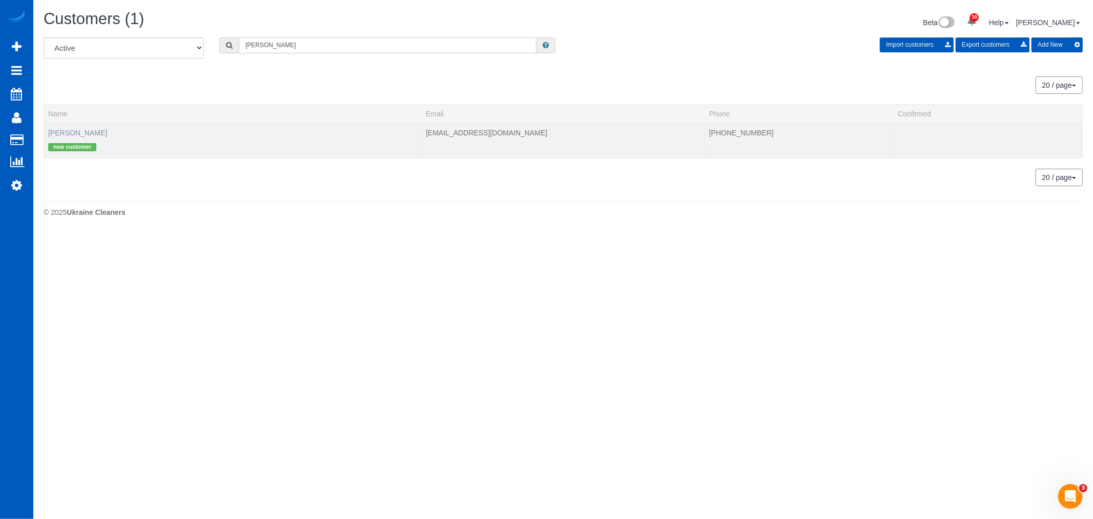
type input "[PERSON_NAME]"
click at [73, 131] on link "[PERSON_NAME]" at bounding box center [77, 133] width 59 height 8
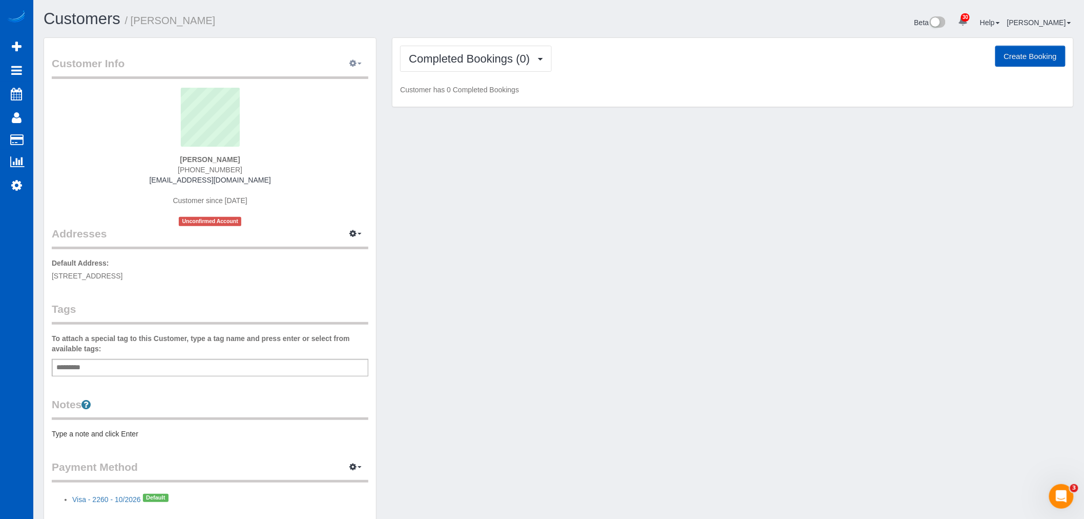
click at [363, 64] on button "button" at bounding box center [356, 64] width 26 height 16
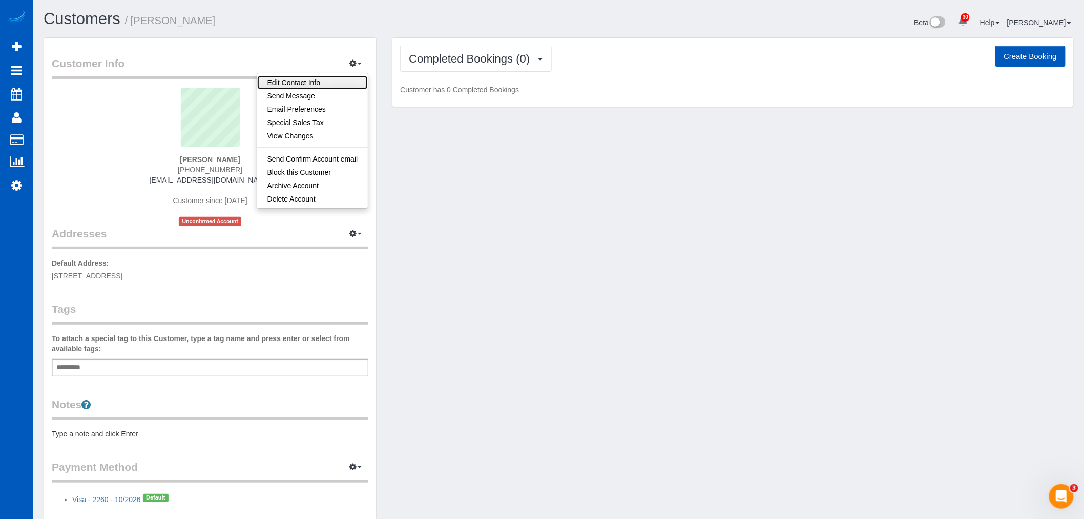
click at [291, 84] on link "Edit Contact Info" at bounding box center [312, 82] width 111 height 13
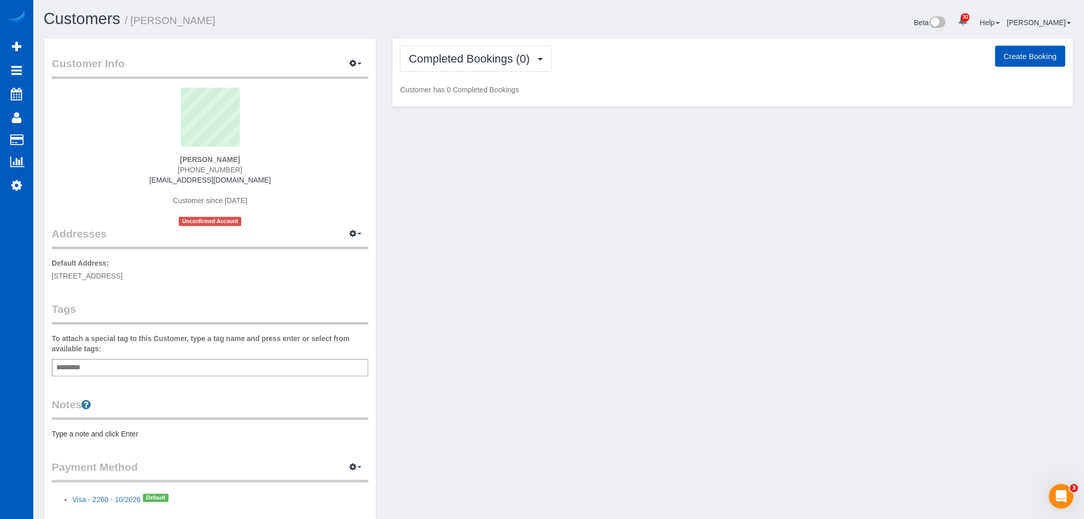
select select "CO"
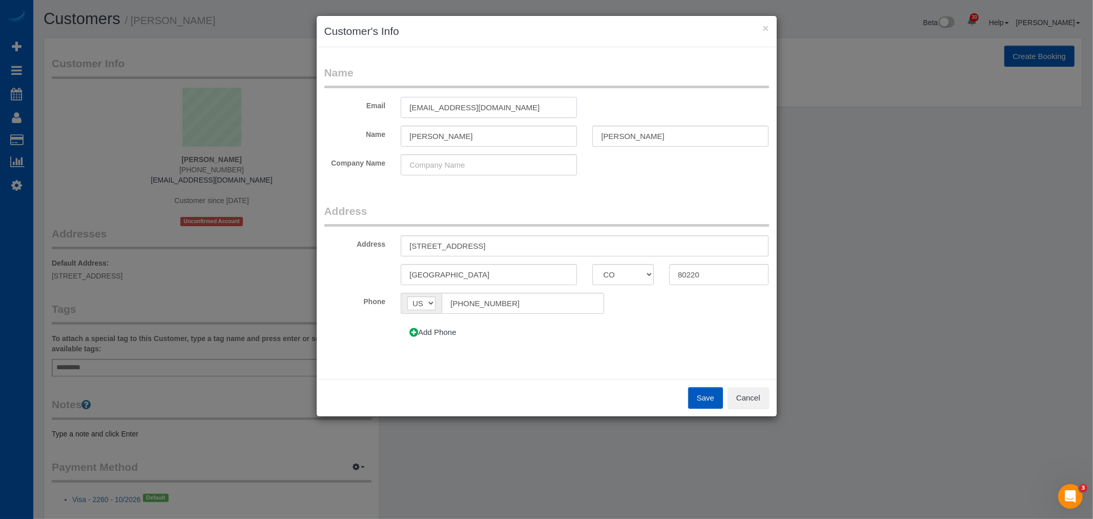
click at [431, 108] on input "[EMAIL_ADDRESS][DOMAIN_NAME]" at bounding box center [489, 107] width 176 height 21
click at [430, 108] on input "[EMAIL_ADDRESS][DOMAIN_NAME]" at bounding box center [489, 107] width 176 height 21
type input "[EMAIL_ADDRESS][DOMAIN_NAME]"
click at [697, 386] on div "Save Cancel" at bounding box center [547, 397] width 460 height 37
click at [702, 395] on button "Save" at bounding box center [705, 398] width 35 height 22
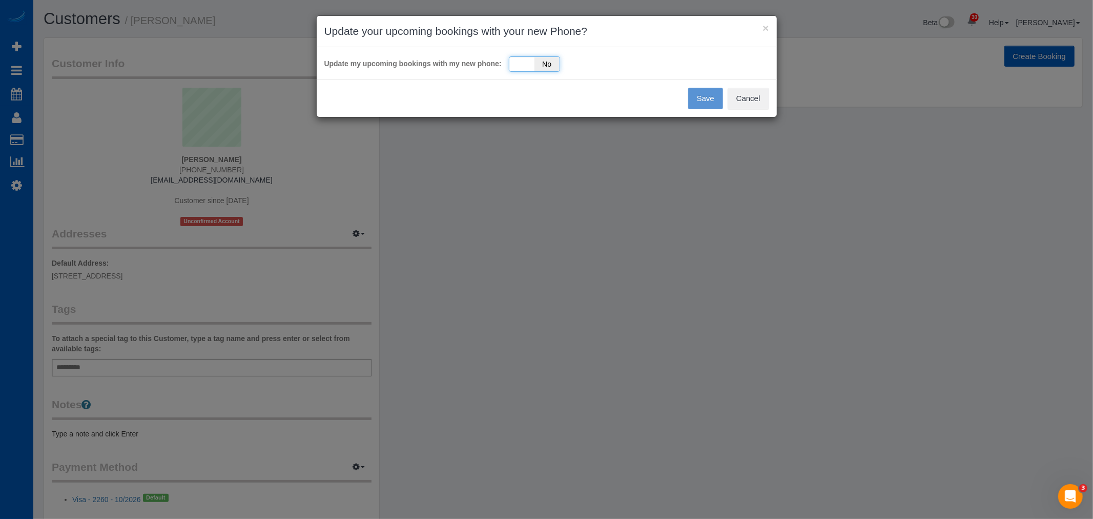
drag, startPoint x: 513, startPoint y: 69, endPoint x: 522, endPoint y: 71, distance: 8.8
click at [513, 69] on div "Yes No" at bounding box center [534, 63] width 51 height 15
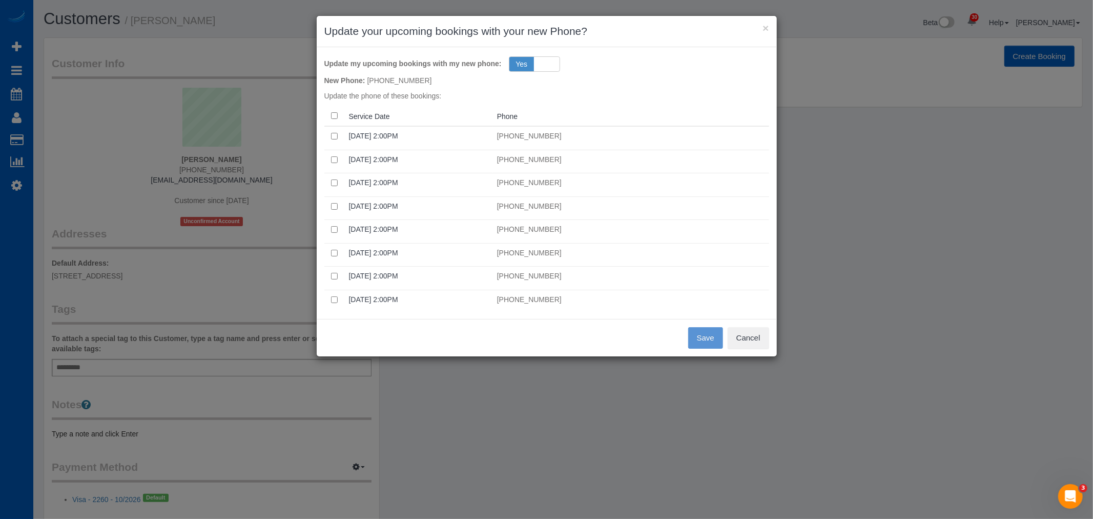
click at [338, 114] on th at bounding box center [334, 116] width 20 height 20
click at [714, 341] on button "Save" at bounding box center [705, 338] width 35 height 22
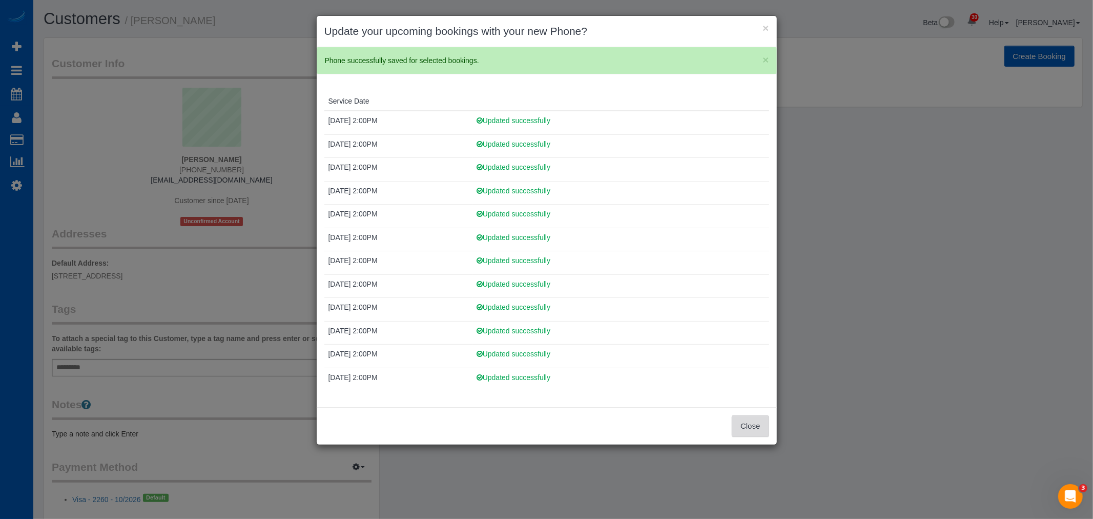
click at [739, 422] on button "Close" at bounding box center [750, 426] width 37 height 22
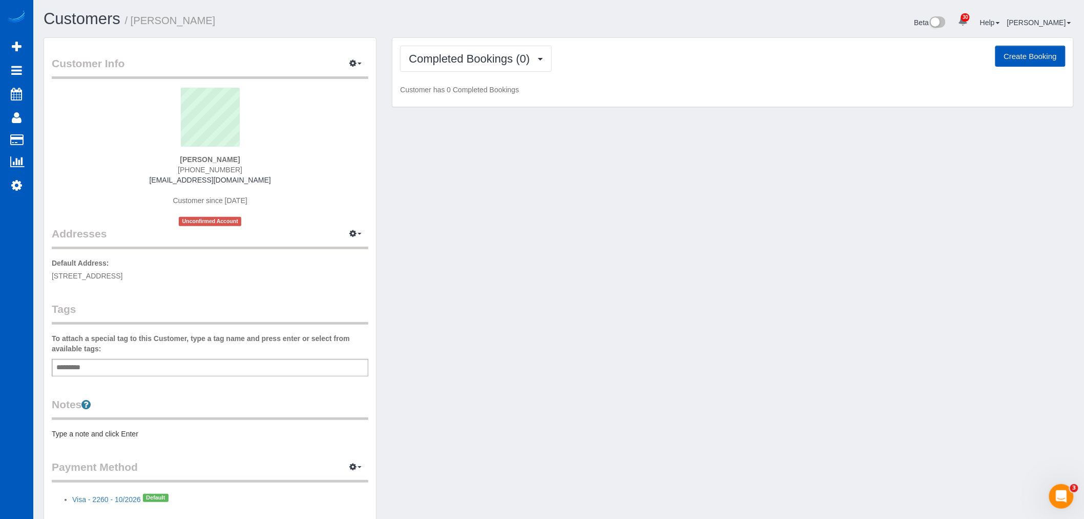
click at [520, 42] on div "Completed Bookings (0) Completed Bookings (0) Upcoming Bookings (12) Cancelled …" at bounding box center [732, 72] width 681 height 69
click at [515, 56] on span "Completed Bookings (0)" at bounding box center [472, 58] width 126 height 13
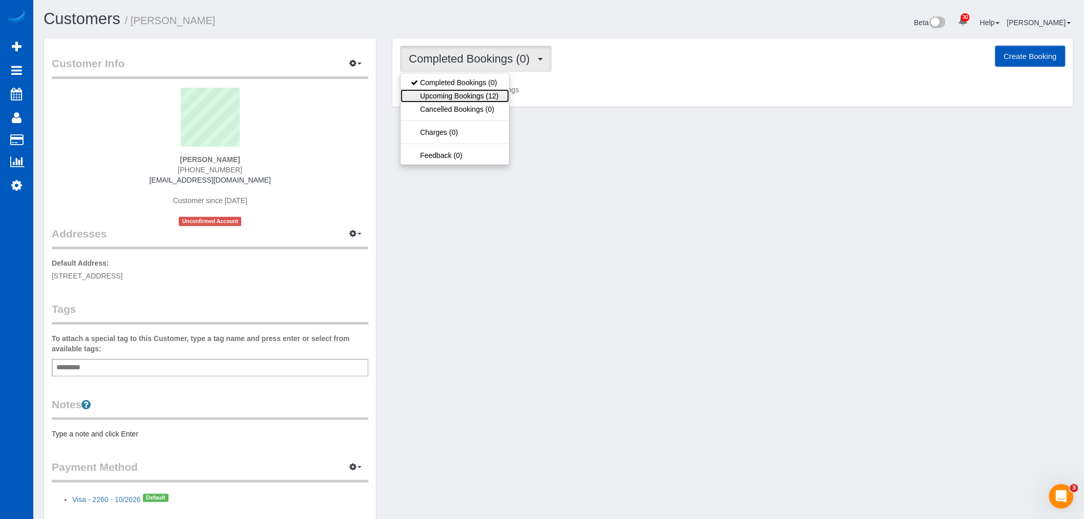
click at [450, 98] on link "Upcoming Bookings (12)" at bounding box center [455, 95] width 108 height 13
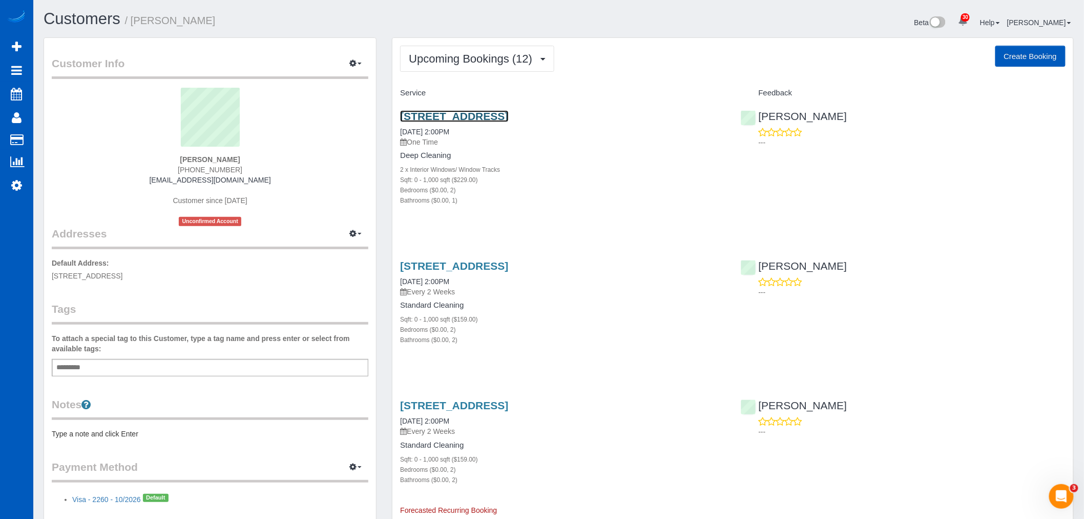
click at [453, 113] on link "[STREET_ADDRESS]" at bounding box center [454, 116] width 108 height 12
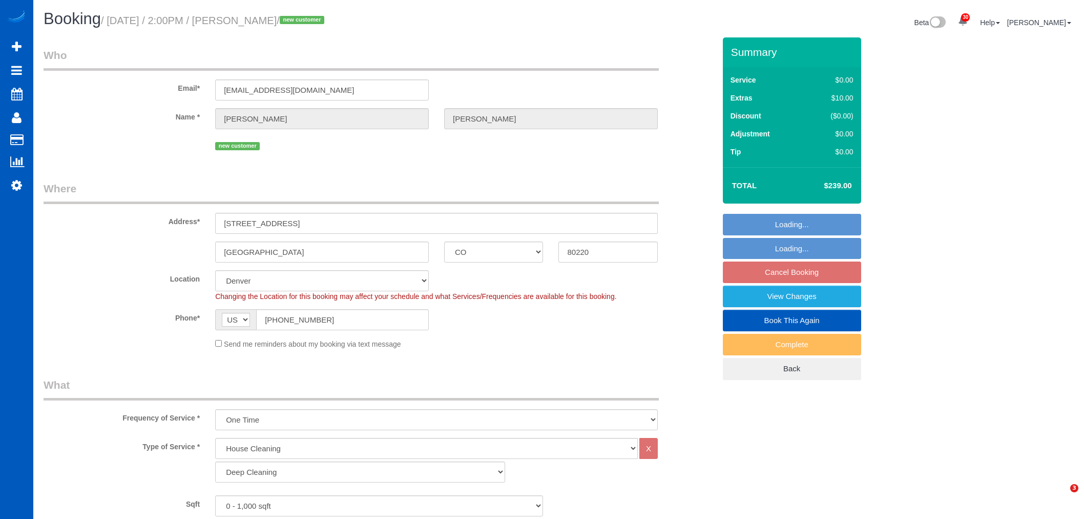
select select "CO"
select select "199"
select select "2"
select select "spot2"
select select "number:8"
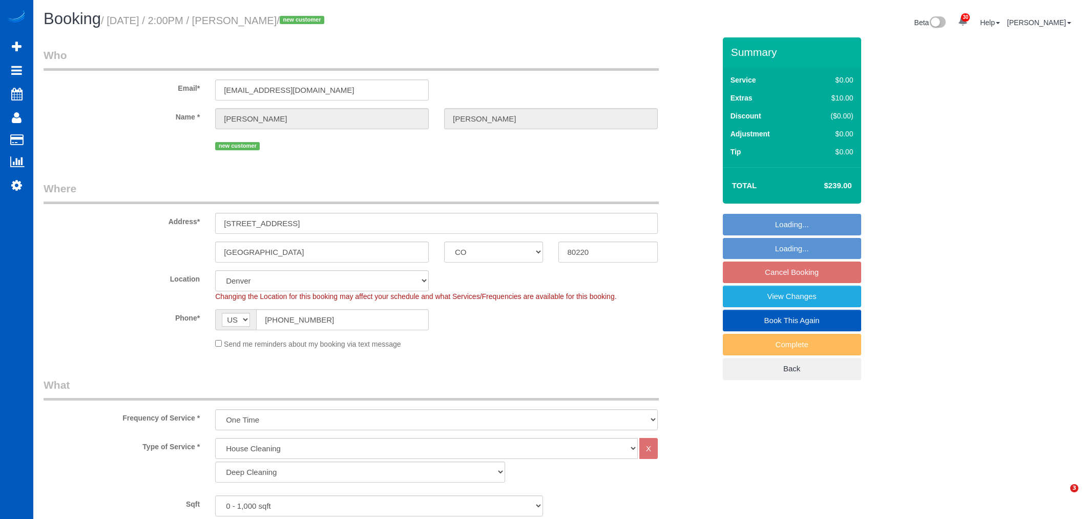
select select "object:1098"
select select "2"
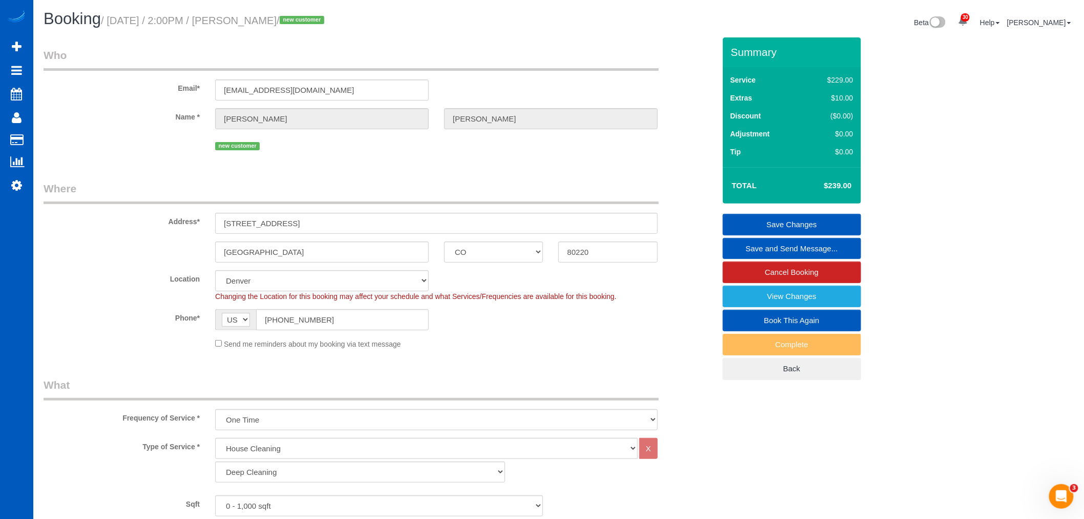
click at [801, 247] on link "Save and Send Message..." at bounding box center [792, 249] width 138 height 22
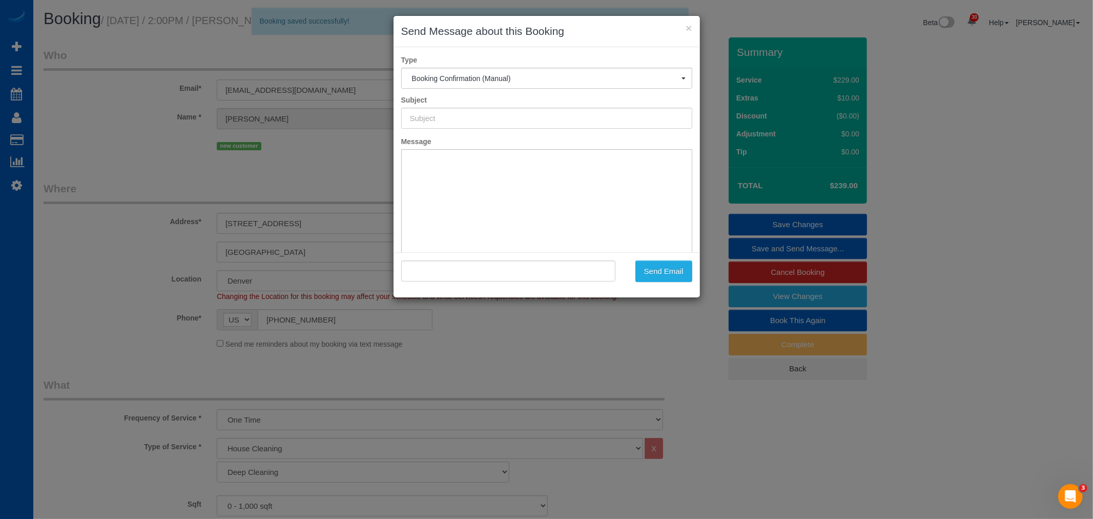
type input "Cleaning Service Confirmed!"
type input ""[PERSON_NAME]" <[EMAIL_ADDRESS][DOMAIN_NAME]>"
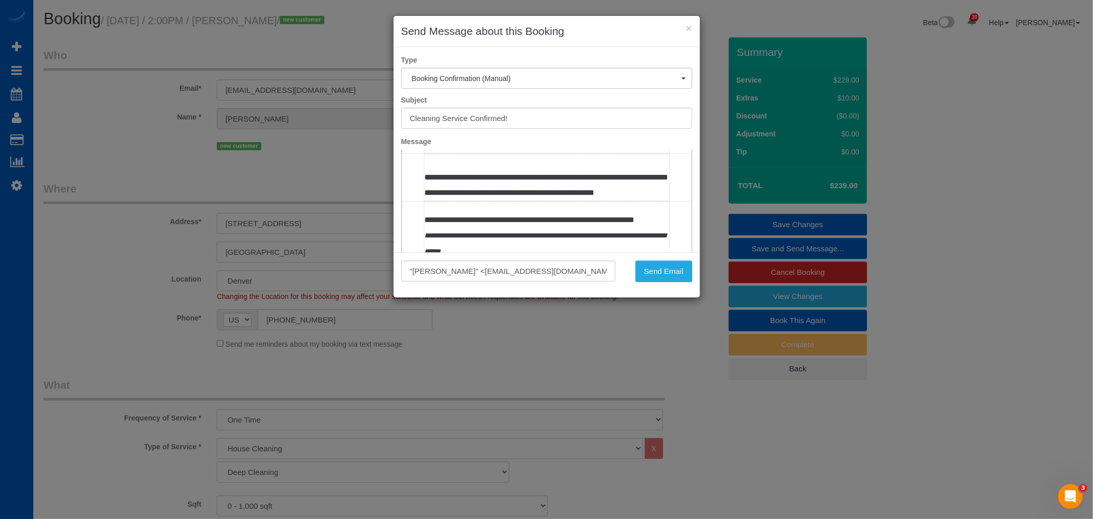
scroll to position [227, 0]
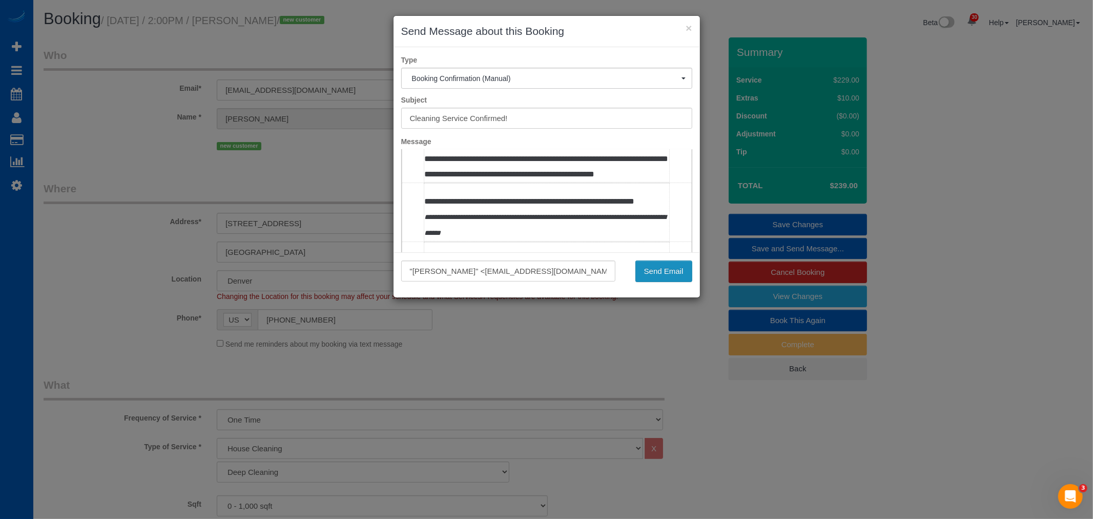
click at [672, 265] on button "Send Email" at bounding box center [663, 271] width 57 height 22
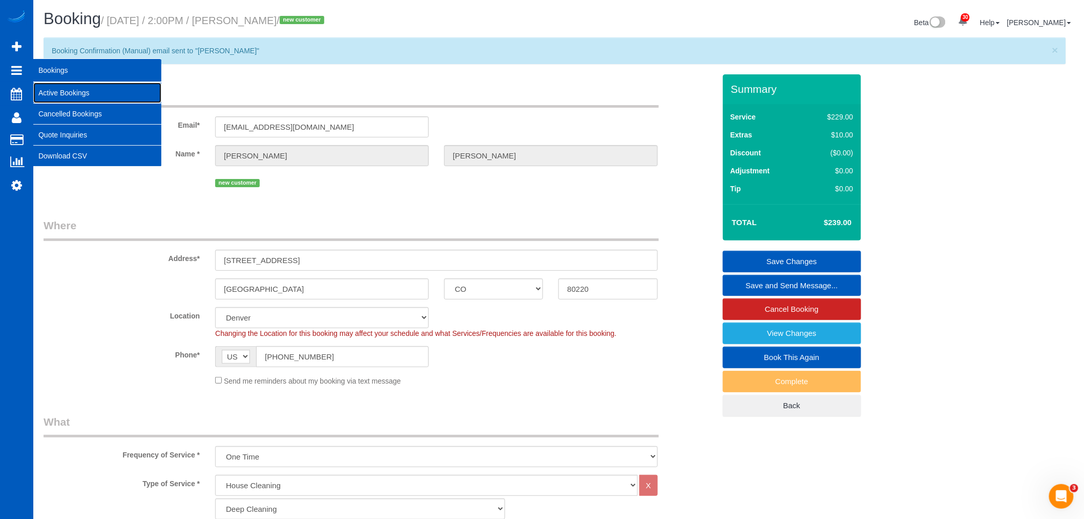
click at [85, 92] on link "Active Bookings" at bounding box center [97, 92] width 128 height 20
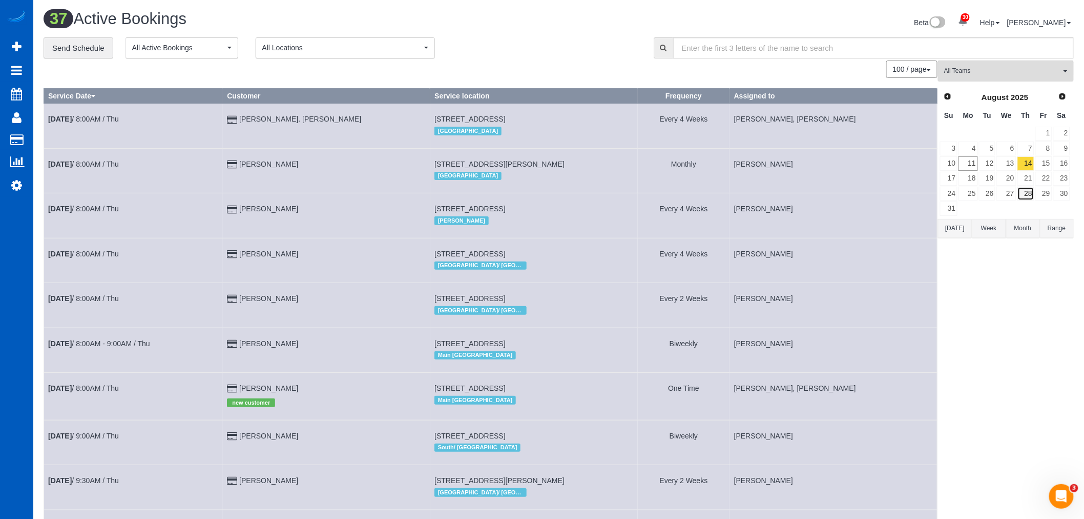
click at [1027, 196] on link "28" at bounding box center [1026, 194] width 17 height 14
click at [1013, 192] on link "27" at bounding box center [1006, 194] width 19 height 14
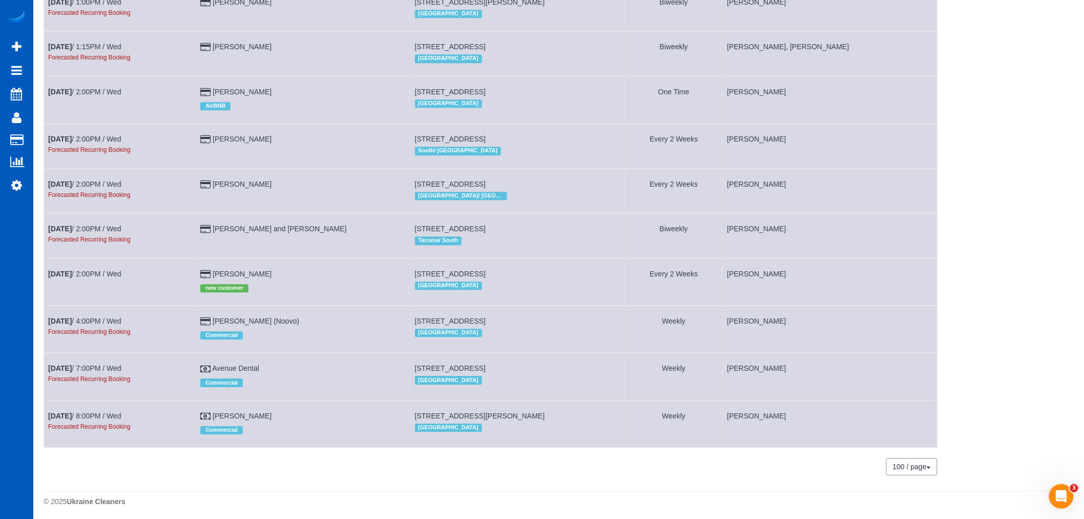
scroll to position [1095, 0]
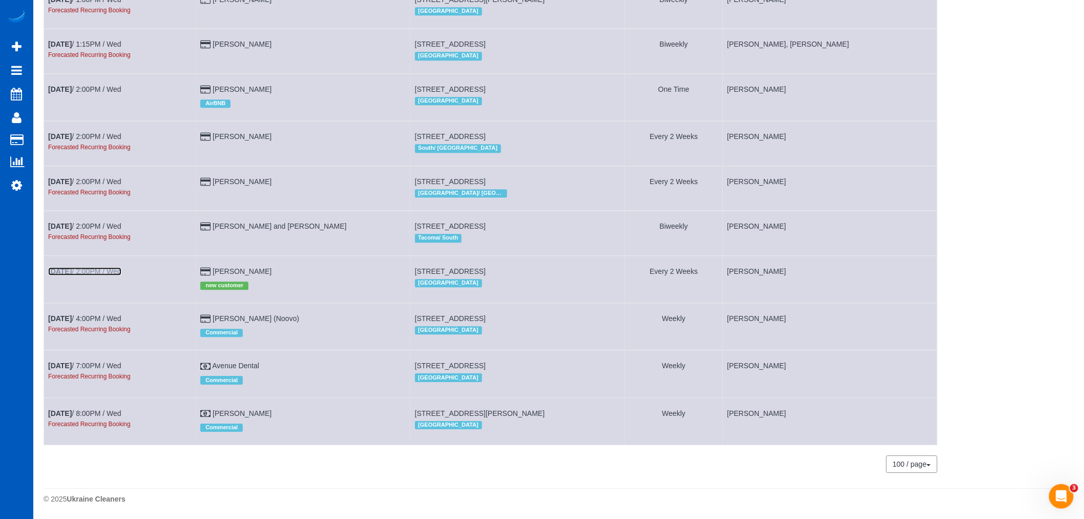
click at [109, 267] on link "Aug 27th / 2:00PM / Wed" at bounding box center [84, 271] width 73 height 8
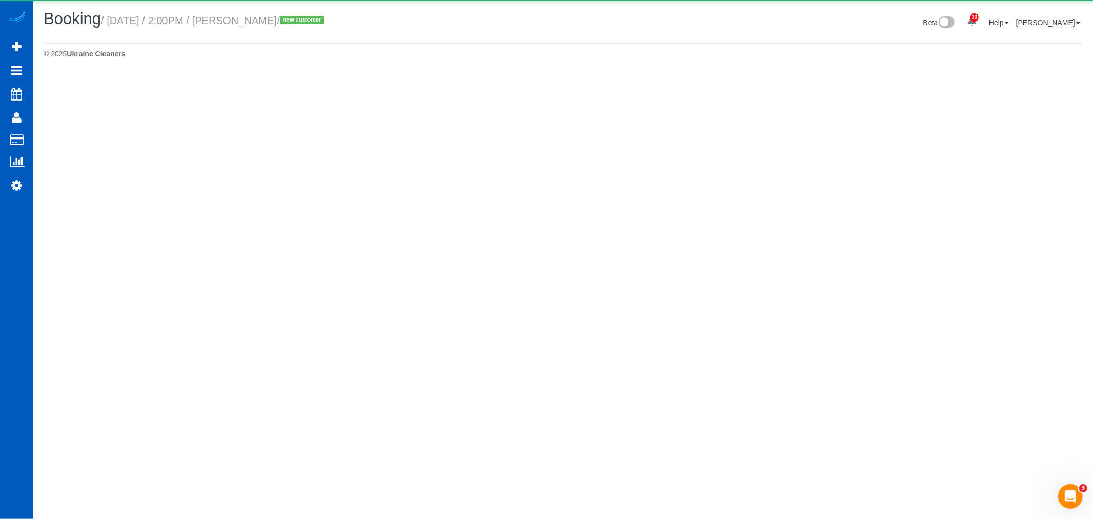
select select "CO"
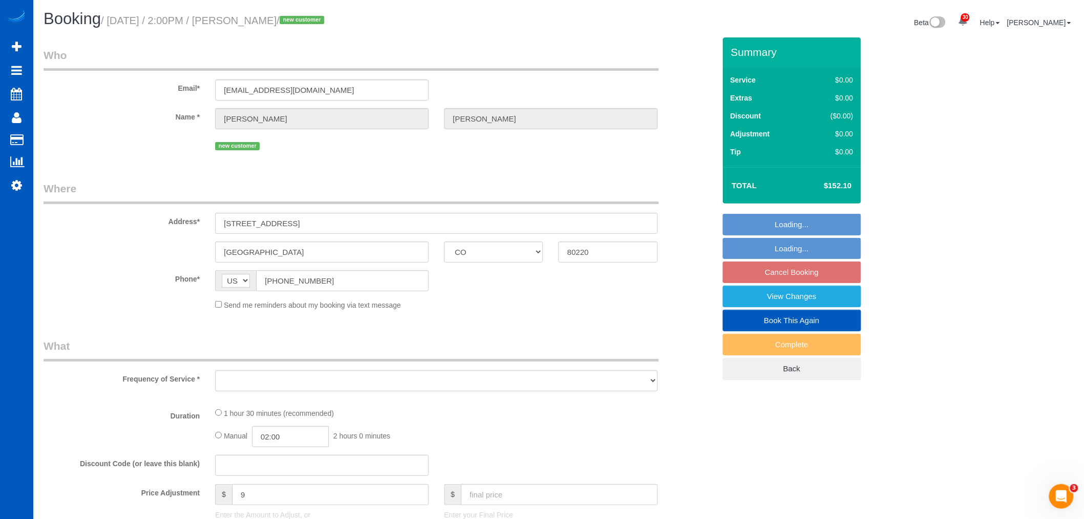
select select "object:3293"
select select "string:fspay-a4342d50-e841-477a-9970-9dd74af03287"
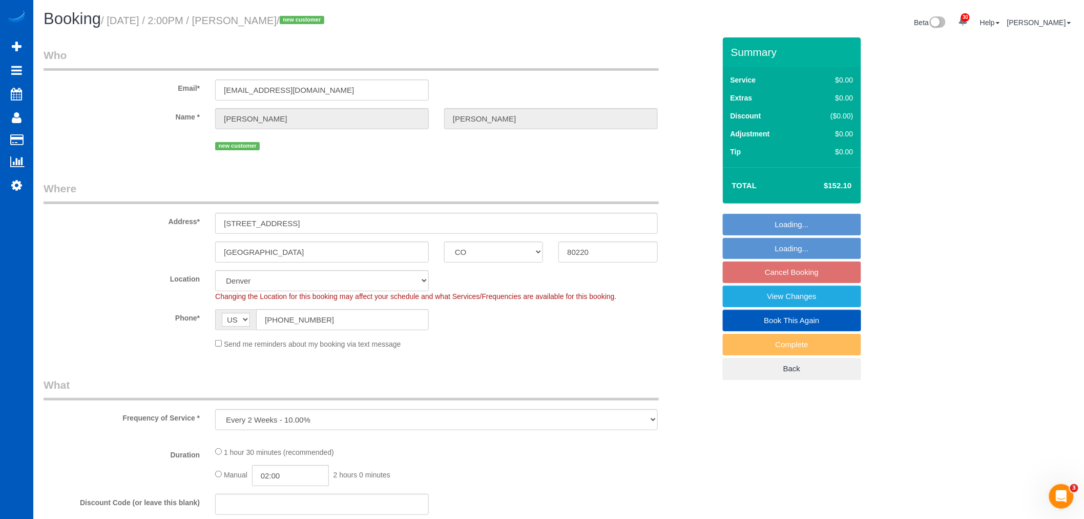
select select "199"
select select "2"
select select "object:3541"
select select "spot10"
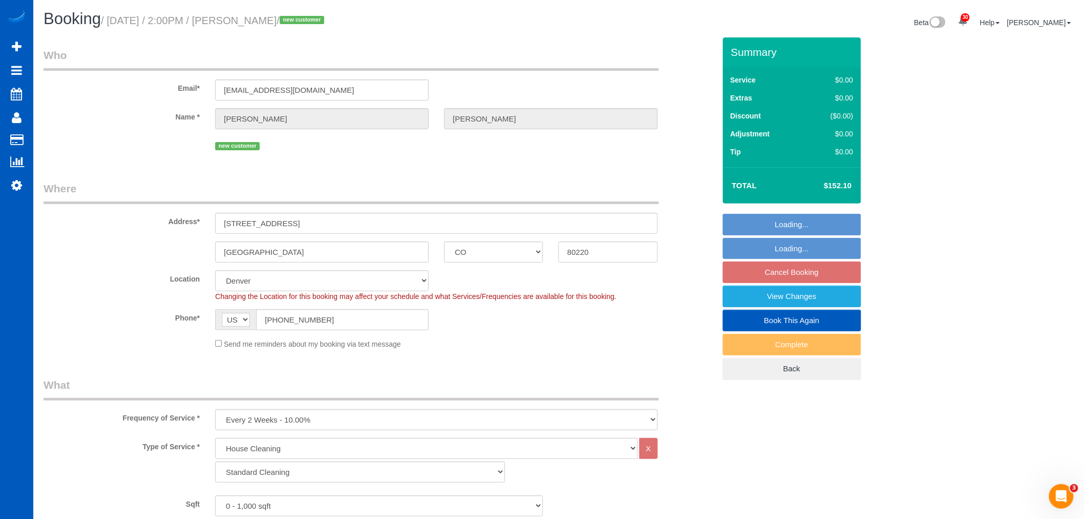
select select "2"
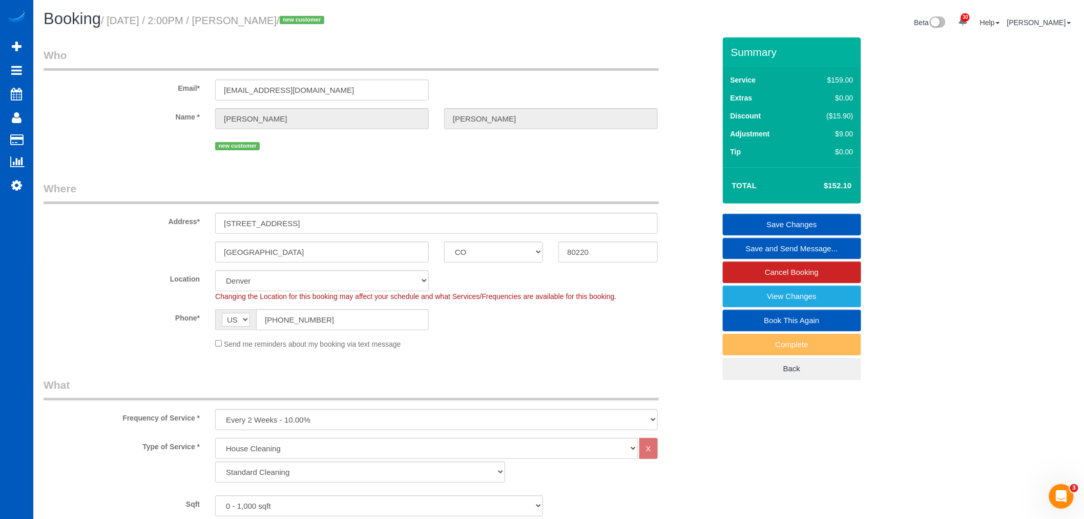
click at [775, 249] on link "Save and Send Message..." at bounding box center [792, 249] width 138 height 22
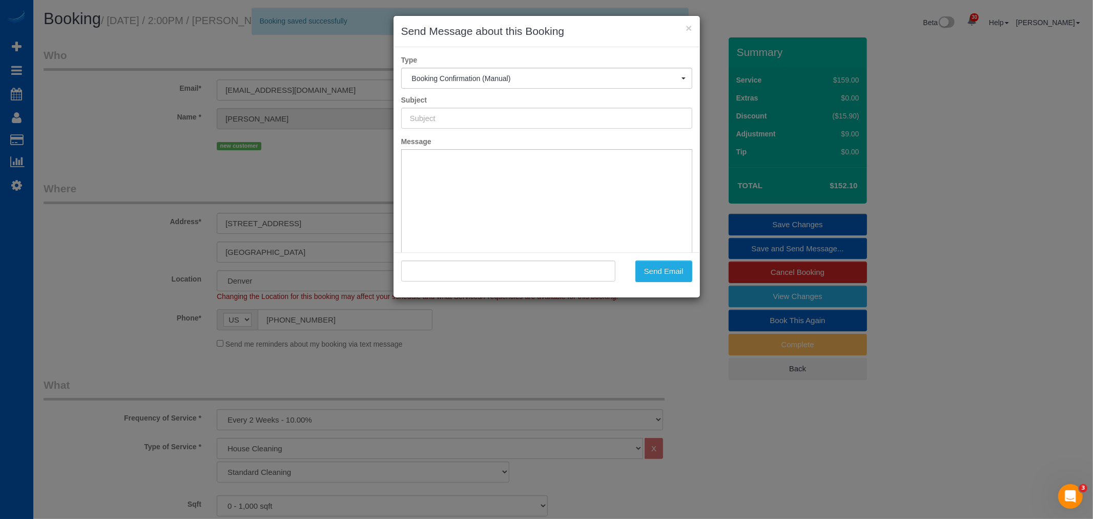
type input "Cleaning Service Confirmed!"
type input ""Stephany Silvers" <sandasilvers@sbcglobal.net>"
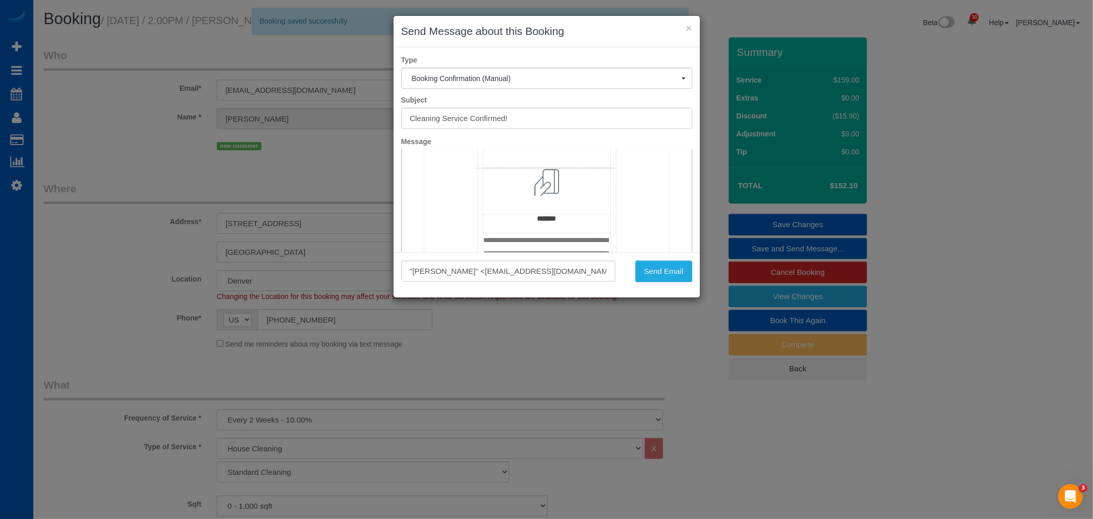
scroll to position [967, 0]
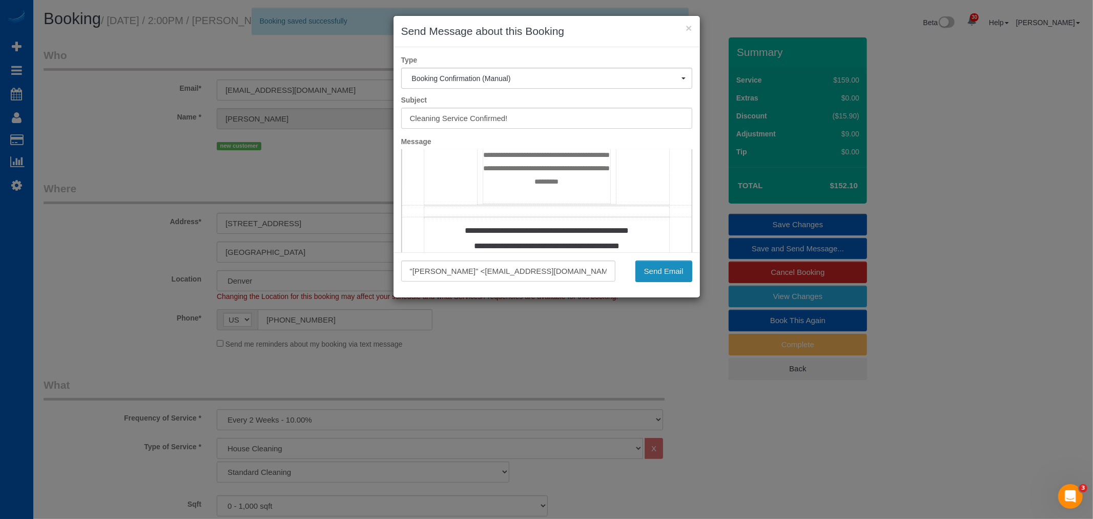
click at [657, 277] on button "Send Email" at bounding box center [663, 271] width 57 height 22
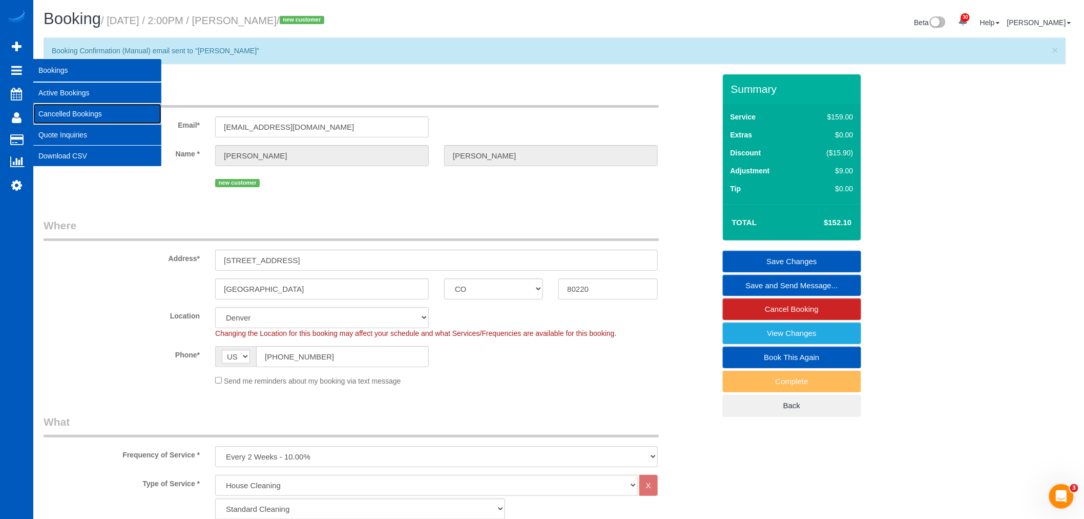
click at [117, 105] on link "Cancelled Bookings" at bounding box center [97, 113] width 128 height 20
